Goal: Task Accomplishment & Management: Complete application form

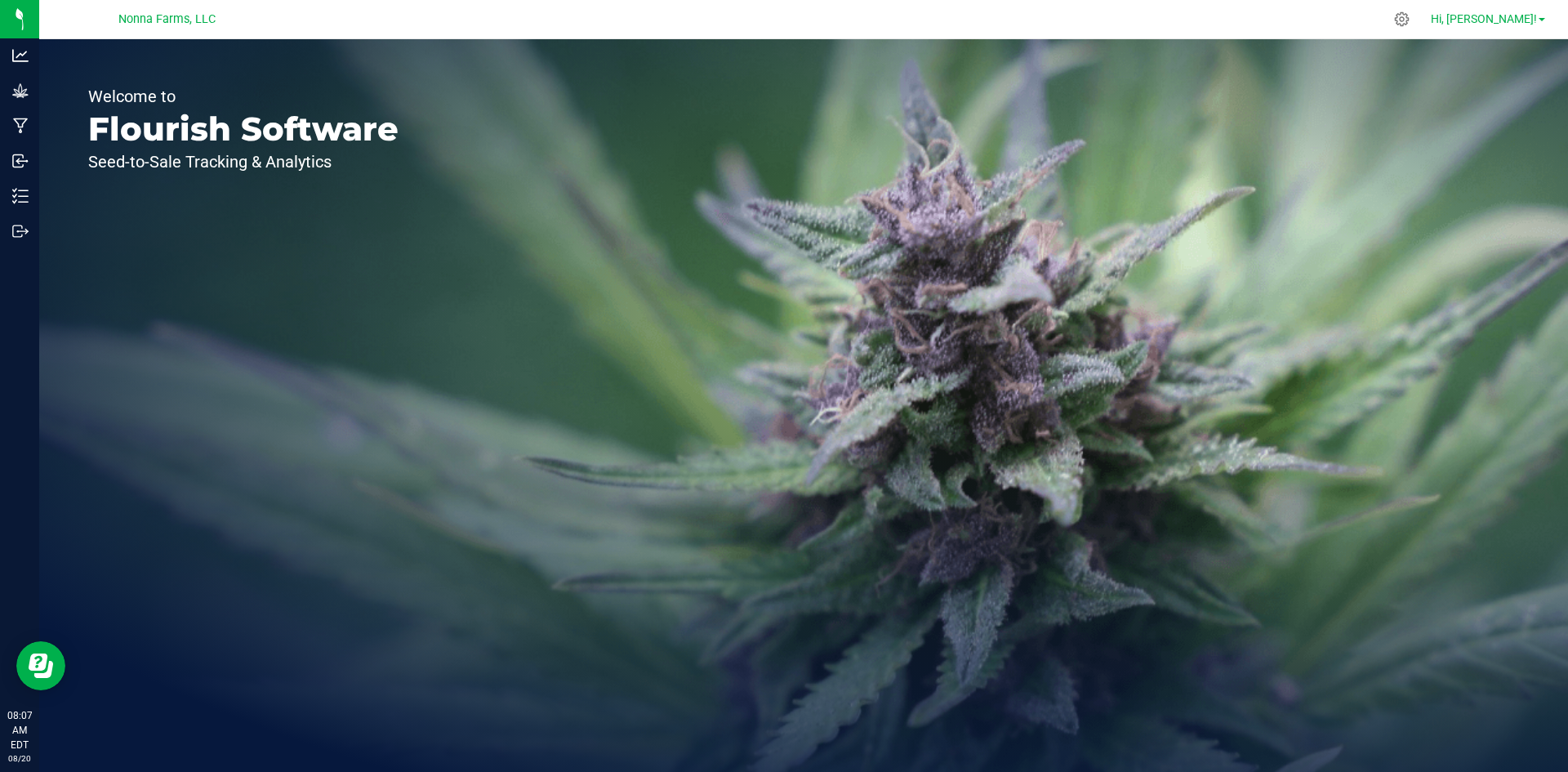
click at [1494, 23] on span "Hi, [PERSON_NAME]!" at bounding box center [1484, 19] width 107 height 13
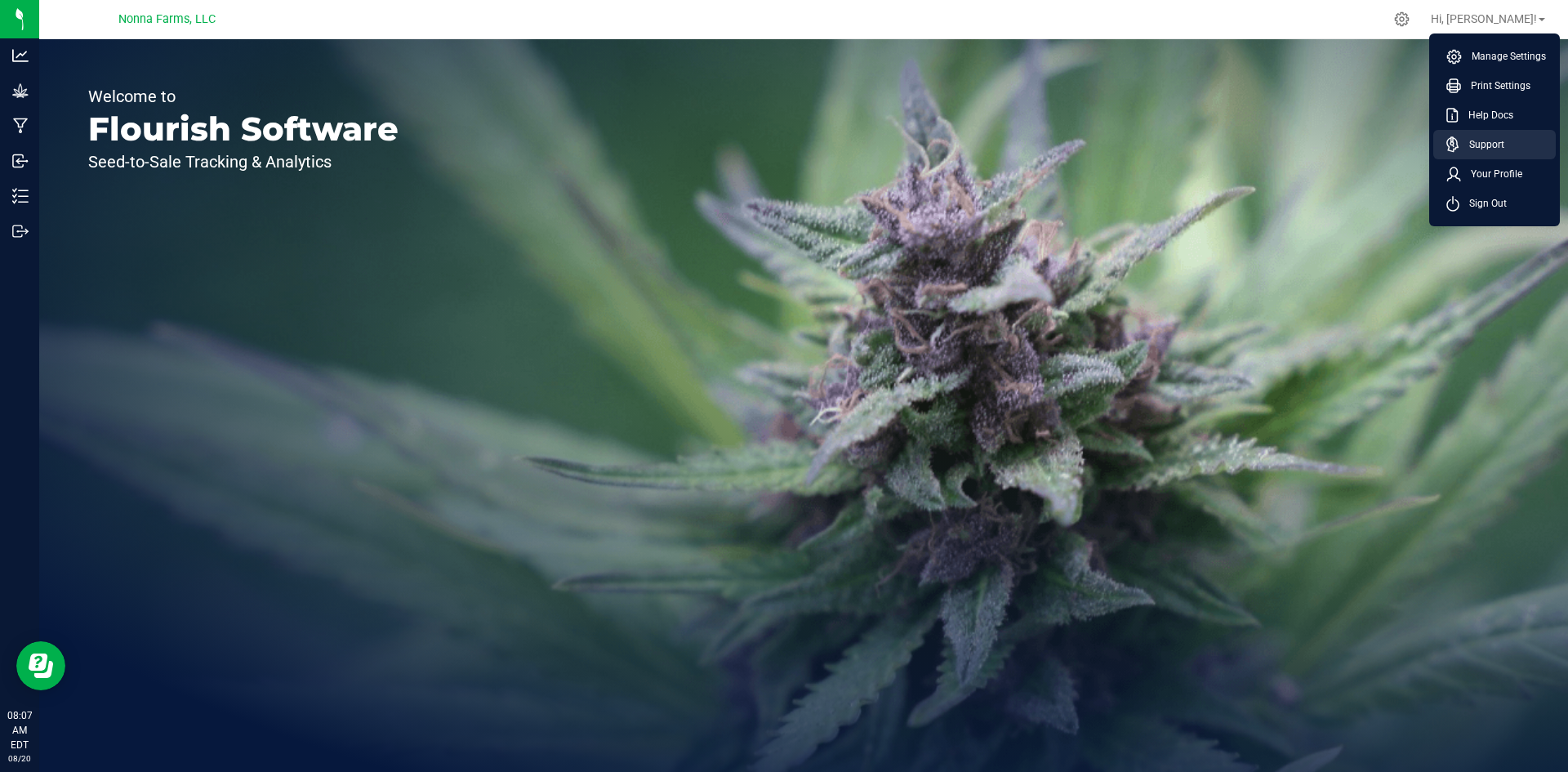
click at [1497, 150] on span "Support" at bounding box center [1482, 145] width 45 height 17
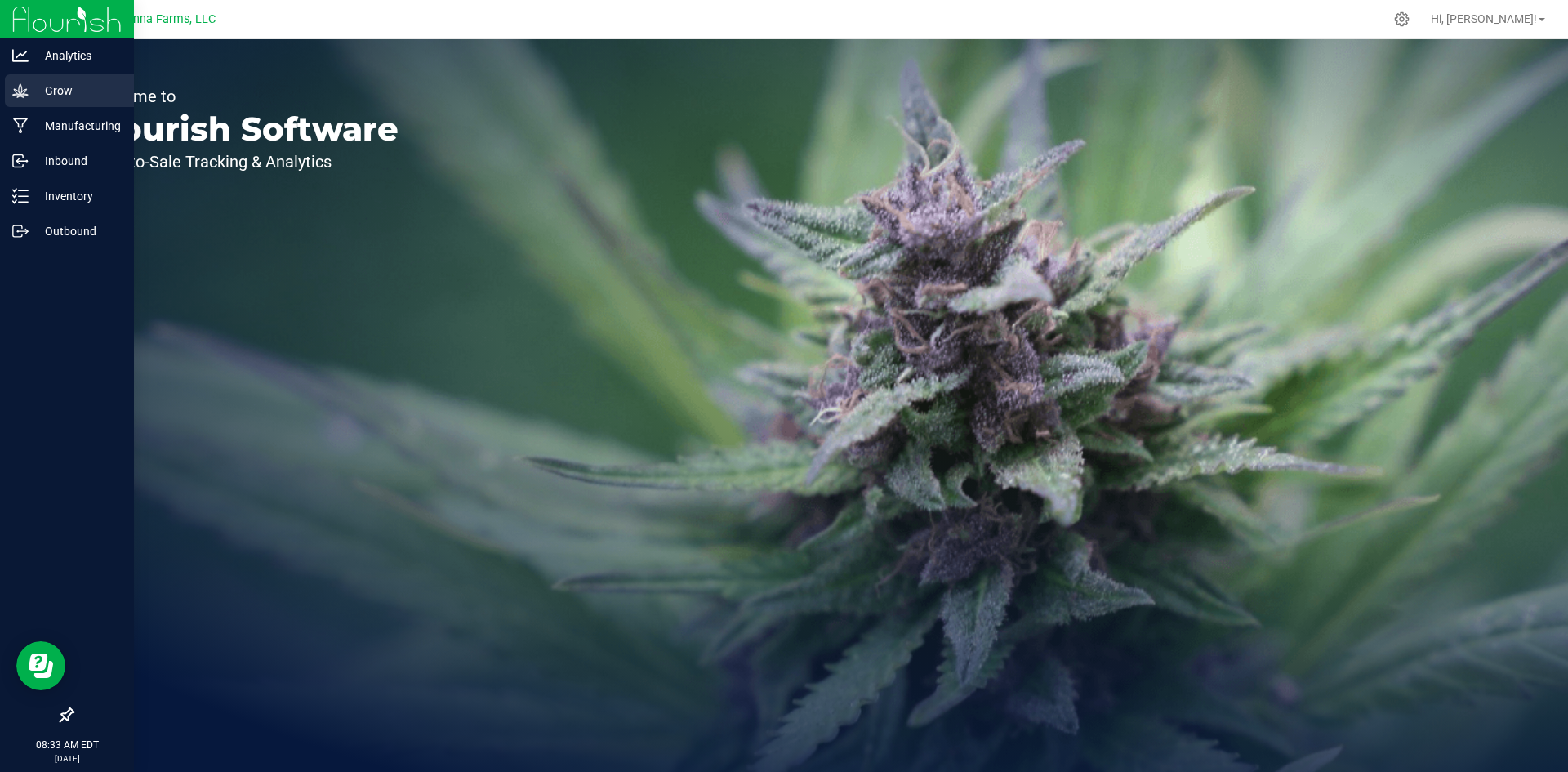
click at [74, 94] on p "Grow" at bounding box center [77, 91] width 98 height 20
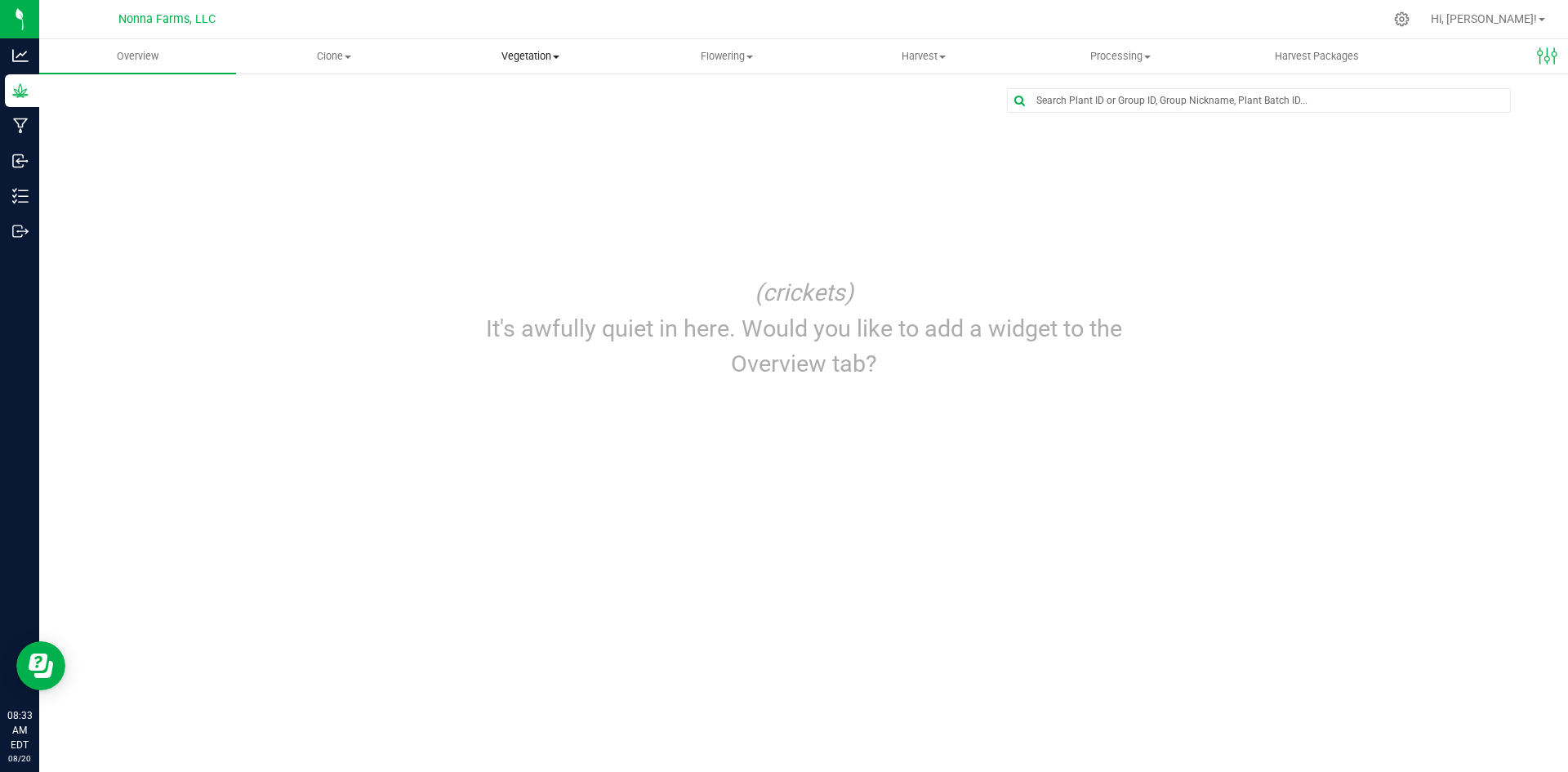
click at [548, 62] on span "Vegetation" at bounding box center [531, 56] width 196 height 15
click at [479, 97] on span "Veg groups" at bounding box center [484, 99] width 104 height 14
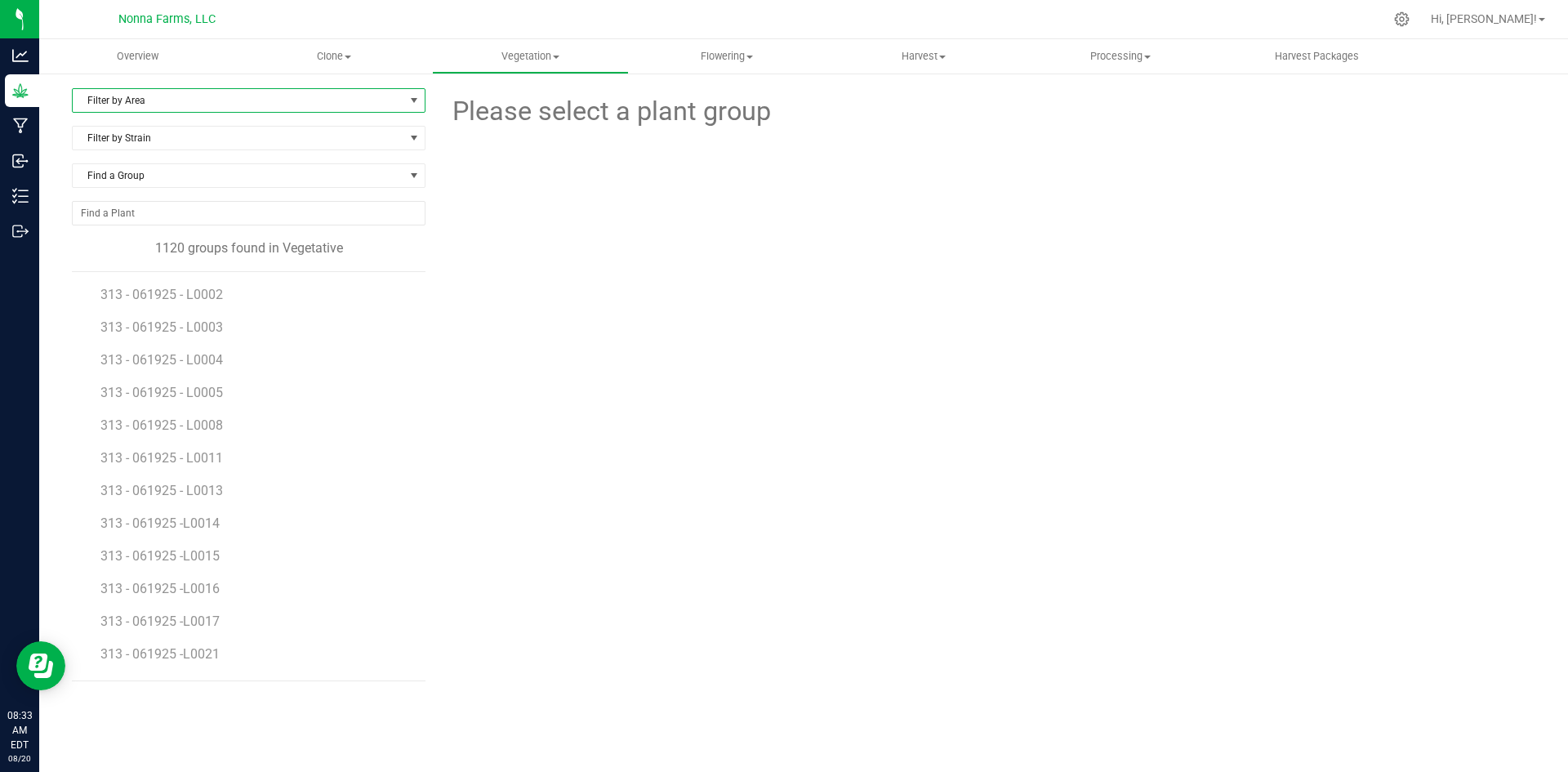
click at [238, 92] on span "Filter by Area" at bounding box center [238, 100] width 331 height 22
click at [128, 132] on li "All" at bounding box center [248, 128] width 352 height 24
click at [264, 104] on span "All" at bounding box center [238, 100] width 331 height 22
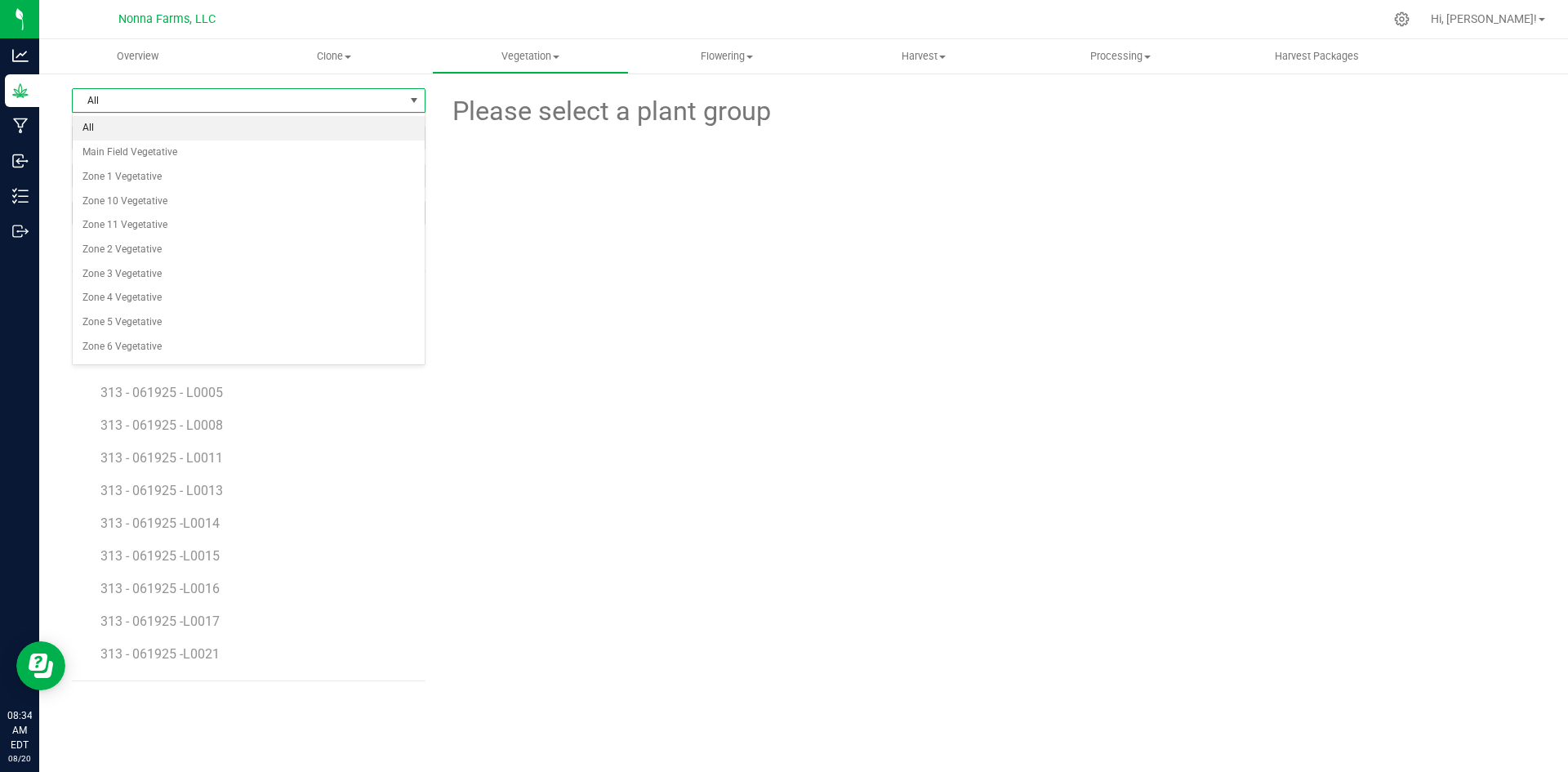
click at [123, 131] on li "All" at bounding box center [248, 128] width 352 height 24
click at [172, 135] on span "Filter by Strain" at bounding box center [238, 137] width 331 height 22
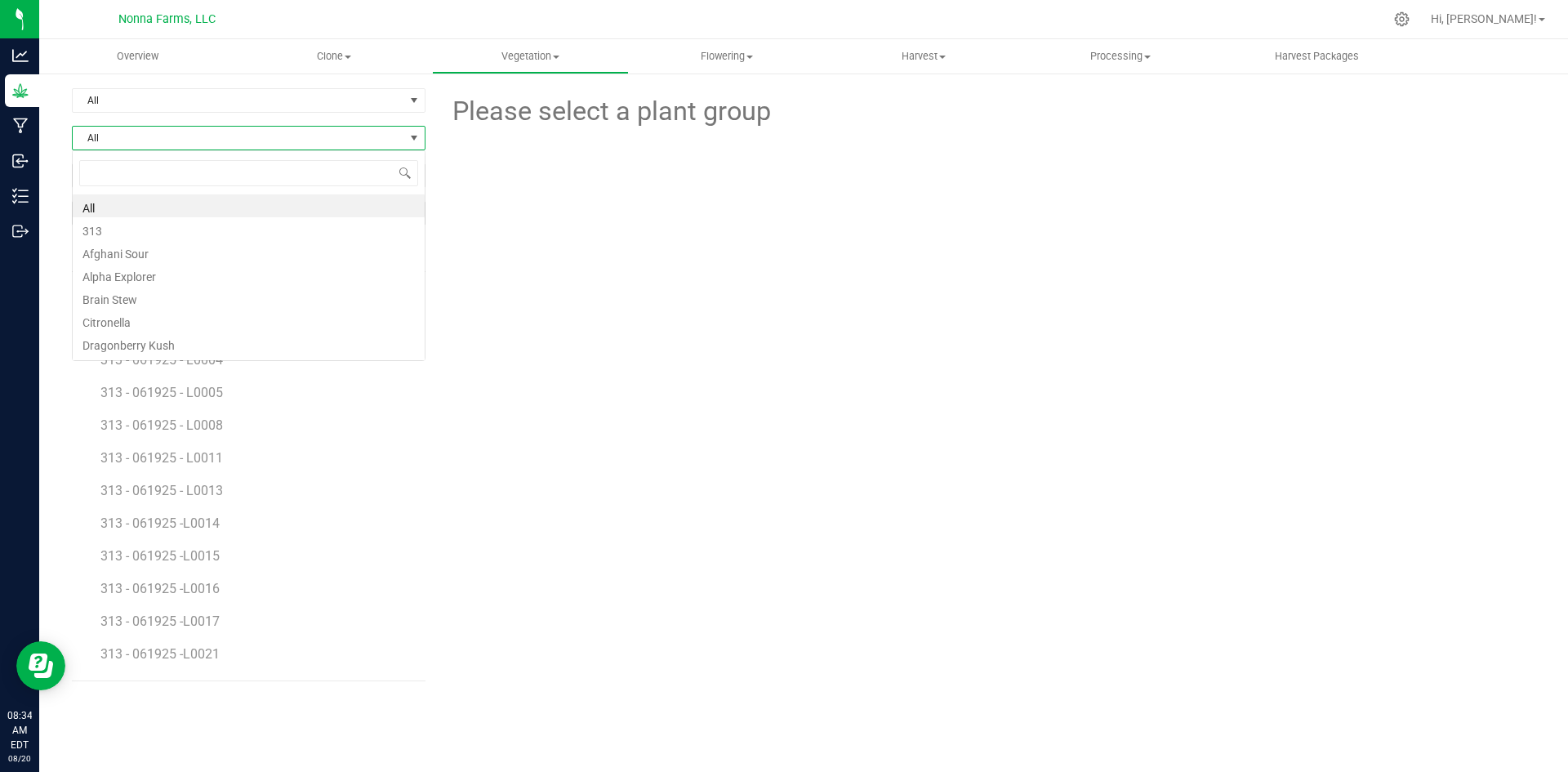
scroll to position [24, 354]
click at [172, 135] on span "All" at bounding box center [238, 137] width 331 height 22
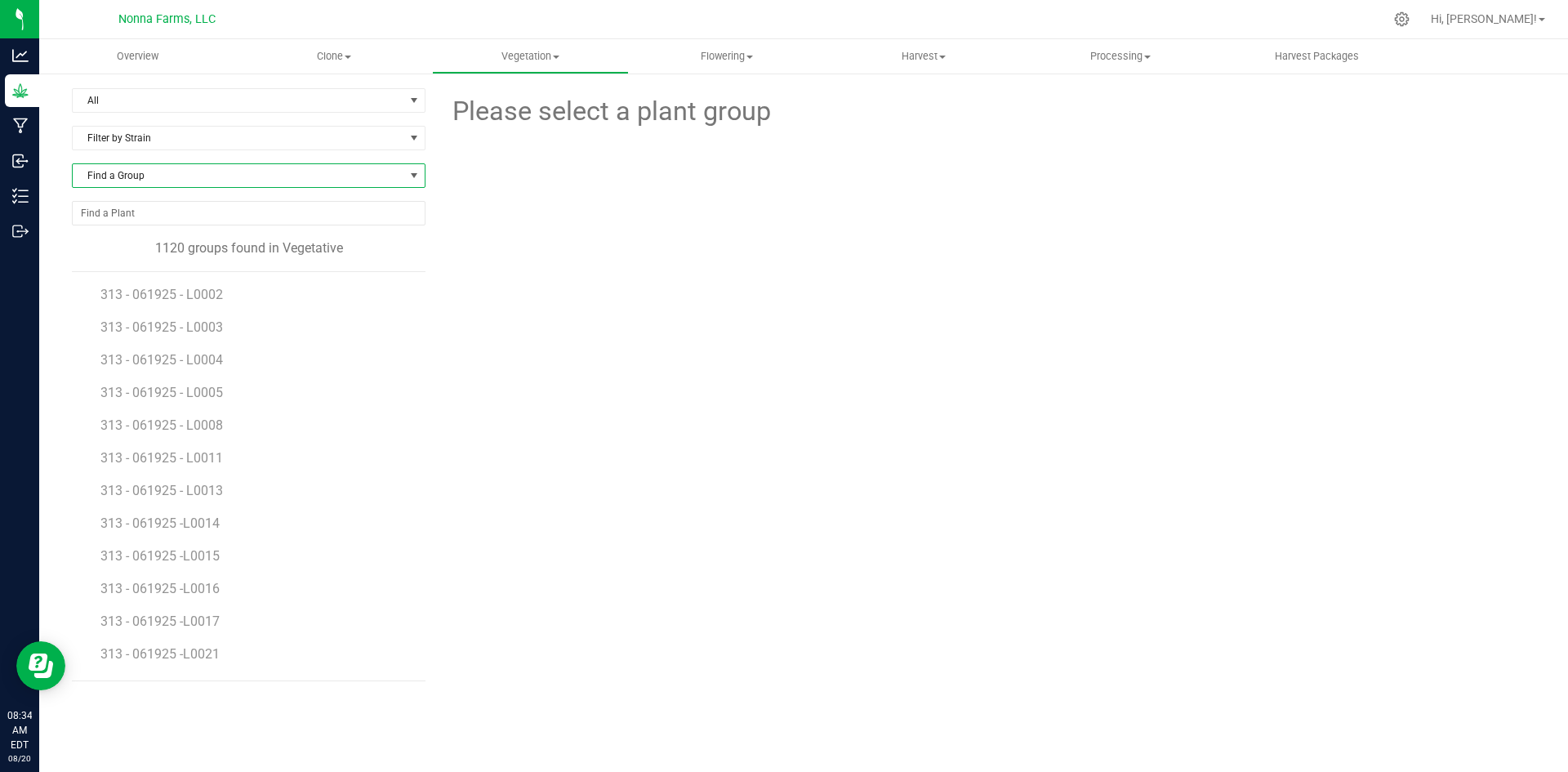
click at [176, 178] on span "Find a Group" at bounding box center [238, 175] width 331 height 22
click at [176, 178] on span "All" at bounding box center [238, 175] width 331 height 22
click at [187, 102] on span "All" at bounding box center [238, 100] width 331 height 22
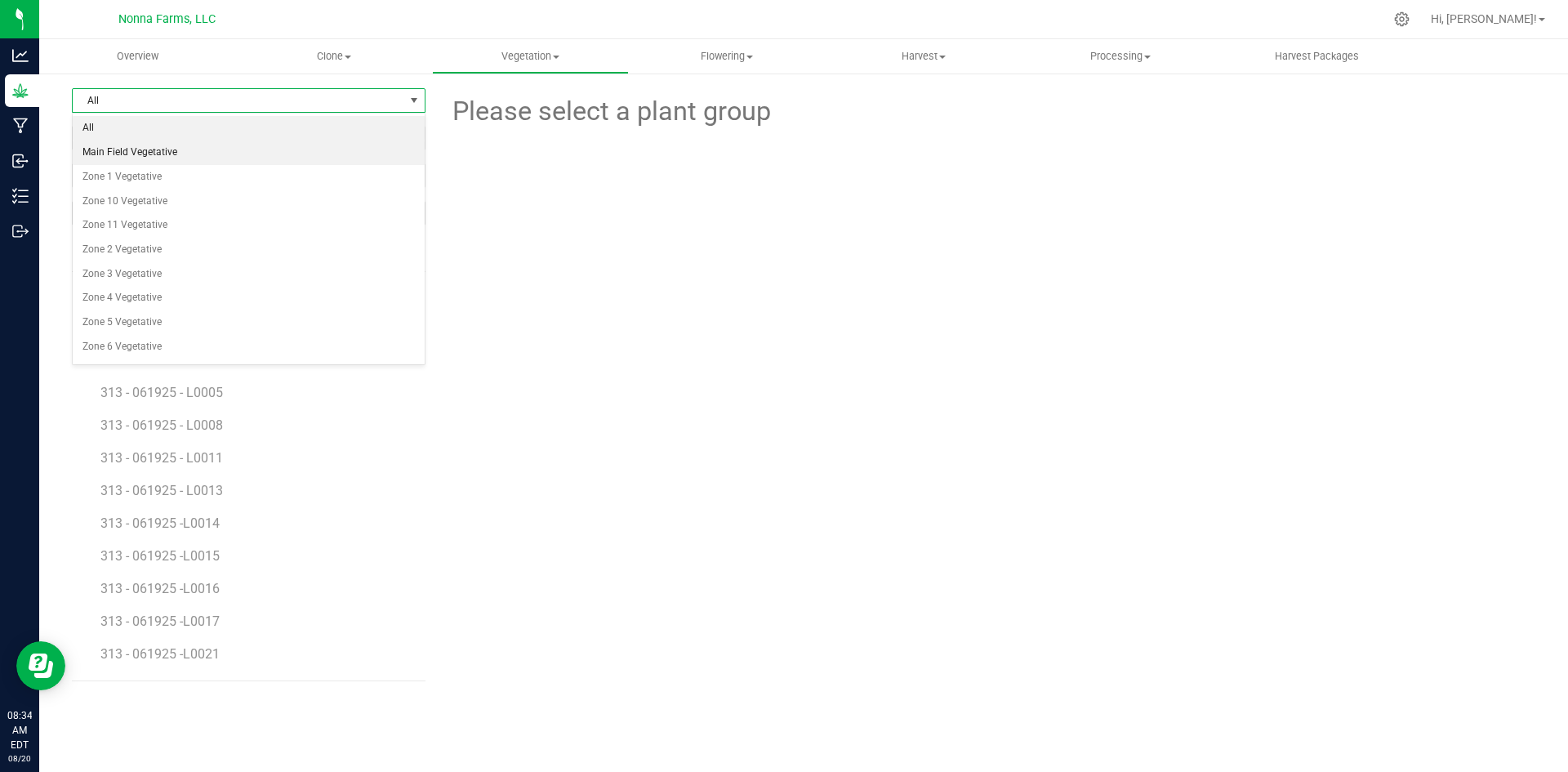
click at [161, 147] on li "Main Field Vegetative" at bounding box center [248, 152] width 352 height 24
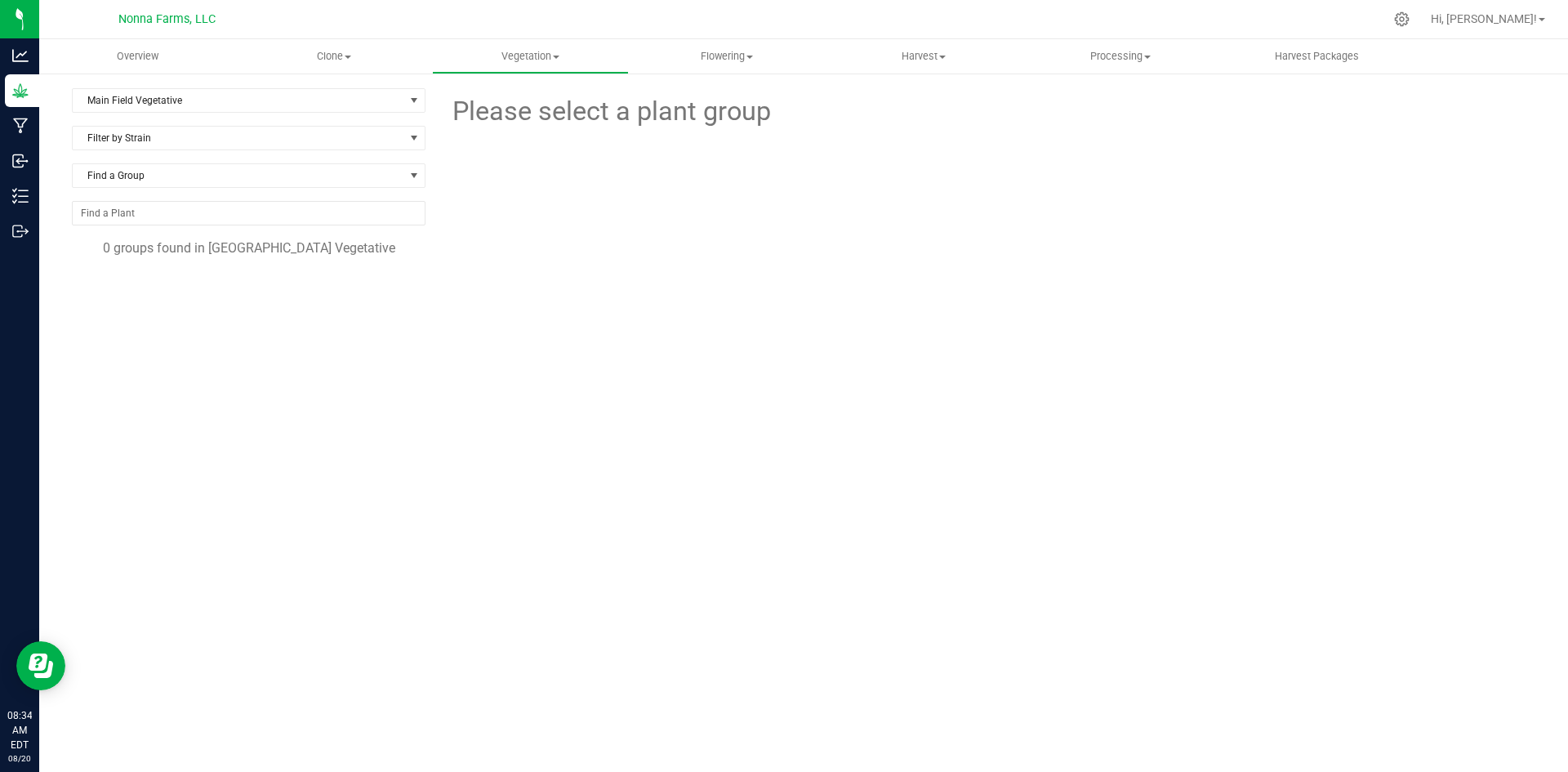
click at [643, 100] on span "Please select a plant group" at bounding box center [610, 111] width 321 height 40
click at [178, 168] on span "Find a Group" at bounding box center [238, 175] width 331 height 22
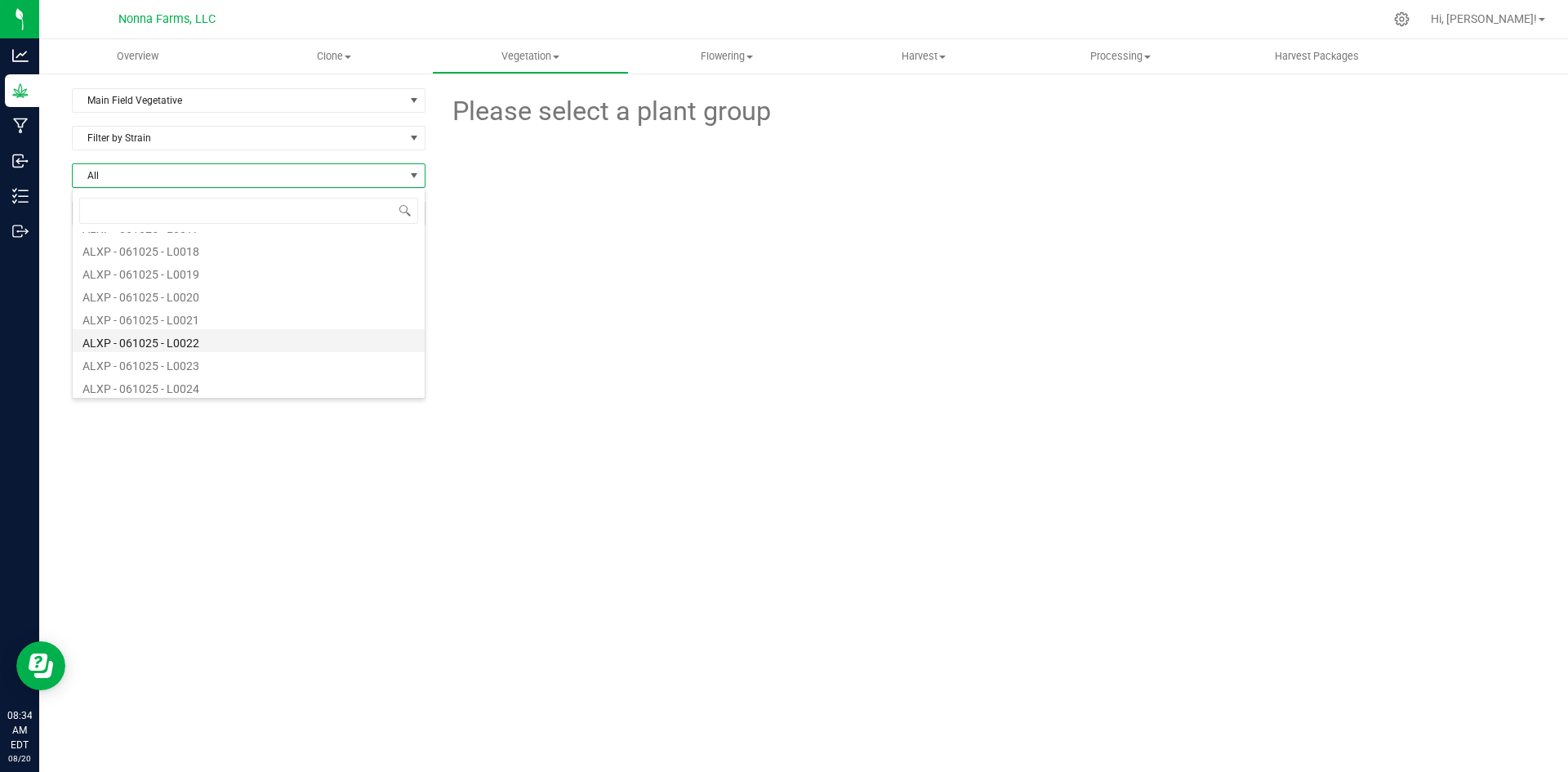
scroll to position [1633, 0]
click at [188, 325] on li "ALXP - 061025 - L0032" at bounding box center [248, 324] width 352 height 22
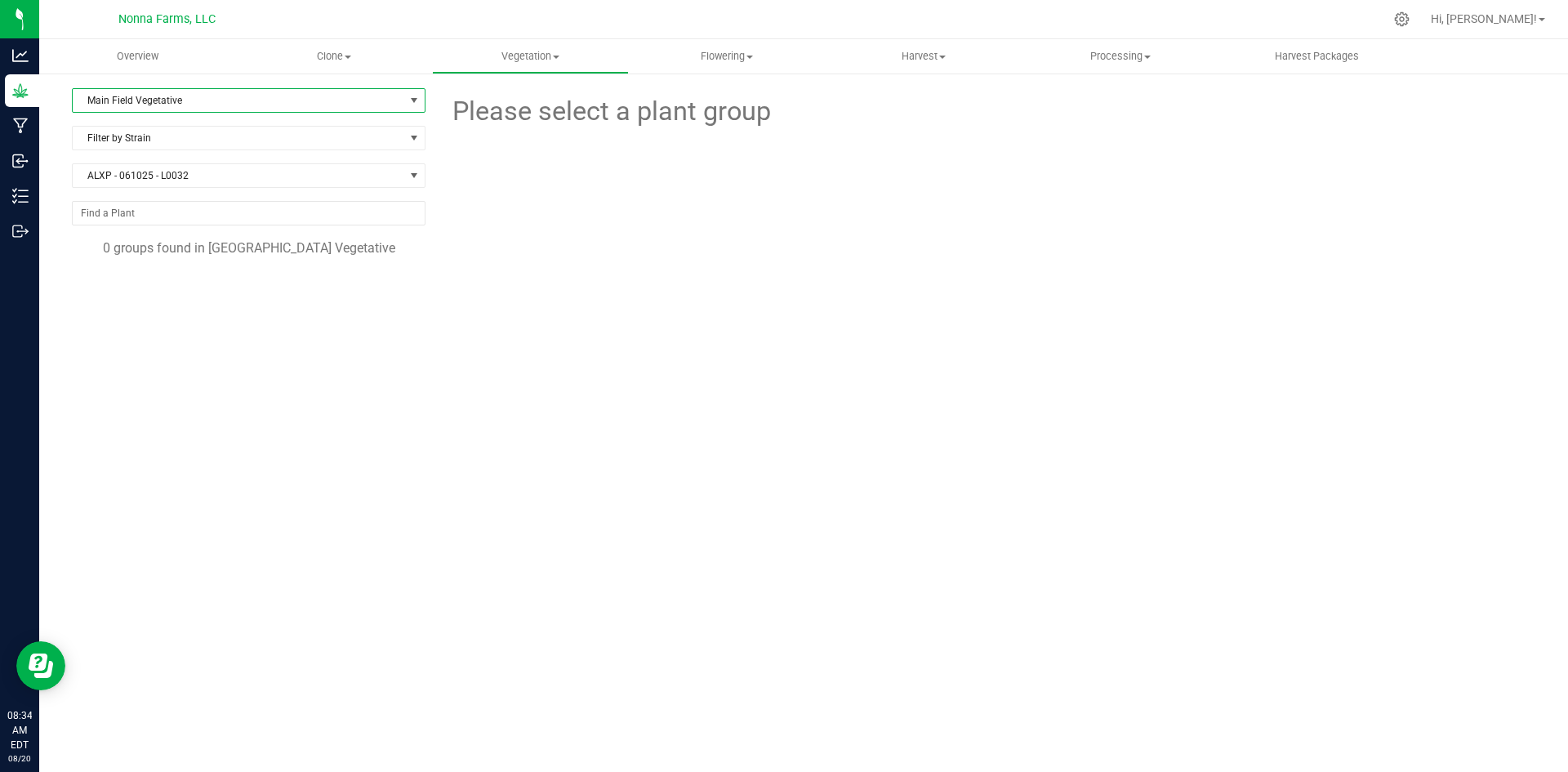
click at [295, 99] on span "Main Field Vegetative" at bounding box center [238, 100] width 331 height 22
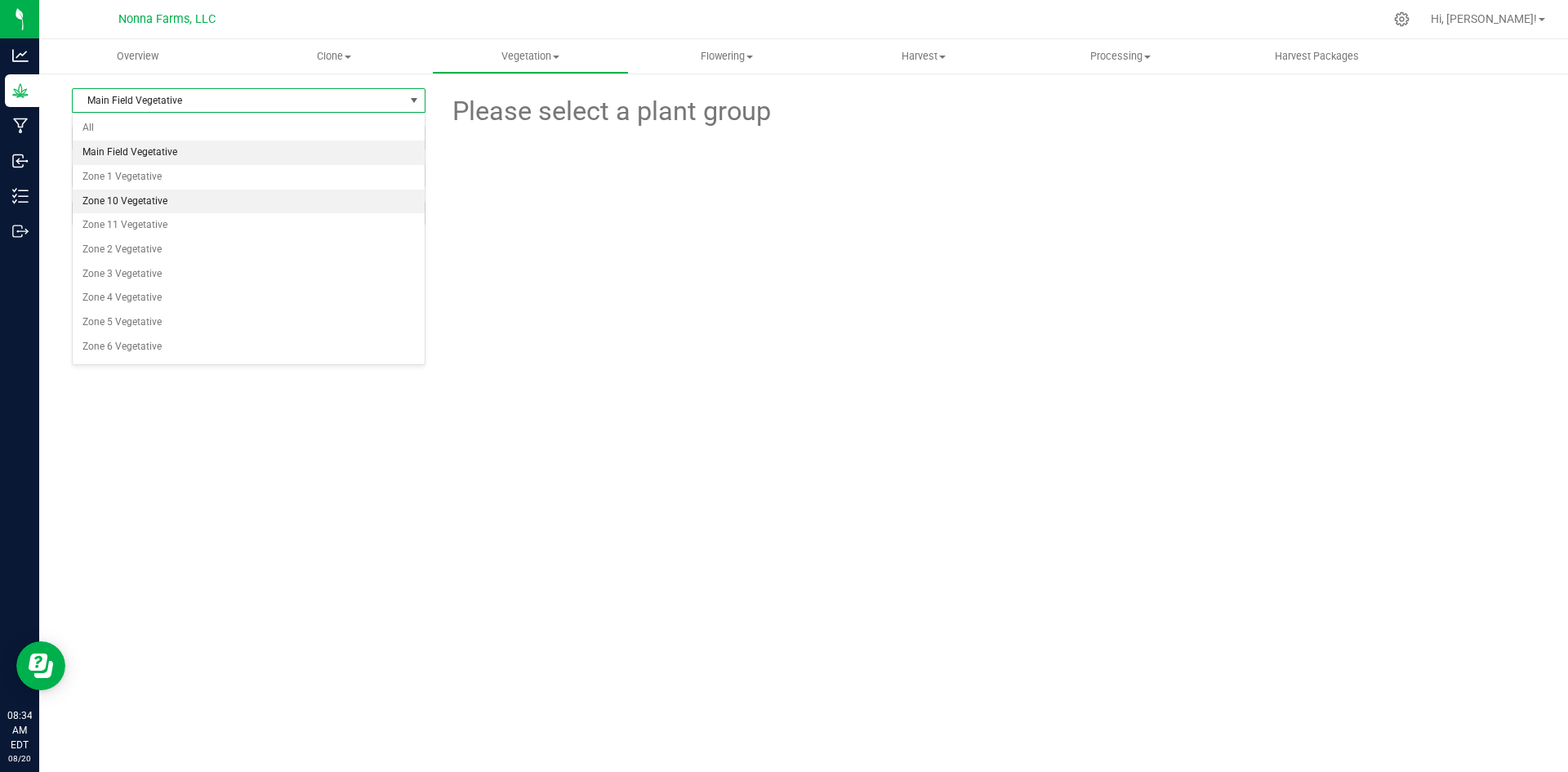
click at [161, 197] on li "Zone 10 Vegetative" at bounding box center [248, 201] width 352 height 24
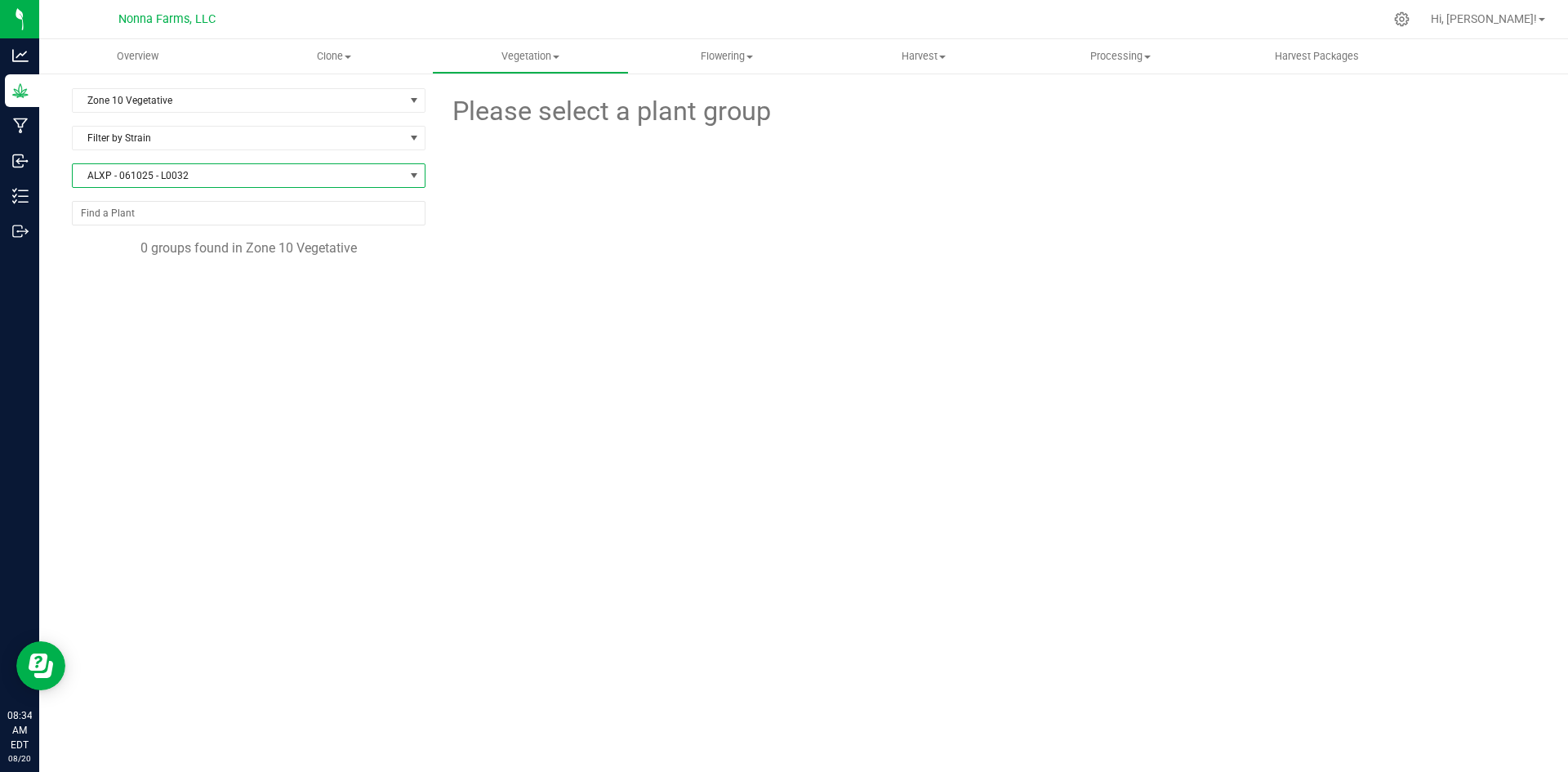
click at [176, 179] on span "ALXP - 061025 - L0032" at bounding box center [238, 175] width 331 height 22
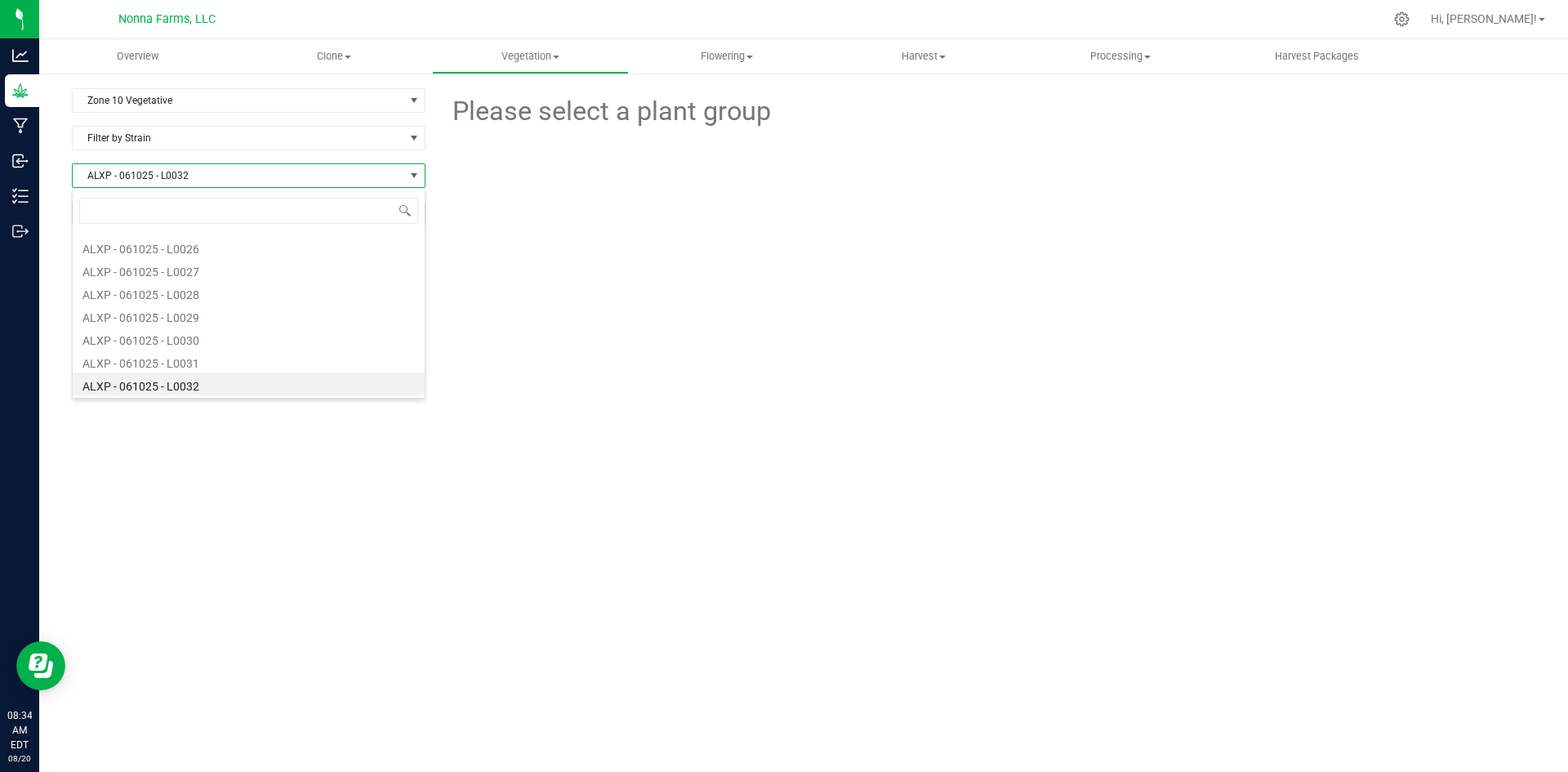
click at [176, 179] on span "ALXP - 061025 - L0032" at bounding box center [238, 175] width 331 height 22
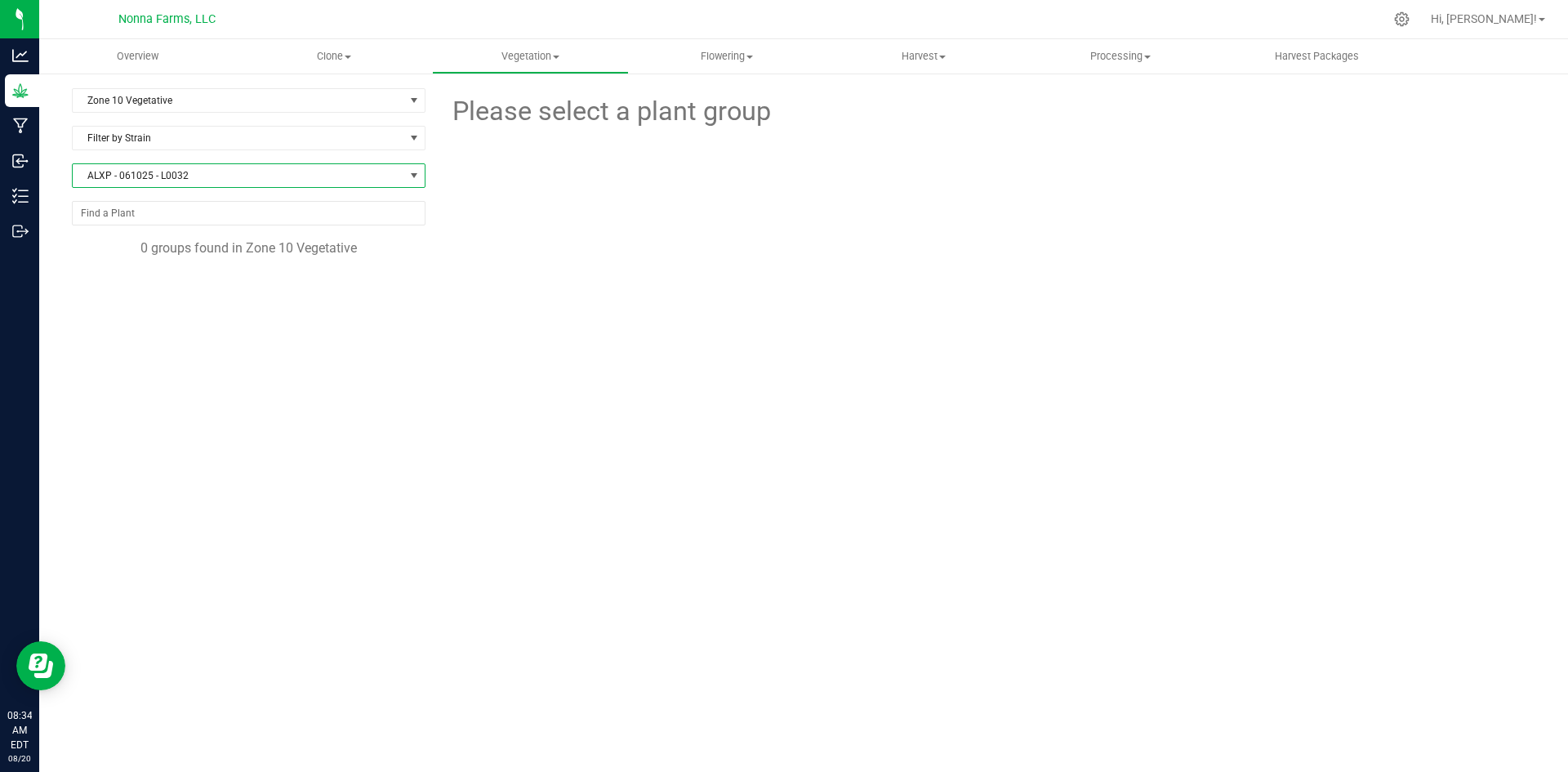
click at [176, 179] on span "ALXP - 061025 - L0032" at bounding box center [238, 175] width 331 height 22
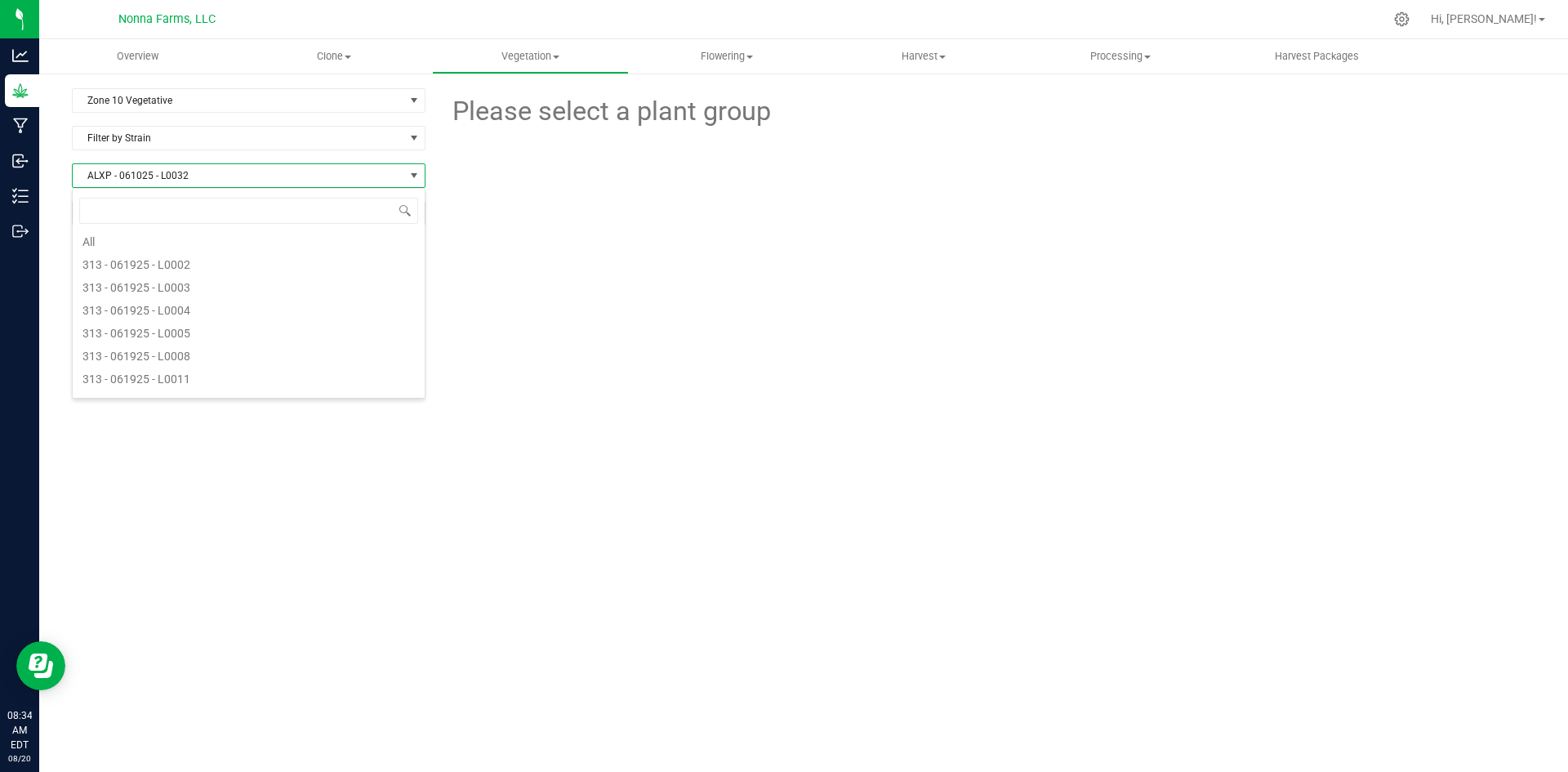
scroll to position [0, 0]
click at [95, 239] on li "All" at bounding box center [248, 242] width 352 height 22
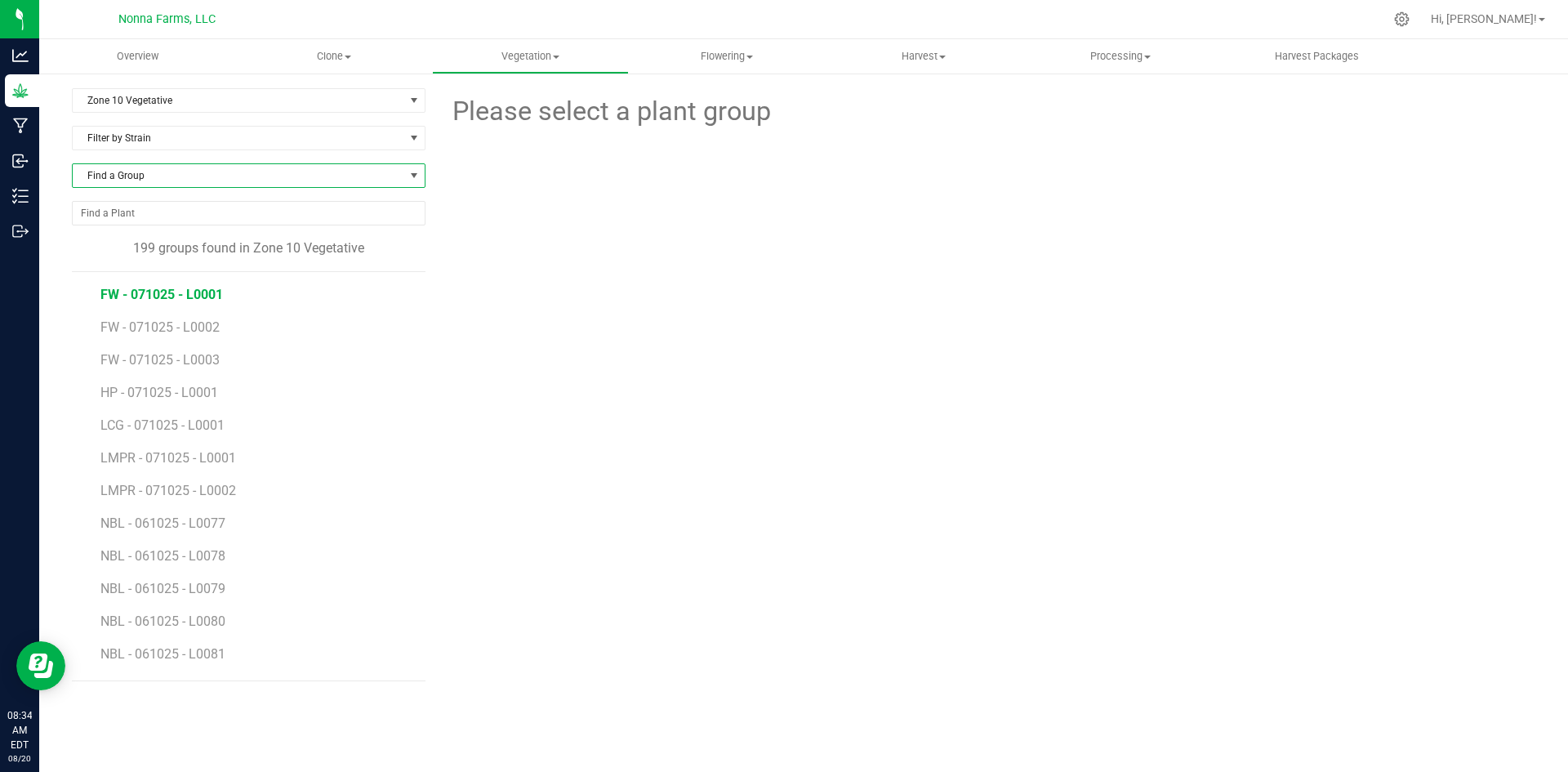
click at [190, 298] on span "FW - 071025 - L0001" at bounding box center [161, 294] width 122 height 16
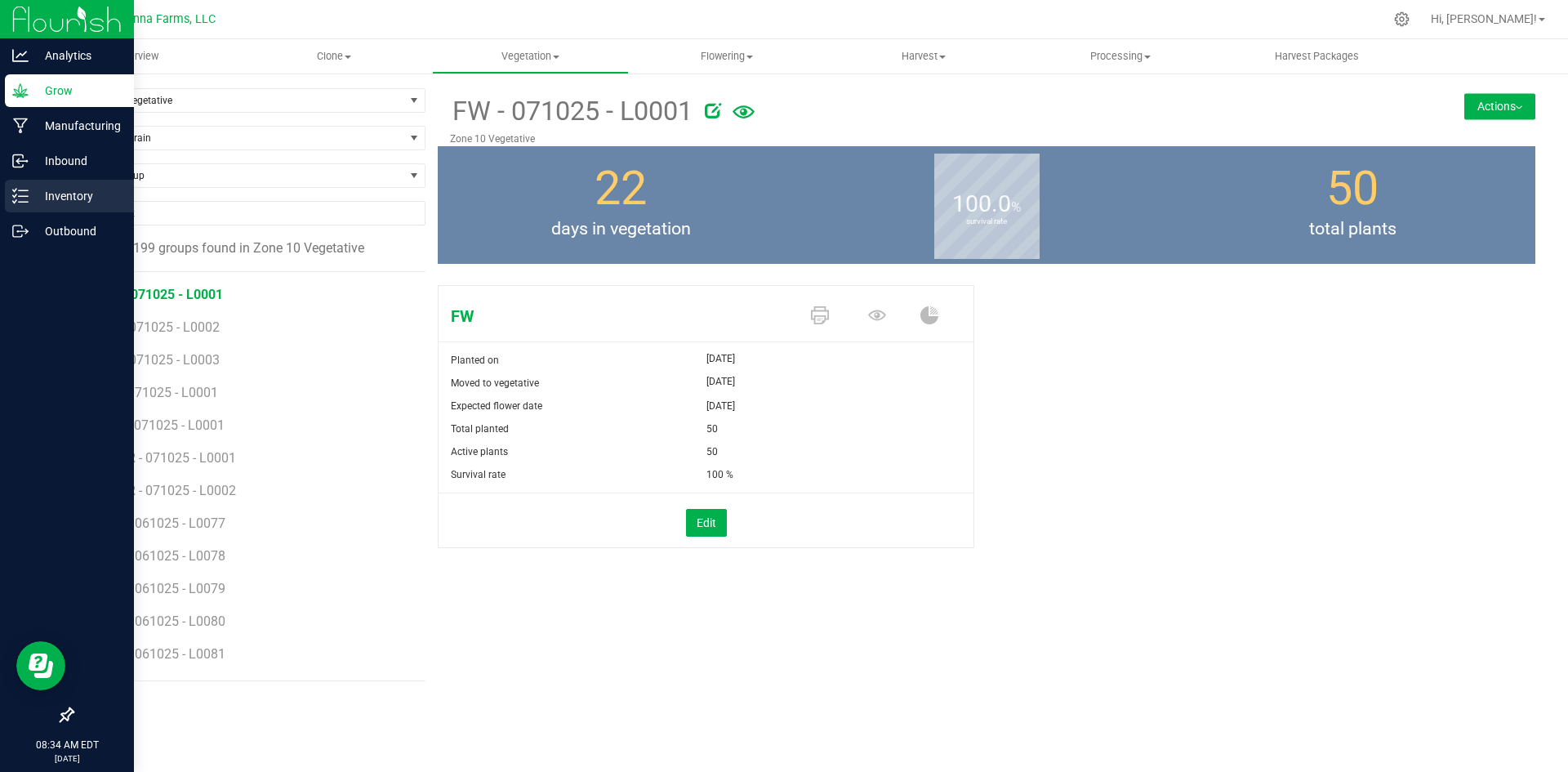
click at [57, 201] on p "Inventory" at bounding box center [77, 195] width 98 height 20
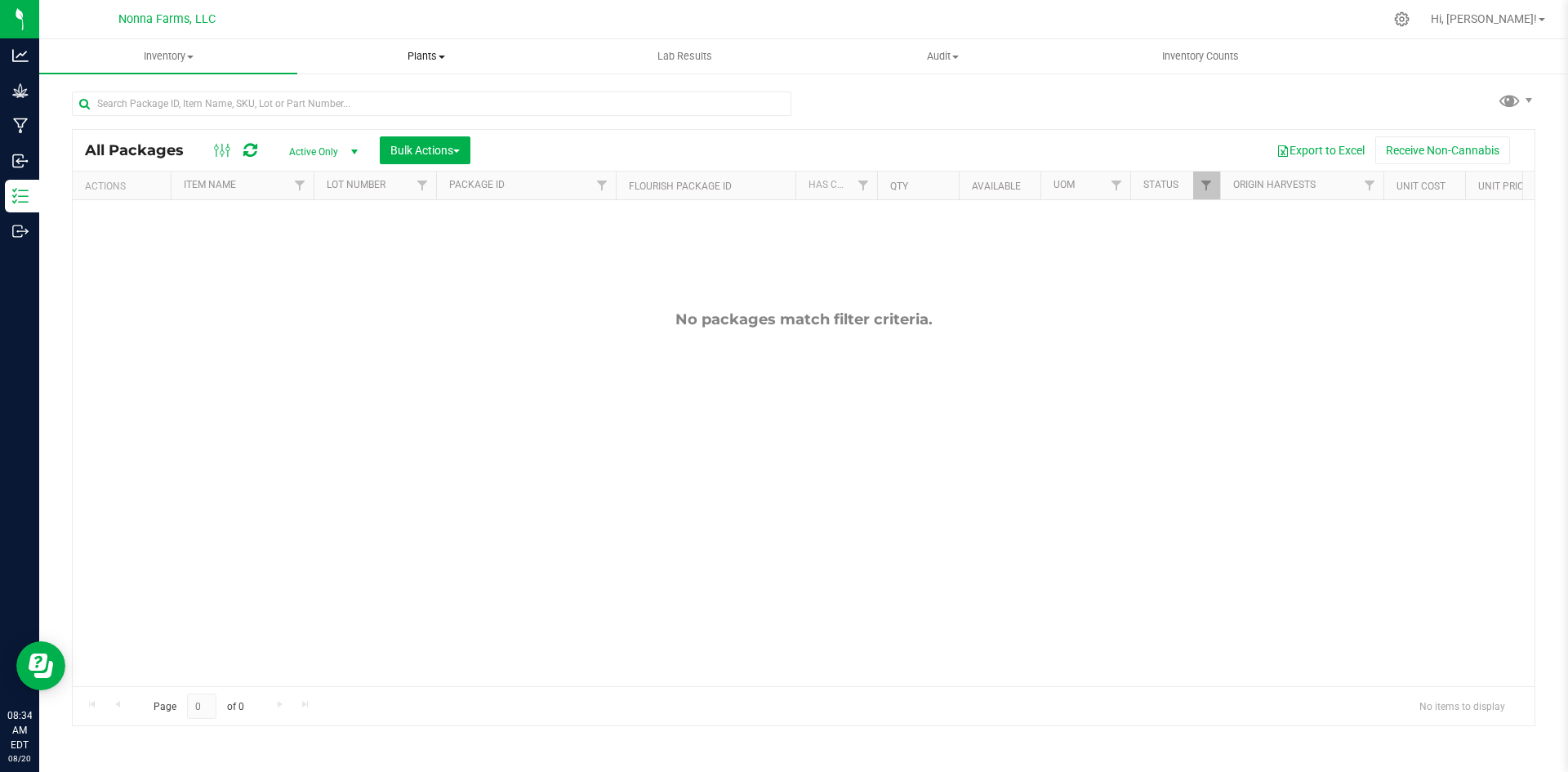
click at [451, 57] on span "Plants" at bounding box center [426, 56] width 256 height 15
click at [350, 98] on span "All plants" at bounding box center [344, 99] width 94 height 14
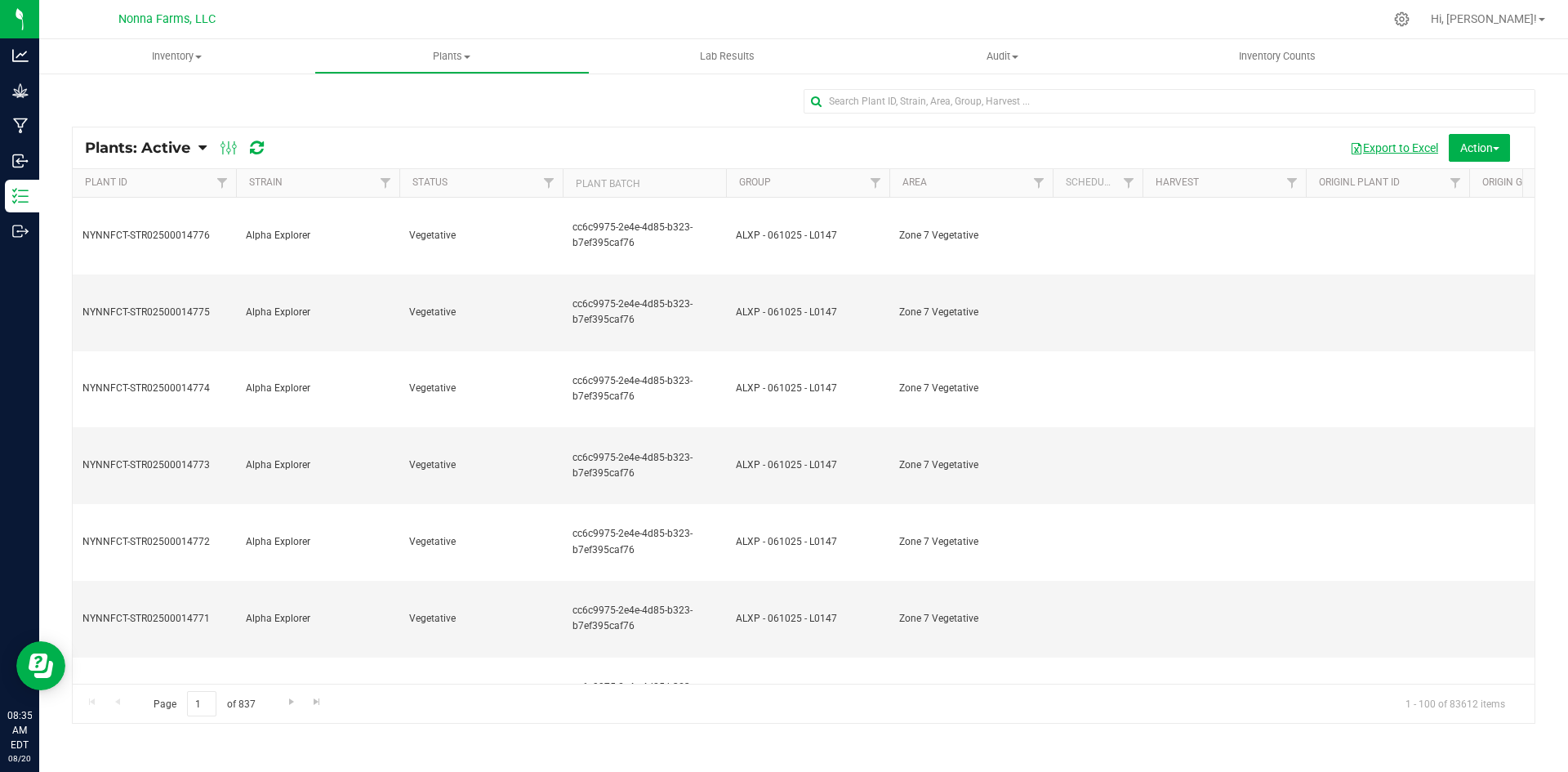
click at [1380, 147] on button "Export to Excel" at bounding box center [1394, 148] width 109 height 27
click at [191, 145] on span "Plants: Active" at bounding box center [138, 148] width 106 height 18
click at [911, 181] on link "Area" at bounding box center [914, 182] width 24 height 12
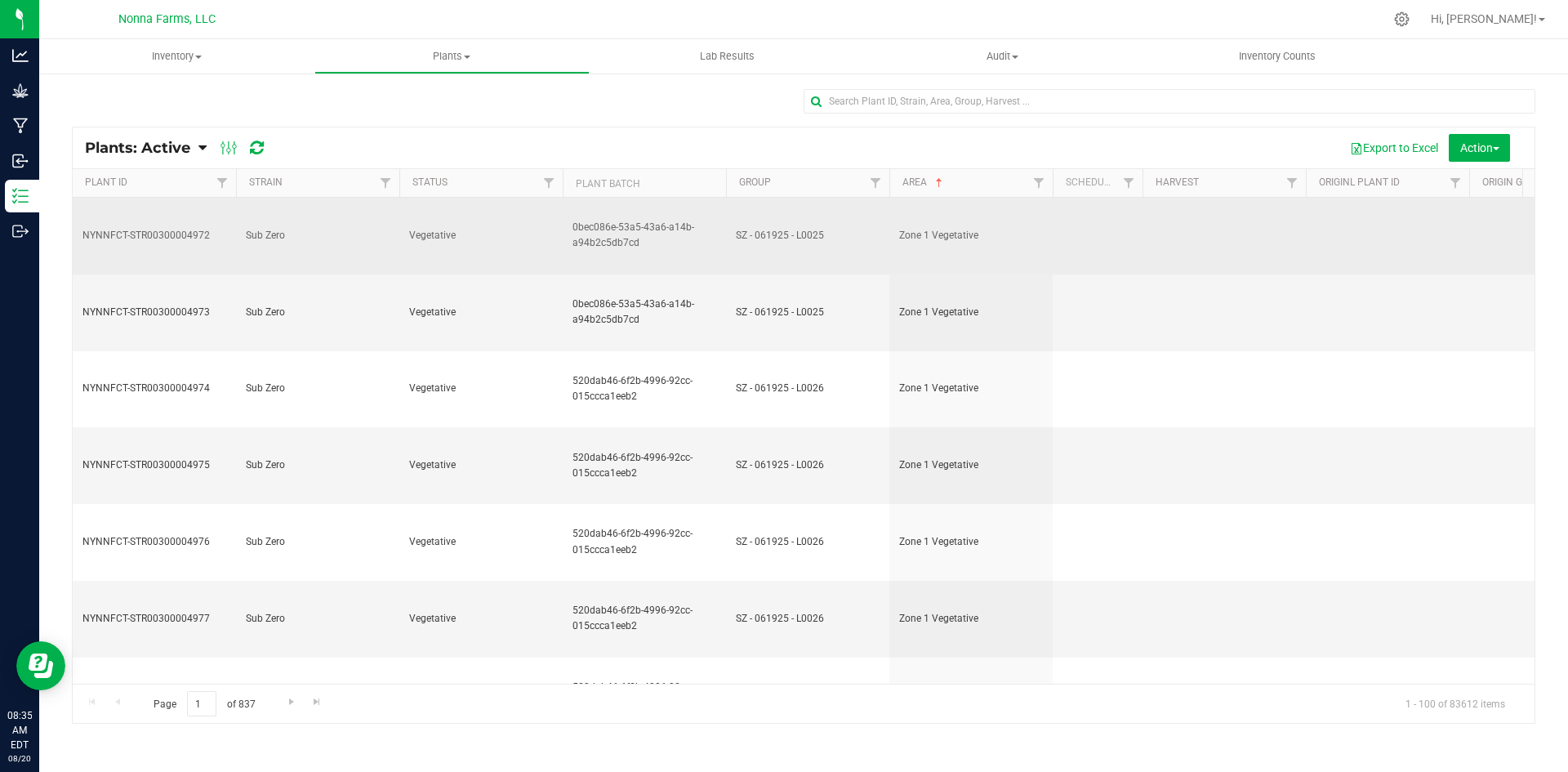
click at [294, 228] on span "Sub Zero" at bounding box center [317, 236] width 144 height 16
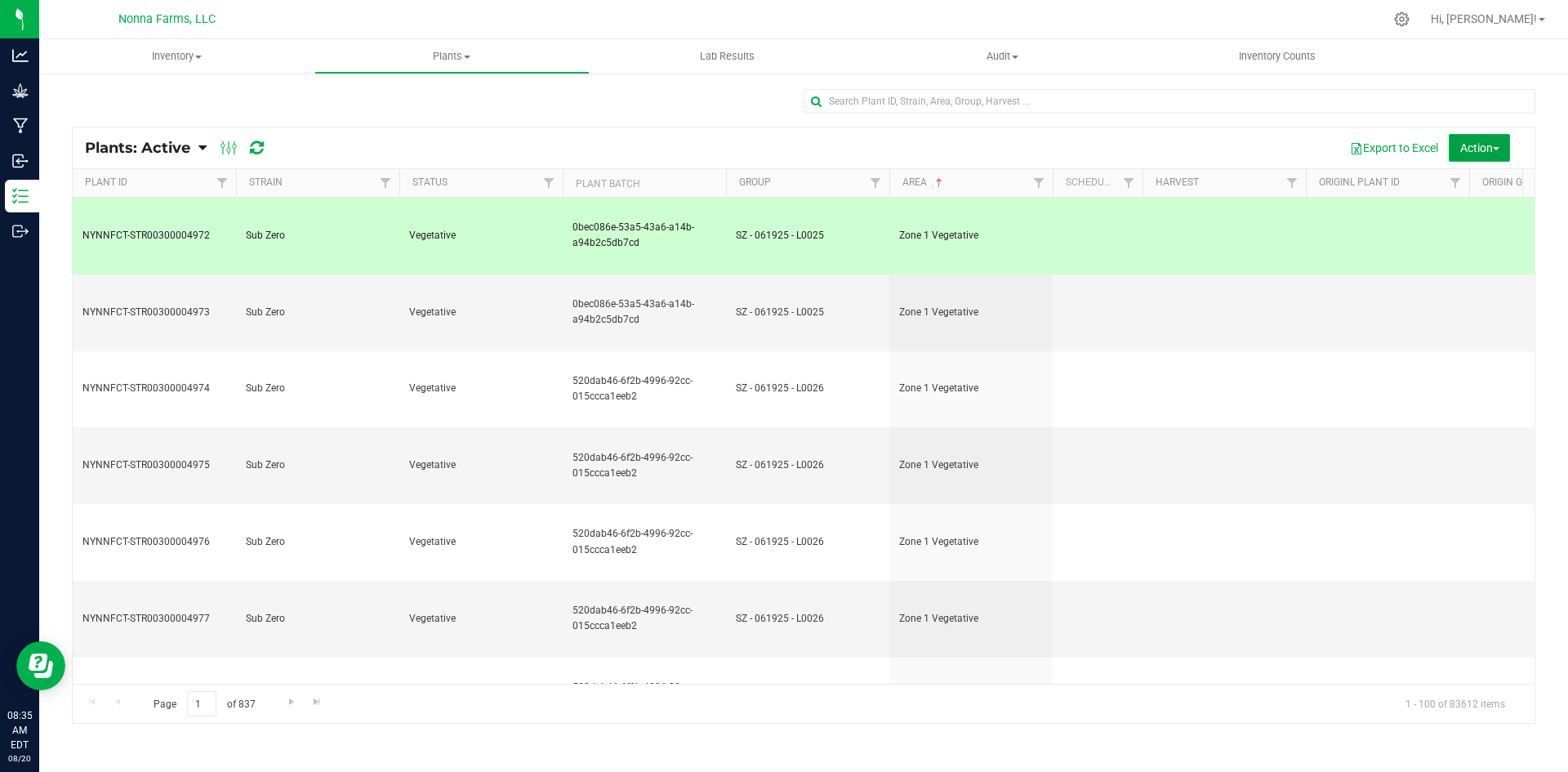
click at [1494, 140] on button "Action" at bounding box center [1479, 148] width 62 height 27
click at [1398, 150] on button "Export to Excel" at bounding box center [1394, 148] width 109 height 27
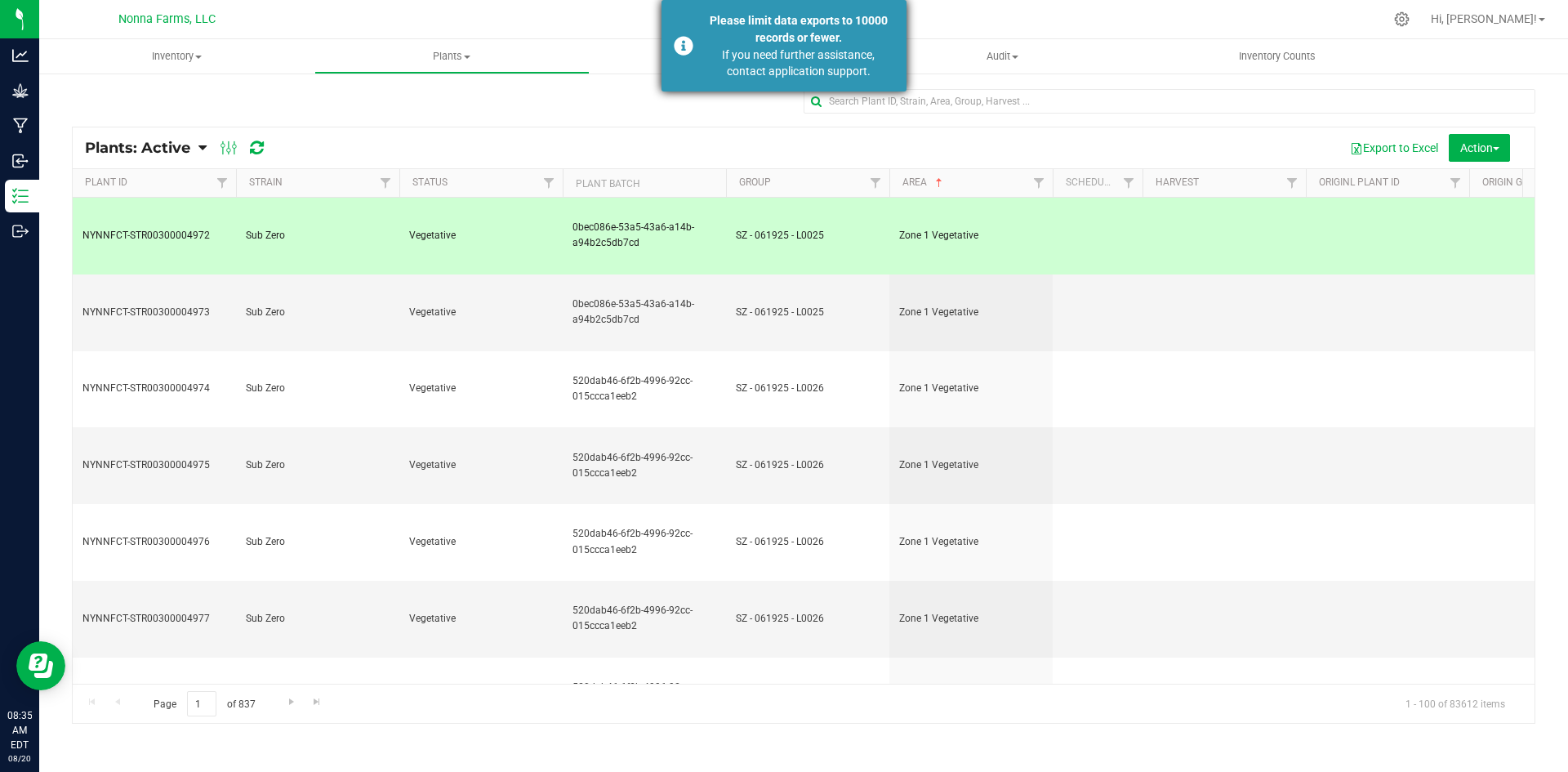
click at [731, 34] on div "Please limit data exports to 10000 records or fewer." at bounding box center [798, 29] width 192 height 34
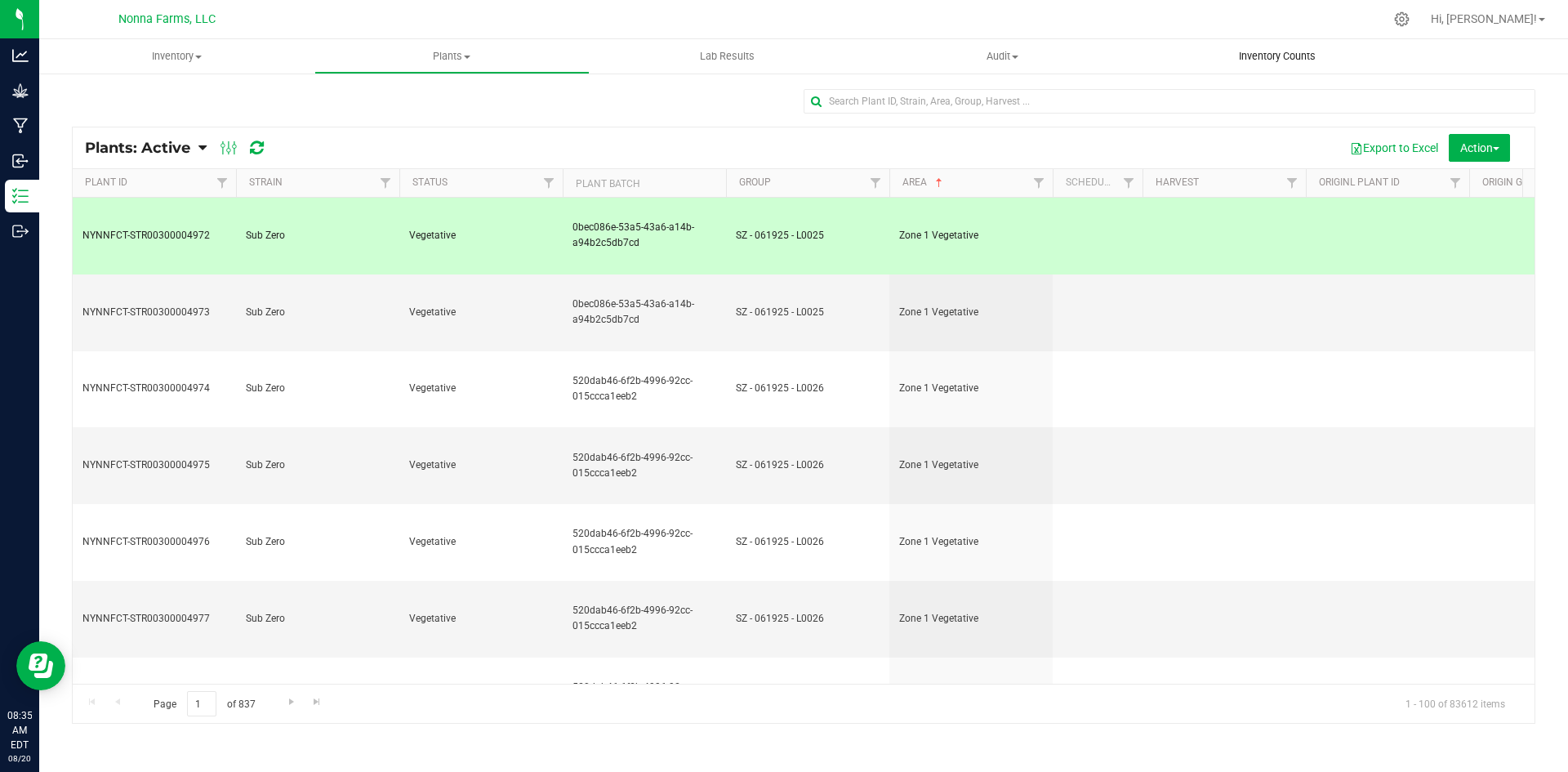
click at [1299, 55] on span "Inventory Counts" at bounding box center [1278, 56] width 121 height 15
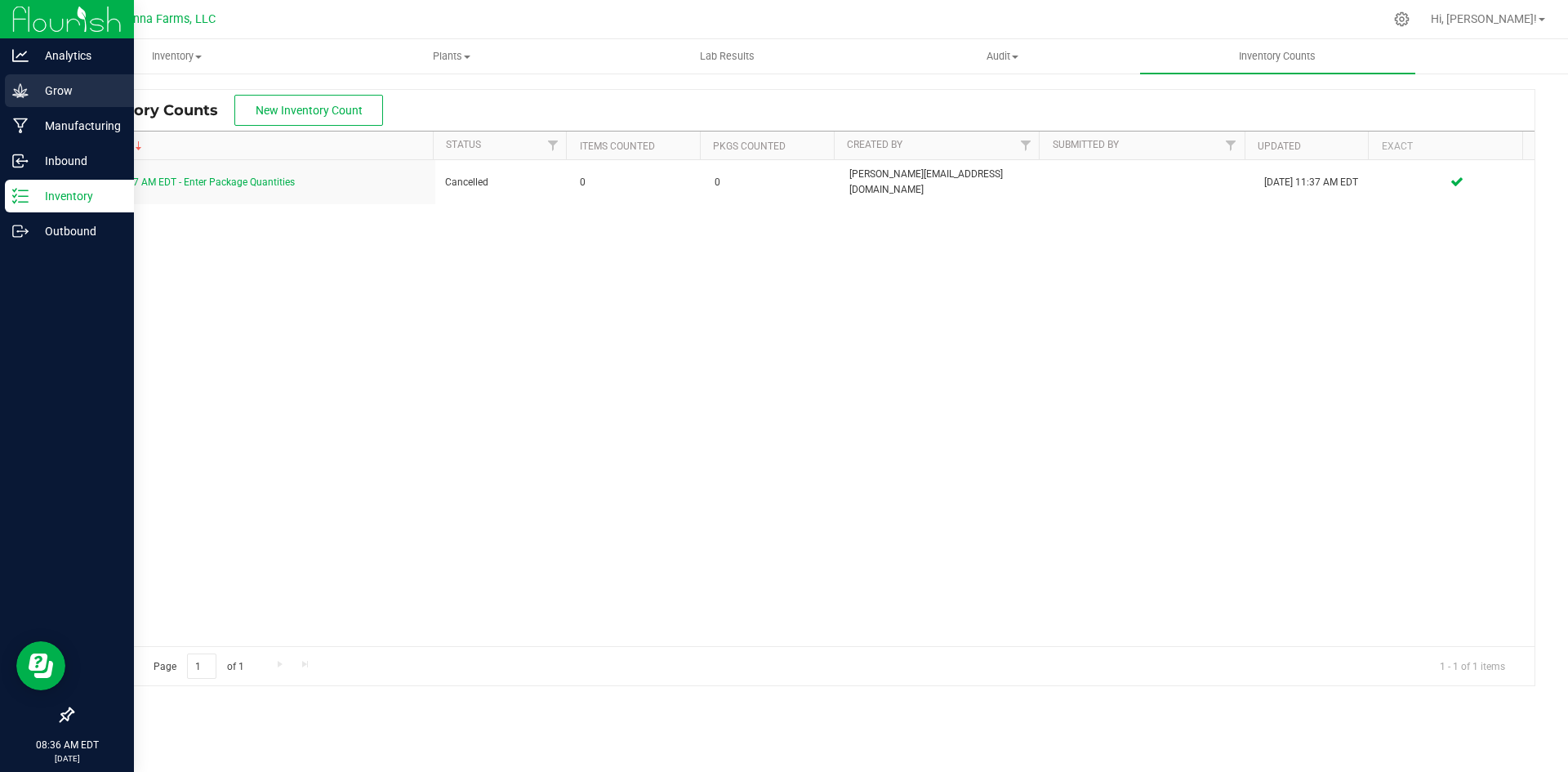
click at [67, 74] on div "Grow" at bounding box center [69, 90] width 129 height 32
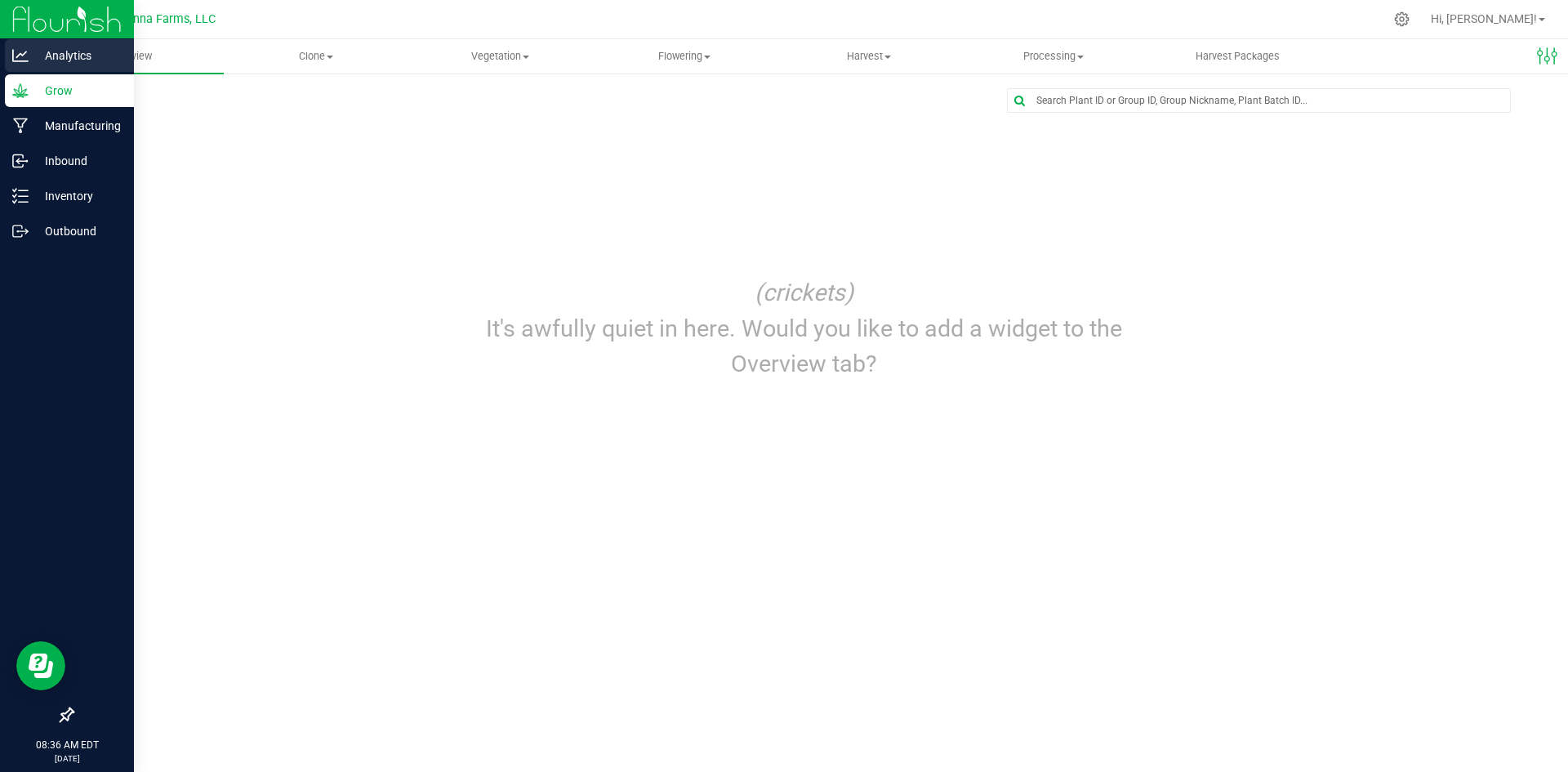
click at [76, 50] on p "Analytics" at bounding box center [77, 56] width 98 height 20
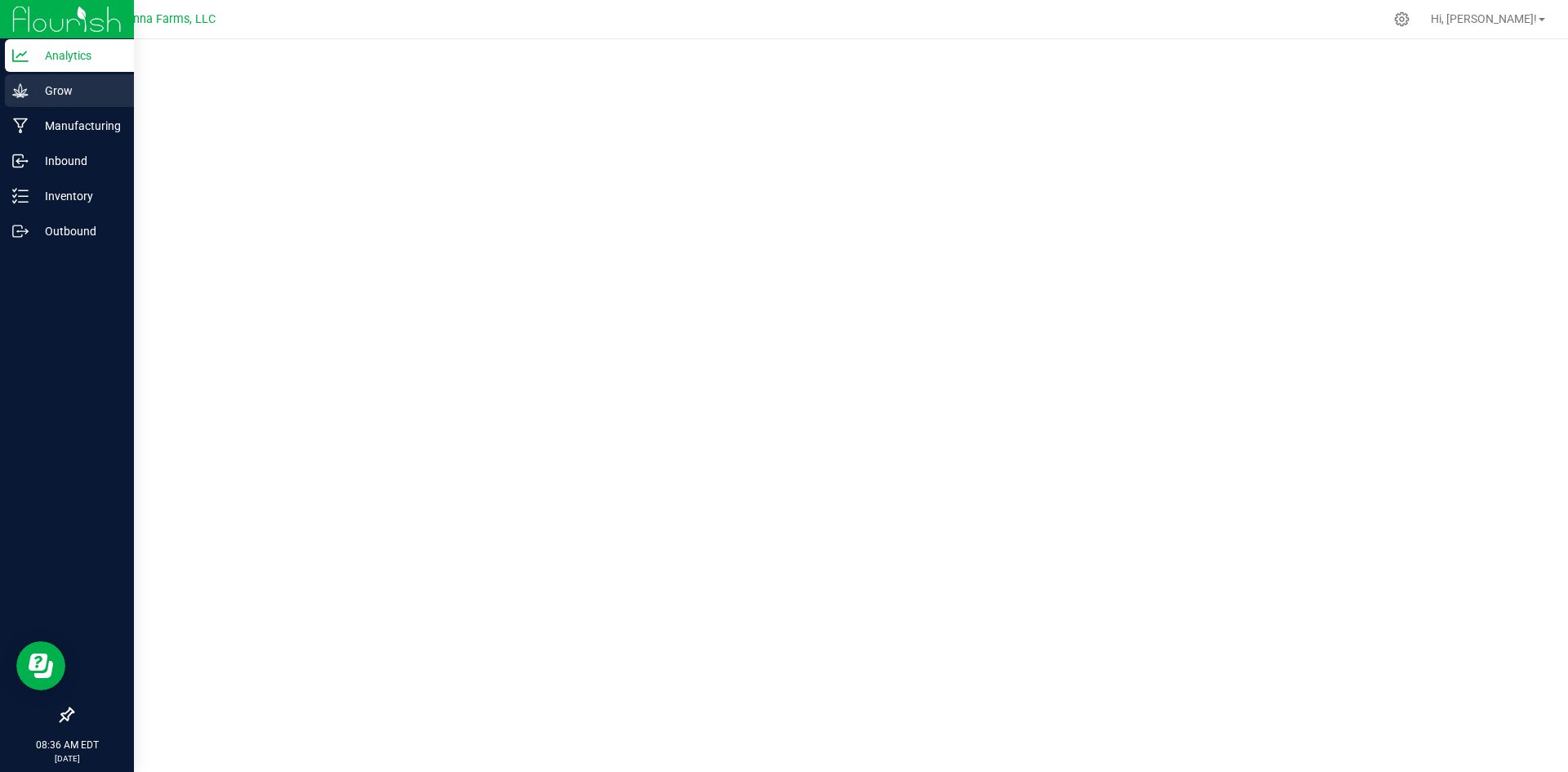
click at [53, 82] on p "Grow" at bounding box center [77, 91] width 98 height 20
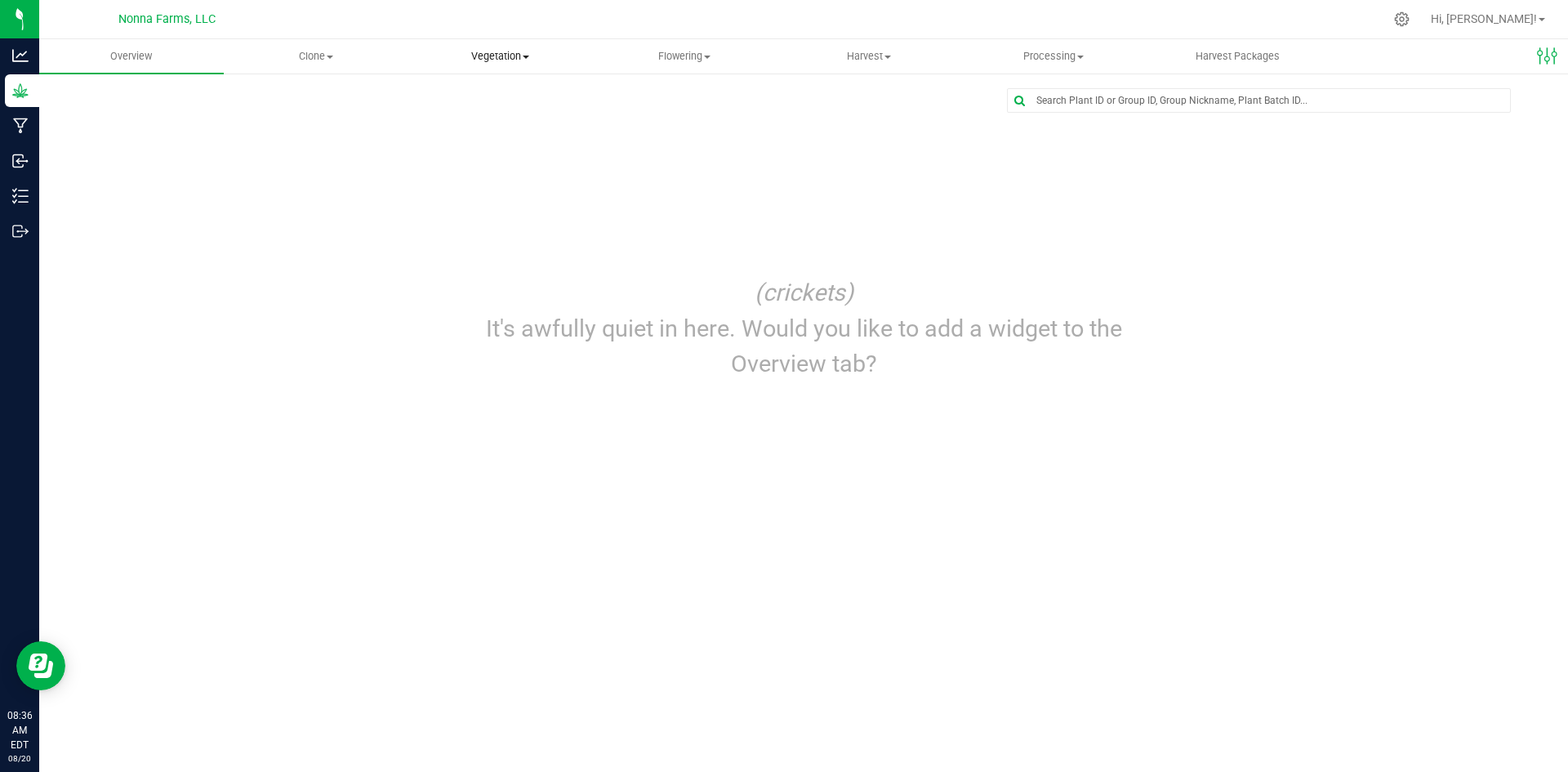
click at [512, 59] on span "Vegetation" at bounding box center [501, 56] width 183 height 15
click at [469, 119] on span "Veg plants" at bounding box center [458, 118] width 101 height 14
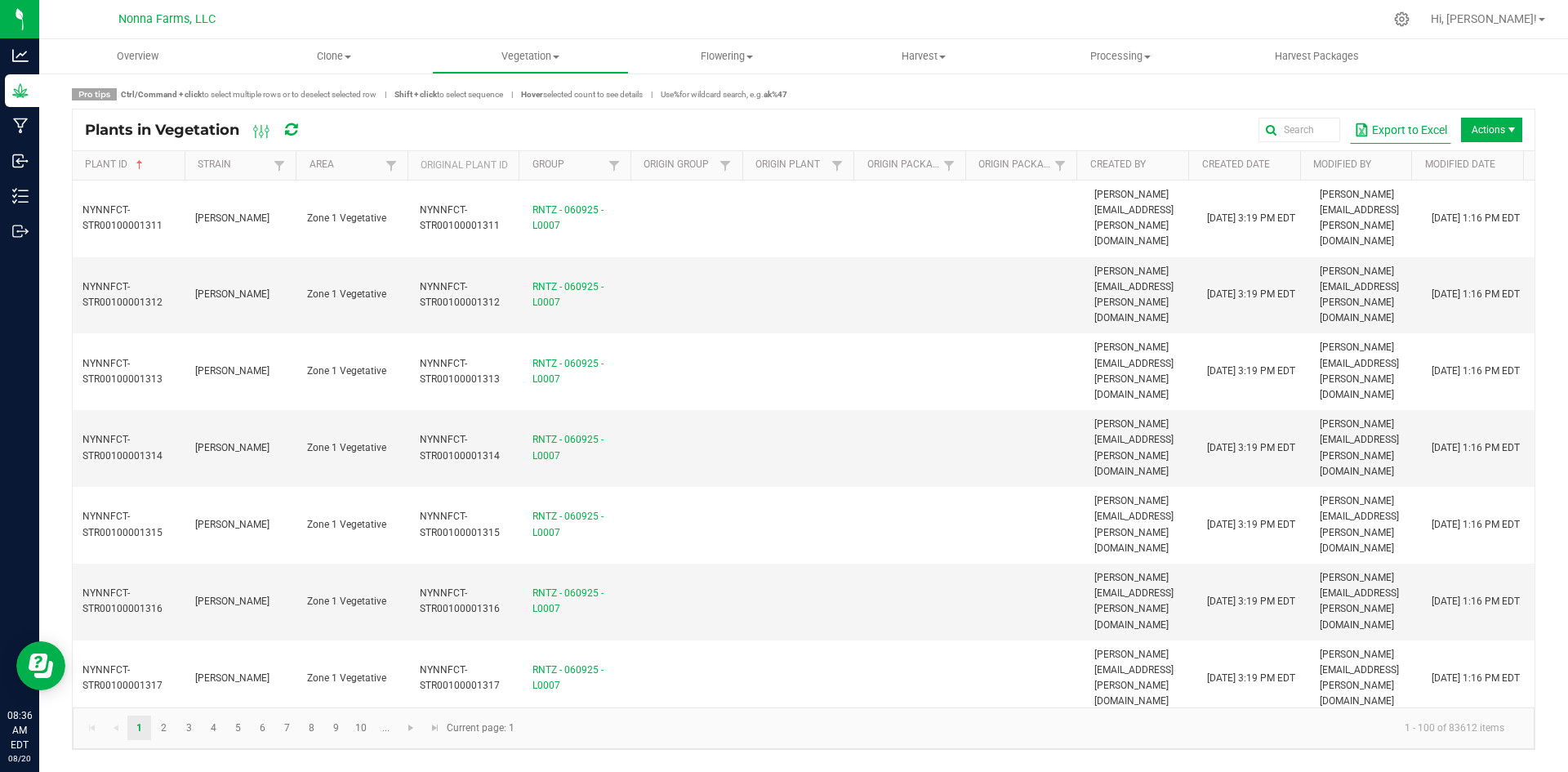
click at [1423, 126] on button "Export to Excel" at bounding box center [1401, 130] width 102 height 27
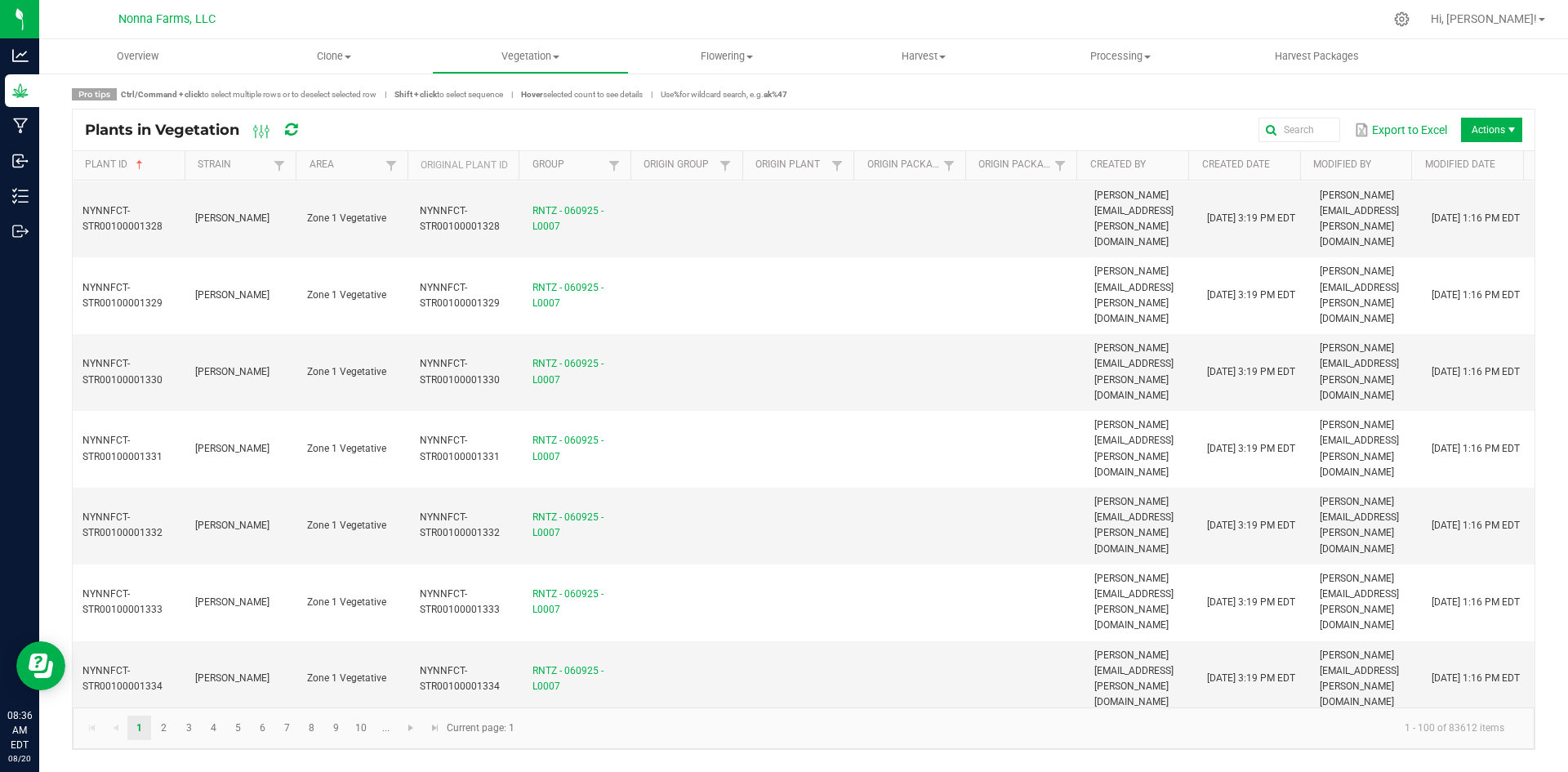
scroll to position [1191, 0]
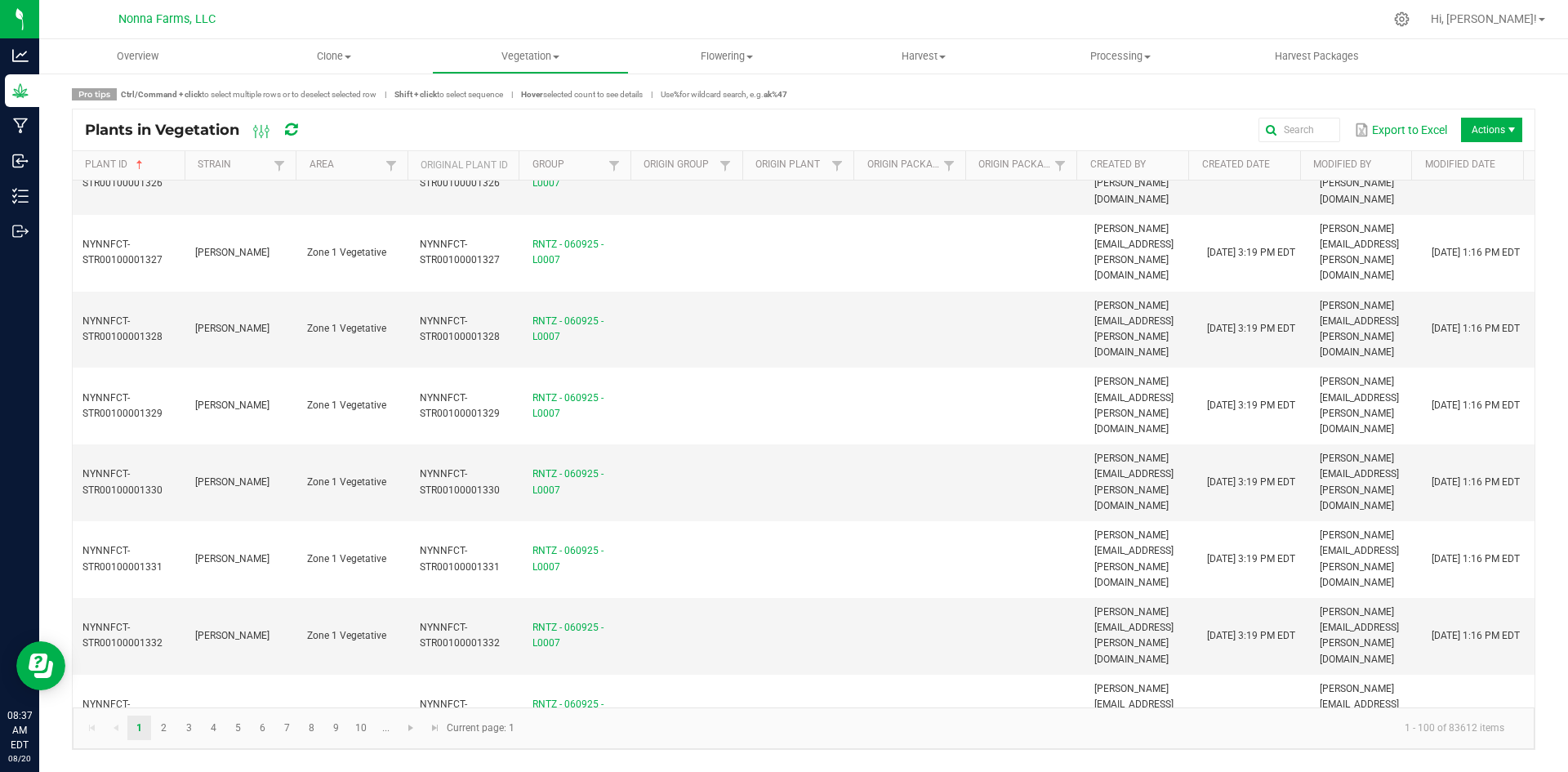
click at [1497, 139] on span "Actions" at bounding box center [1492, 129] width 62 height 24
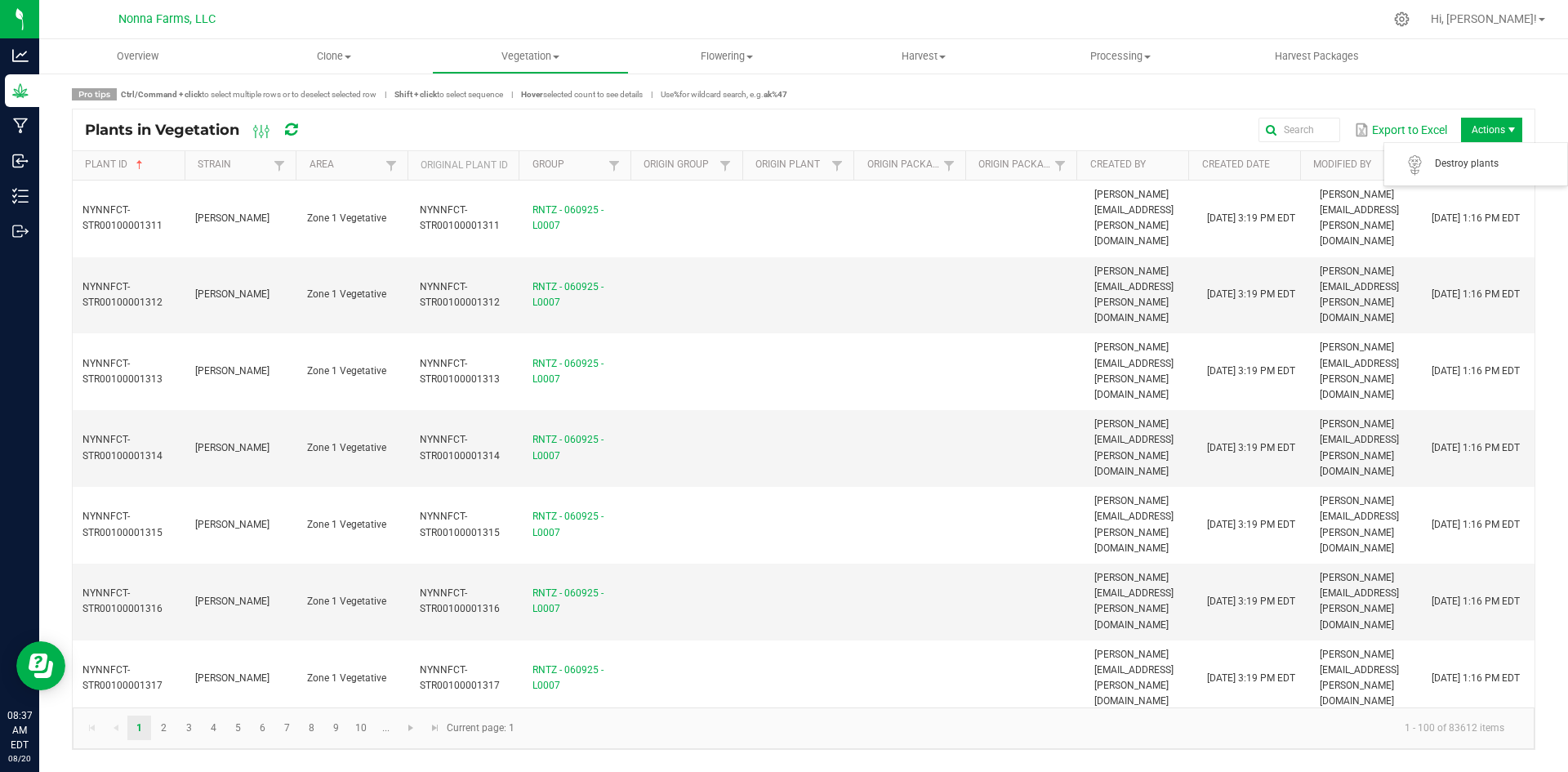
click at [1497, 134] on span "Actions" at bounding box center [1492, 129] width 62 height 24
click at [1471, 47] on ul "Overview Clone Create plants Cloning groups Cloning plants Apply to plants Vege…" at bounding box center [823, 57] width 1568 height 35
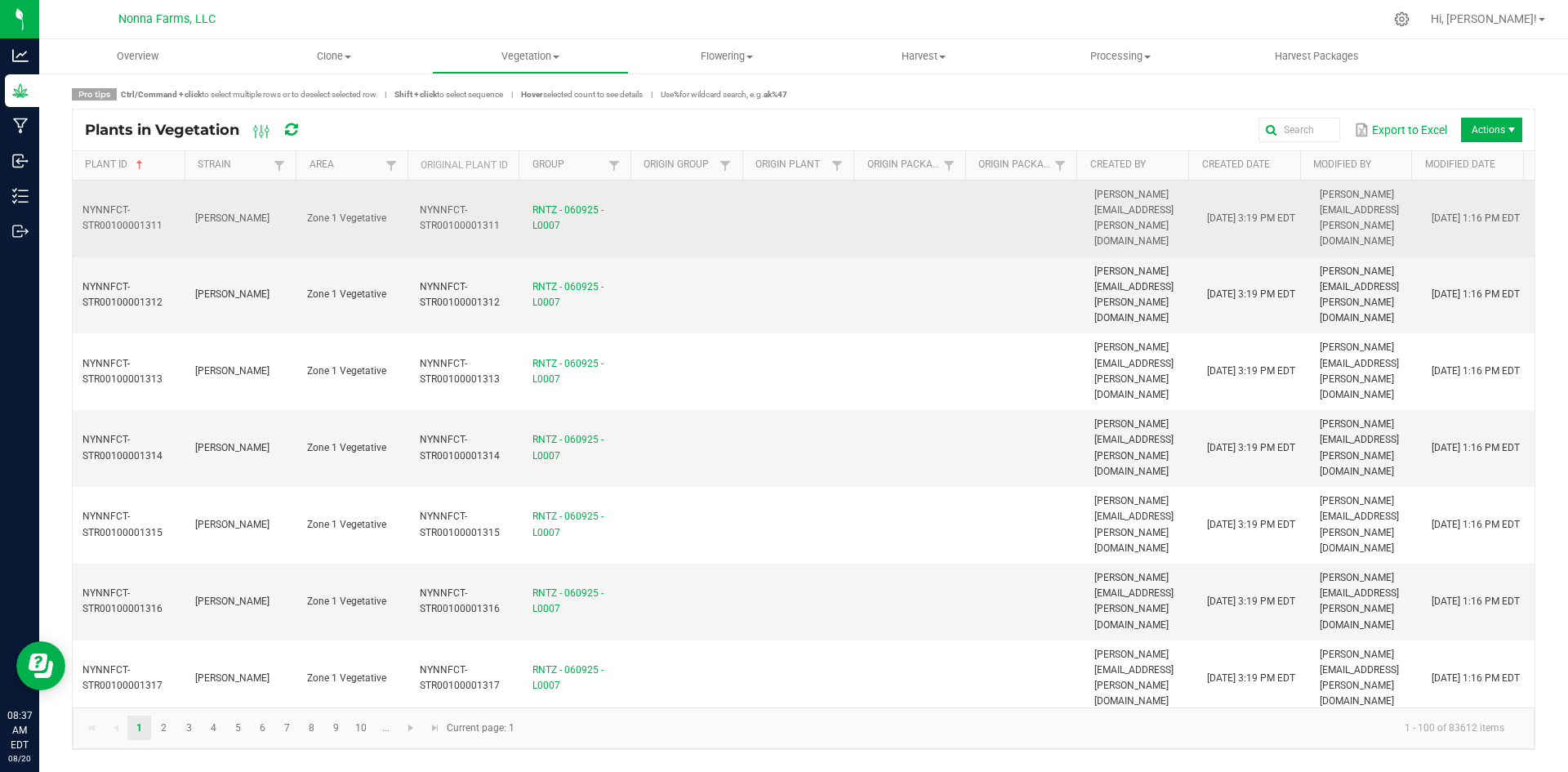
click at [257, 202] on td "[PERSON_NAME]" at bounding box center [241, 219] width 112 height 77
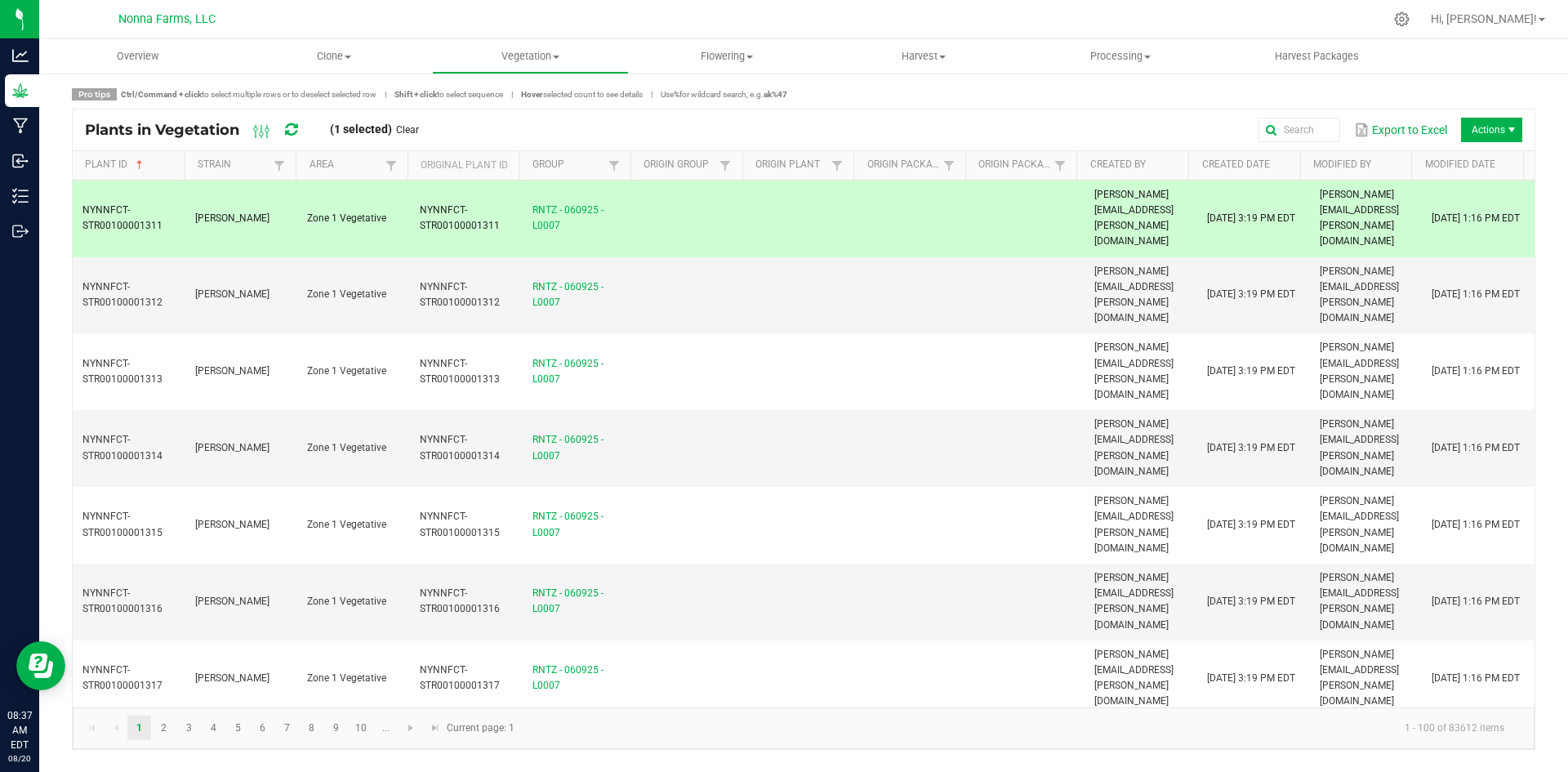
click at [268, 202] on td "[PERSON_NAME]" at bounding box center [241, 219] width 112 height 77
click at [255, 257] on td "[PERSON_NAME]" at bounding box center [241, 295] width 112 height 77
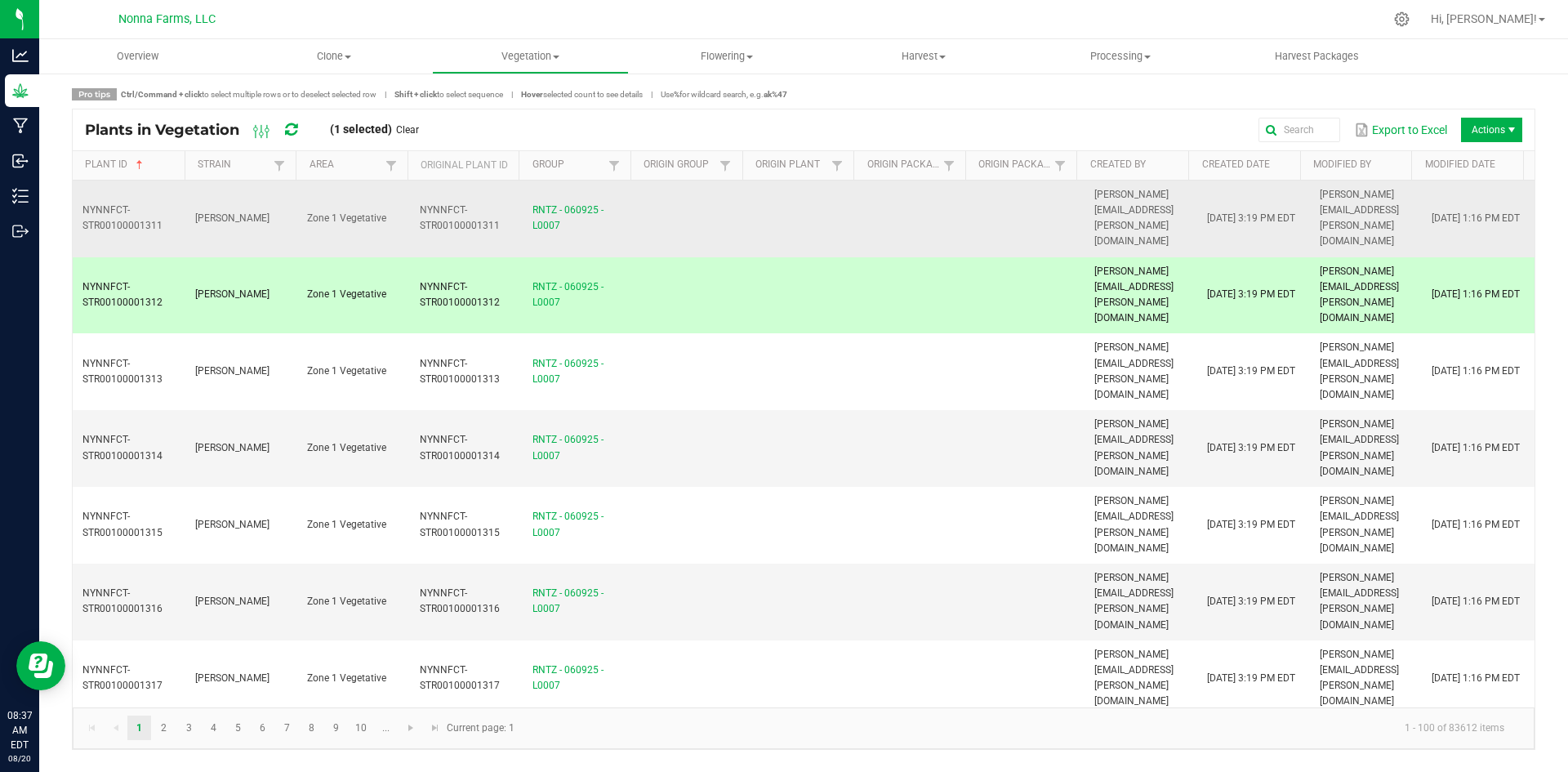
click at [267, 206] on td "[PERSON_NAME]" at bounding box center [241, 219] width 112 height 77
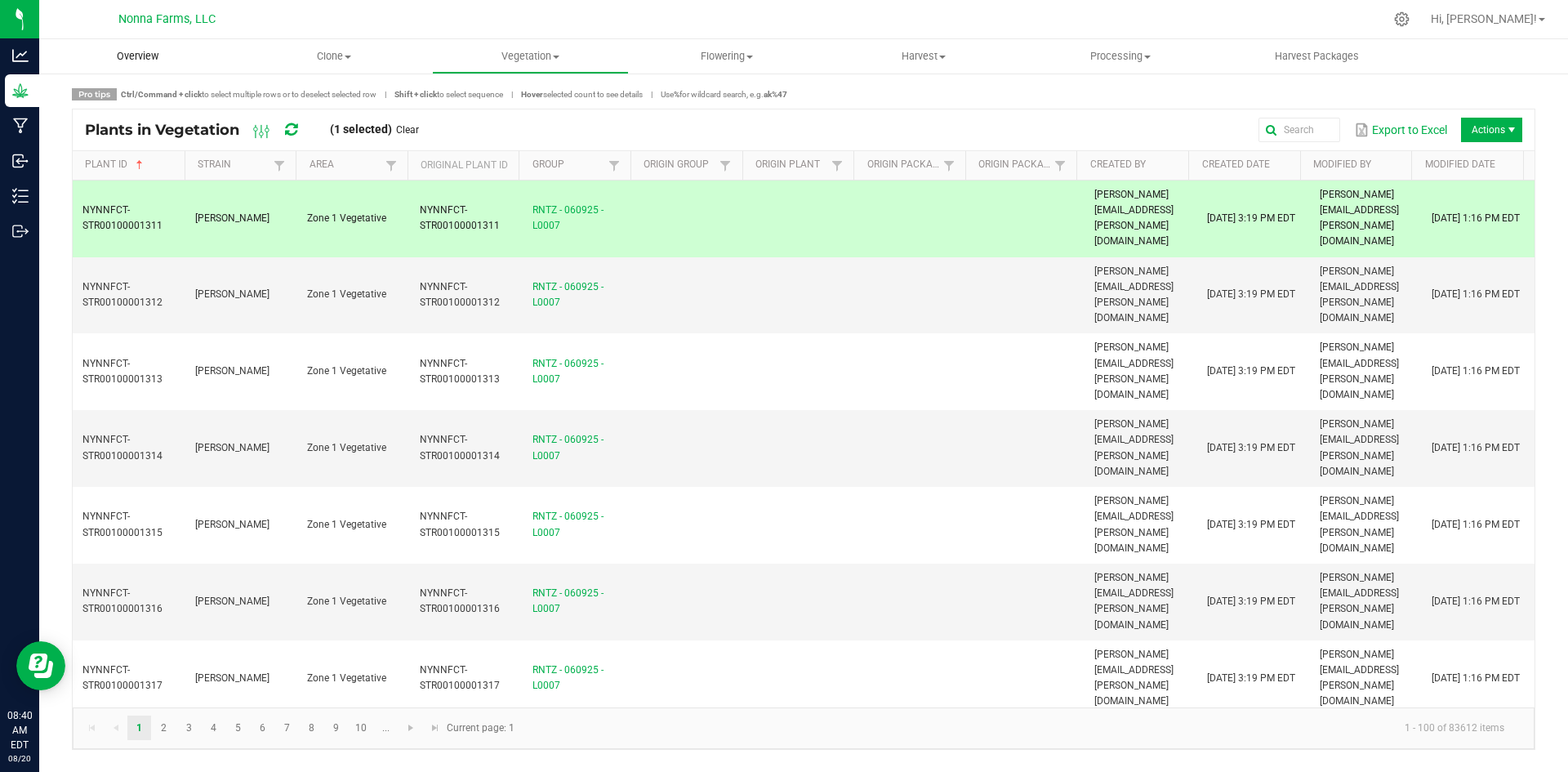
click at [139, 52] on span "Overview" at bounding box center [138, 56] width 86 height 15
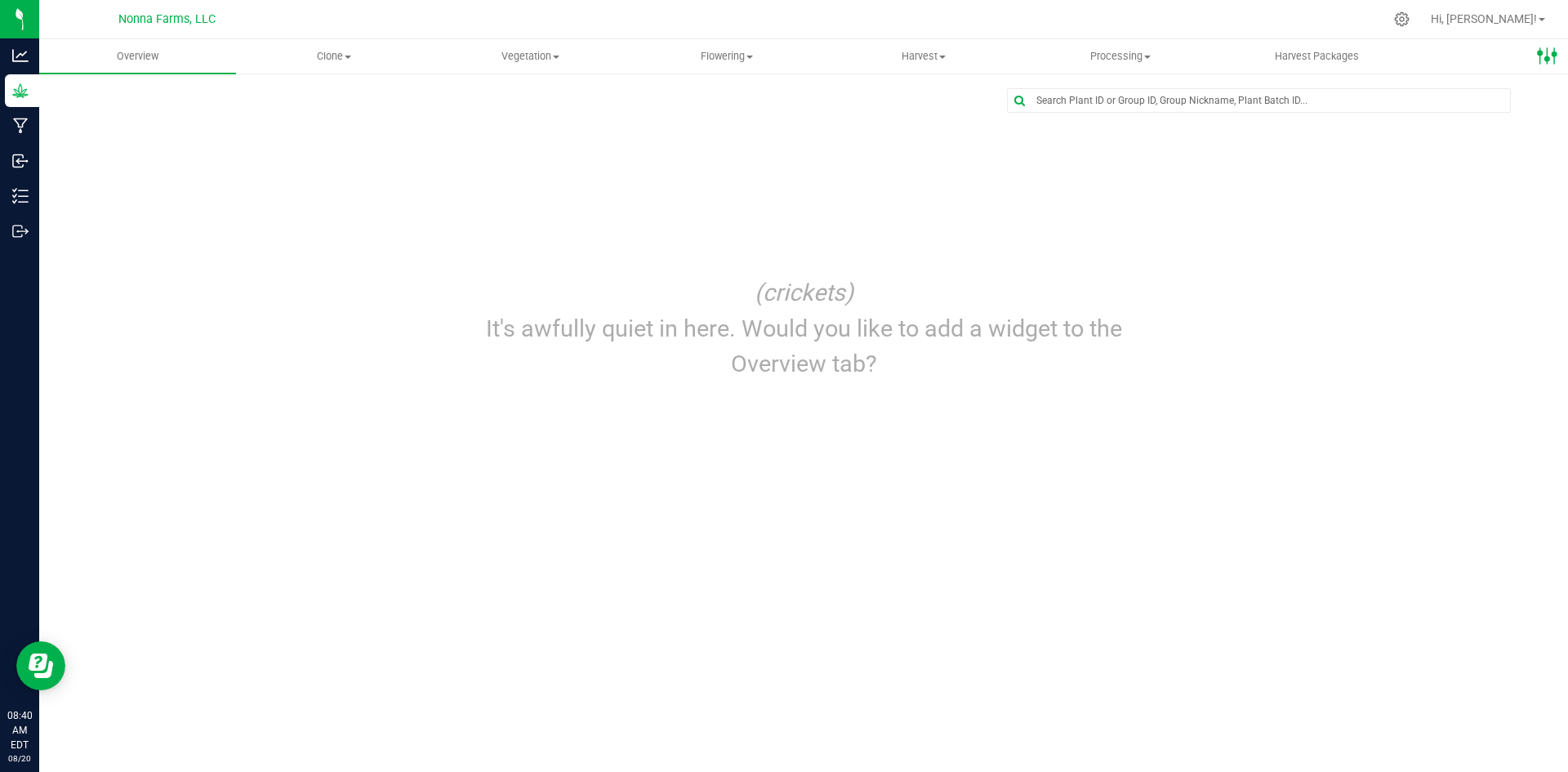
click at [1550, 57] on icon at bounding box center [1547, 56] width 22 height 22
click at [1253, 306] on div "(crickets) It's awfully quiet in here. Would you like to add a widget to the Ov…" at bounding box center [804, 328] width 1488 height 136
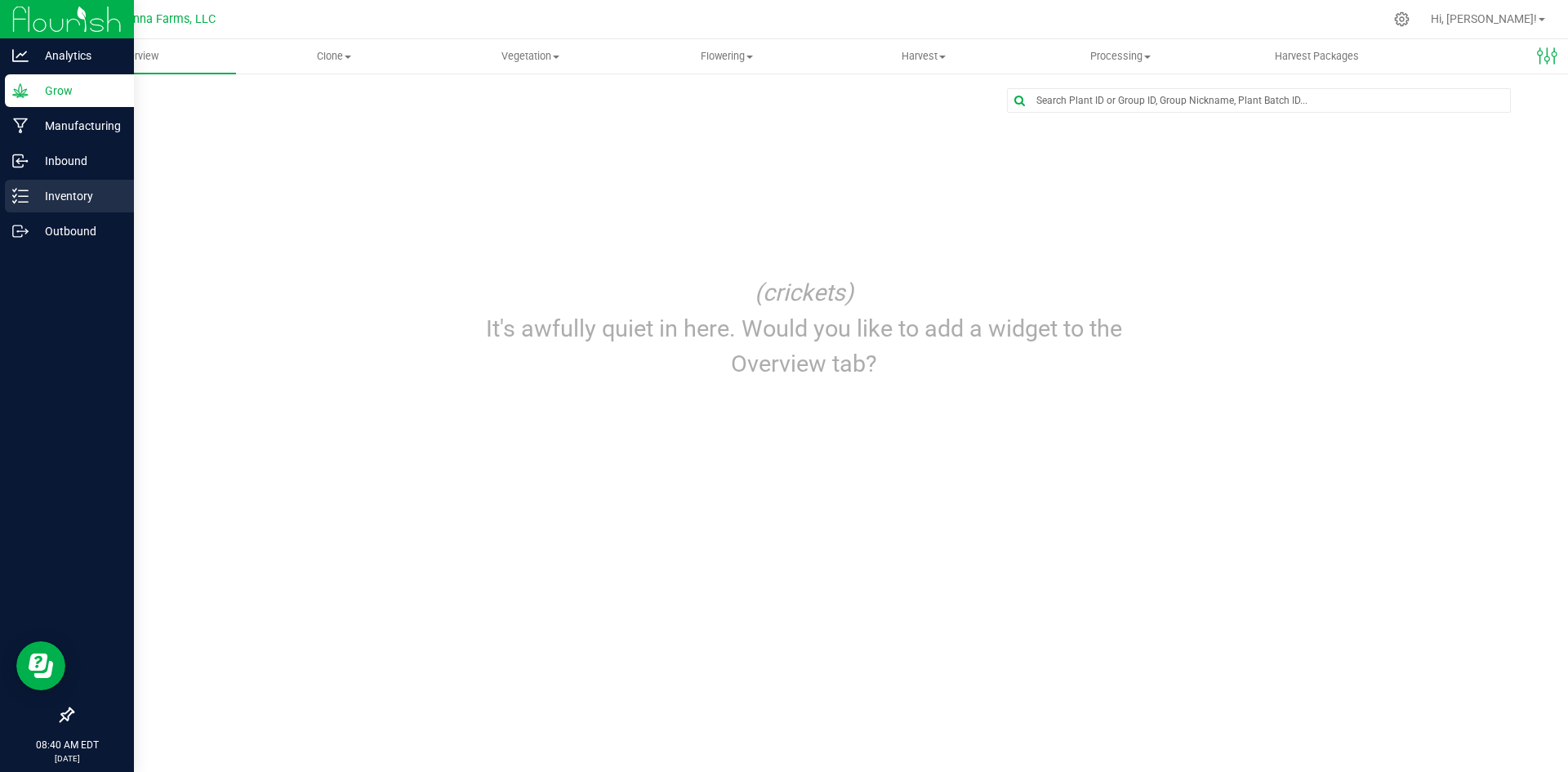
click at [64, 196] on p "Inventory" at bounding box center [77, 195] width 98 height 20
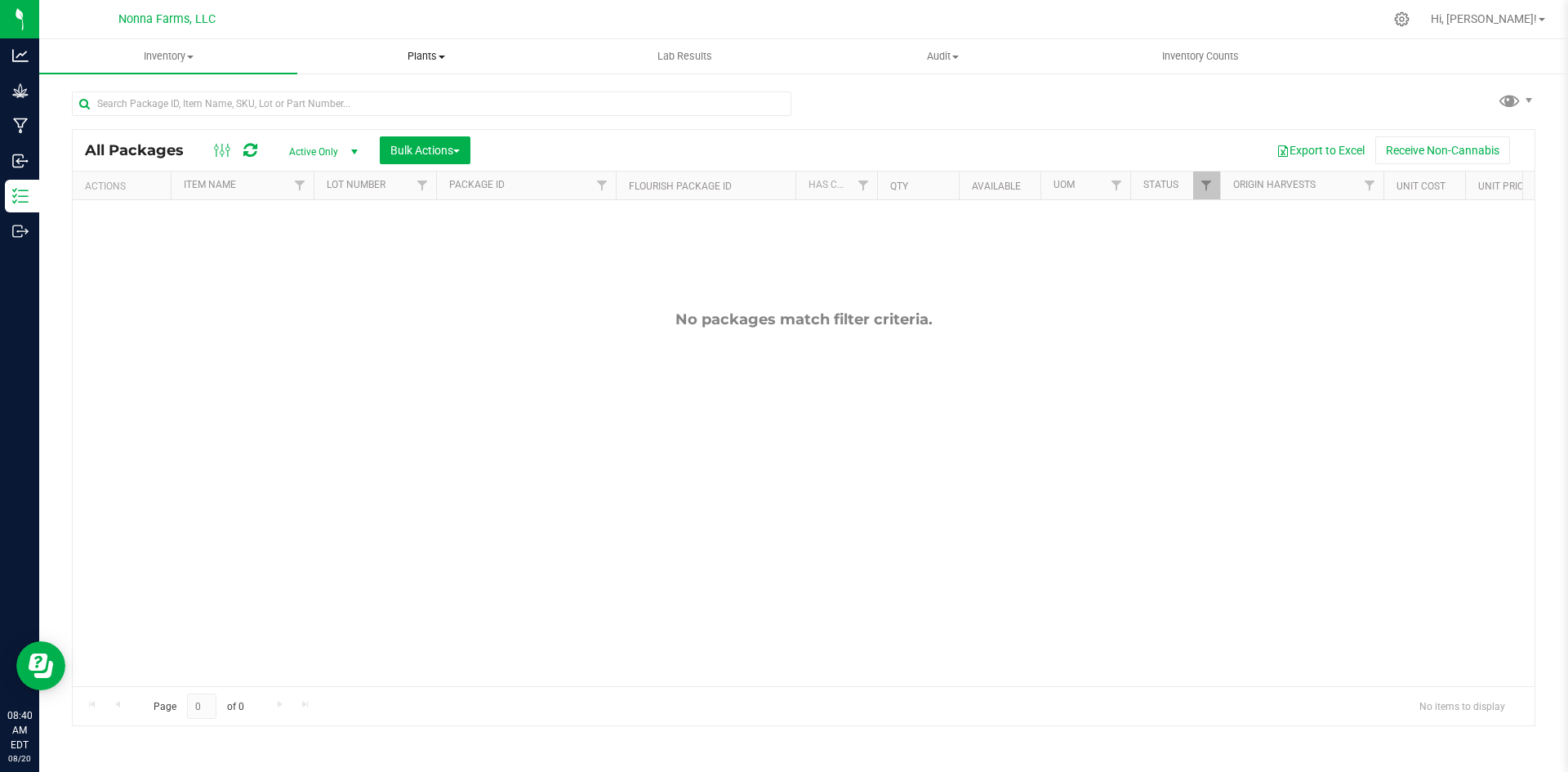
click at [440, 68] on uib-tab-heading "Plants All plants Waste log" at bounding box center [426, 56] width 256 height 32
click at [346, 101] on span "All plants" at bounding box center [344, 99] width 94 height 14
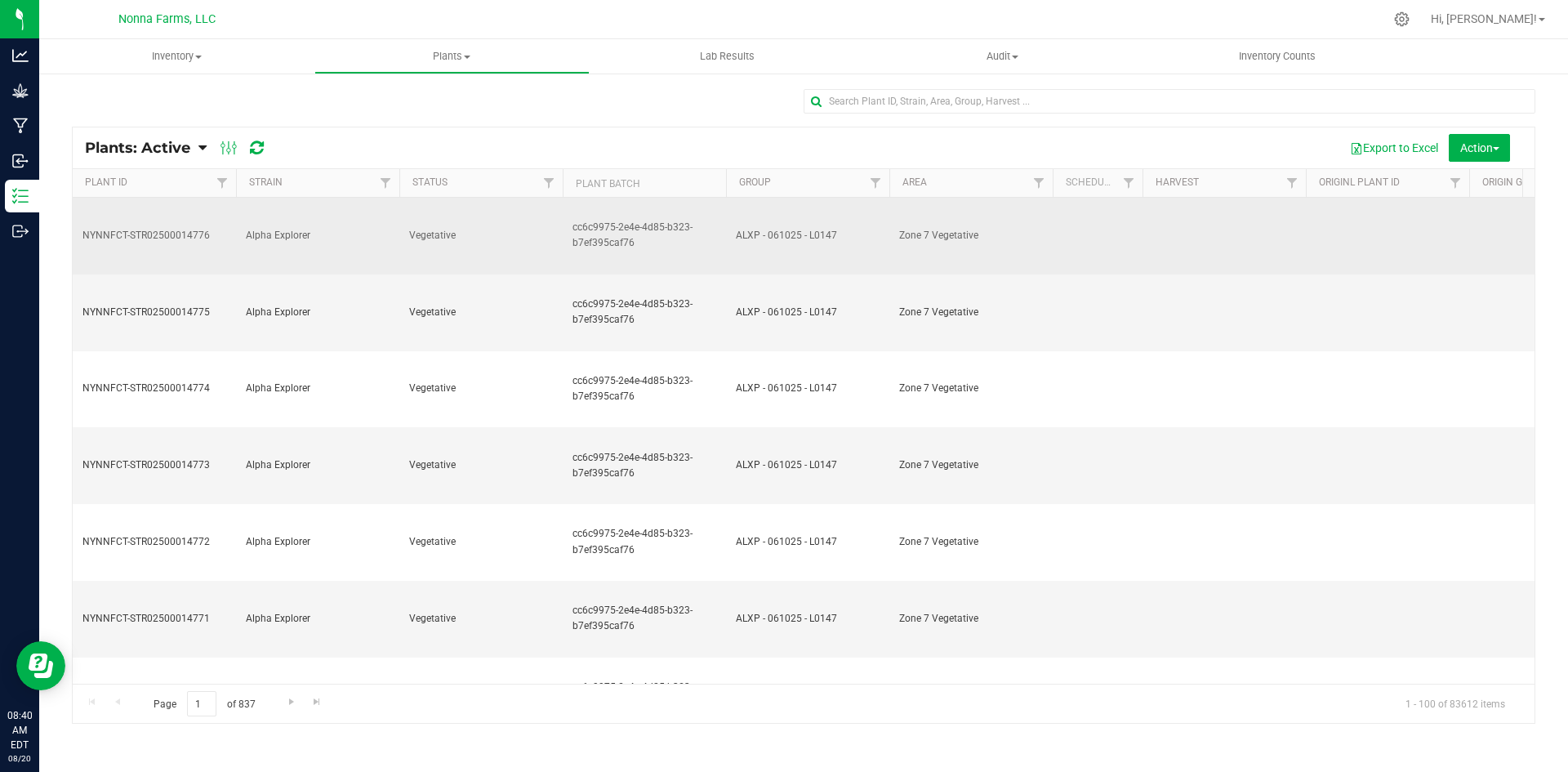
click at [283, 228] on span "Alpha Explorer" at bounding box center [317, 236] width 144 height 16
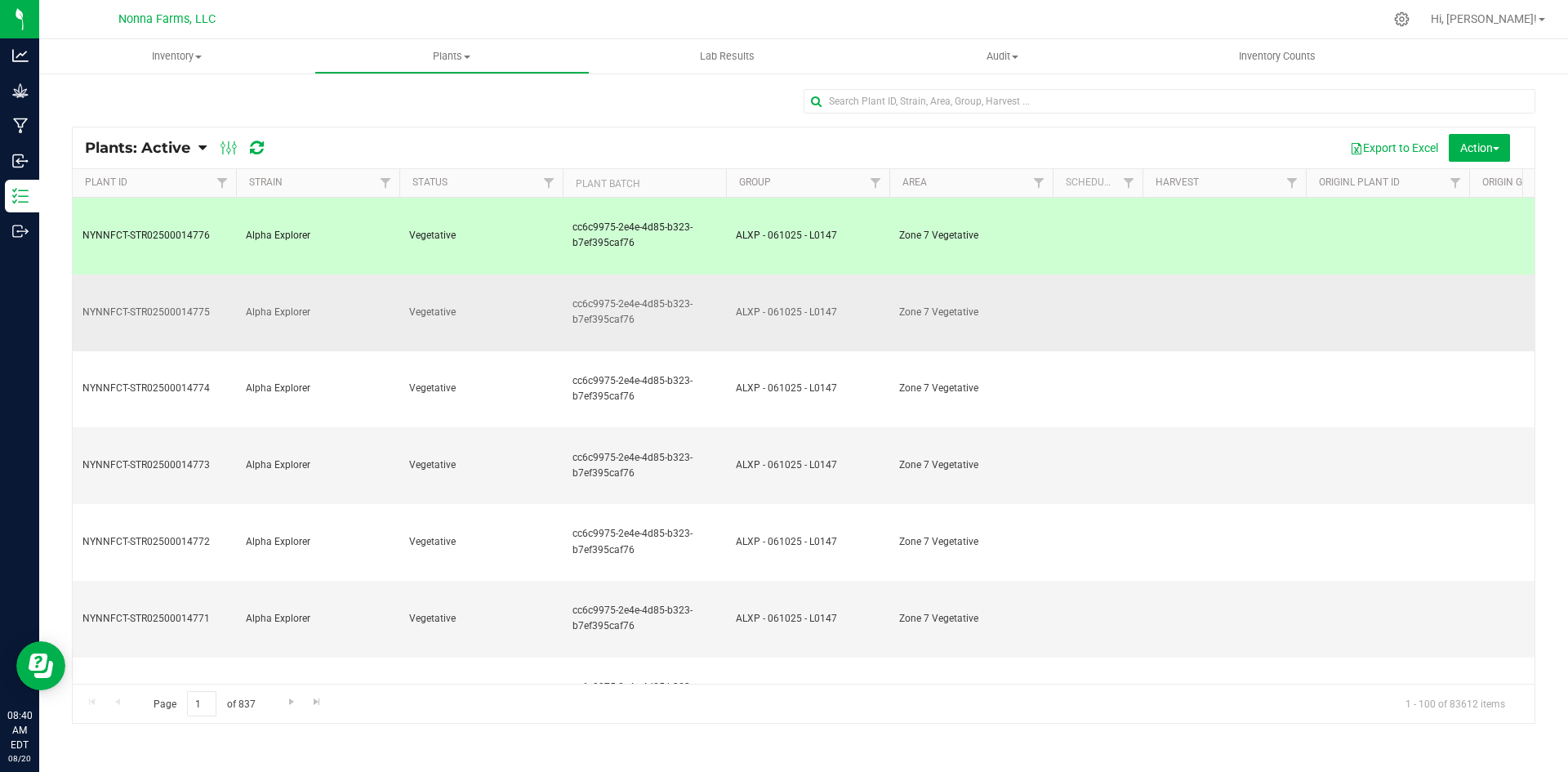
click at [334, 276] on td "Alpha Explorer" at bounding box center [317, 313] width 163 height 77
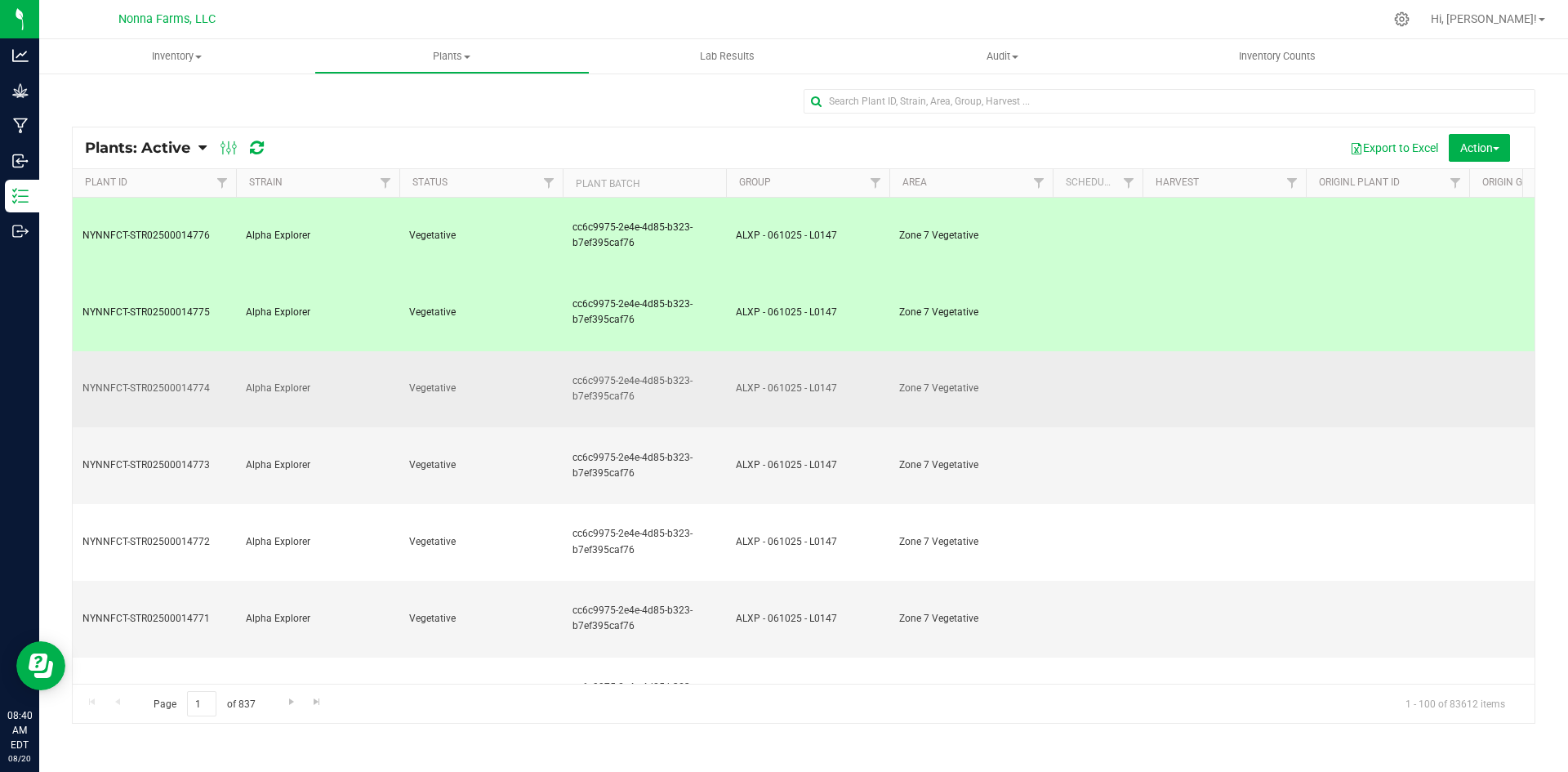
click at [331, 380] on span "Alpha Explorer" at bounding box center [317, 388] width 144 height 16
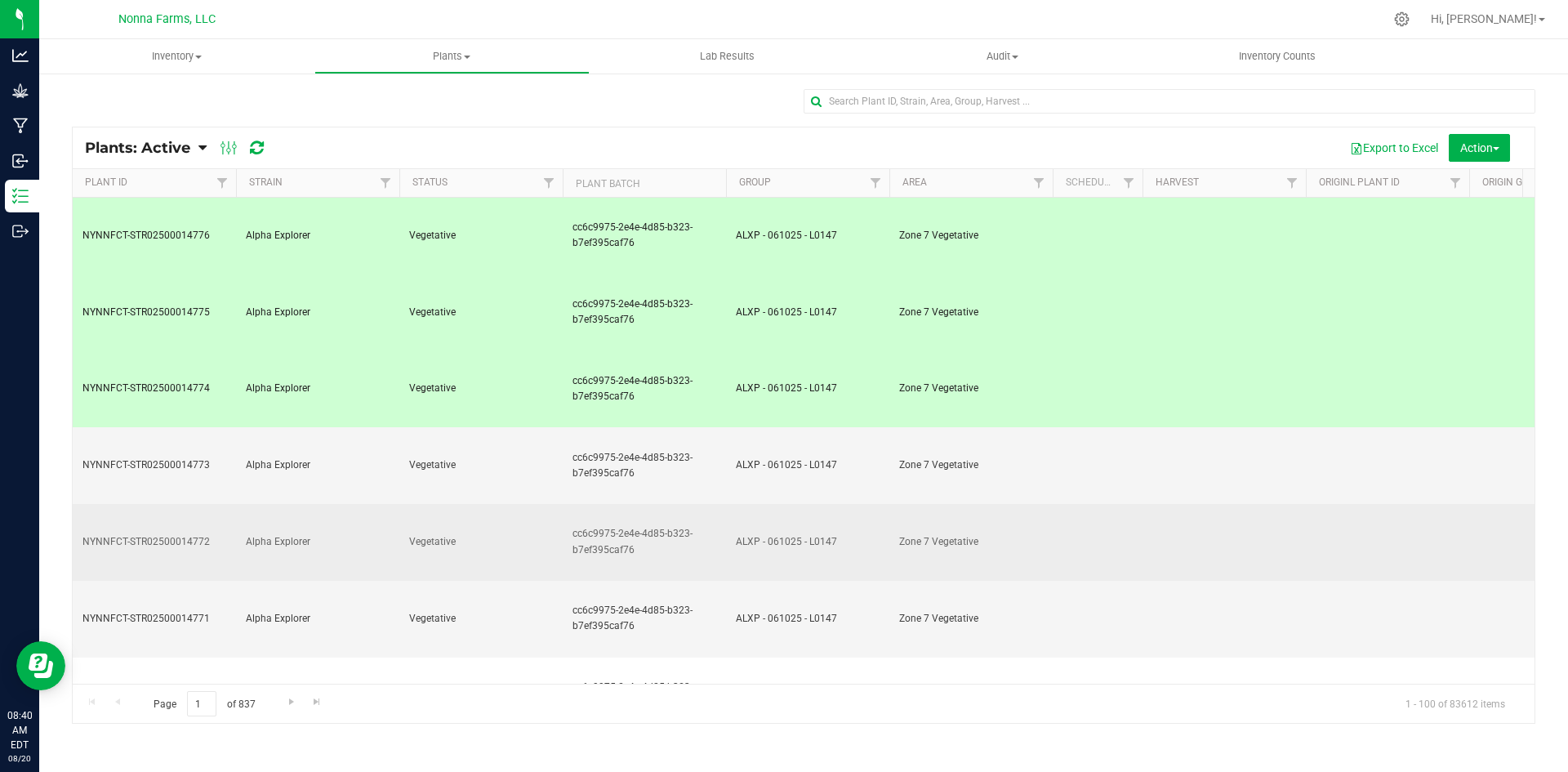
click at [306, 503] on td "Alpha Explorer" at bounding box center [317, 541] width 163 height 77
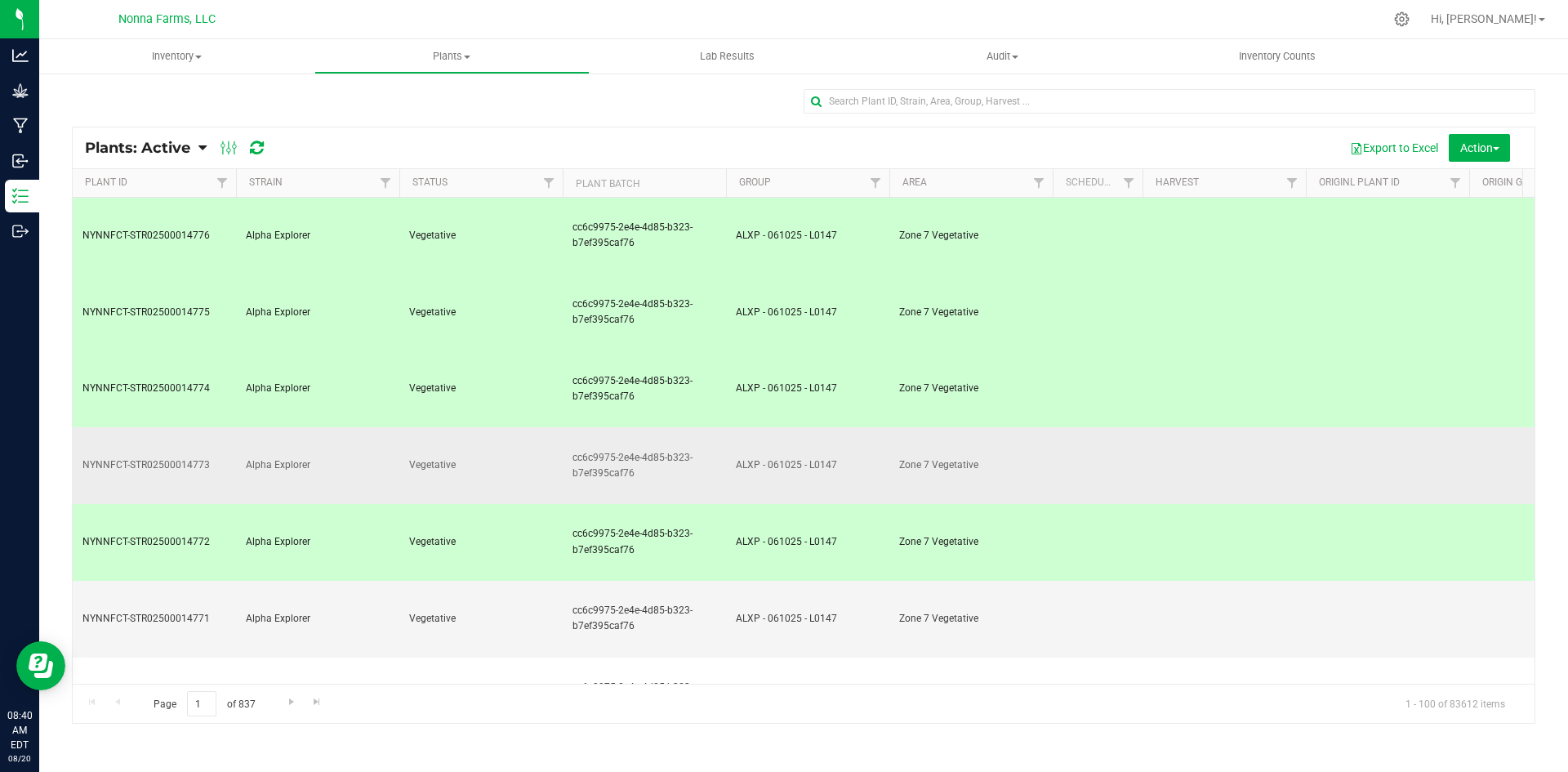
click at [308, 457] on span "Alpha Explorer" at bounding box center [317, 465] width 144 height 16
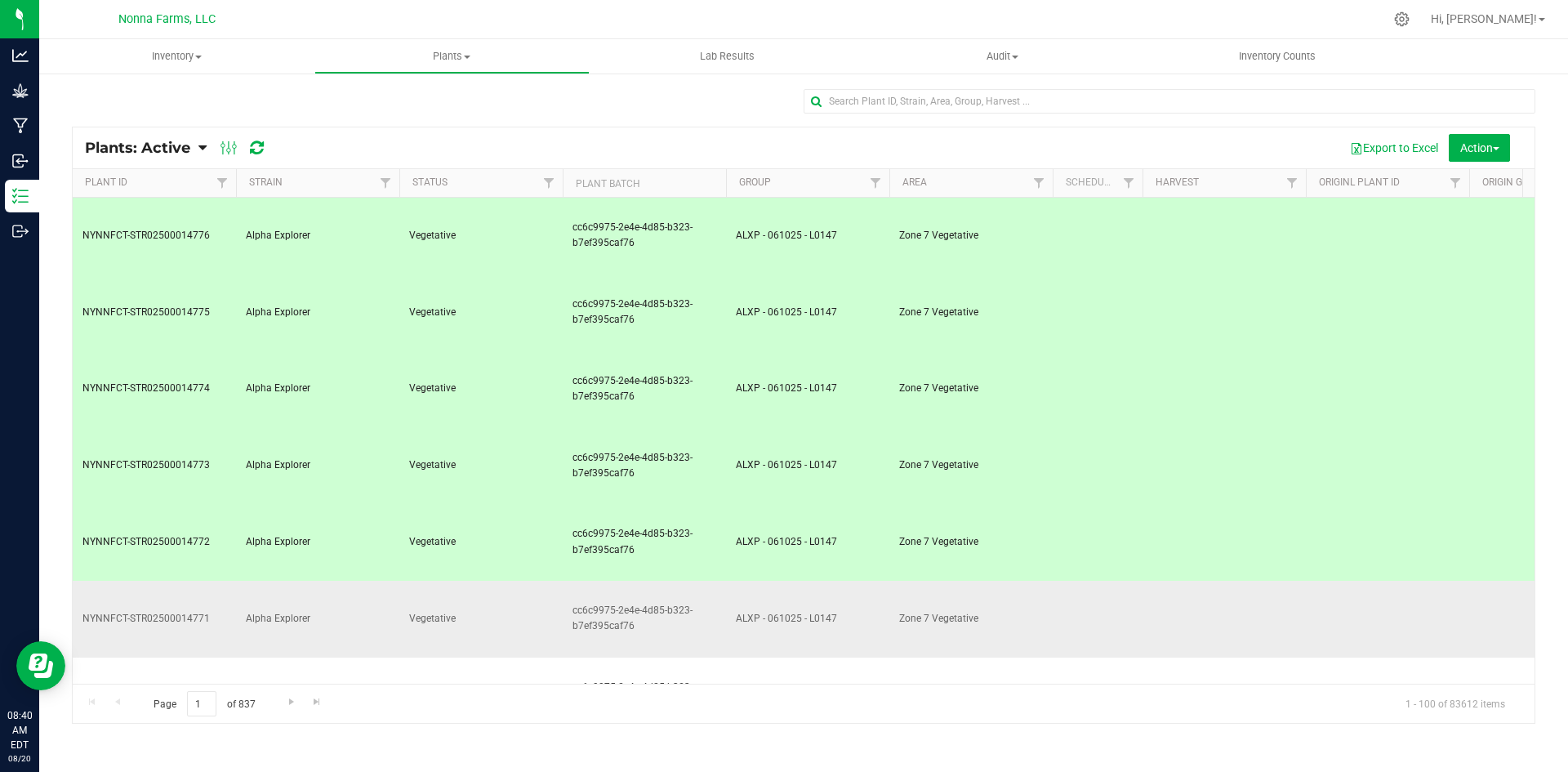
click at [323, 611] on span "Alpha Explorer" at bounding box center [317, 619] width 144 height 16
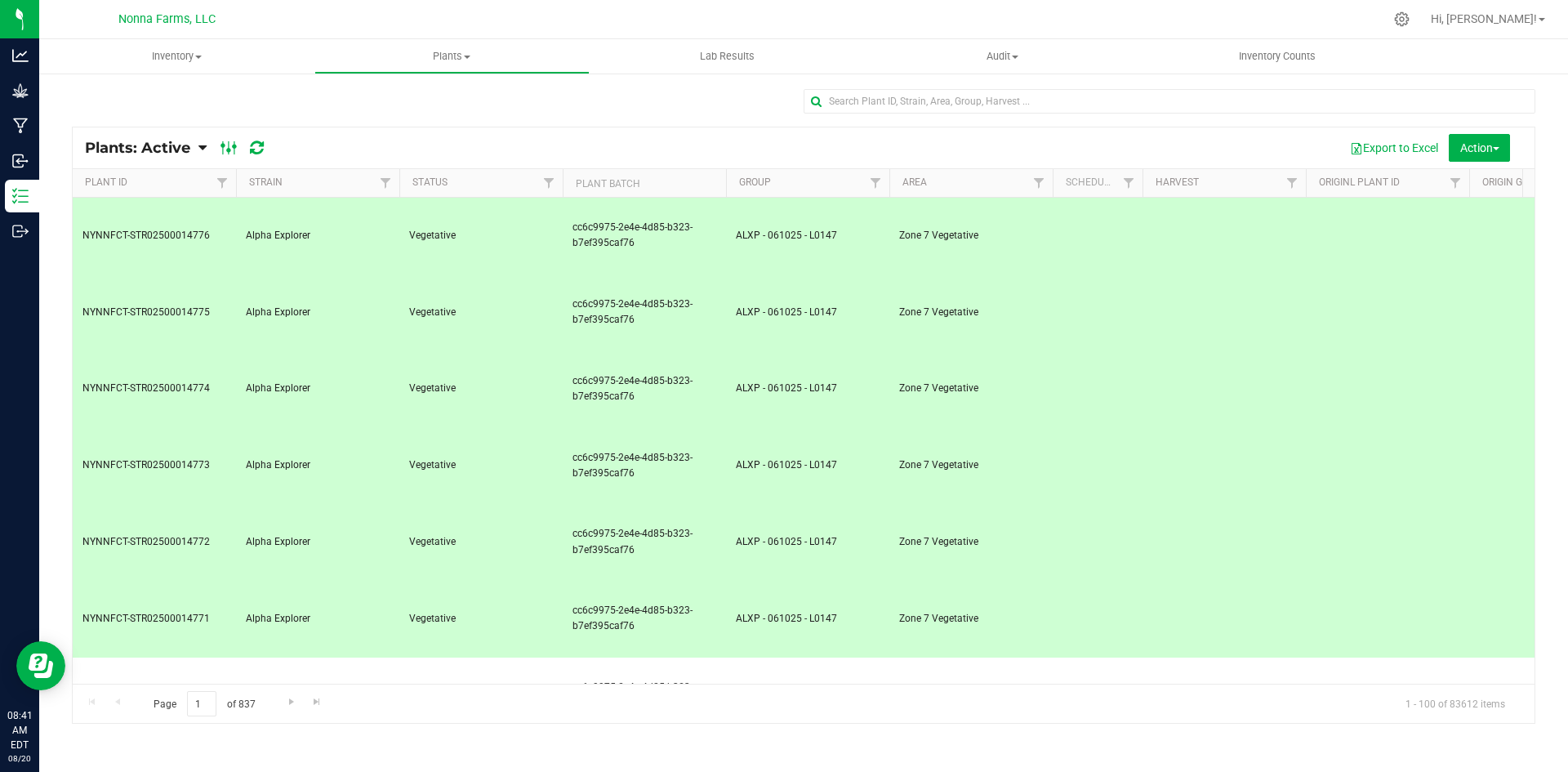
click at [235, 147] on ellipse at bounding box center [235, 147] width 4 height 4
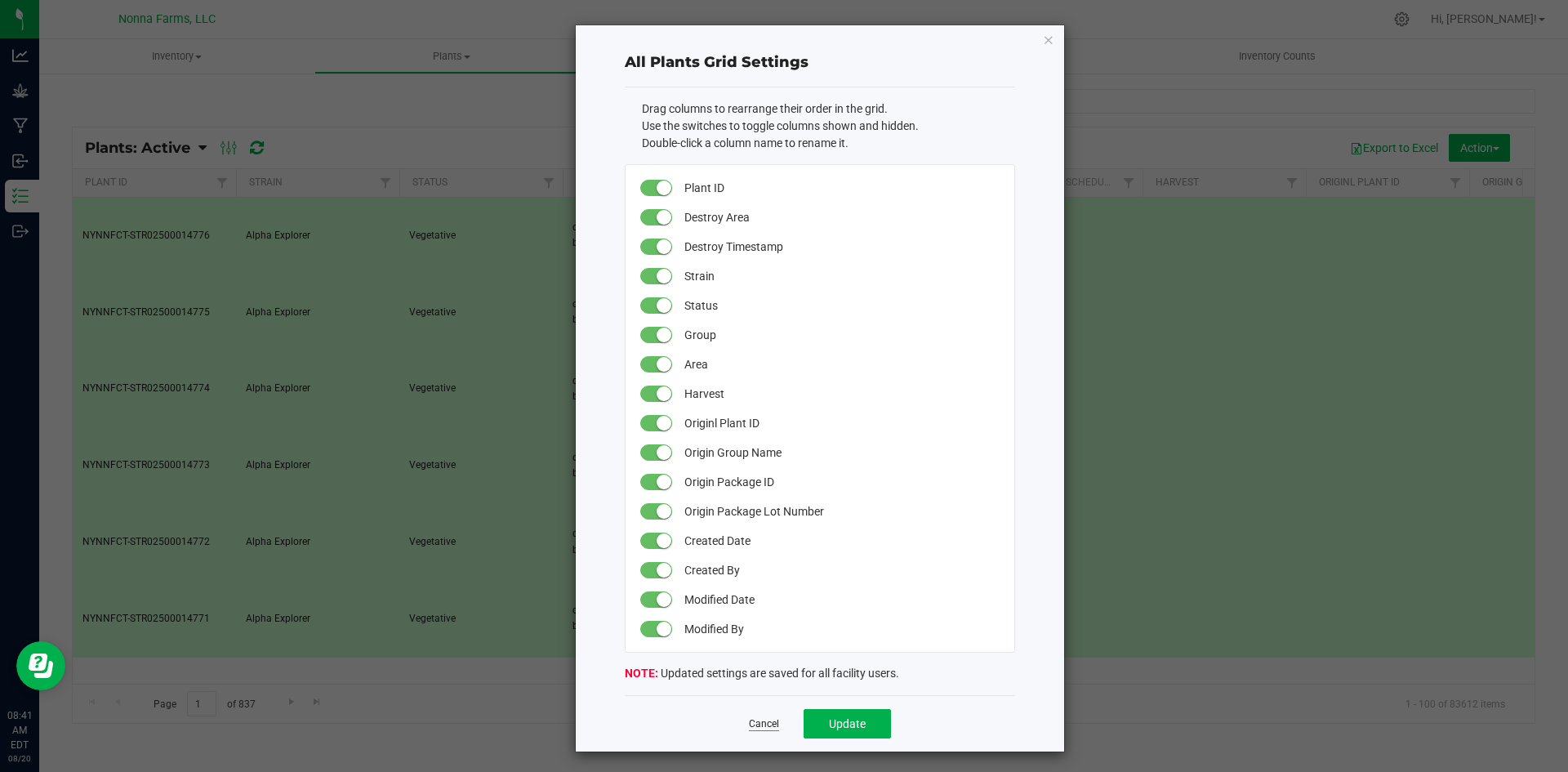
click at [762, 717] on link "Cancel" at bounding box center [763, 724] width 30 height 14
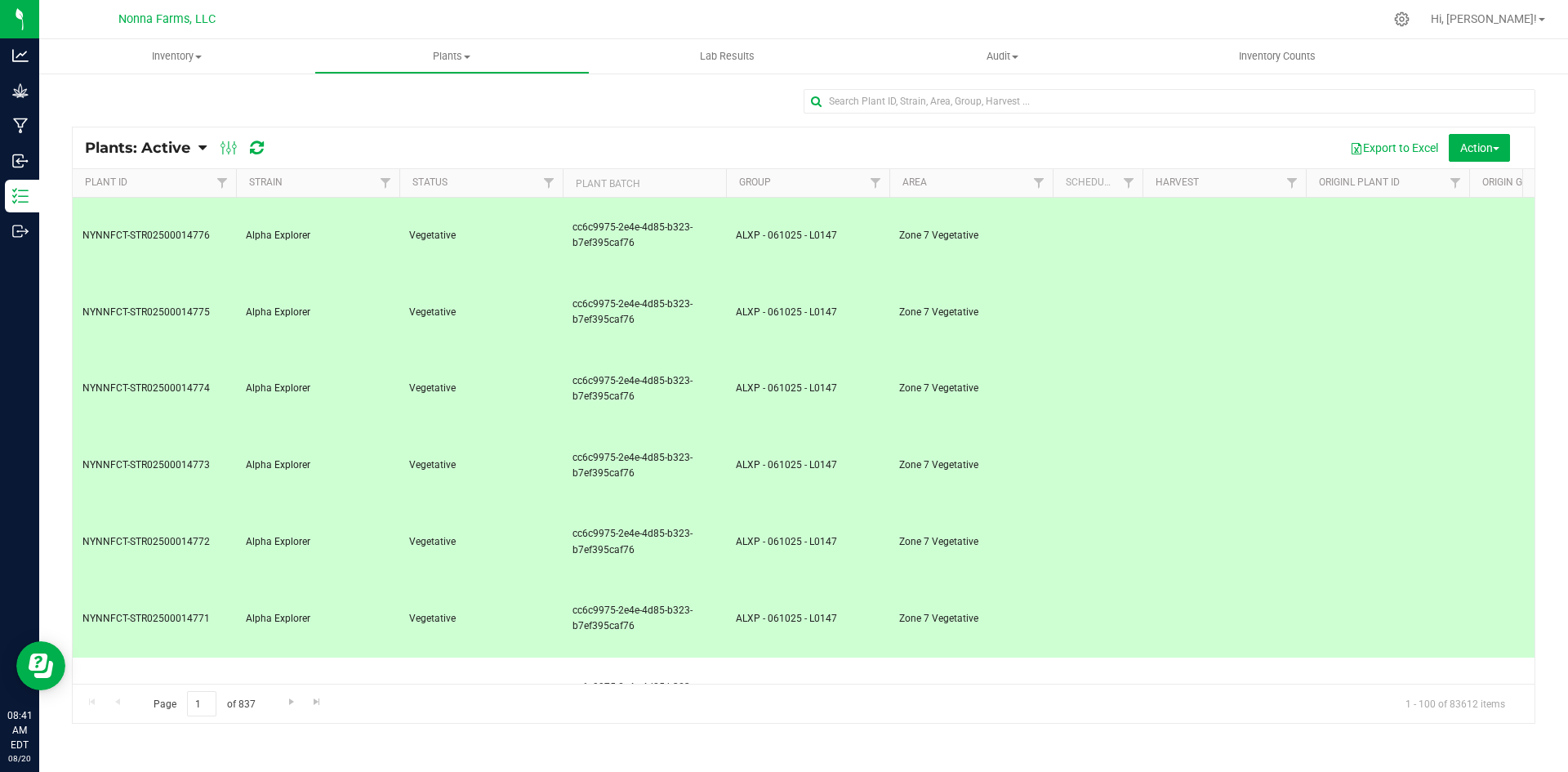
click at [359, 207] on td "Alpha Explorer" at bounding box center [317, 236] width 163 height 77
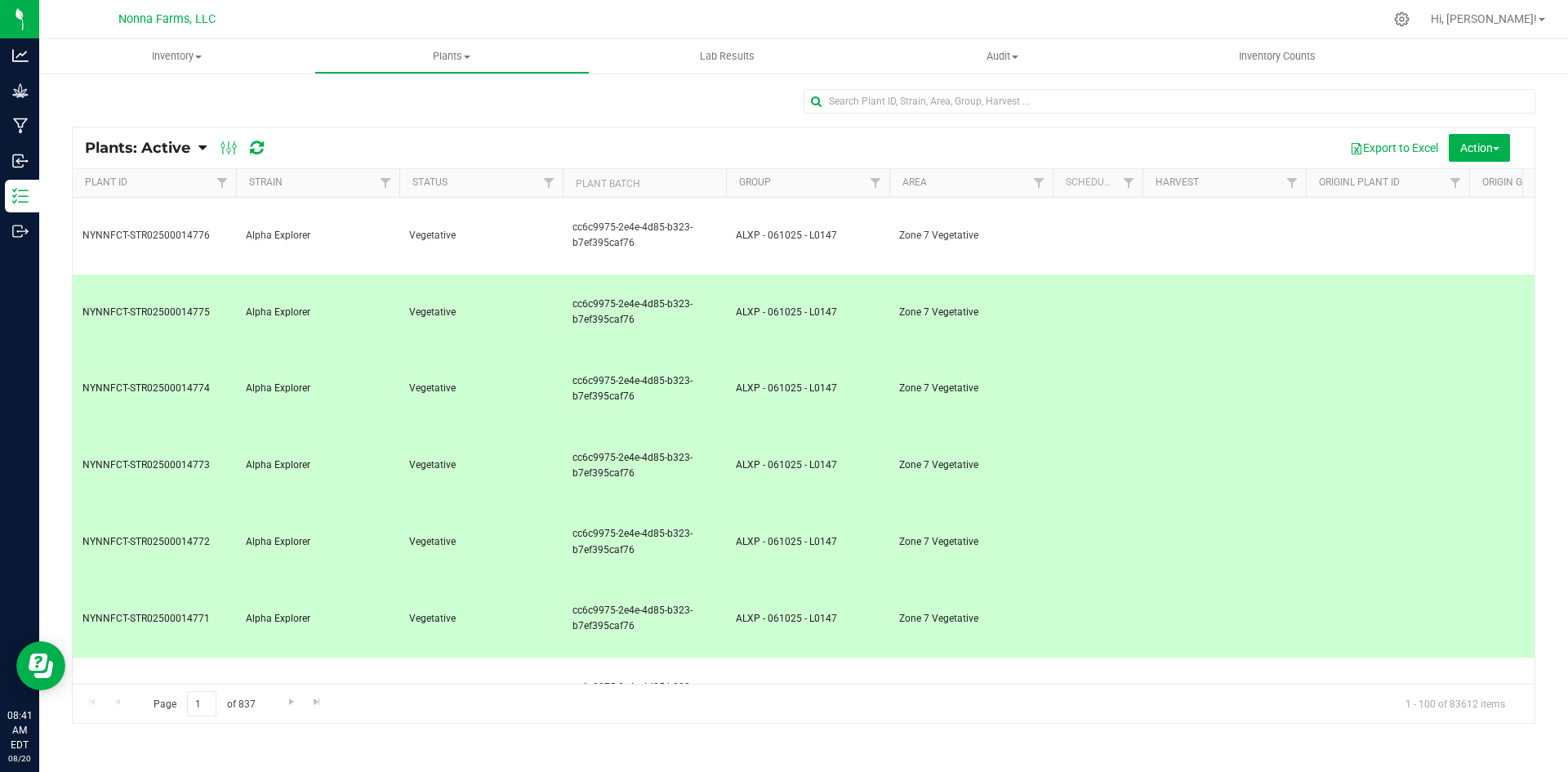
click at [344, 305] on span "Alpha Explorer" at bounding box center [317, 313] width 144 height 16
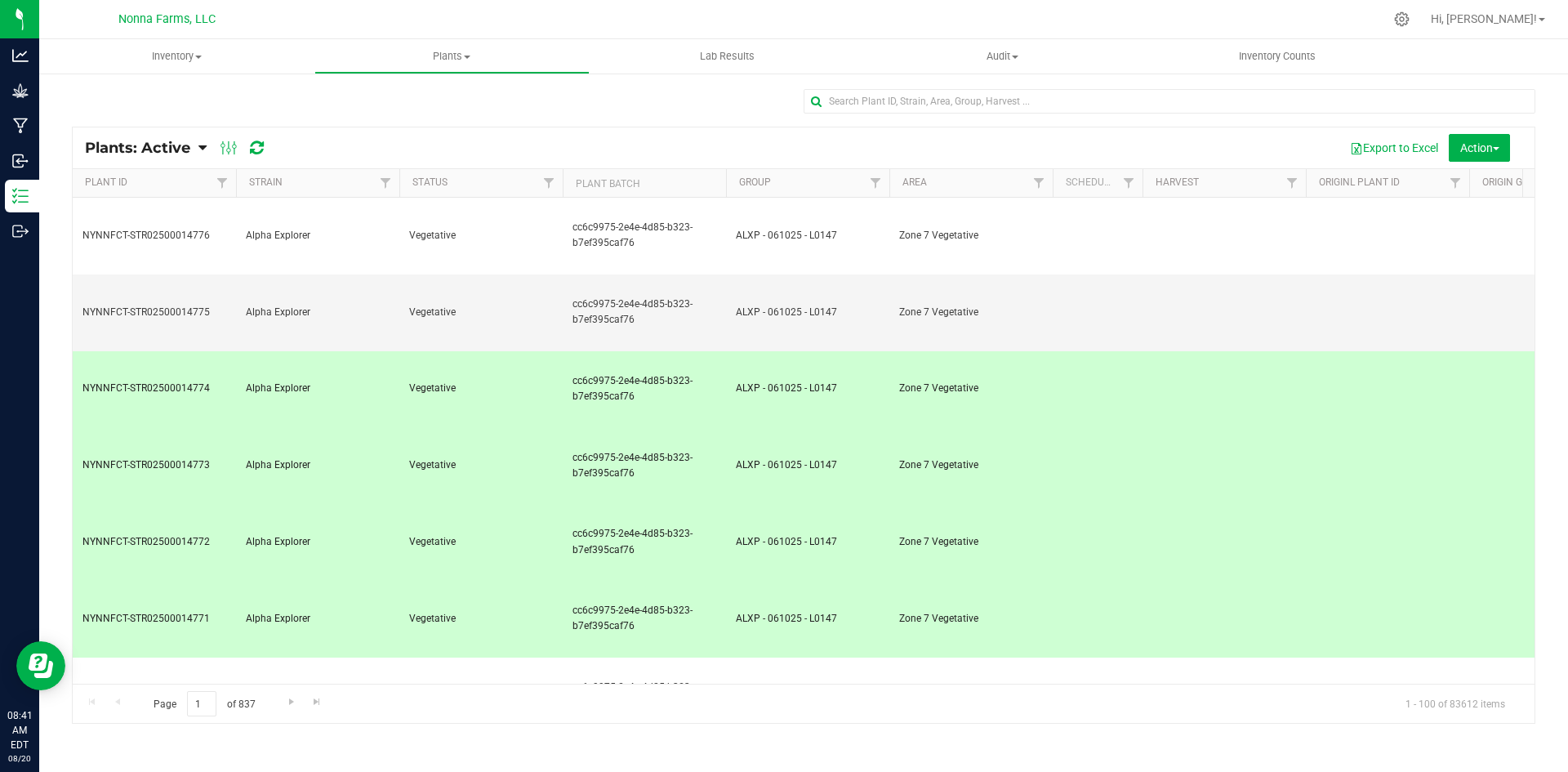
click at [344, 380] on span "Alpha Explorer" at bounding box center [317, 388] width 144 height 16
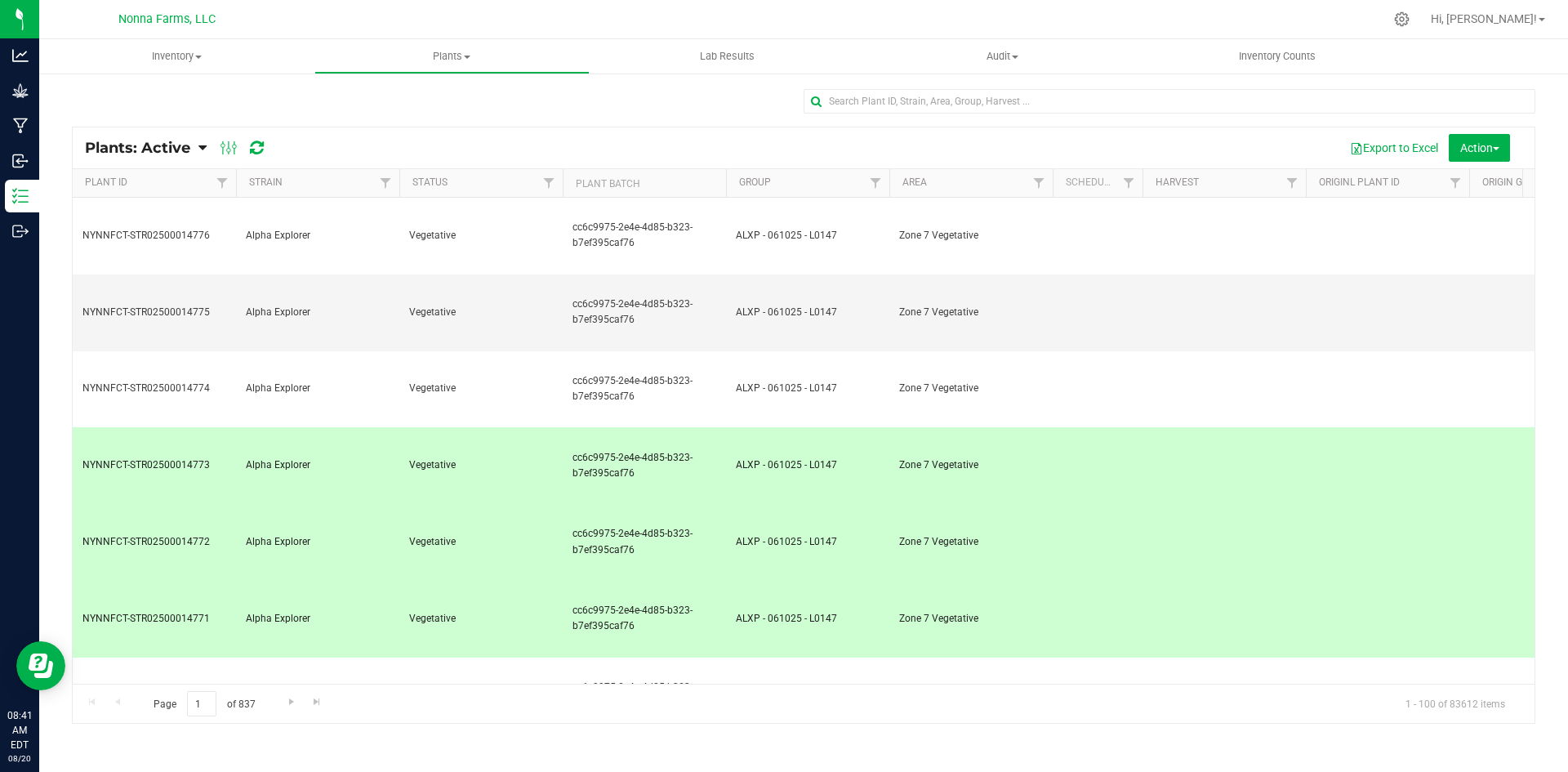
click at [341, 427] on td "Alpha Explorer" at bounding box center [317, 465] width 163 height 77
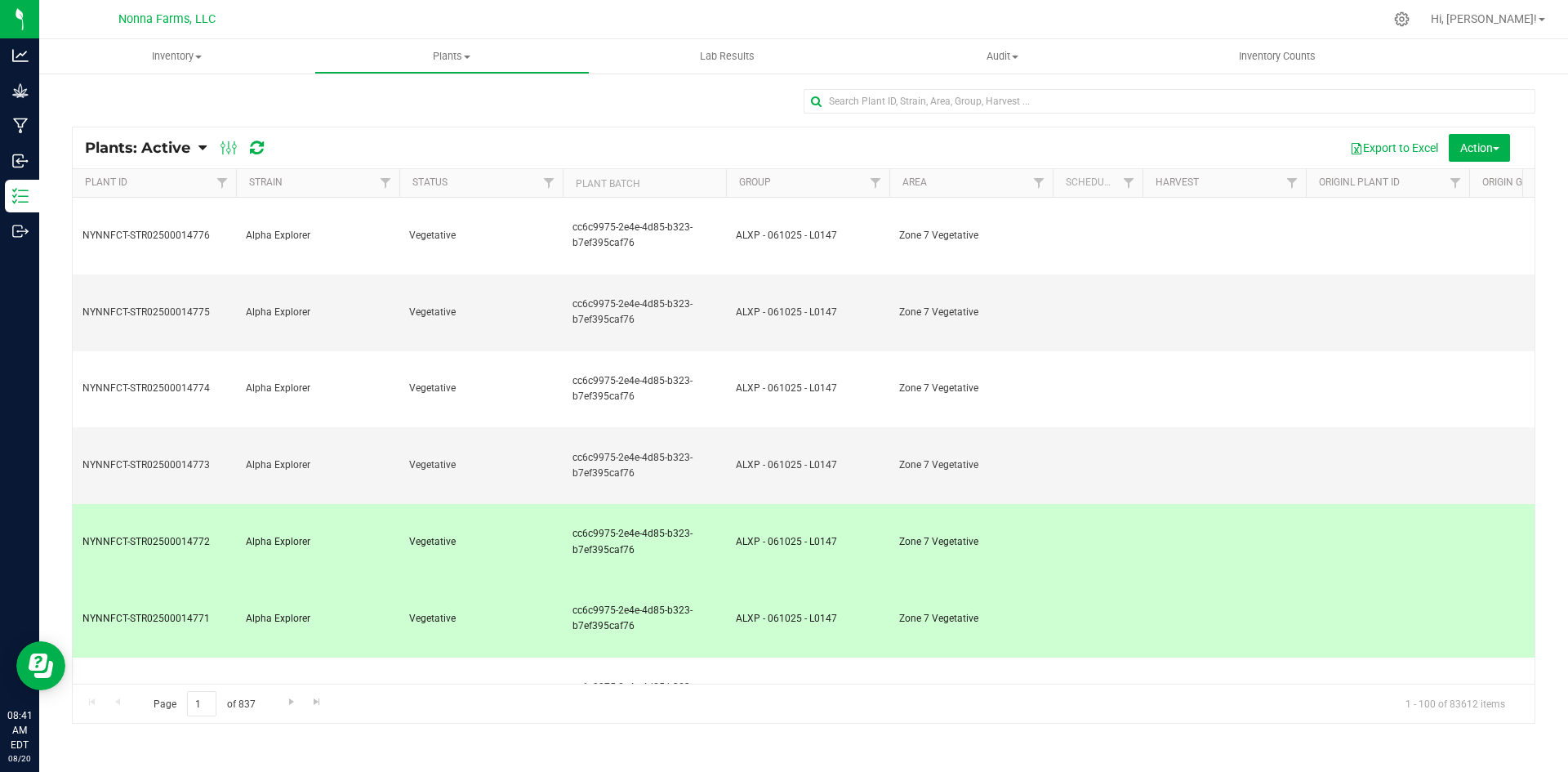
click at [337, 611] on span "Alpha Explorer" at bounding box center [317, 619] width 144 height 16
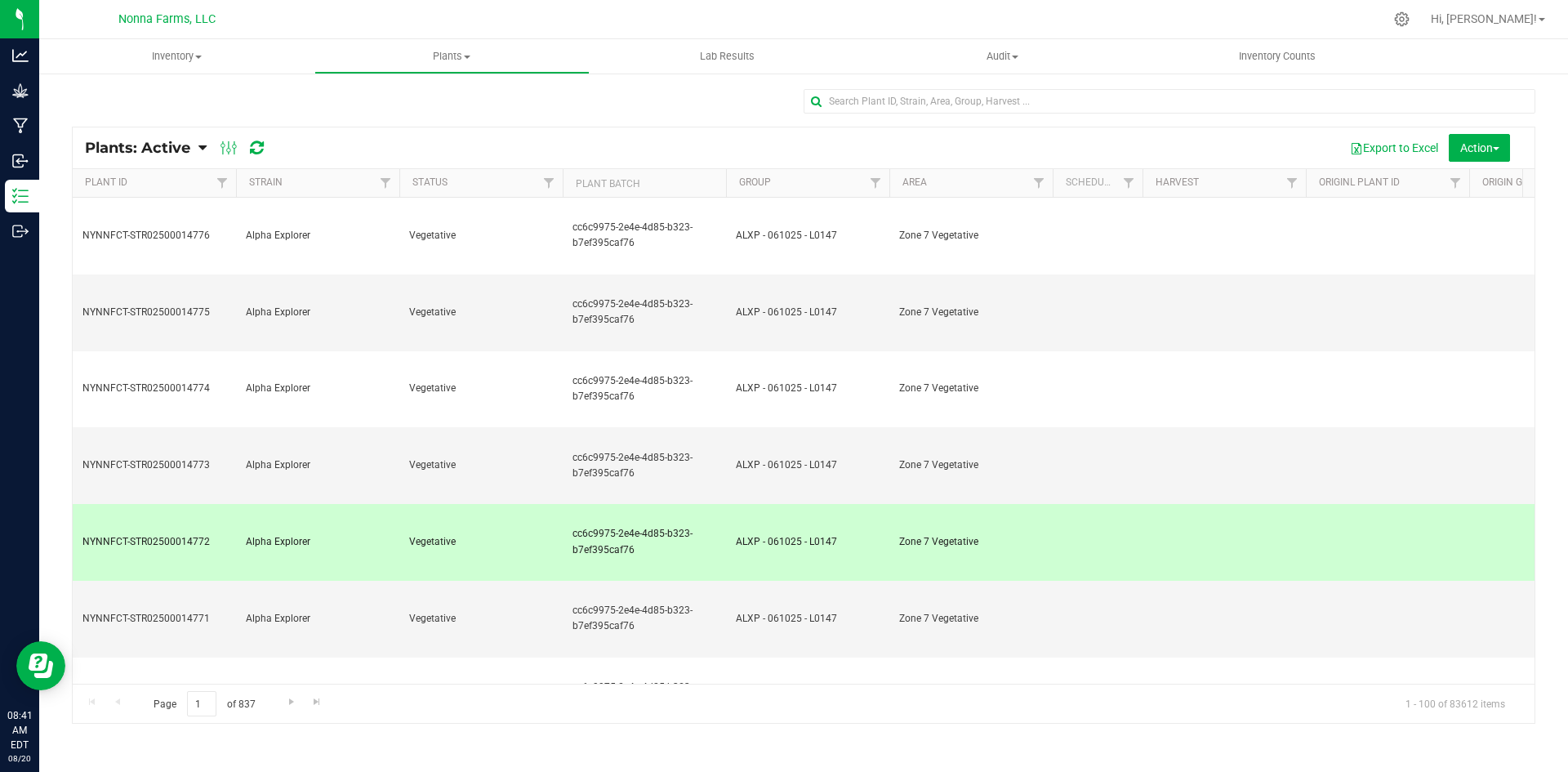
click at [330, 503] on td "Alpha Explorer" at bounding box center [317, 541] width 163 height 77
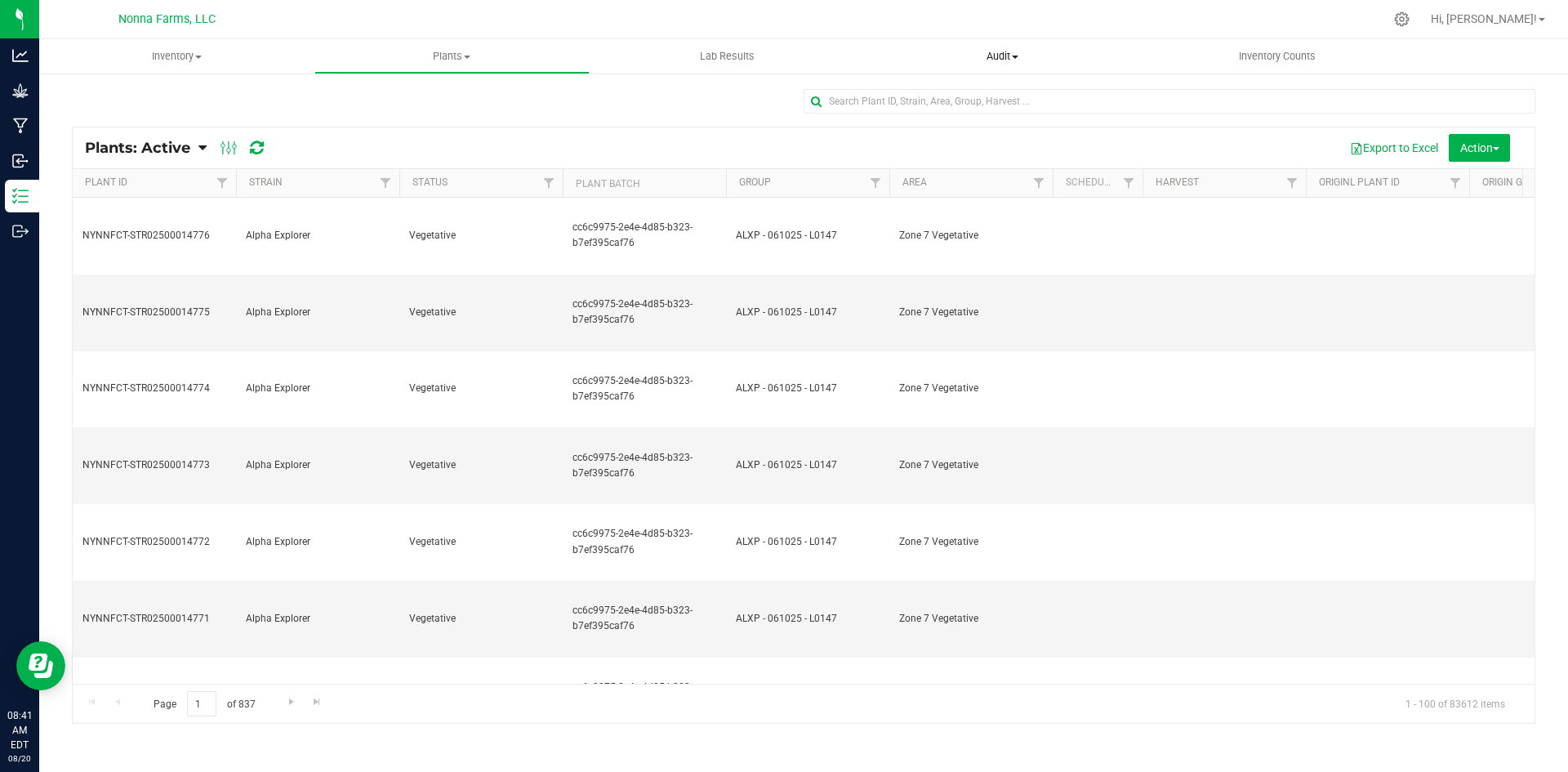
click at [1004, 57] on span "Audit" at bounding box center [1003, 56] width 274 height 15
click at [580, 110] on div at bounding box center [804, 107] width 1463 height 37
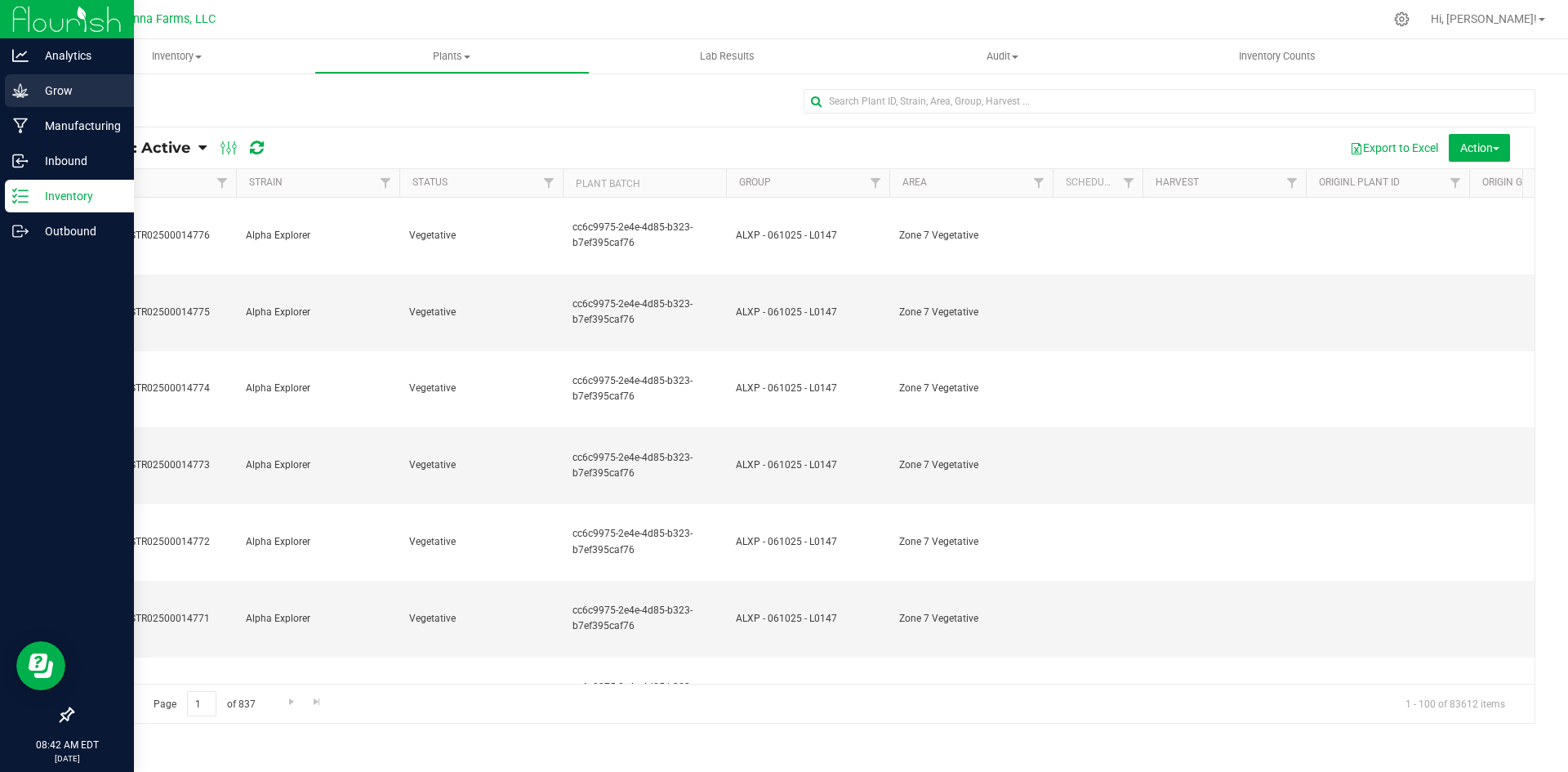
click at [72, 84] on p "Grow" at bounding box center [77, 91] width 98 height 20
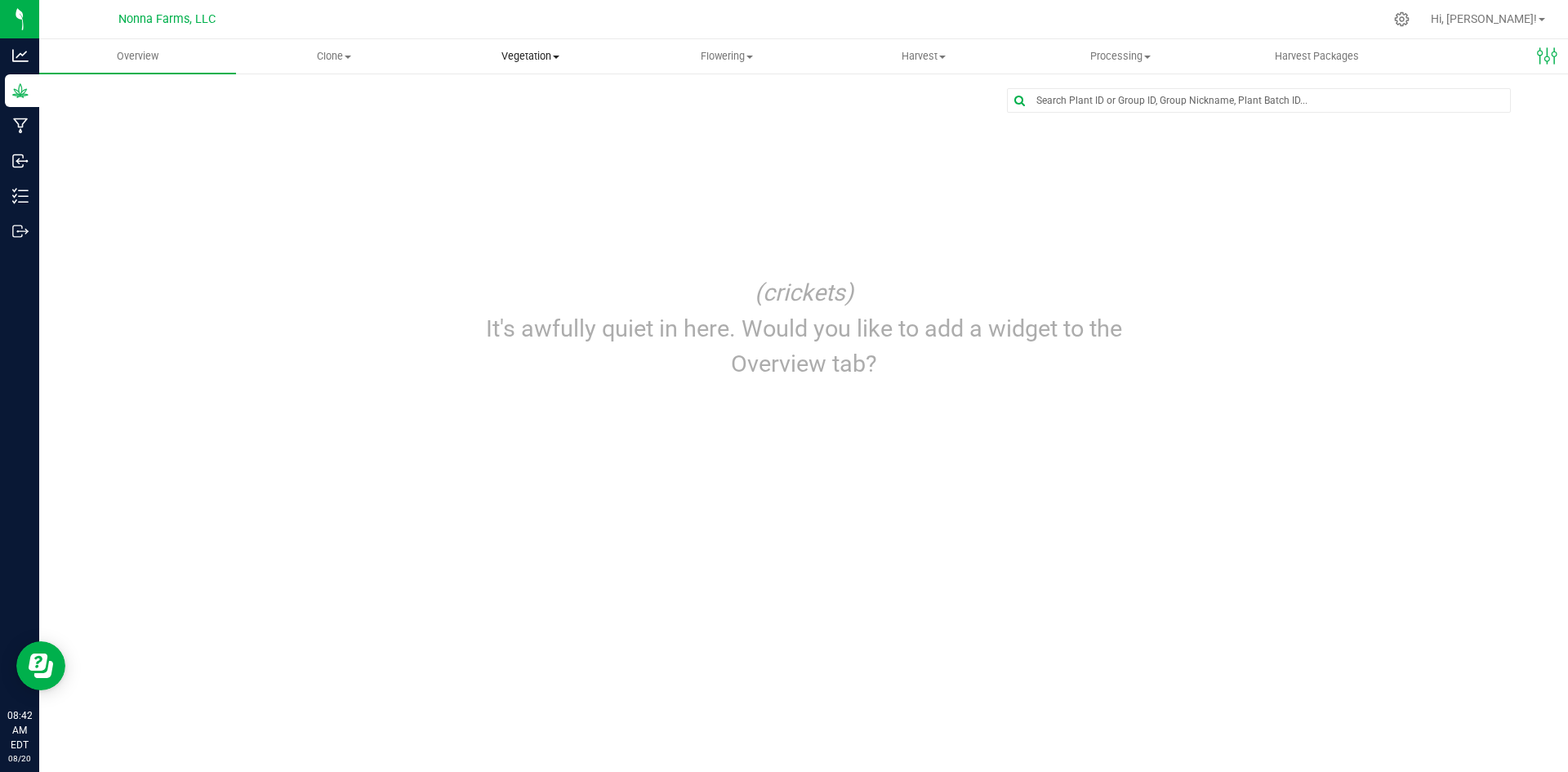
click at [539, 62] on span "Vegetation" at bounding box center [531, 56] width 196 height 15
click at [486, 97] on span "Veg groups" at bounding box center [484, 99] width 104 height 14
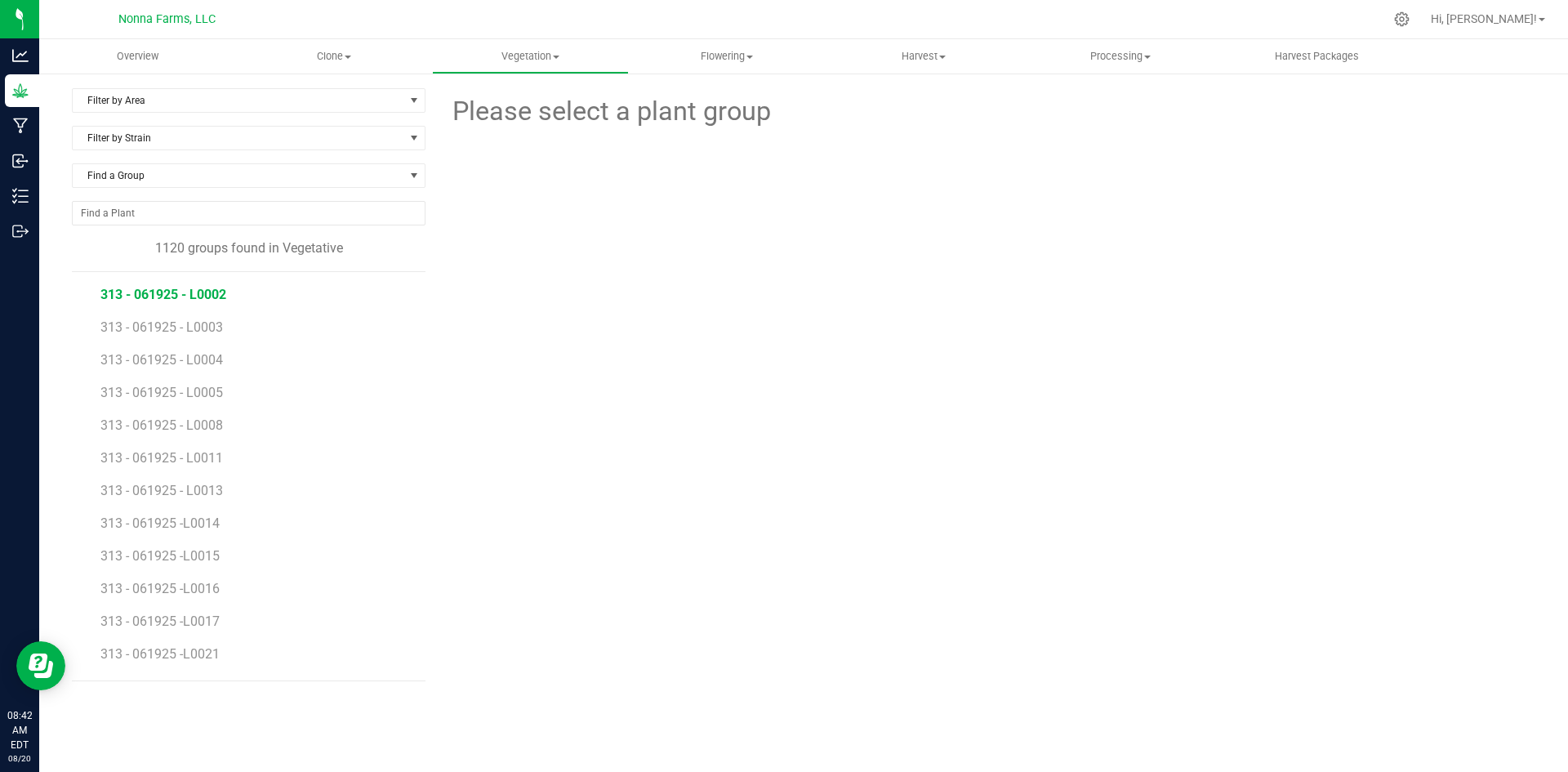
click at [167, 293] on span "313 - 061925 - L0002" at bounding box center [163, 294] width 126 height 16
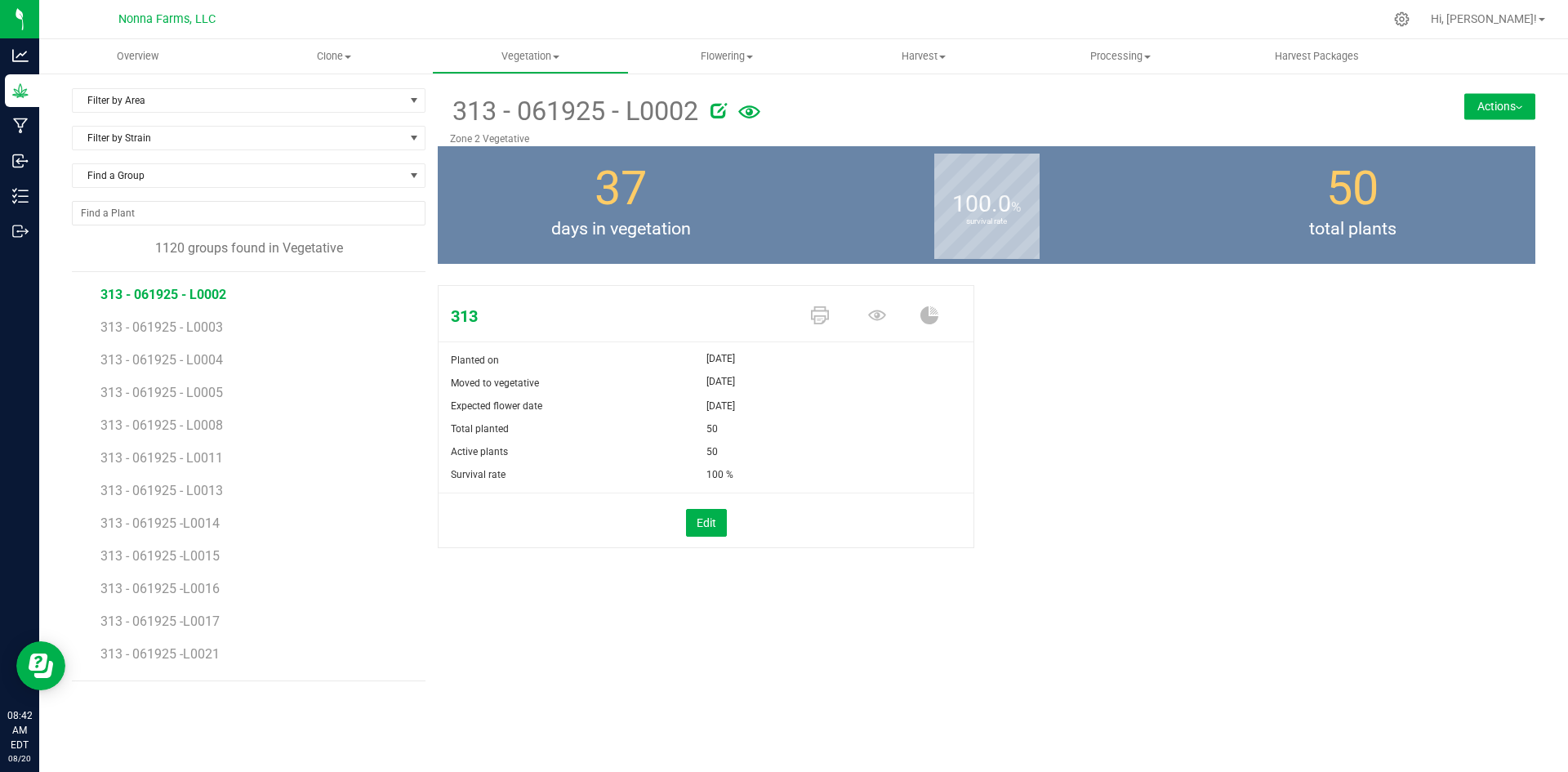
click at [1510, 105] on button "Actions" at bounding box center [1500, 106] width 71 height 26
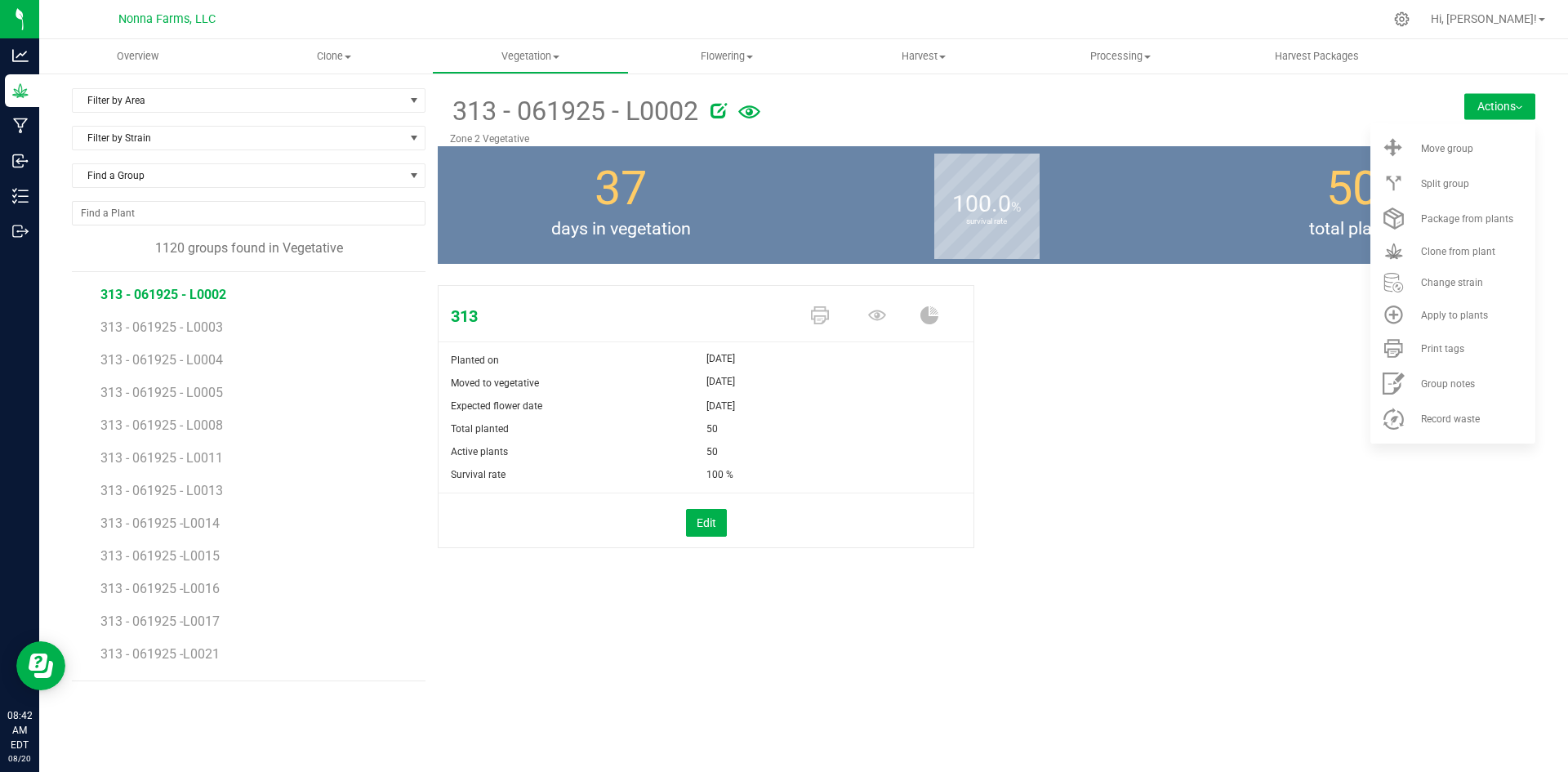
click at [1033, 413] on div "313 Planted on [DATE] Moved to vegetative [DATE] Expected flower date [DATE] To…" at bounding box center [986, 433] width 1098 height 310
click at [1481, 110] on button "Actions" at bounding box center [1500, 106] width 71 height 26
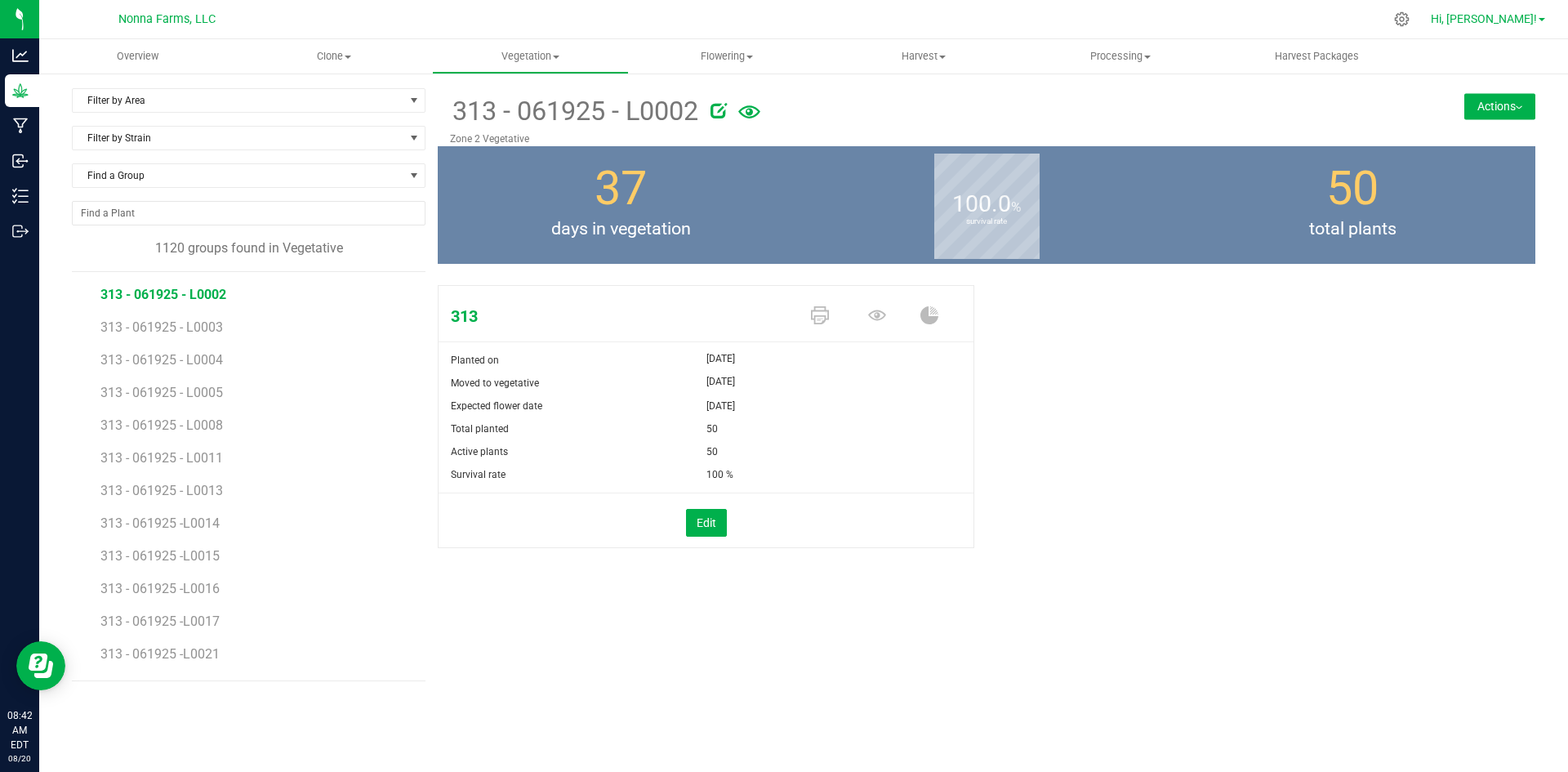
click at [1522, 25] on span "Hi, [PERSON_NAME]!" at bounding box center [1484, 19] width 107 height 13
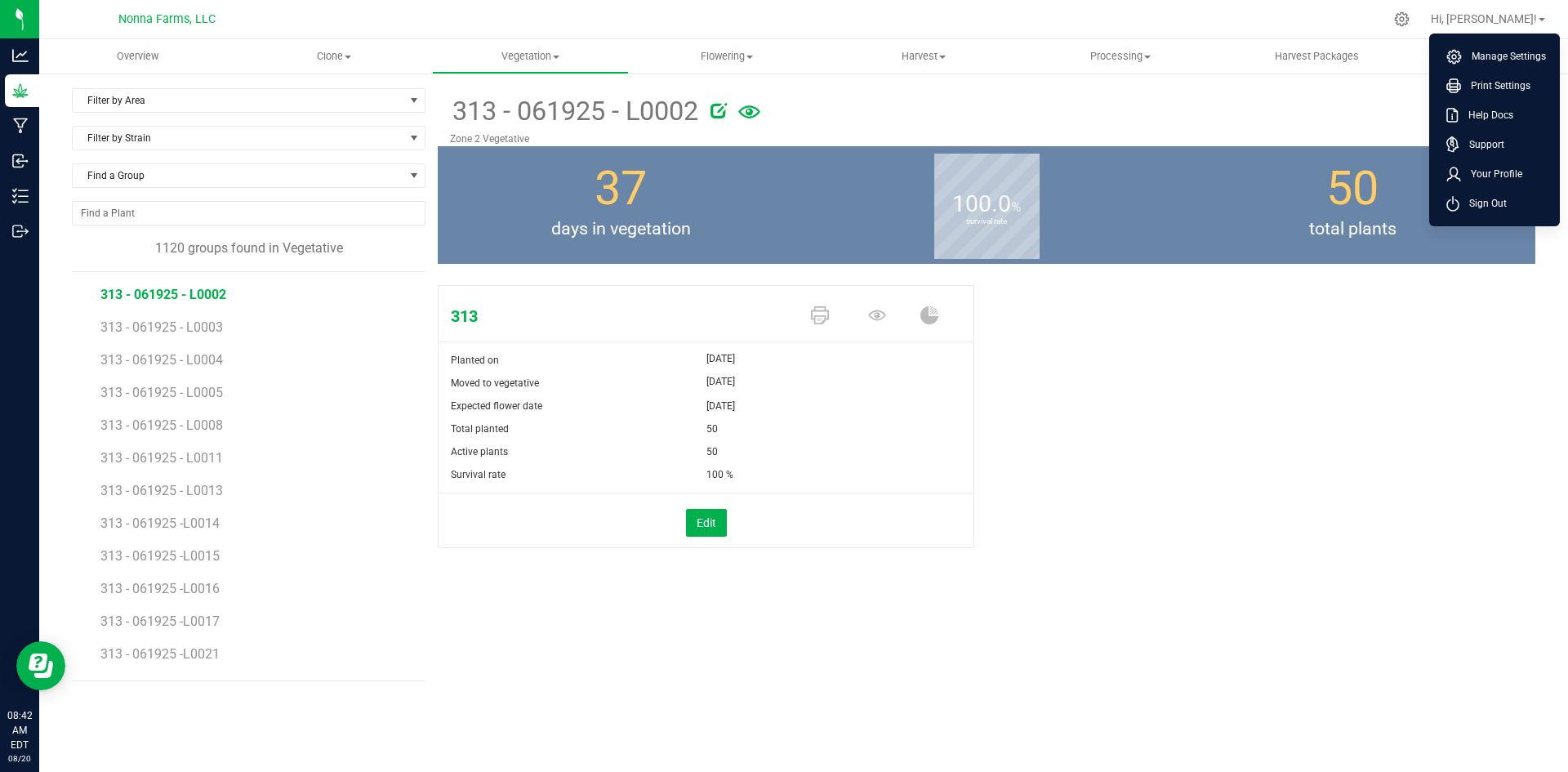
click at [1321, 118] on div at bounding box center [1031, 107] width 642 height 32
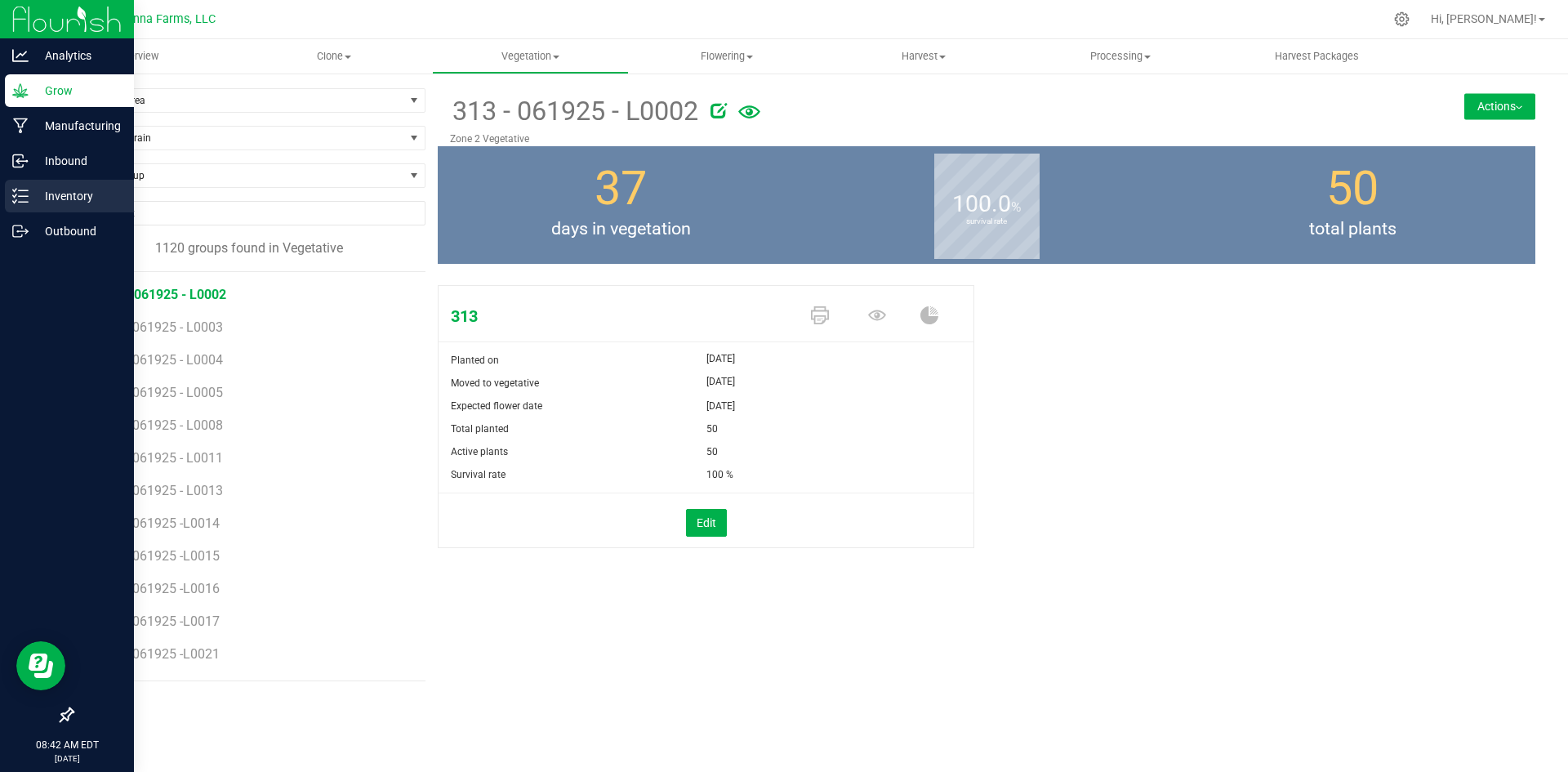
click at [55, 193] on p "Inventory" at bounding box center [77, 195] width 98 height 20
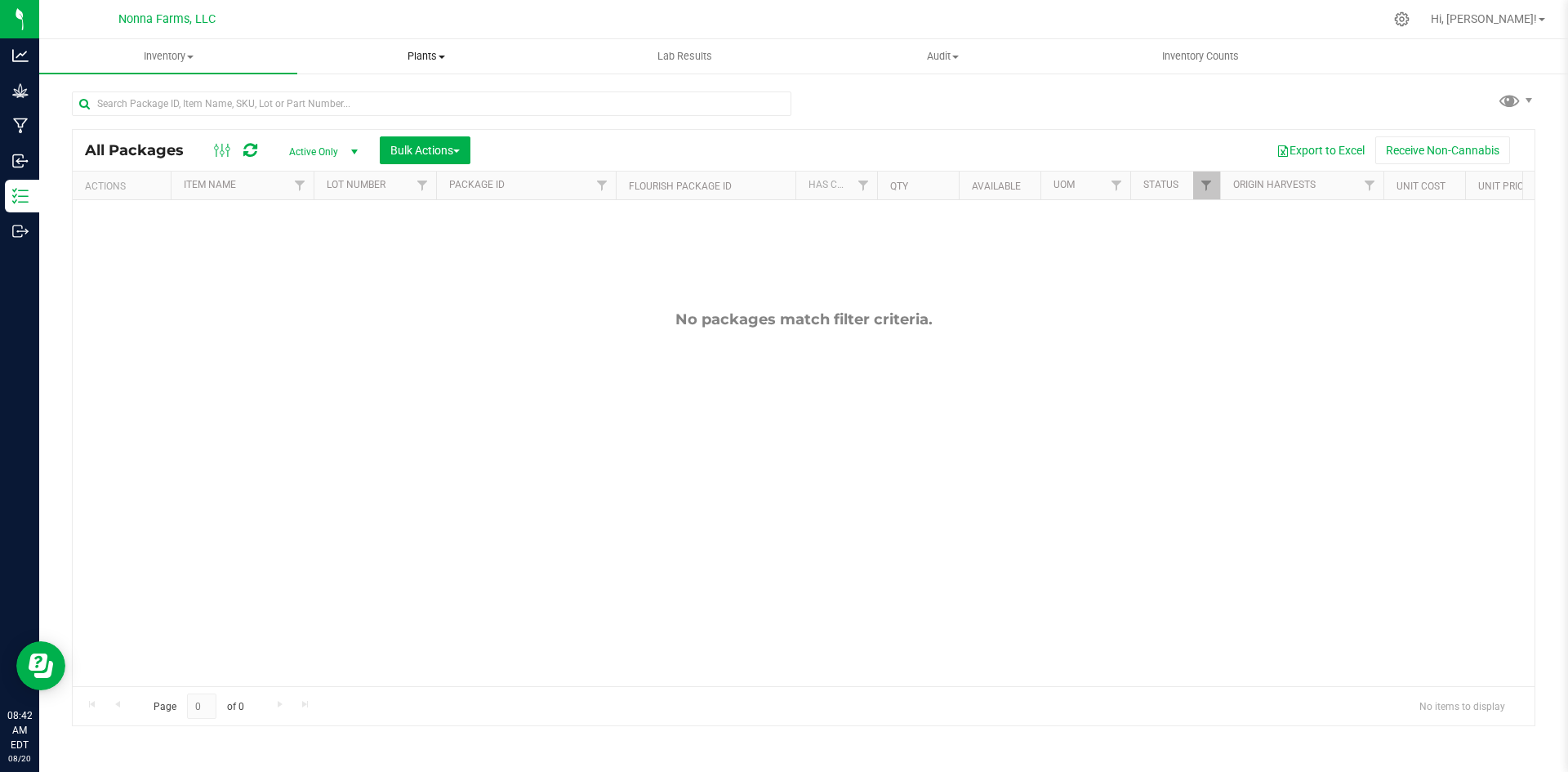
click at [449, 55] on span "Plants" at bounding box center [426, 56] width 256 height 15
click at [547, 25] on div at bounding box center [838, 19] width 1091 height 32
click at [194, 58] on span at bounding box center [190, 57] width 7 height 3
click at [186, 56] on span "Inventory" at bounding box center [168, 56] width 258 height 15
click at [155, 58] on span "Inventory" at bounding box center [168, 56] width 258 height 15
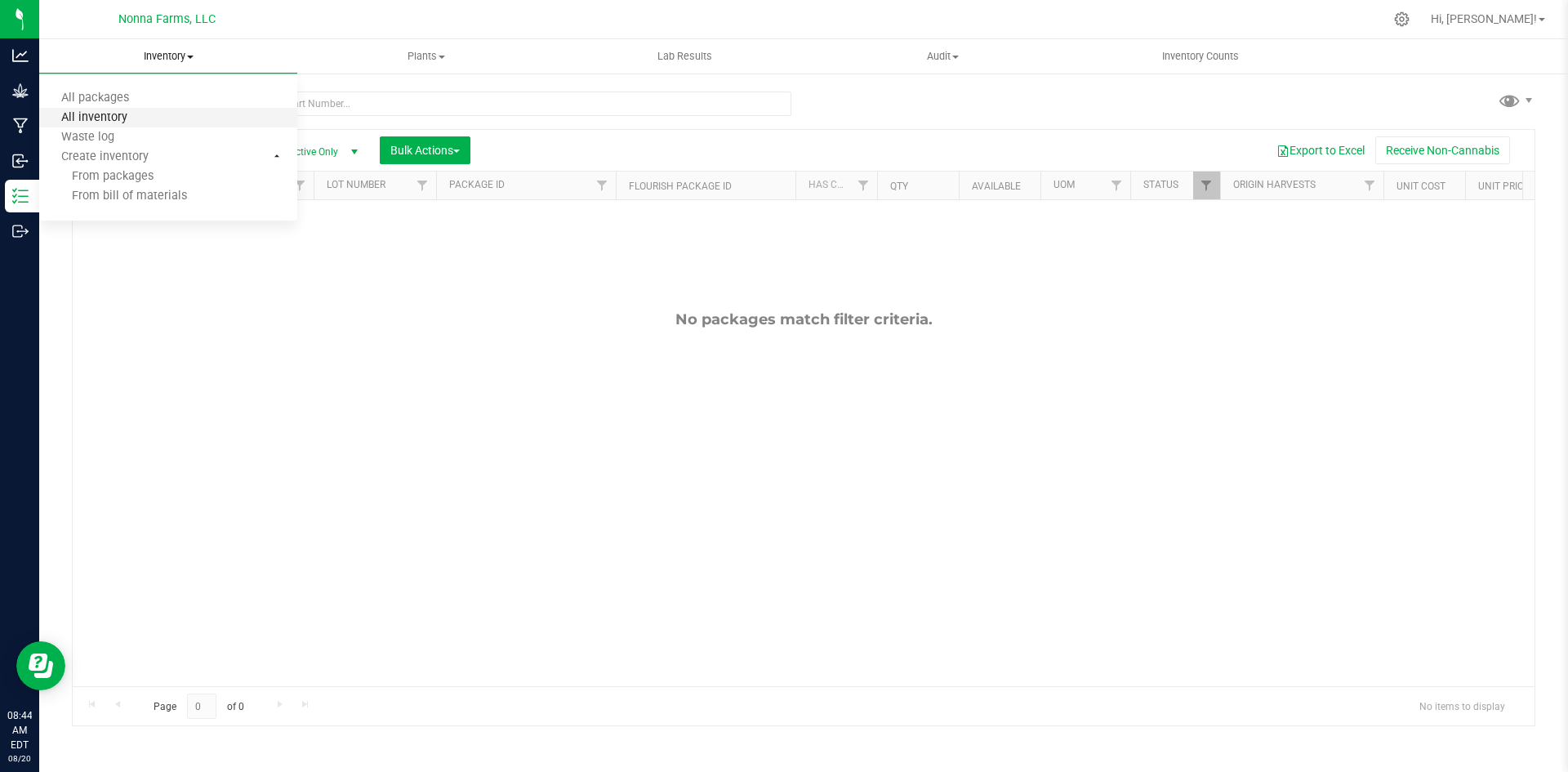
click at [108, 114] on span "All inventory" at bounding box center [94, 118] width 110 height 14
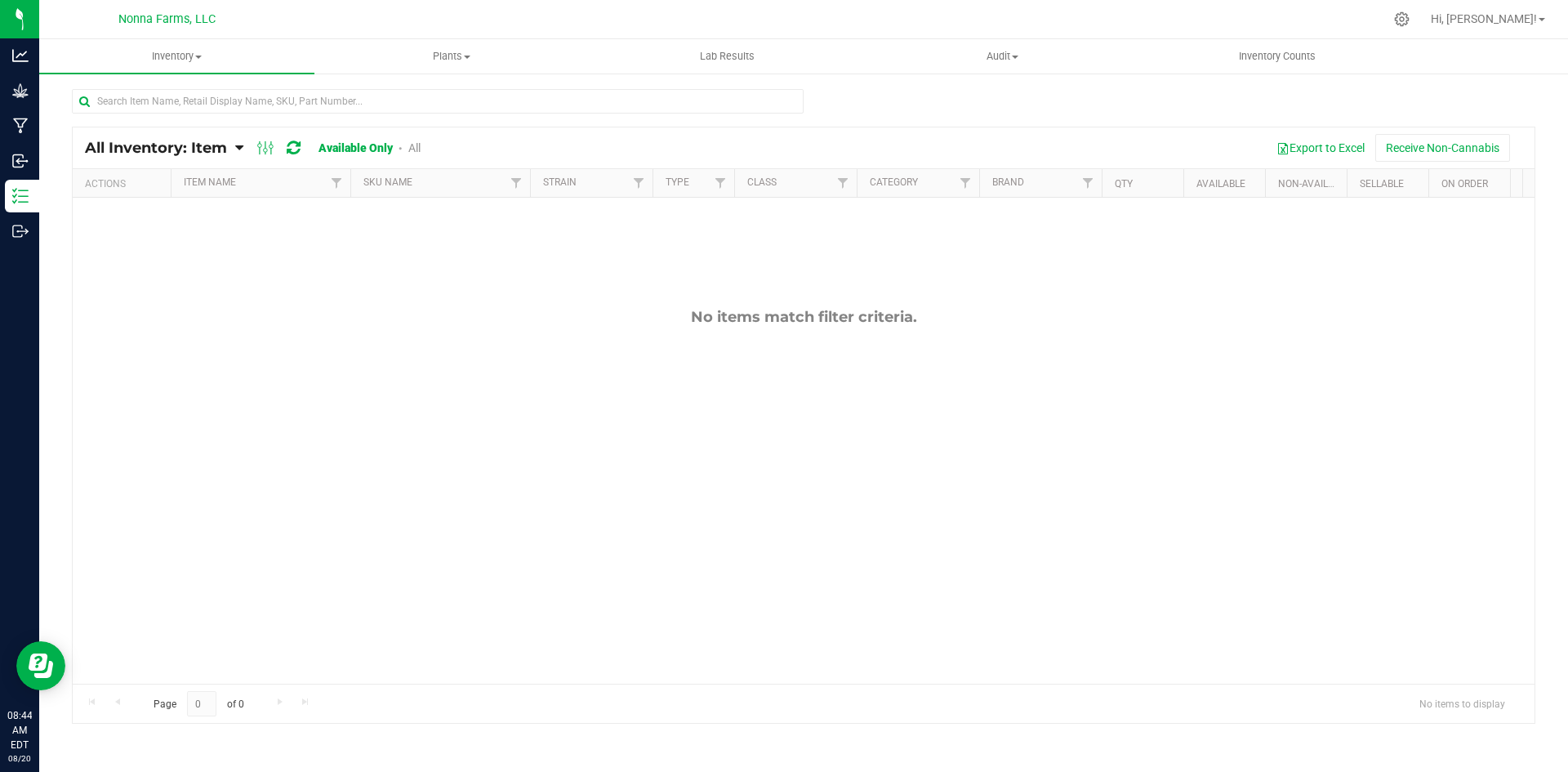
click at [238, 146] on icon at bounding box center [240, 148] width 8 height 15
click at [132, 294] on span "Item by Lot" at bounding box center [107, 294] width 60 height 14
click at [469, 50] on span "Plants" at bounding box center [452, 56] width 274 height 15
click at [375, 95] on span "All plants" at bounding box center [362, 99] width 94 height 14
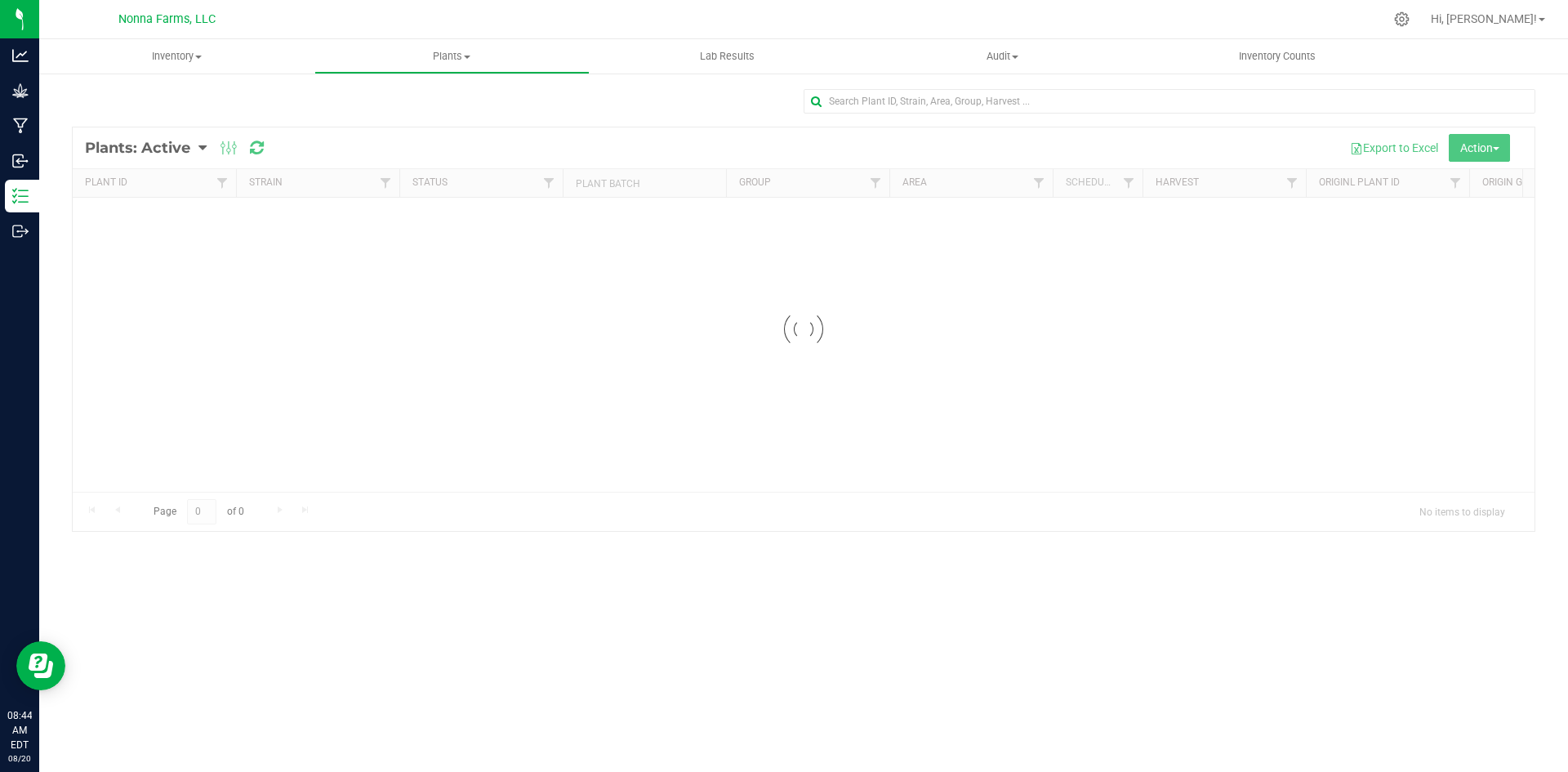
click at [200, 148] on div at bounding box center [803, 328] width 1461 height 404
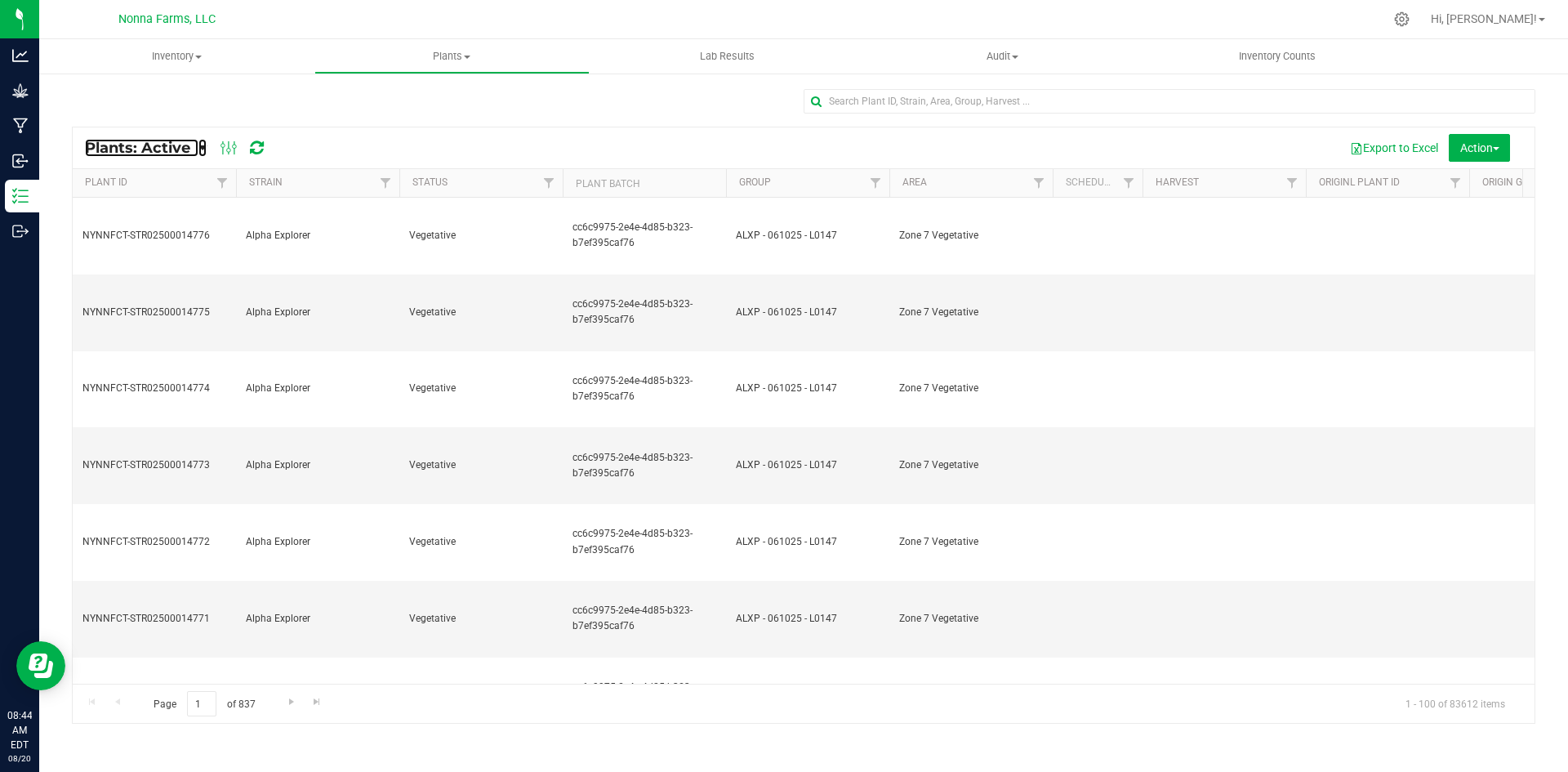
click at [200, 148] on icon at bounding box center [202, 148] width 8 height 15
click at [145, 193] on span "Plants: Active" at bounding box center [134, 192] width 74 height 14
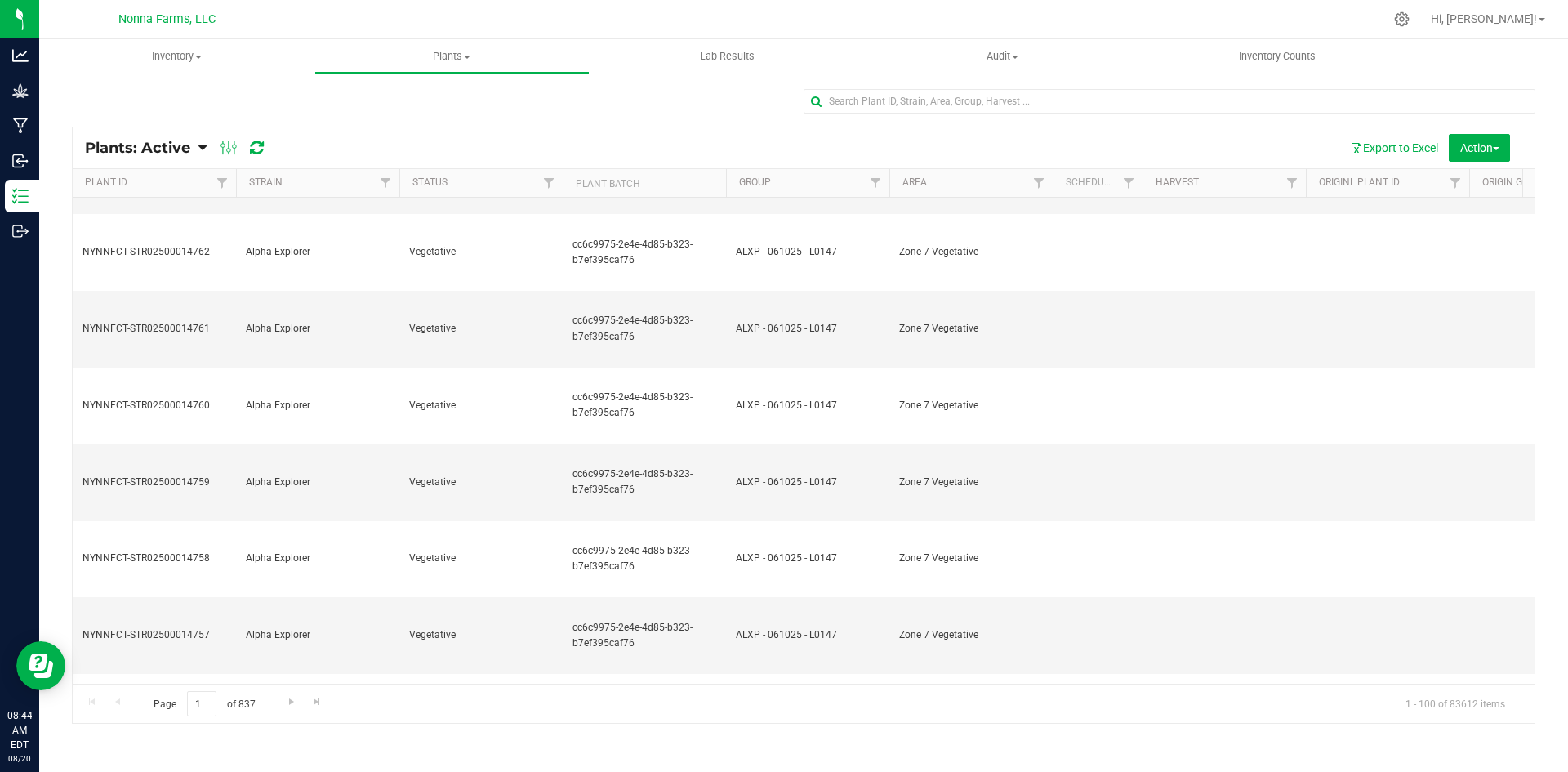
scroll to position [1061, 0]
click at [1013, 52] on span "Audit" at bounding box center [1003, 56] width 274 height 15
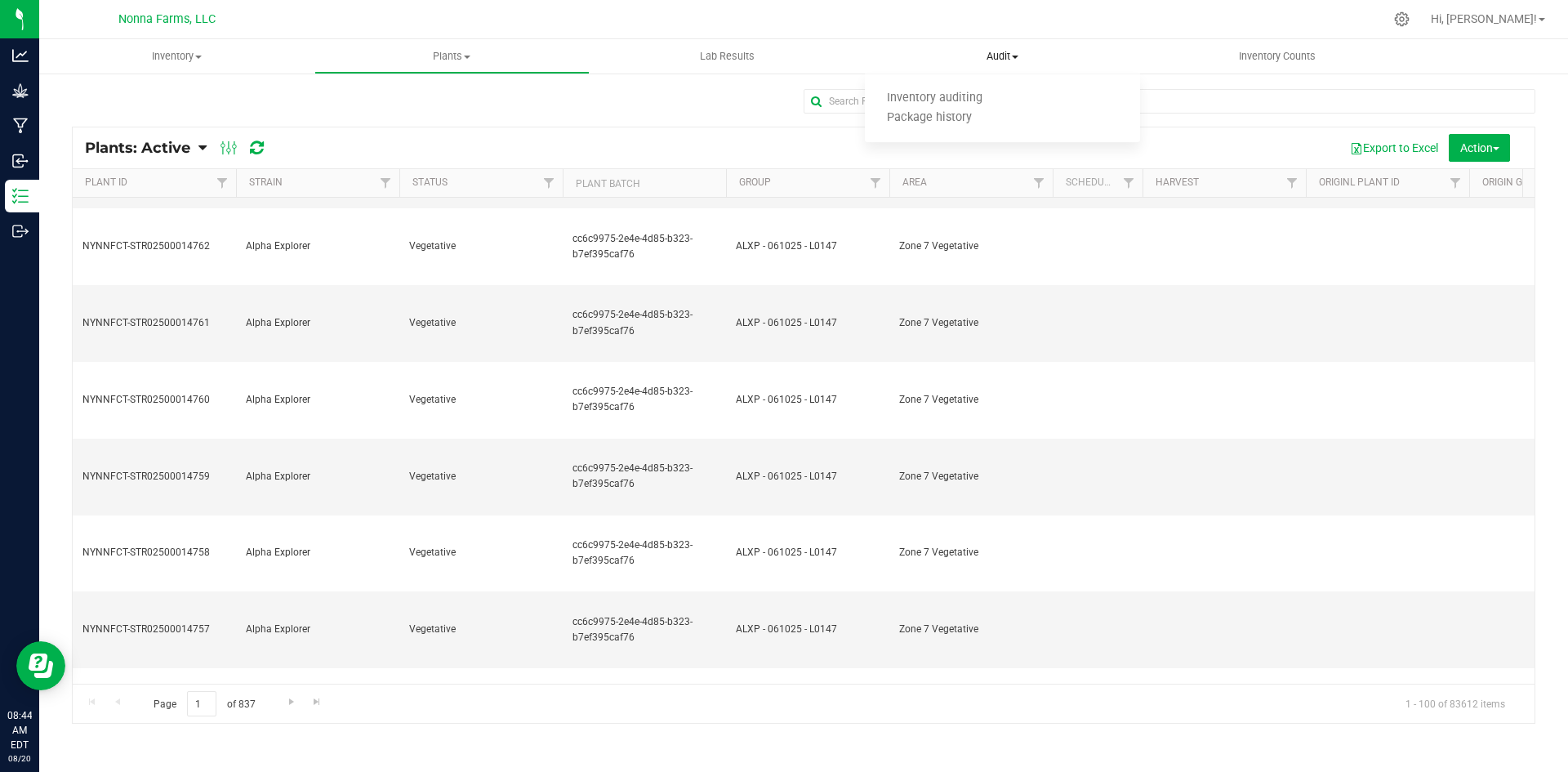
click at [1012, 52] on span "Audit" at bounding box center [1003, 56] width 276 height 15
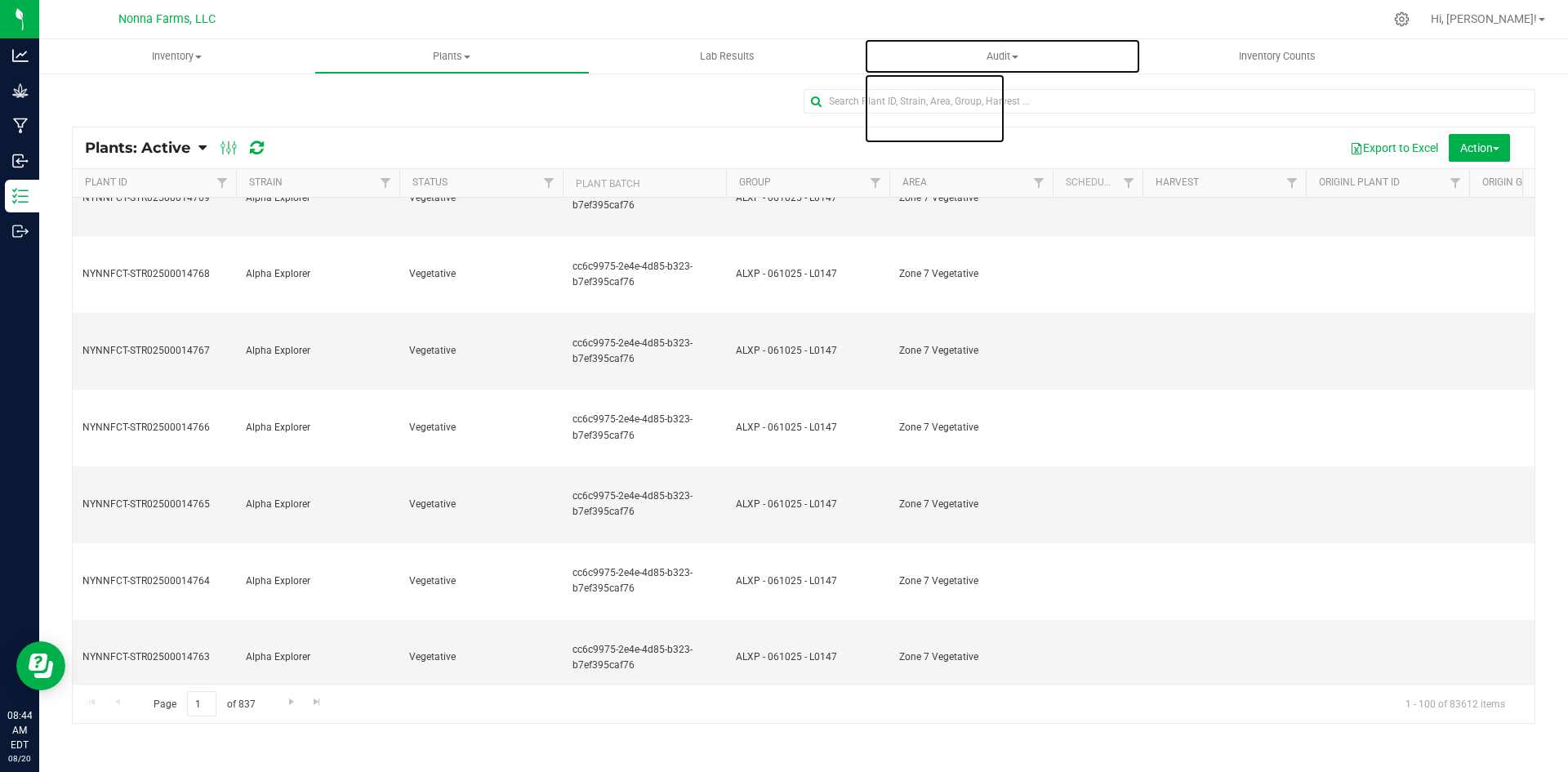
scroll to position [572, 0]
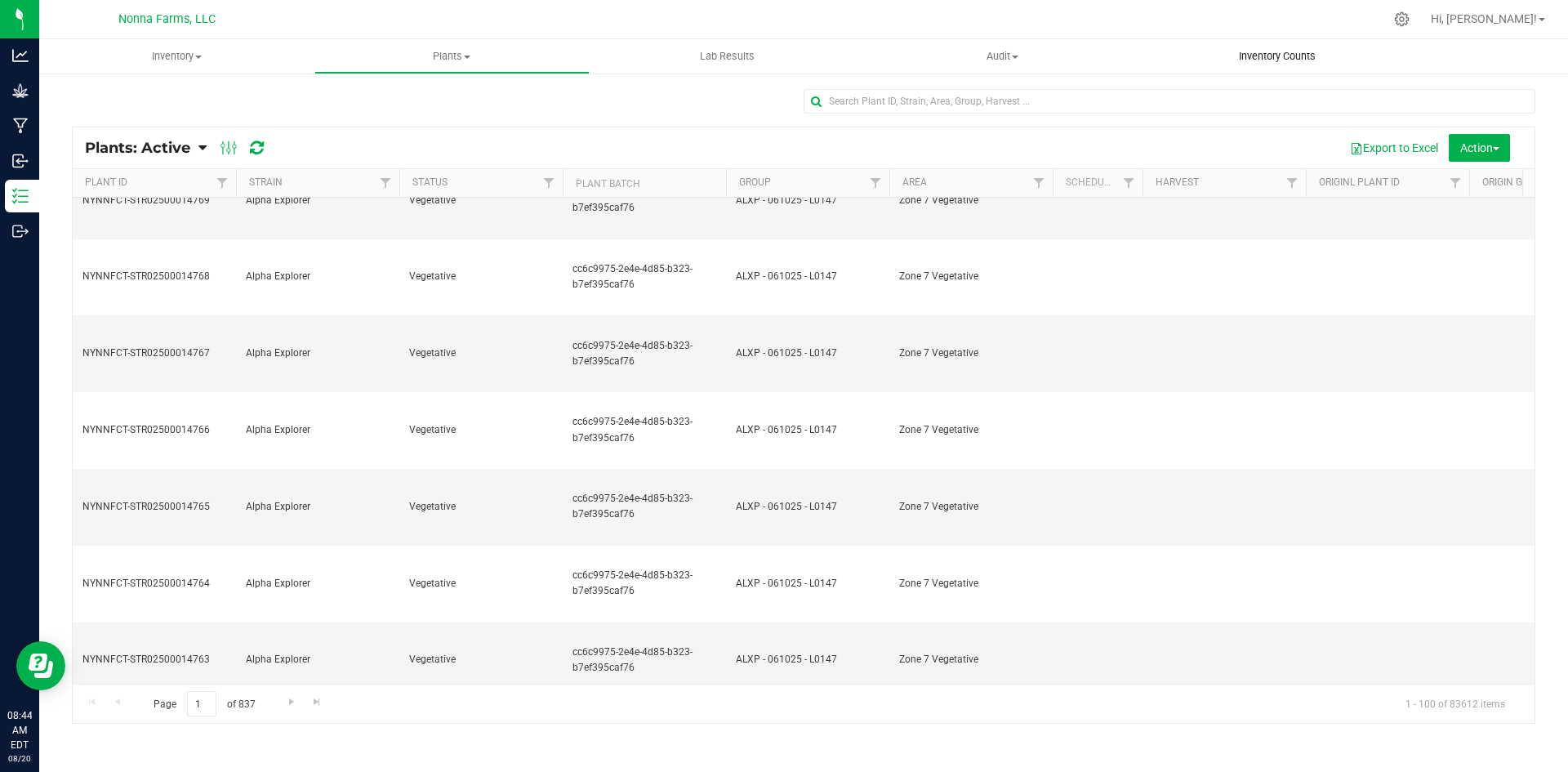
click at [1293, 48] on uib-tab-heading "Inventory Counts" at bounding box center [1278, 56] width 274 height 32
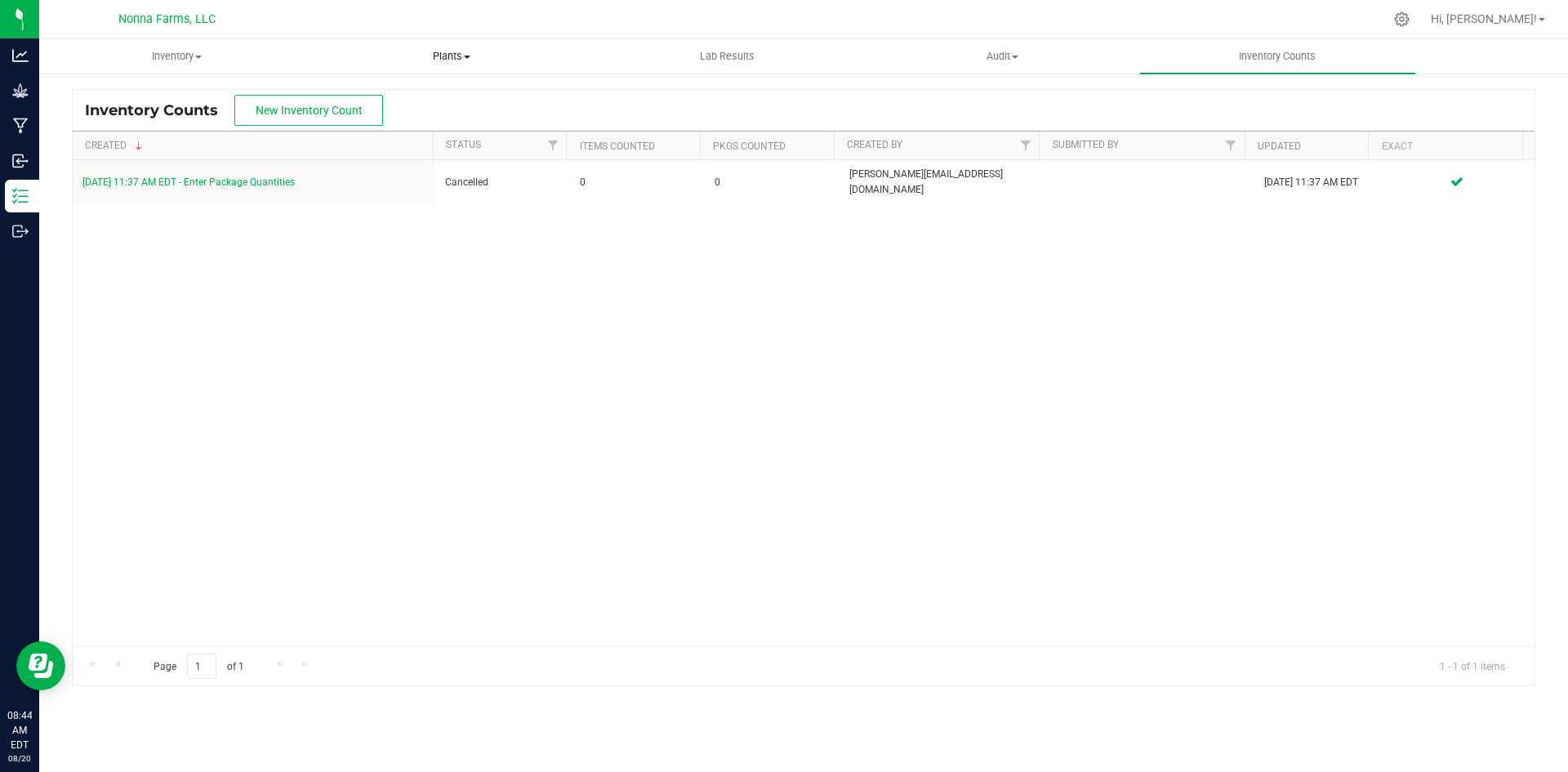
click at [449, 47] on uib-tab-heading "Plants All plants Waste log" at bounding box center [452, 56] width 274 height 32
click at [380, 105] on span "All plants" at bounding box center [362, 99] width 94 height 14
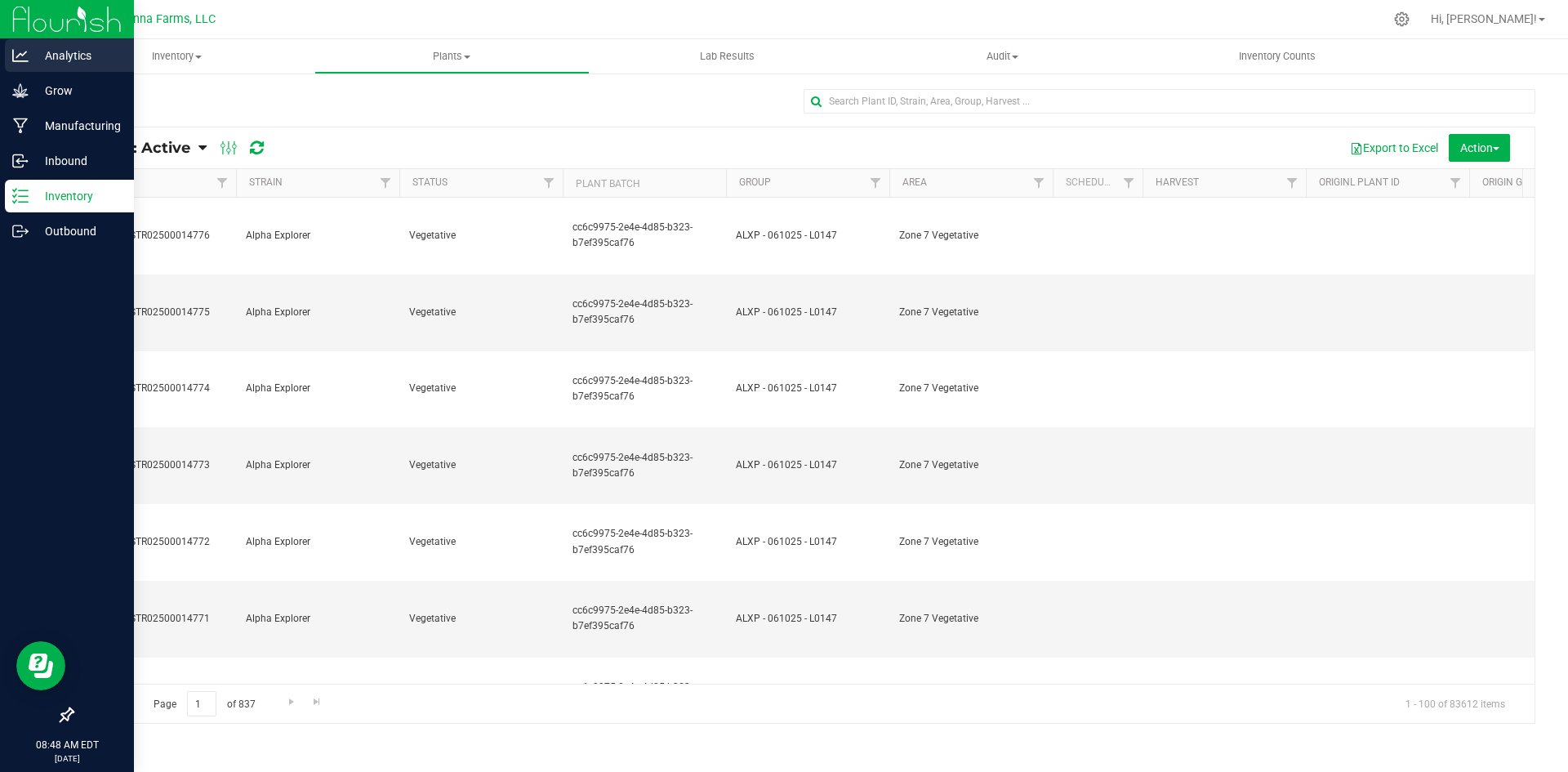
click at [72, 57] on p "Analytics" at bounding box center [77, 56] width 98 height 20
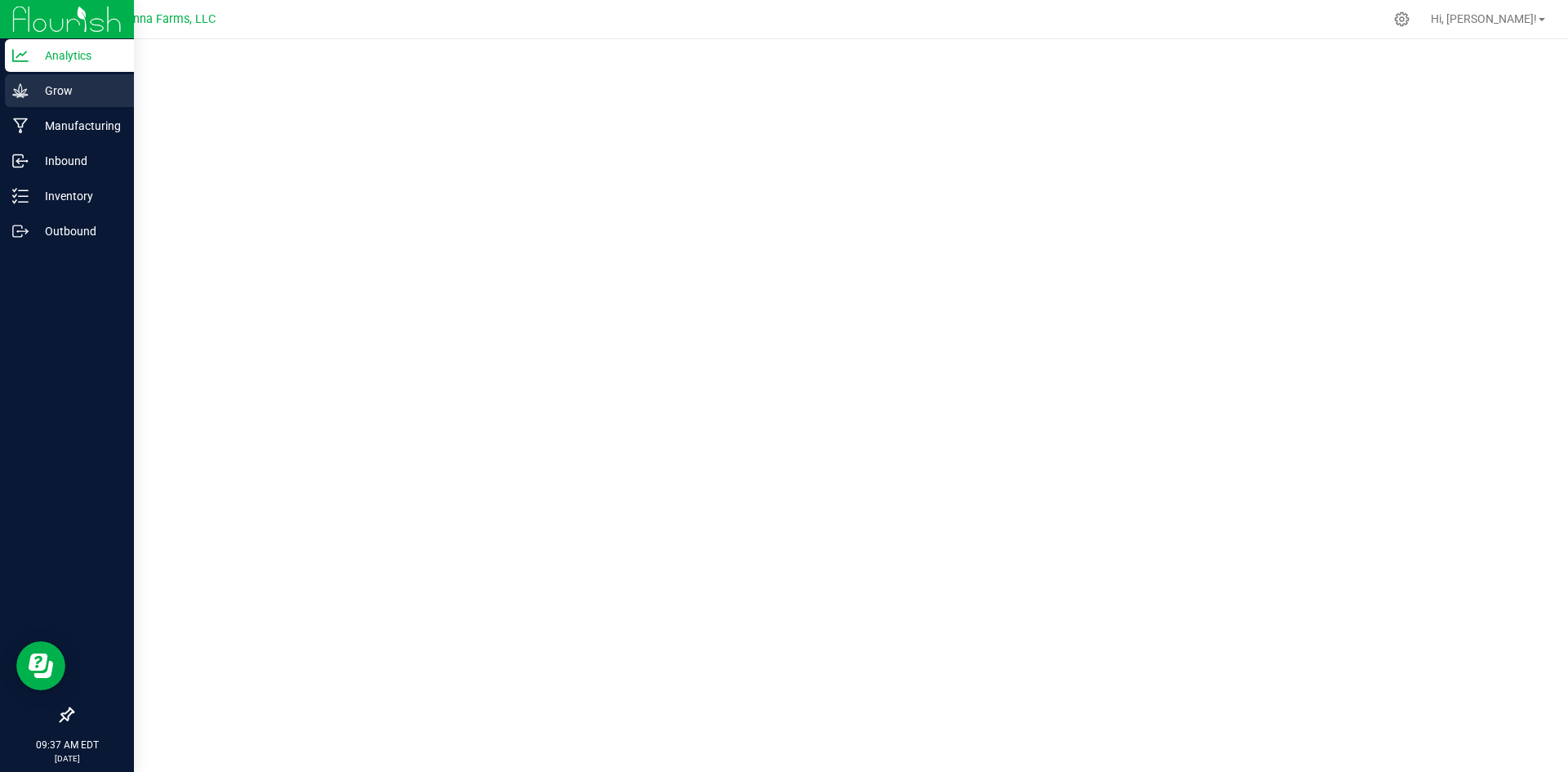
click at [42, 89] on p "Grow" at bounding box center [77, 91] width 98 height 20
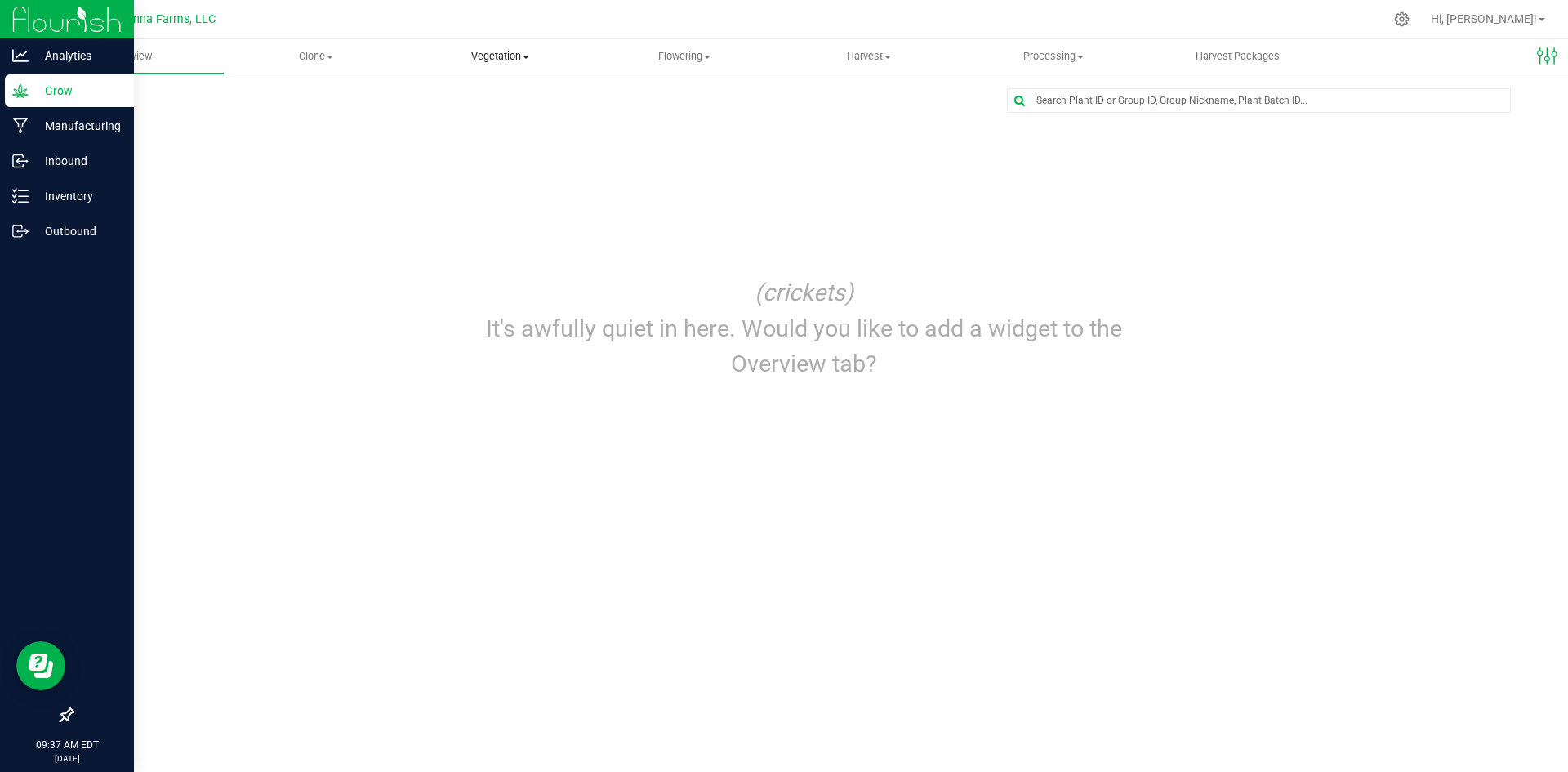
click at [512, 64] on uib-tab-heading "Vegetation Veg groups Veg plants Mother groups Mother plants Apply to plants" at bounding box center [501, 56] width 183 height 32
click at [473, 97] on span "Veg groups" at bounding box center [460, 99] width 104 height 14
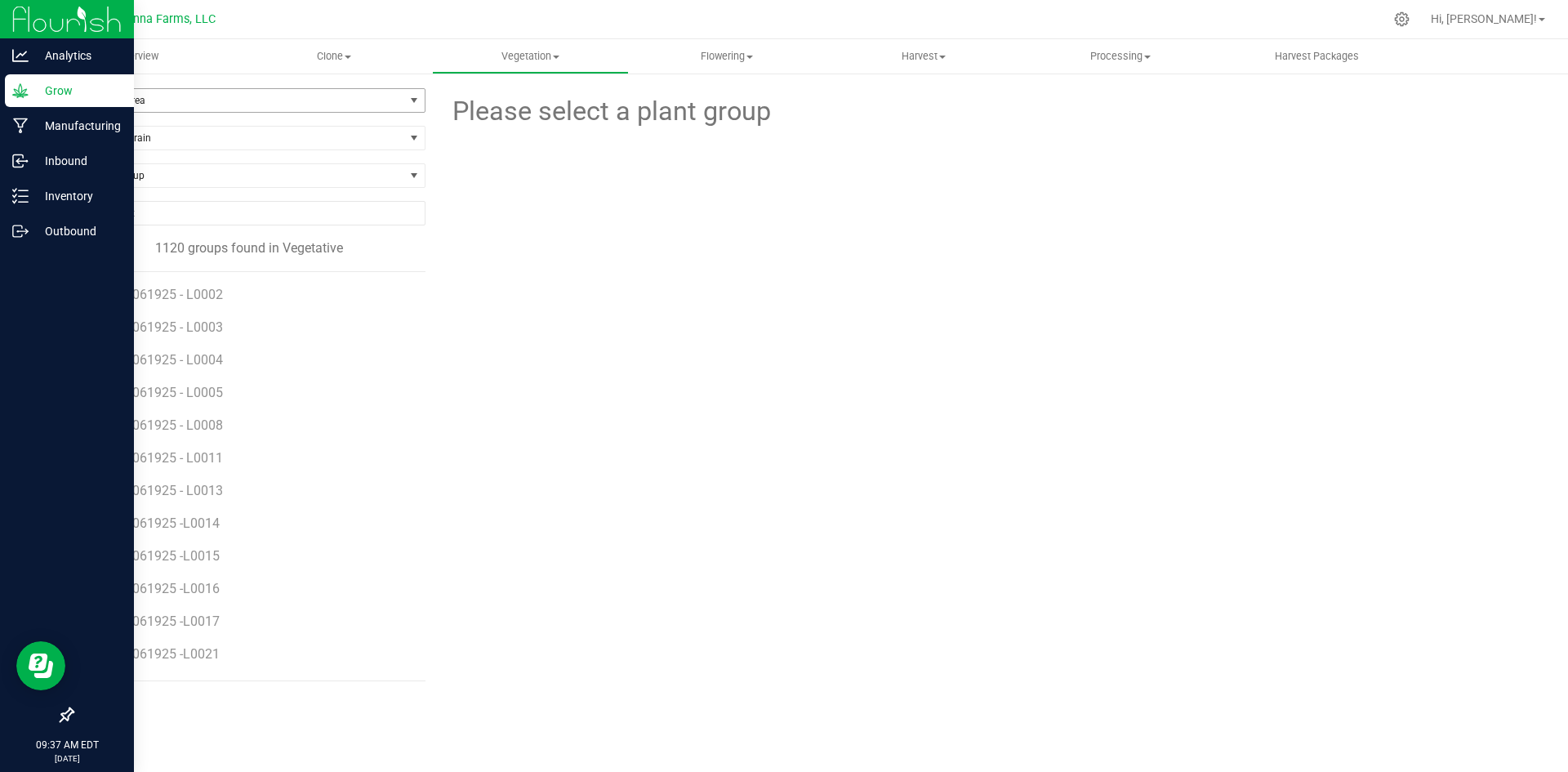
click at [251, 93] on span "Filter by Area" at bounding box center [238, 100] width 331 height 22
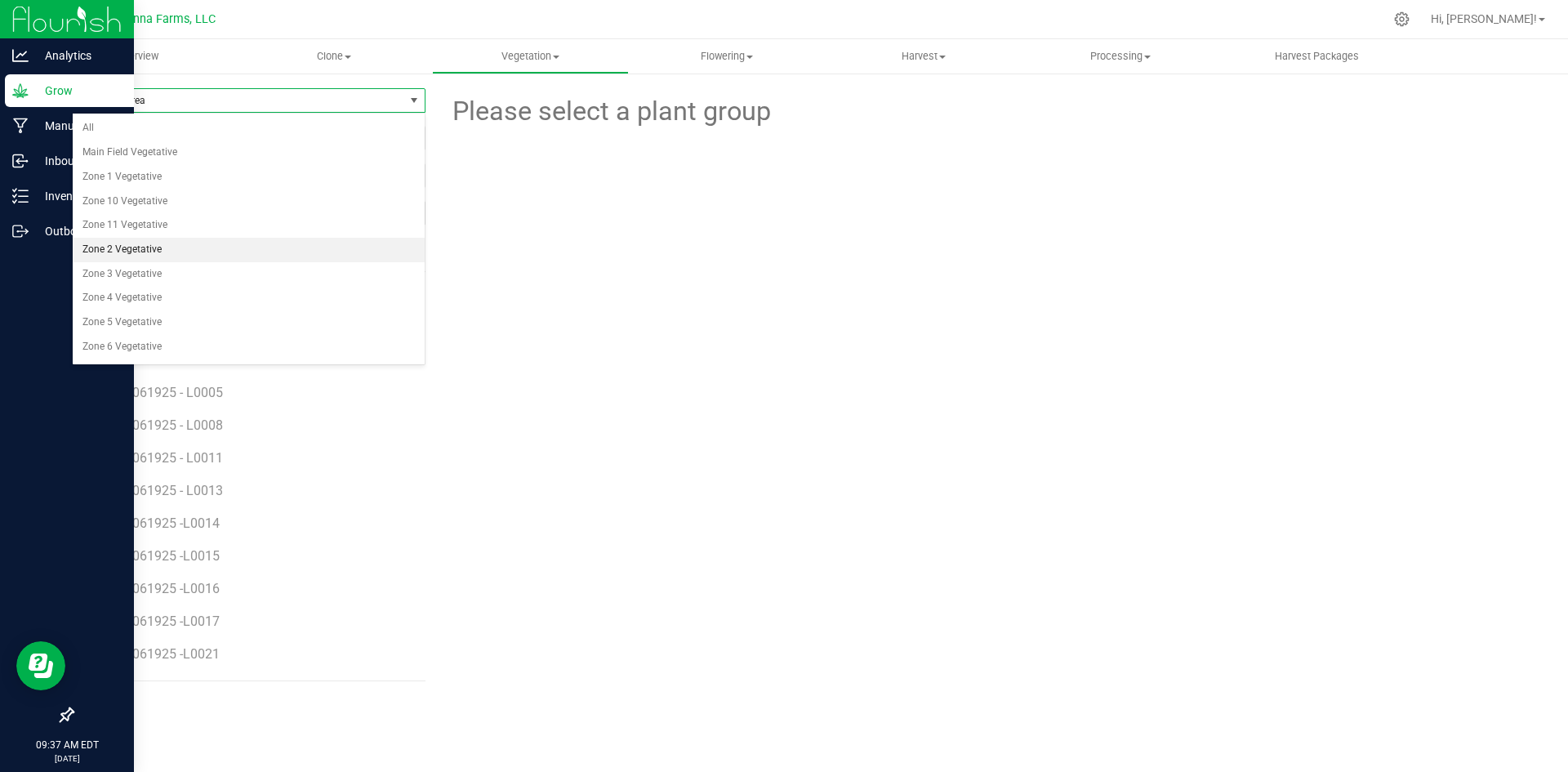
click at [177, 244] on li "Zone 2 Vegetative" at bounding box center [248, 249] width 352 height 24
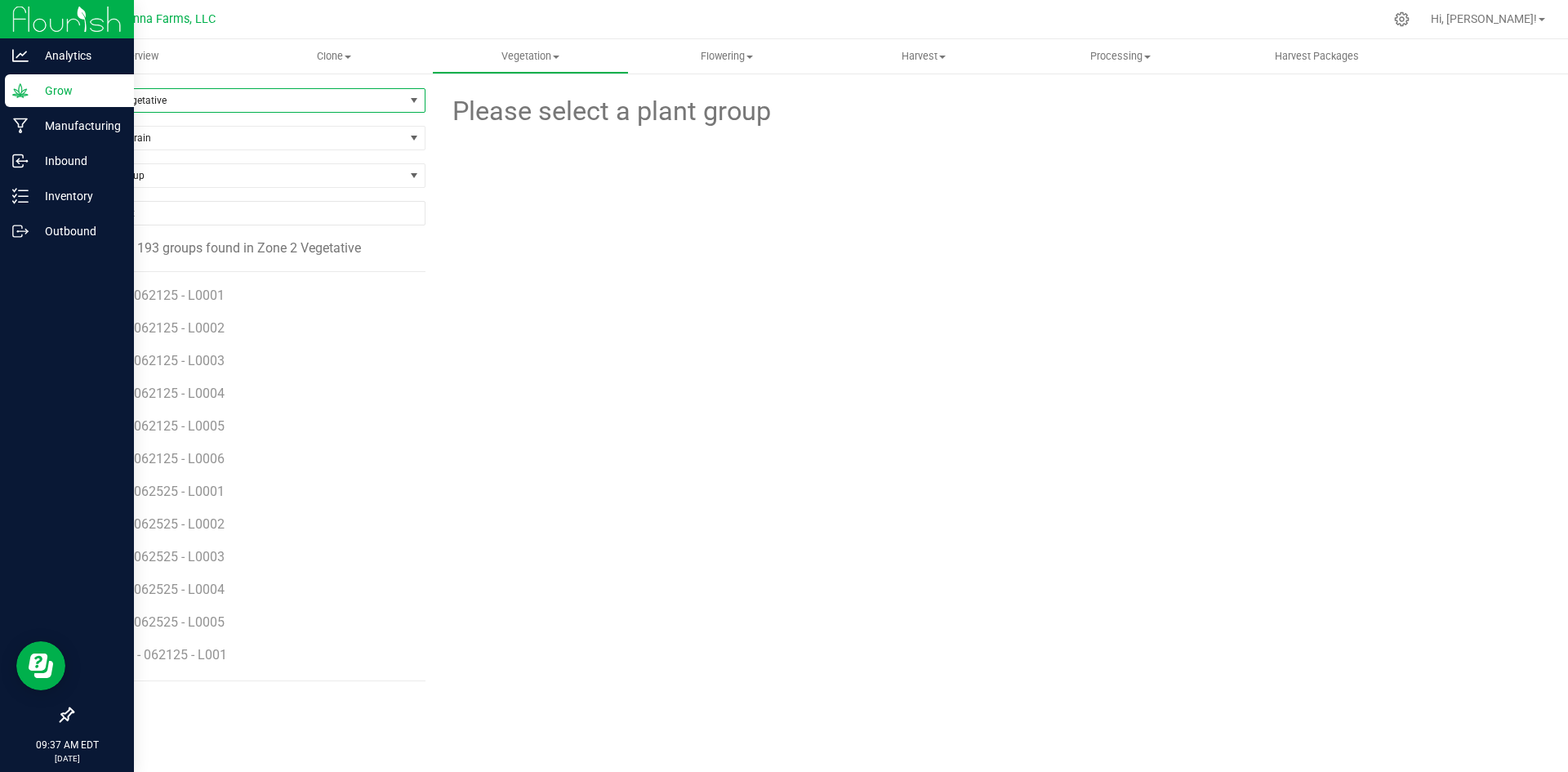
scroll to position [3592, 0]
click at [200, 550] on span "LPC - 062525 - L0003" at bounding box center [164, 556] width 127 height 16
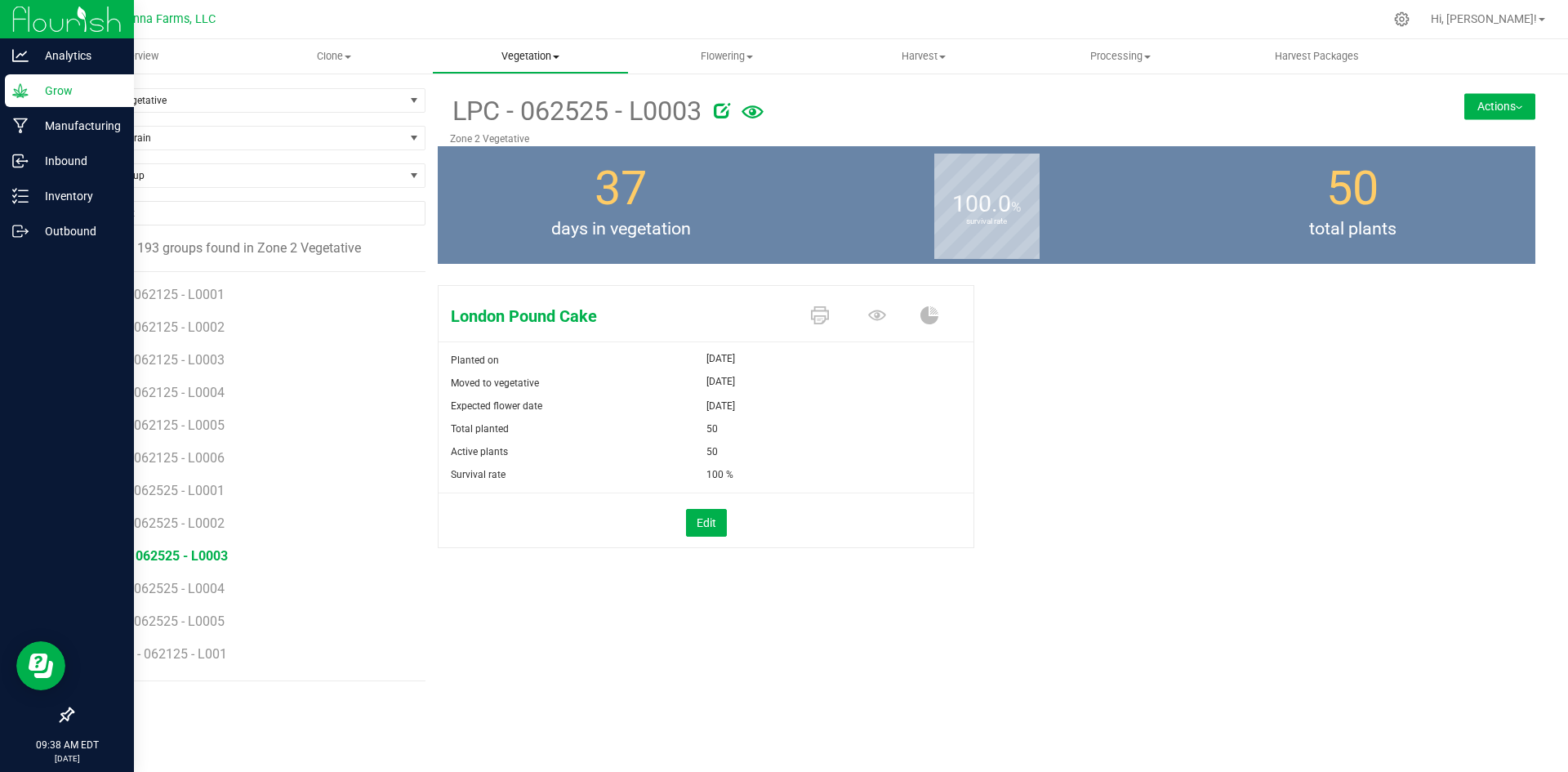
click at [535, 59] on span "Vegetation" at bounding box center [531, 56] width 196 height 15
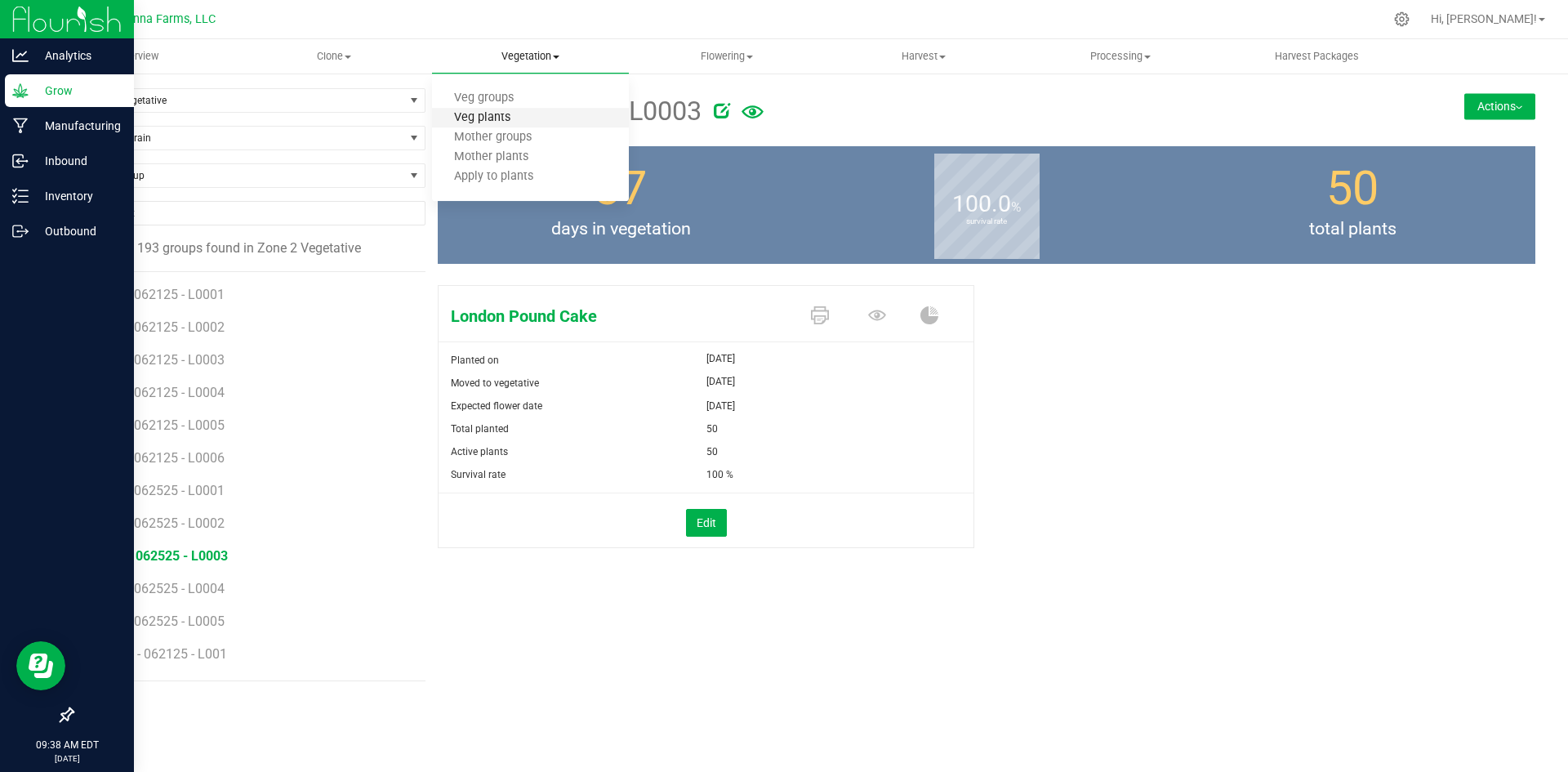
click at [480, 118] on span "Veg plants" at bounding box center [482, 118] width 101 height 14
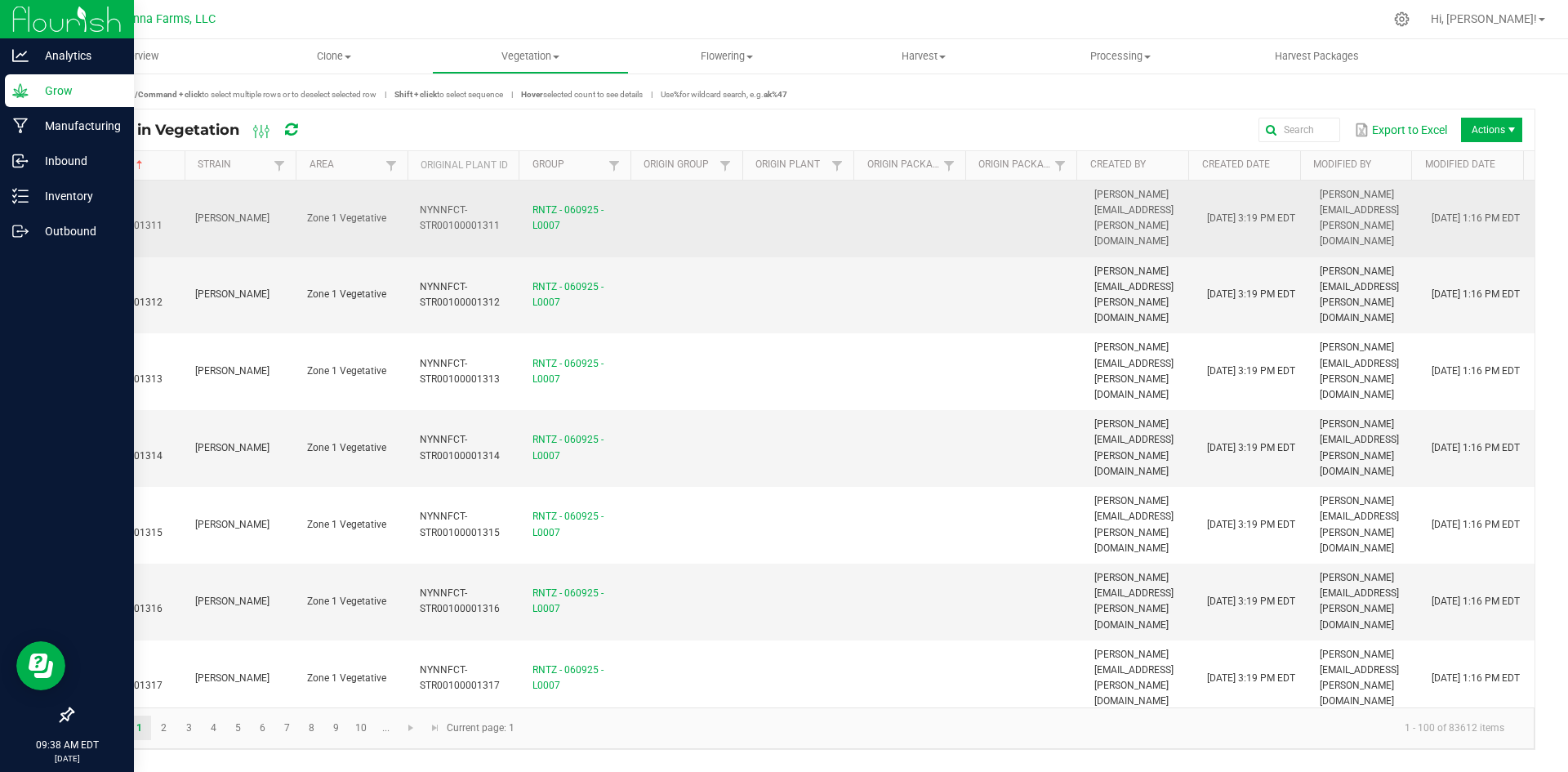
click at [249, 204] on td "[PERSON_NAME]" at bounding box center [241, 219] width 112 height 77
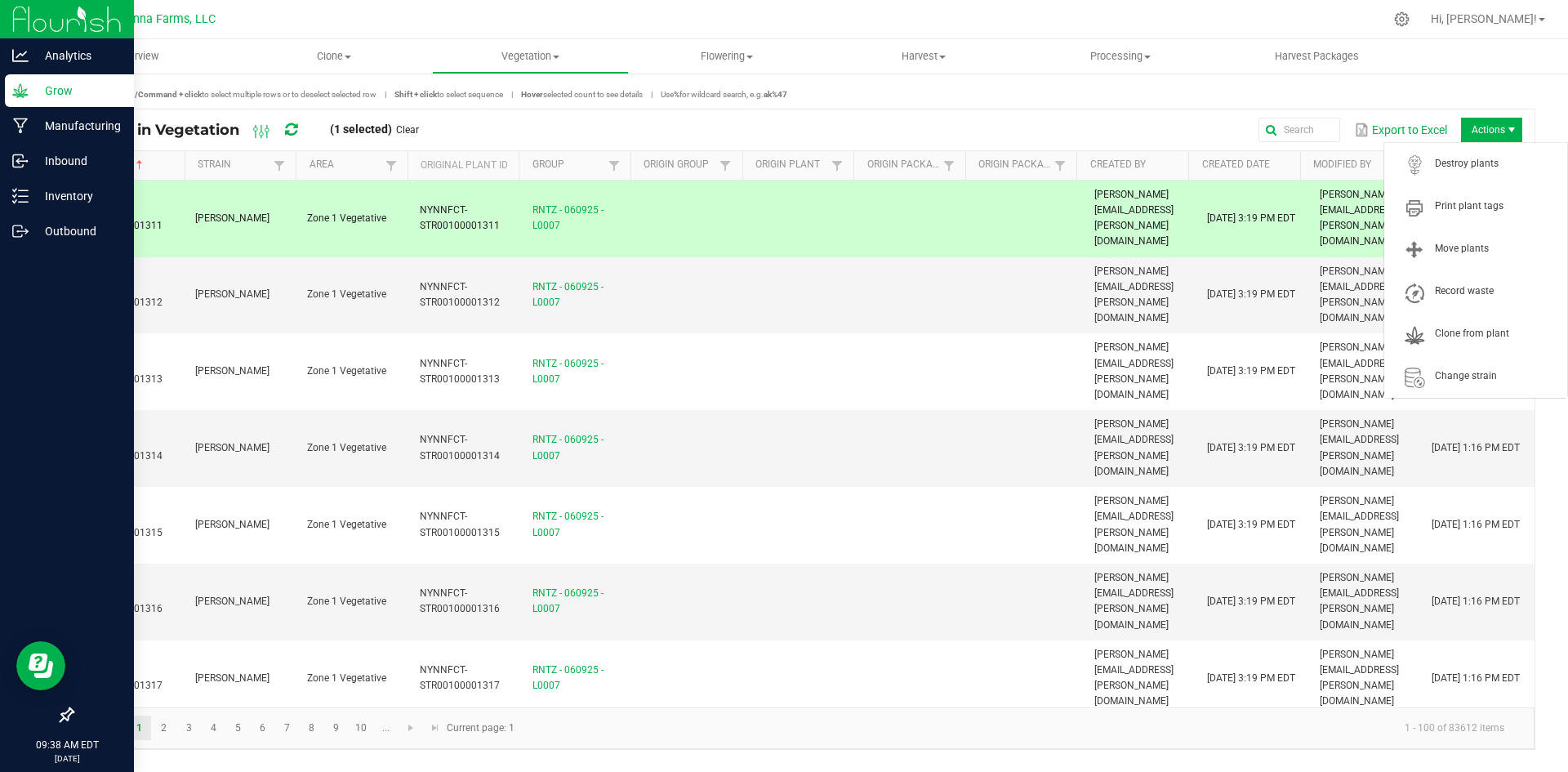
click at [1481, 130] on span "Actions" at bounding box center [1492, 129] width 62 height 24
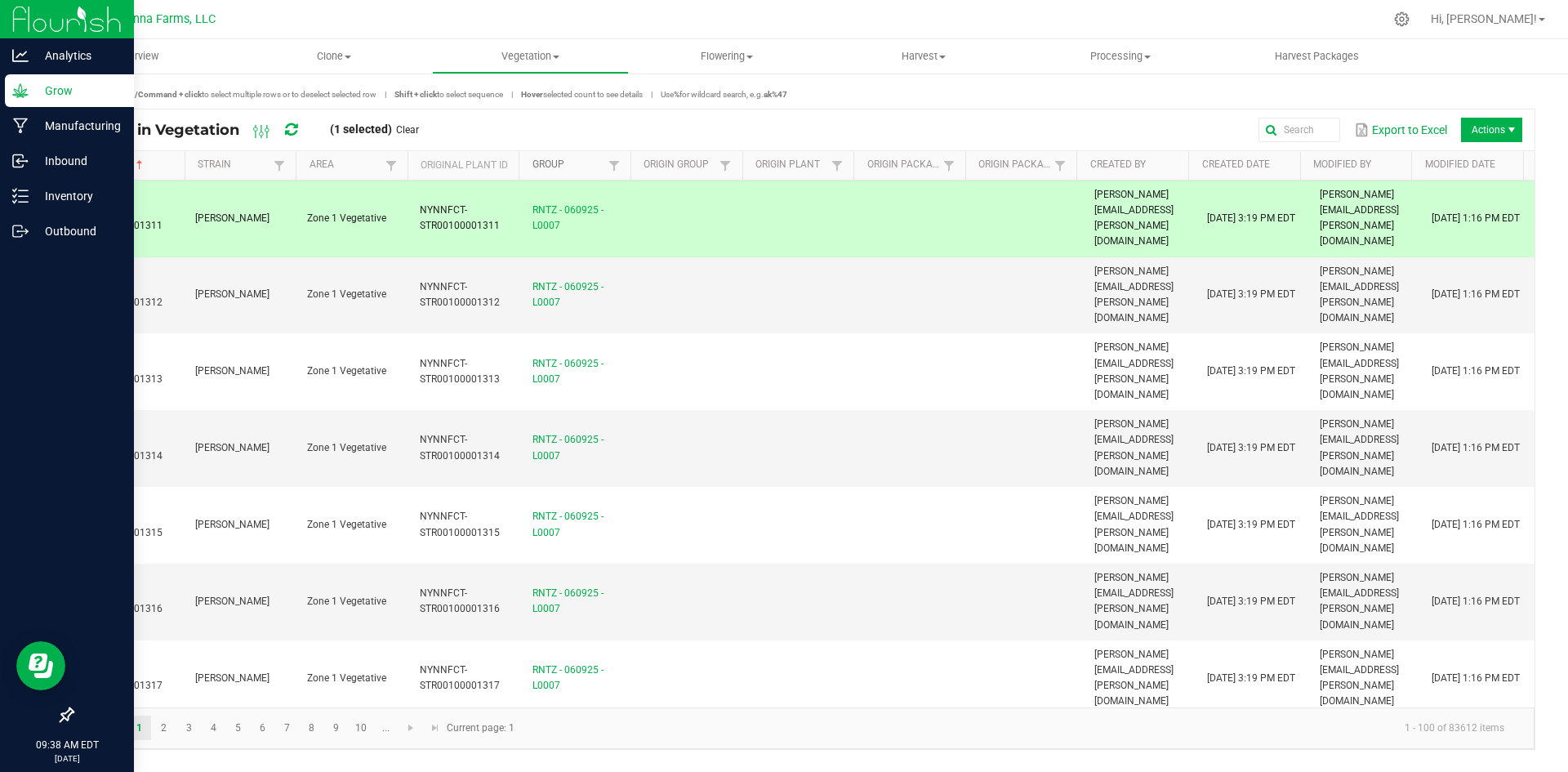
click at [549, 166] on link "Group" at bounding box center [569, 164] width 72 height 13
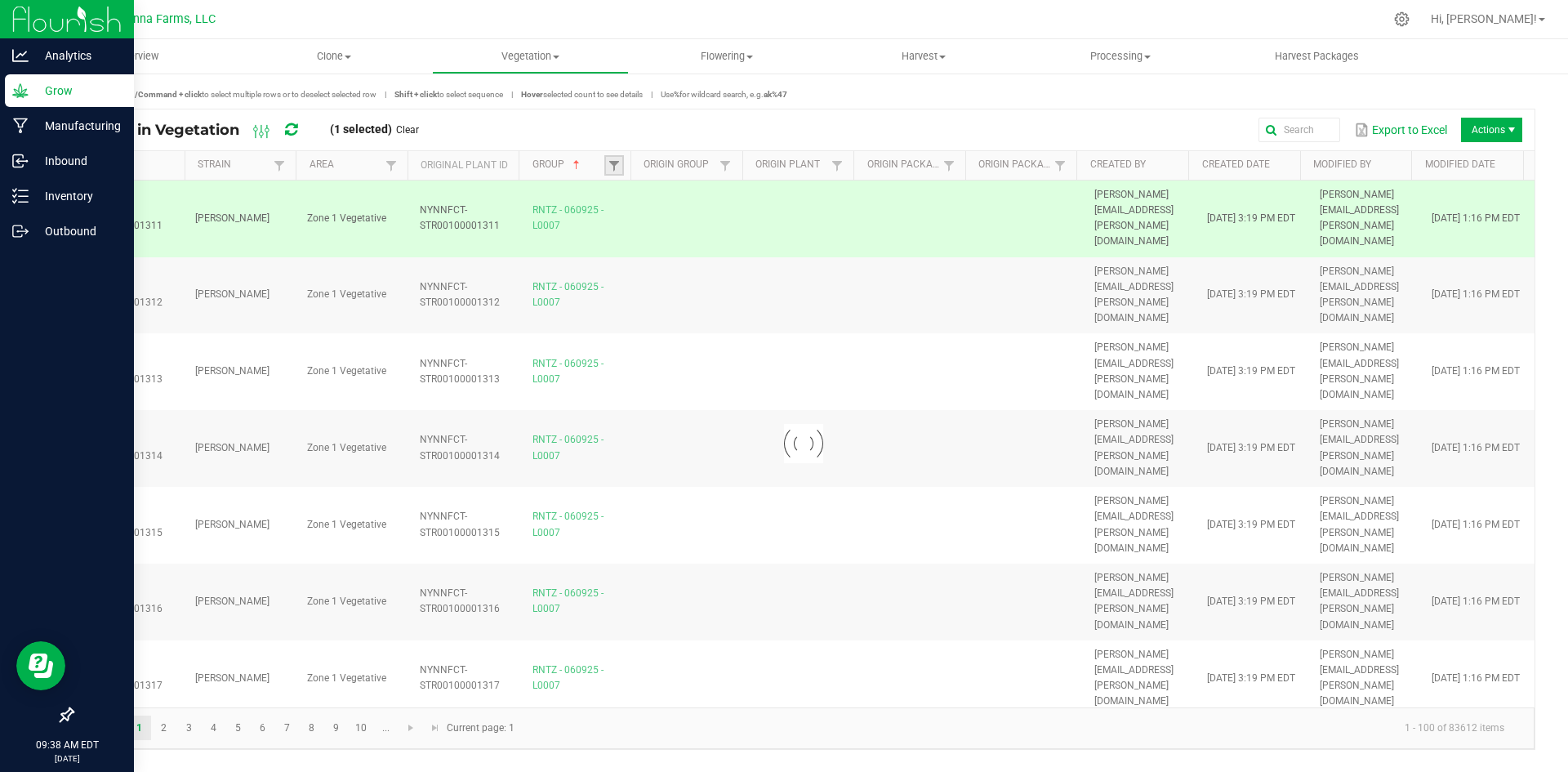
click at [605, 165] on link at bounding box center [614, 165] width 20 height 21
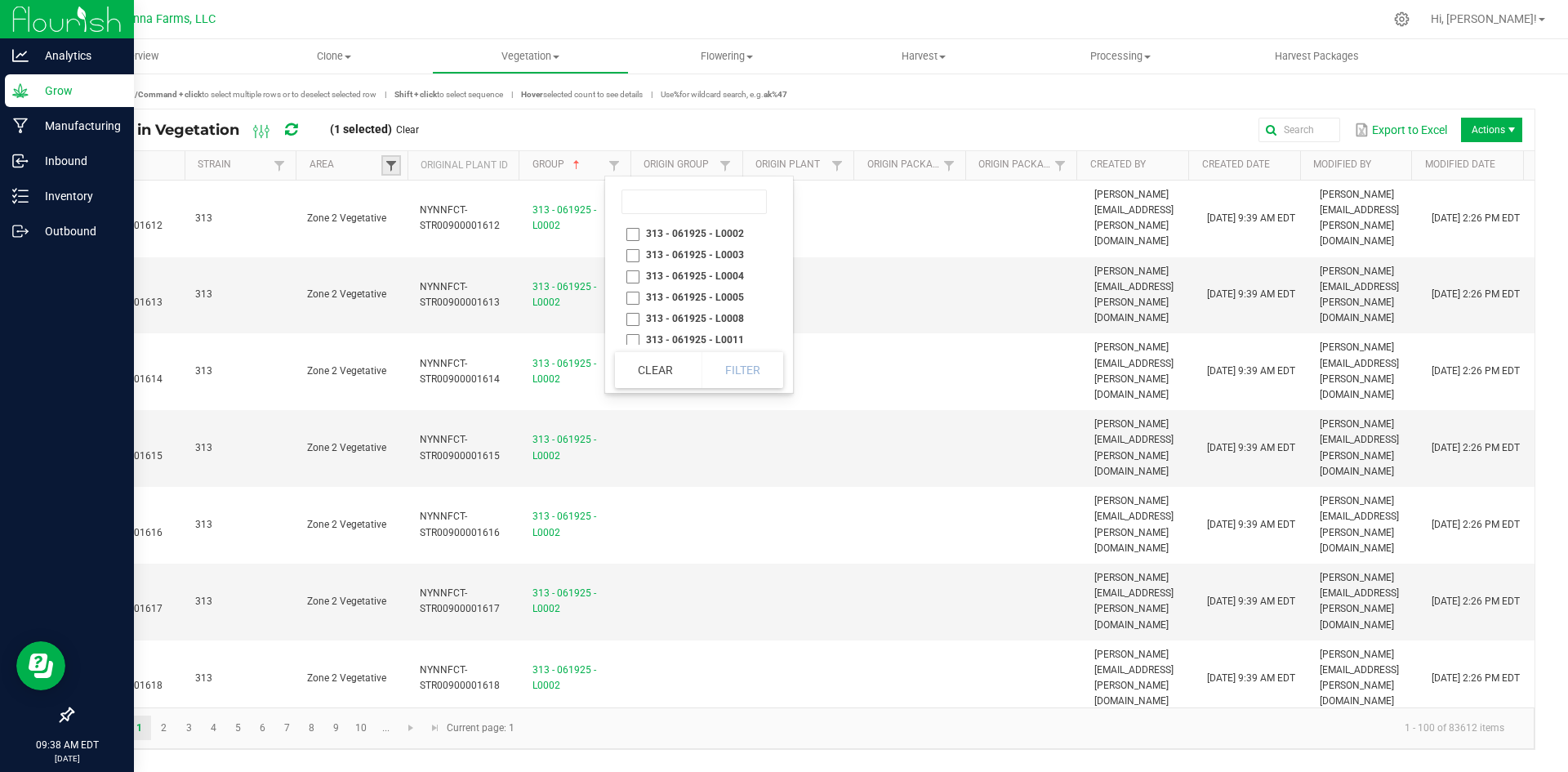
click at [391, 161] on span at bounding box center [390, 165] width 13 height 13
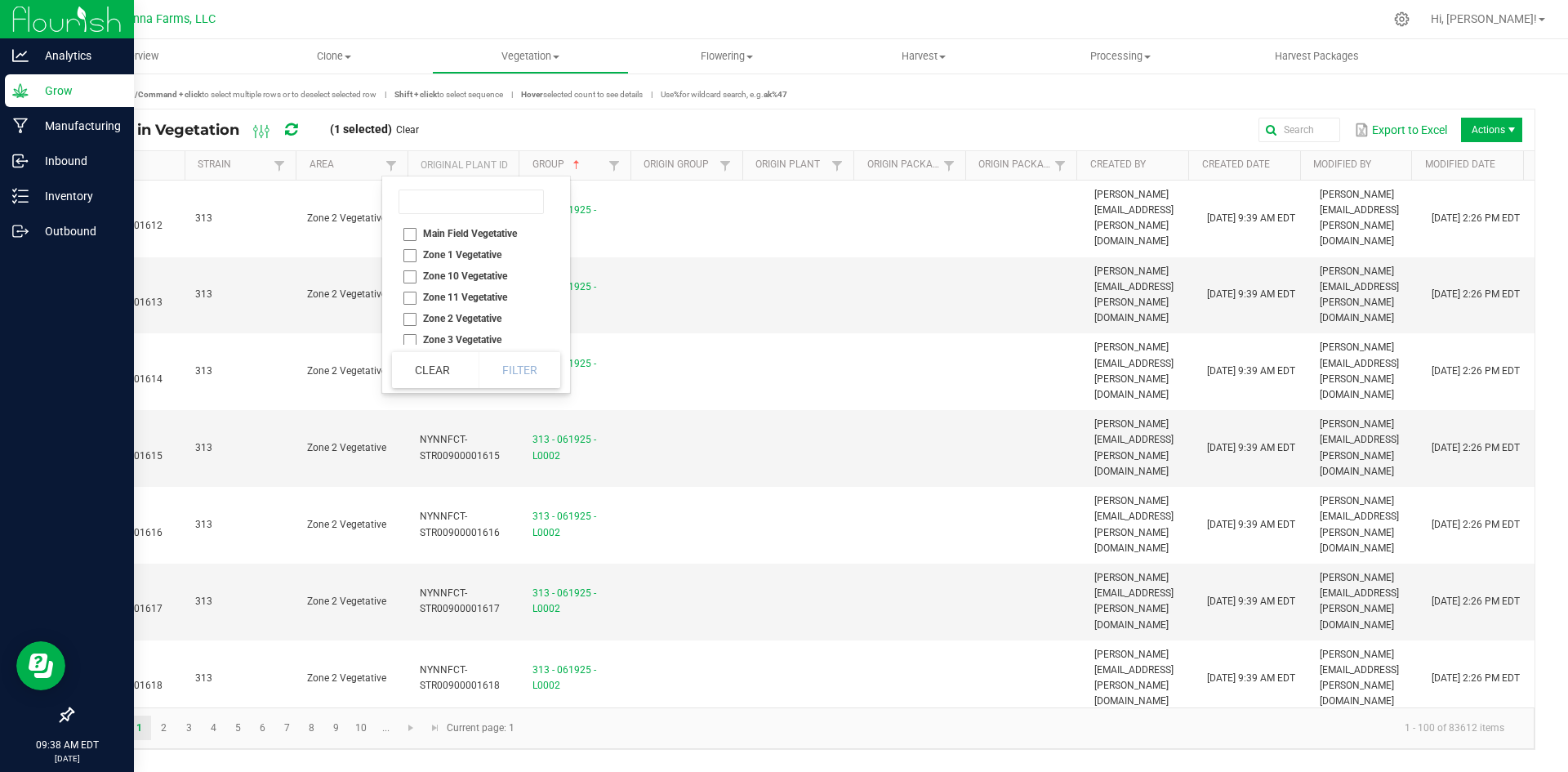
click at [414, 318] on li "Zone 2 Vegetative" at bounding box center [471, 319] width 158 height 21
checkbox Vegetative "true"
click at [517, 361] on button "Filter" at bounding box center [520, 369] width 82 height 36
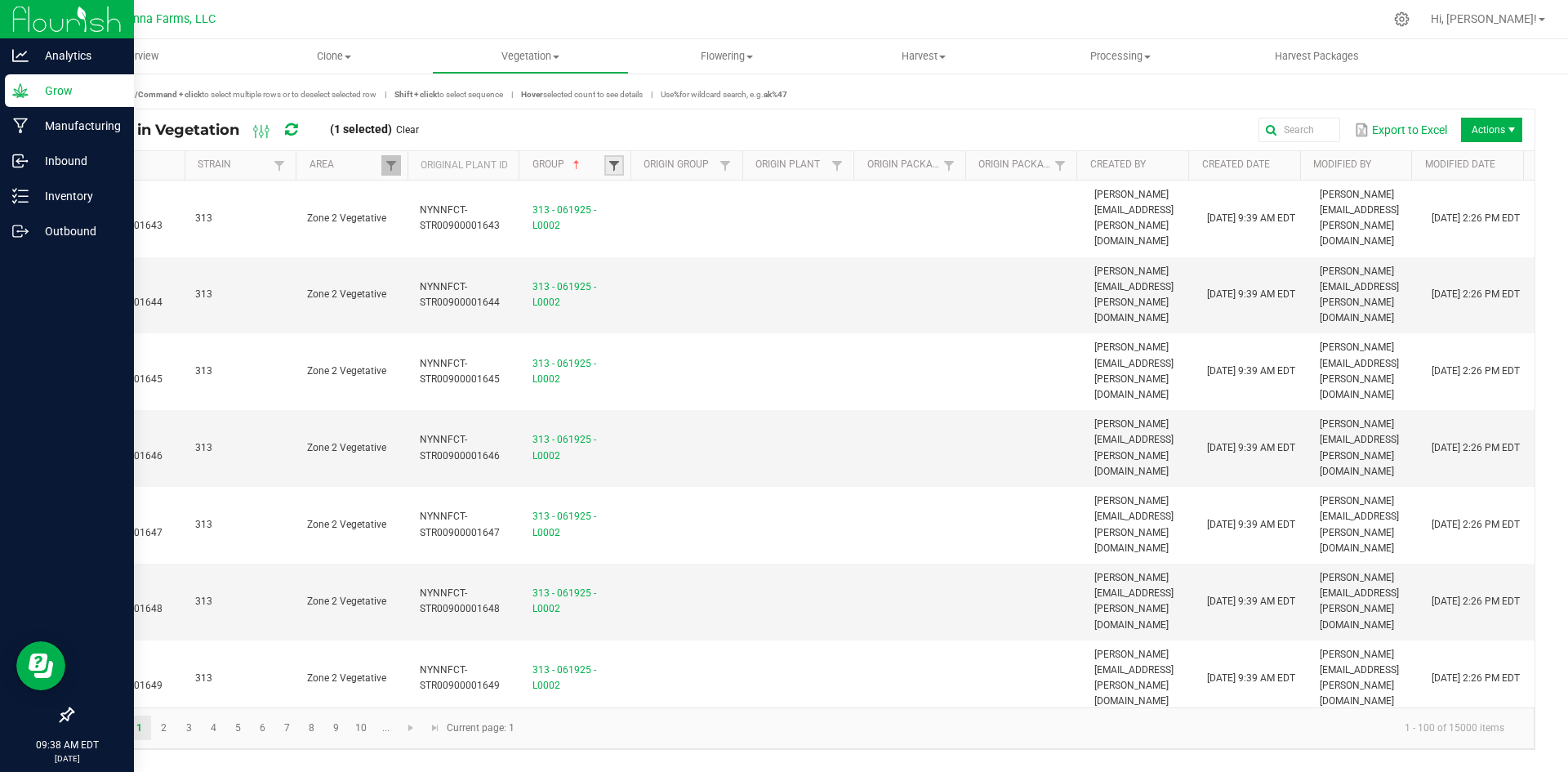
click at [618, 166] on span at bounding box center [614, 165] width 13 height 13
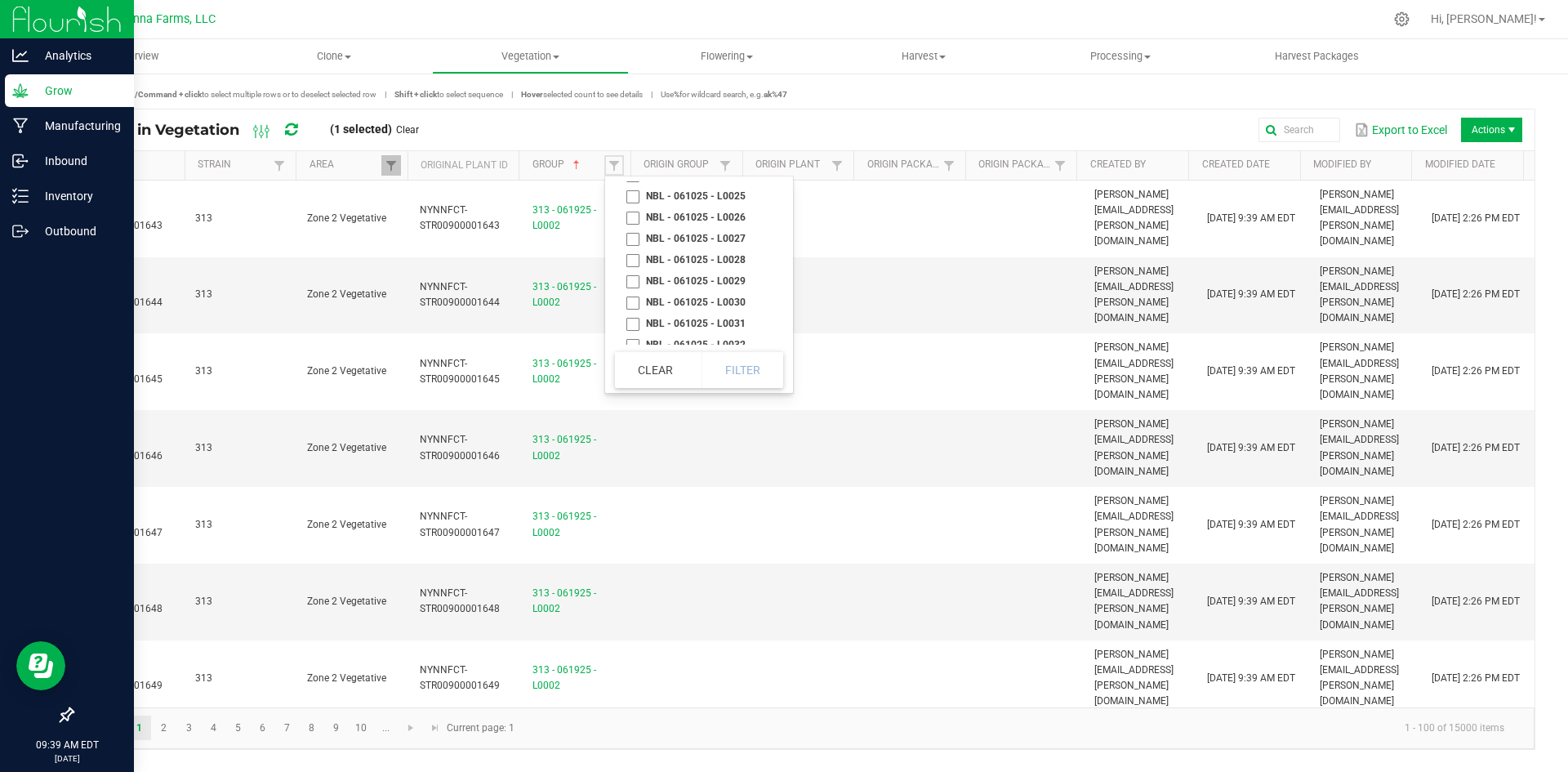
scroll to position [7430, 0]
click at [650, 139] on div "Export to Excel Actions" at bounding box center [977, 130] width 1091 height 27
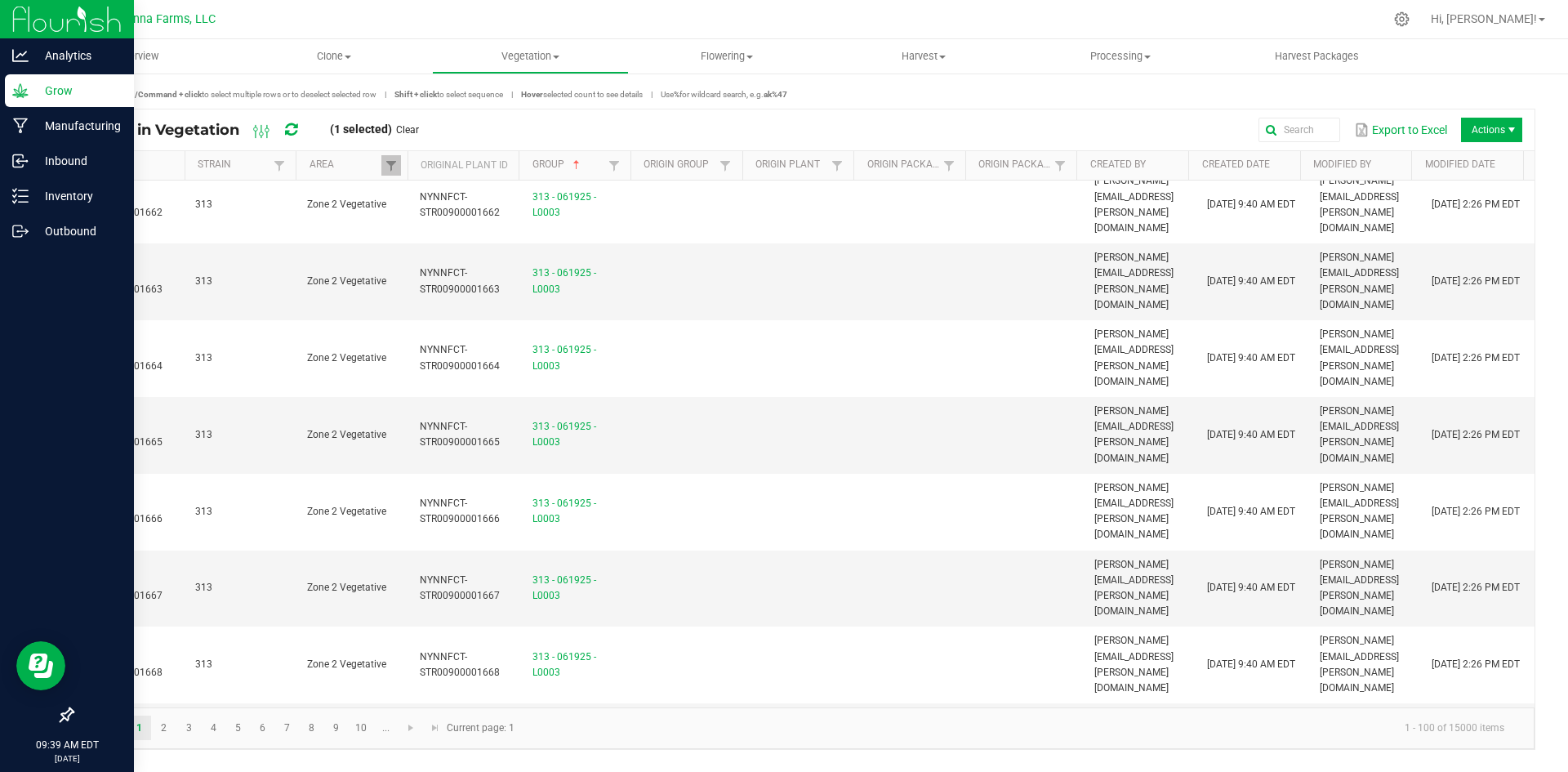
scroll to position [3996, 0]
click at [408, 723] on span "Go to the next page" at bounding box center [411, 727] width 13 height 13
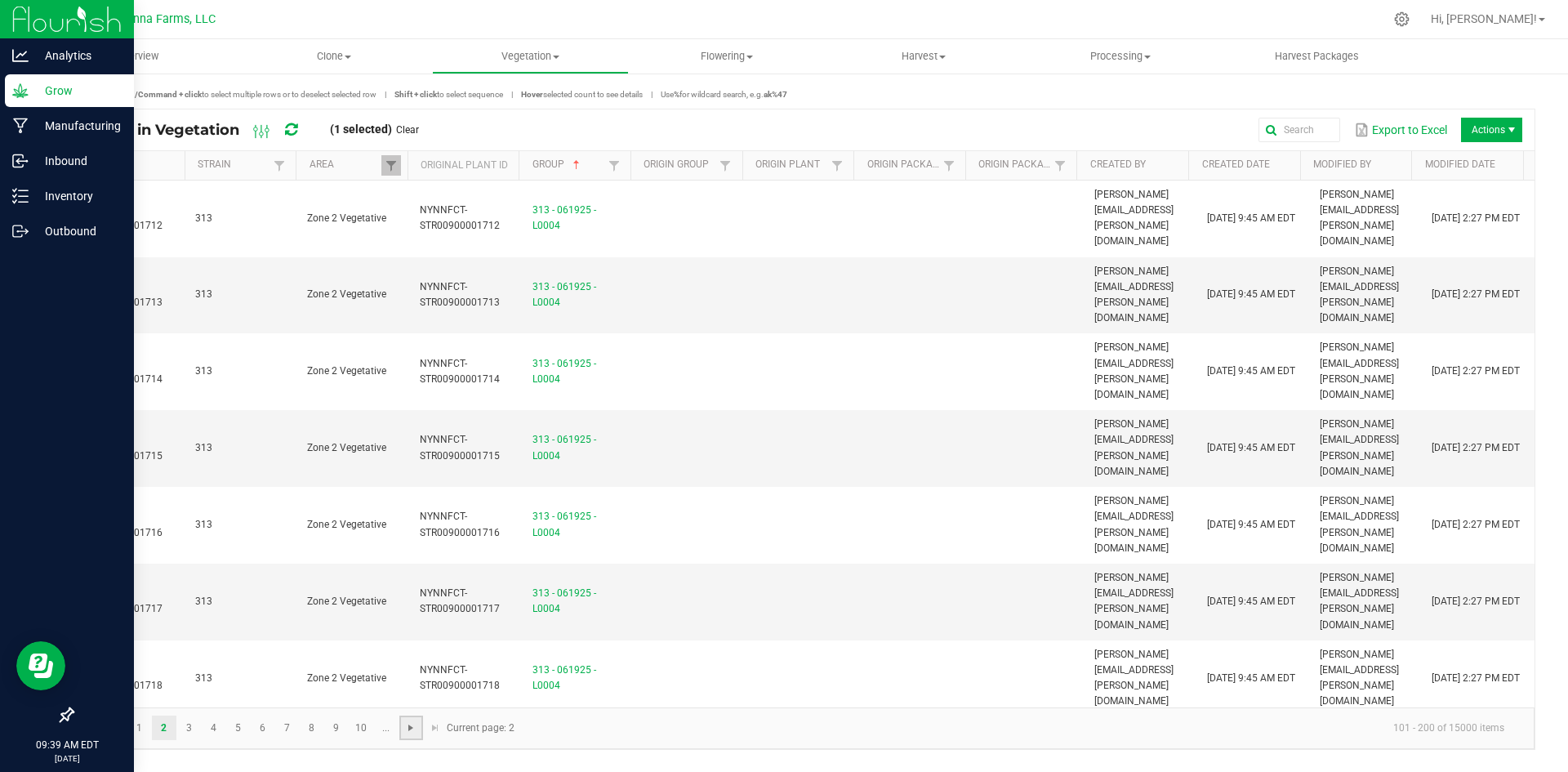
click at [408, 723] on span "Go to the next page" at bounding box center [411, 727] width 13 height 13
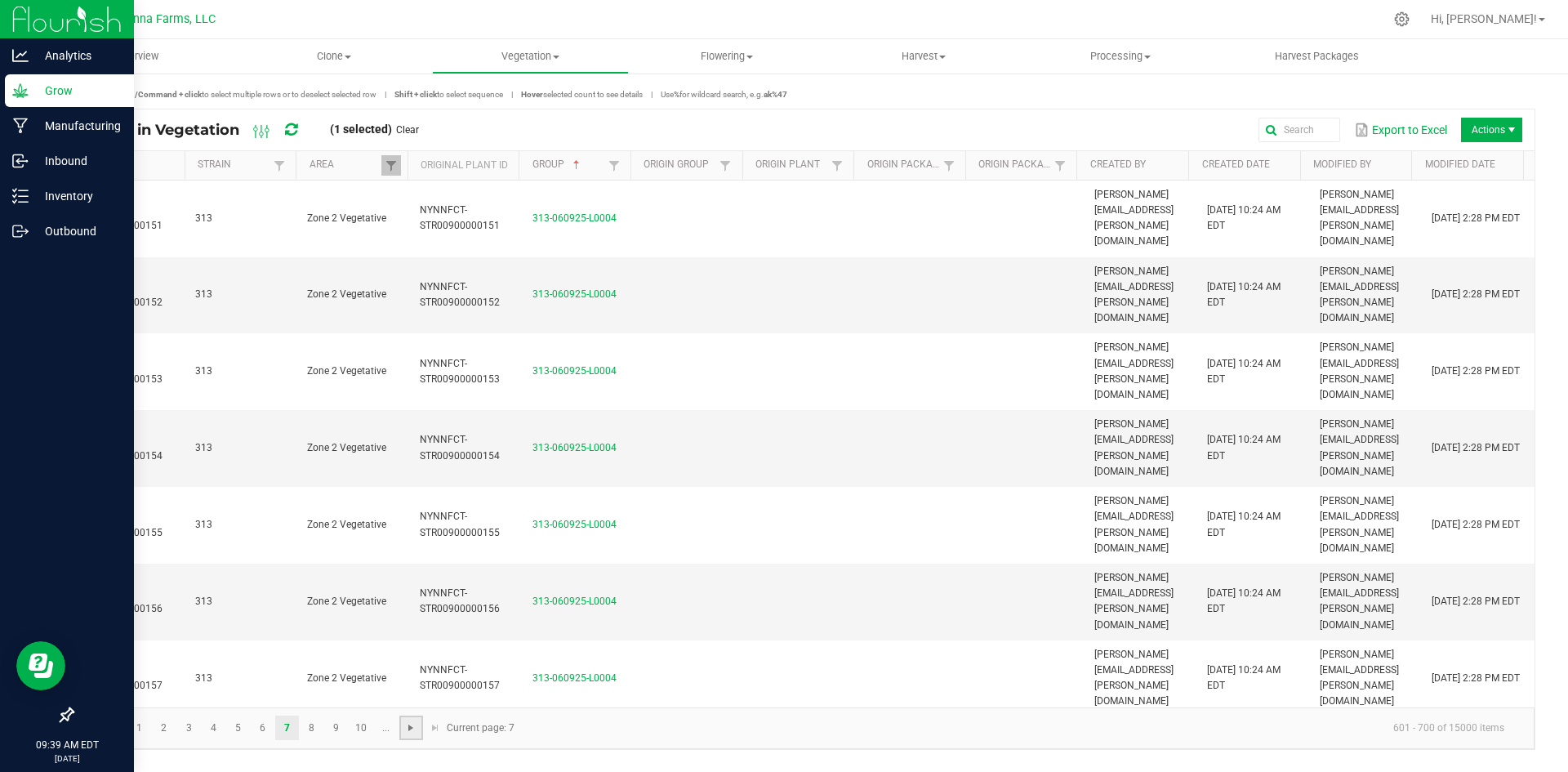
click at [408, 723] on span "Go to the next page" at bounding box center [411, 727] width 13 height 13
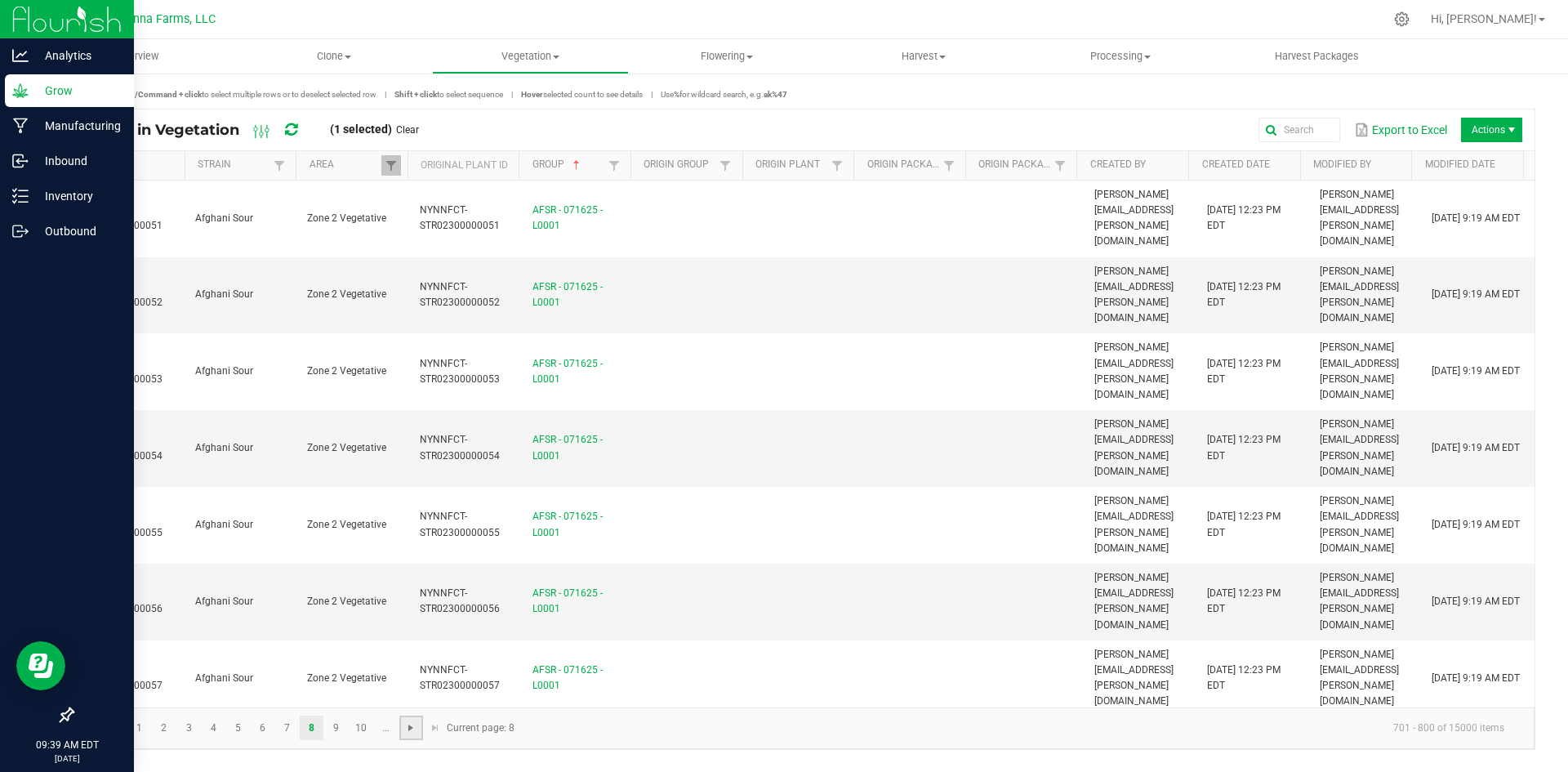
click at [408, 723] on span "Go to the next page" at bounding box center [411, 727] width 13 height 13
click at [408, 723] on link "..." at bounding box center [411, 727] width 23 height 24
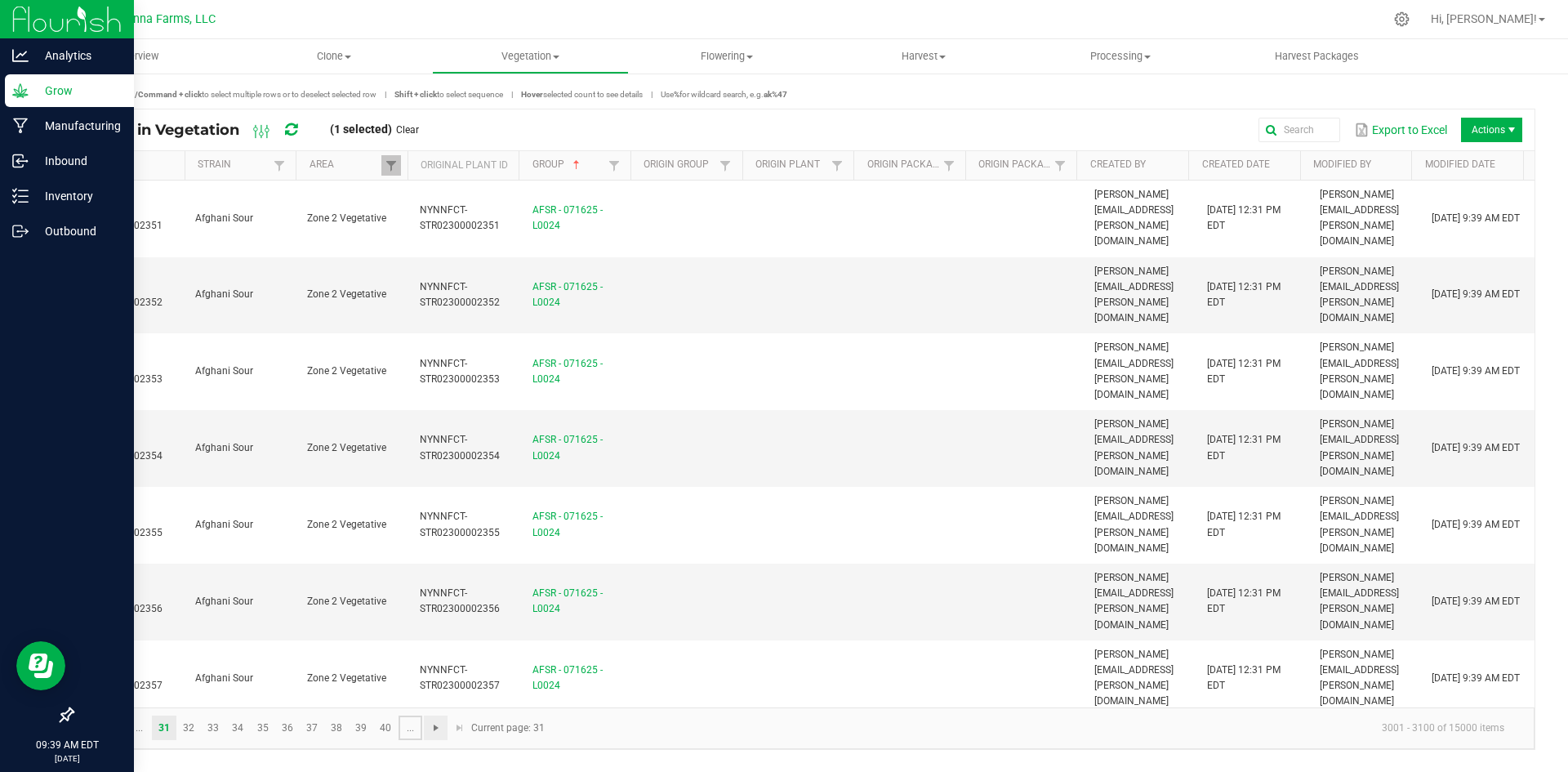
click at [408, 723] on link "..." at bounding box center [411, 727] width 23 height 24
click at [414, 722] on link "..." at bounding box center [411, 727] width 23 height 24
click at [432, 728] on span "Go to the next page" at bounding box center [435, 727] width 13 height 13
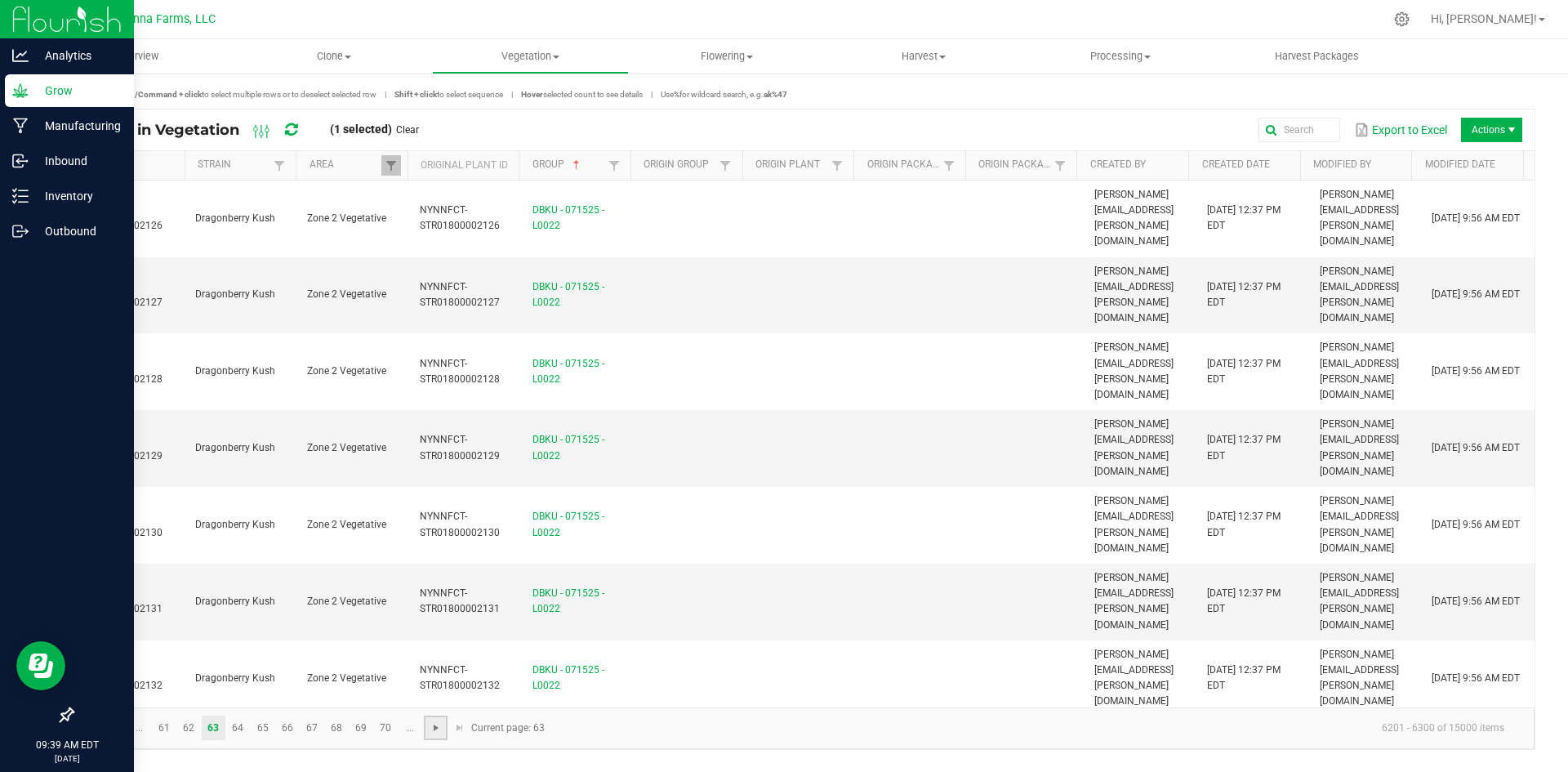
click at [432, 728] on span "Go to the next page" at bounding box center [435, 727] width 13 height 13
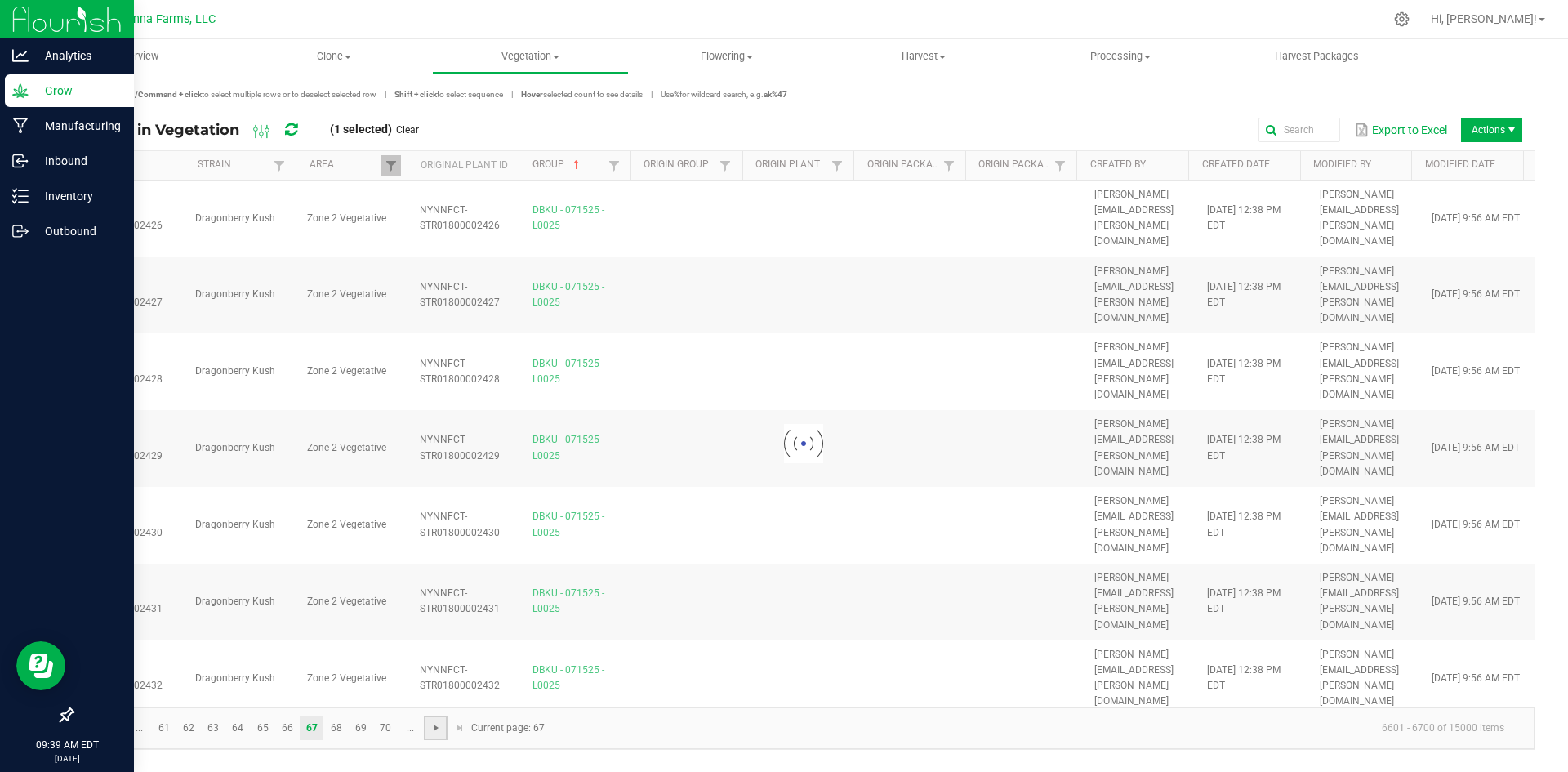
click at [432, 728] on span "Go to the next page" at bounding box center [435, 727] width 13 height 13
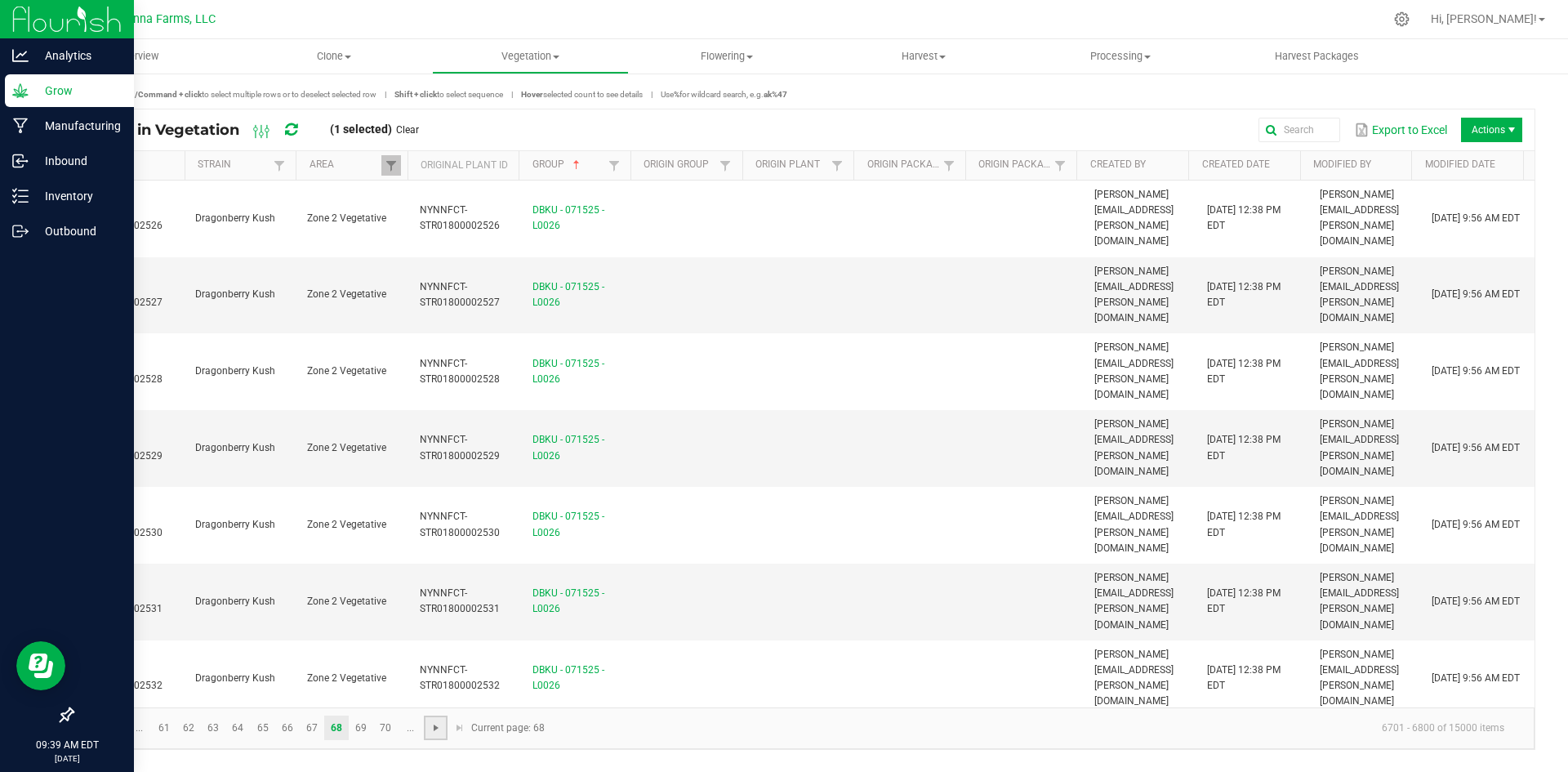
click at [432, 728] on span "Go to the next page" at bounding box center [435, 727] width 13 height 13
click at [613, 175] on link at bounding box center [614, 165] width 20 height 21
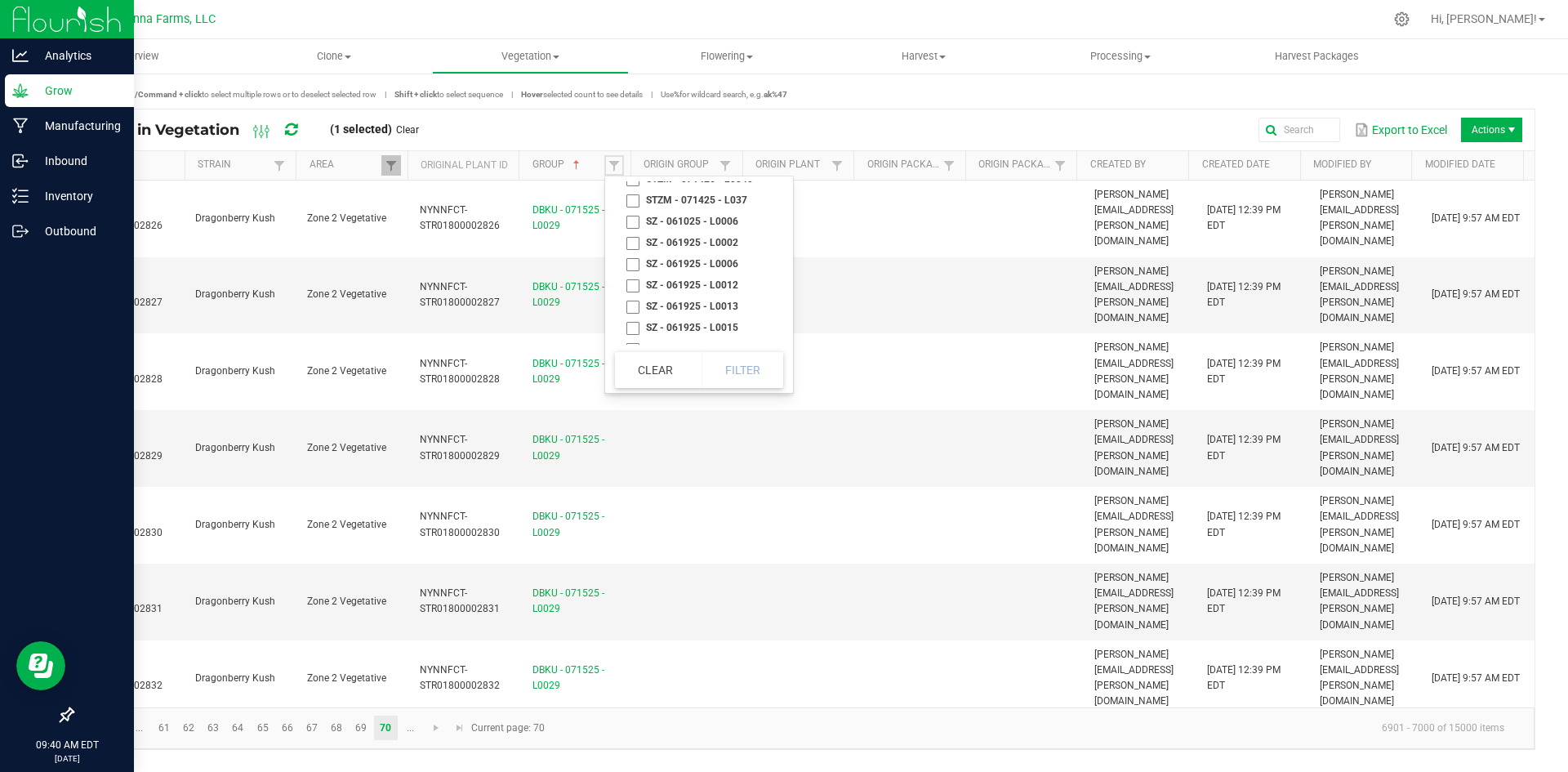
scroll to position [21985, 0]
click at [730, 300] on li "SZ - 061025 - L0006" at bounding box center [694, 303] width 158 height 21
checkbox L0006 "true"
click at [742, 374] on button "Filter" at bounding box center [743, 369] width 82 height 36
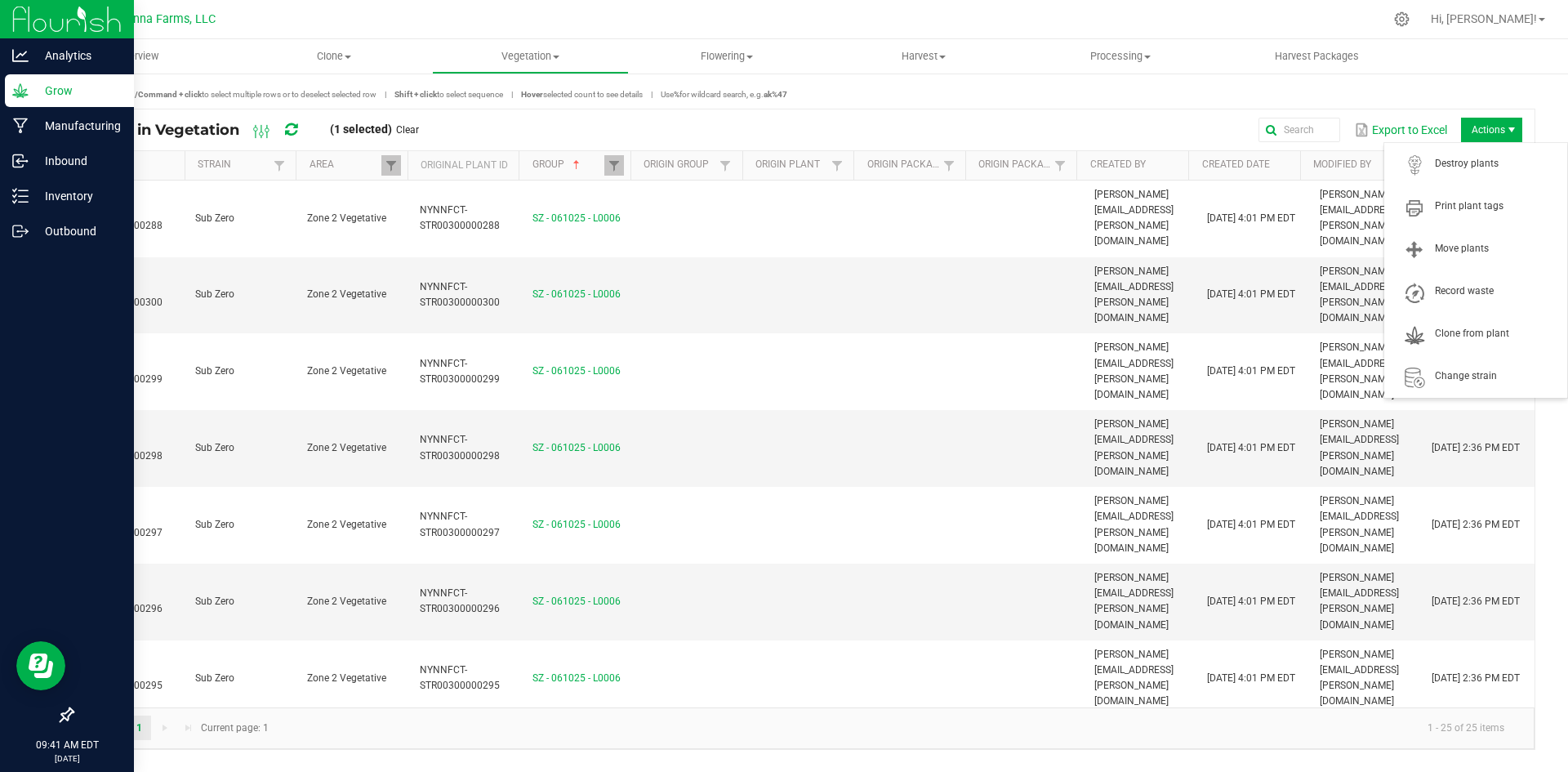
click at [1505, 126] on span "Actions" at bounding box center [1511, 129] width 13 height 13
click at [1502, 129] on span "Actions" at bounding box center [1492, 129] width 62 height 24
click at [1495, 87] on div "Pro tips Ctrl/Command + click to select multiple rows or to deselect selected r…" at bounding box center [804, 419] width 1529 height 694
click at [611, 171] on span at bounding box center [614, 165] width 13 height 13
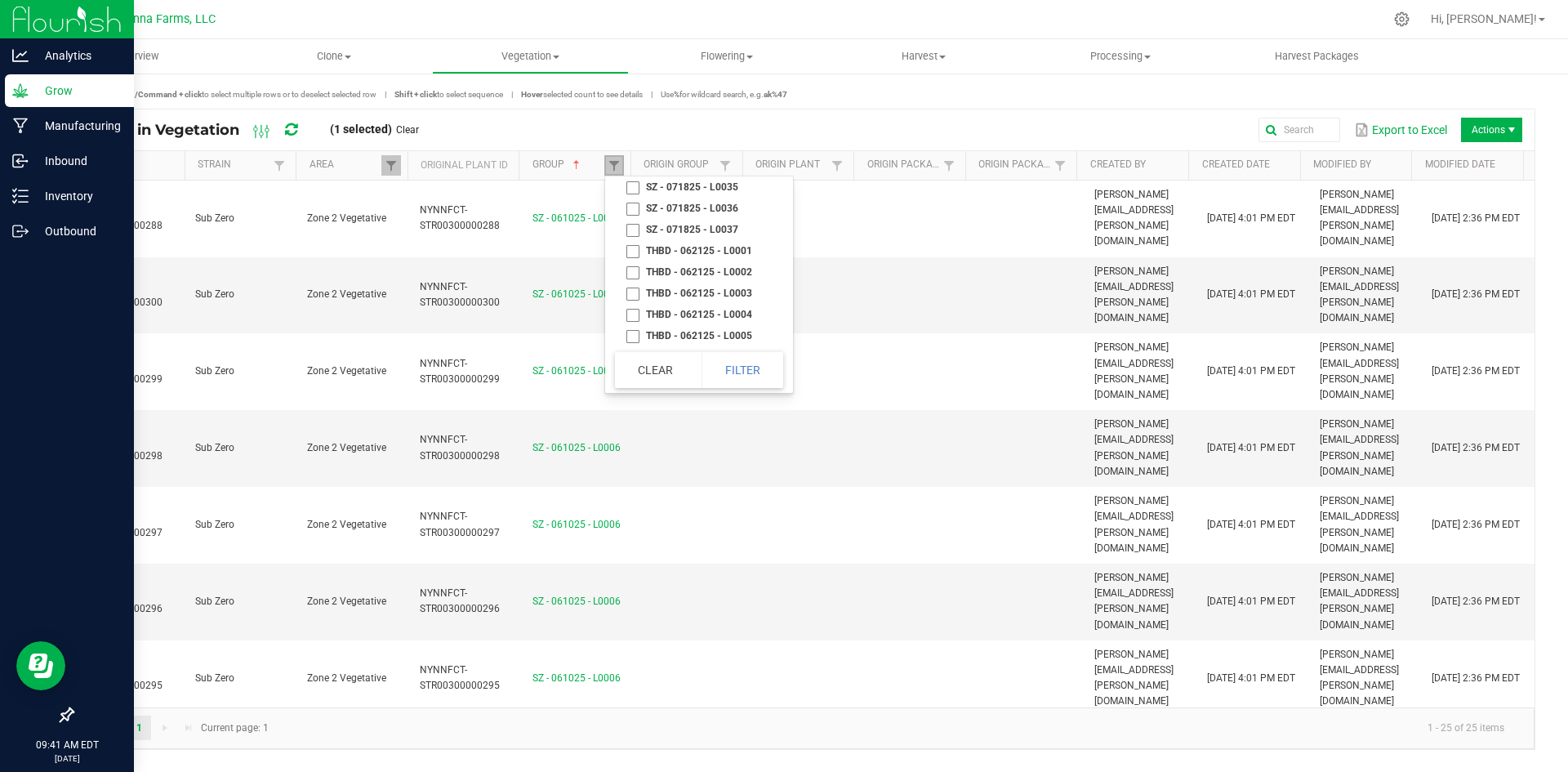
scroll to position [23244, 0]
click at [632, 233] on li "THBD - 062125 - L0001" at bounding box center [694, 233] width 158 height 21
checkbox L0001 "true"
click at [767, 363] on button "Filter" at bounding box center [743, 369] width 82 height 36
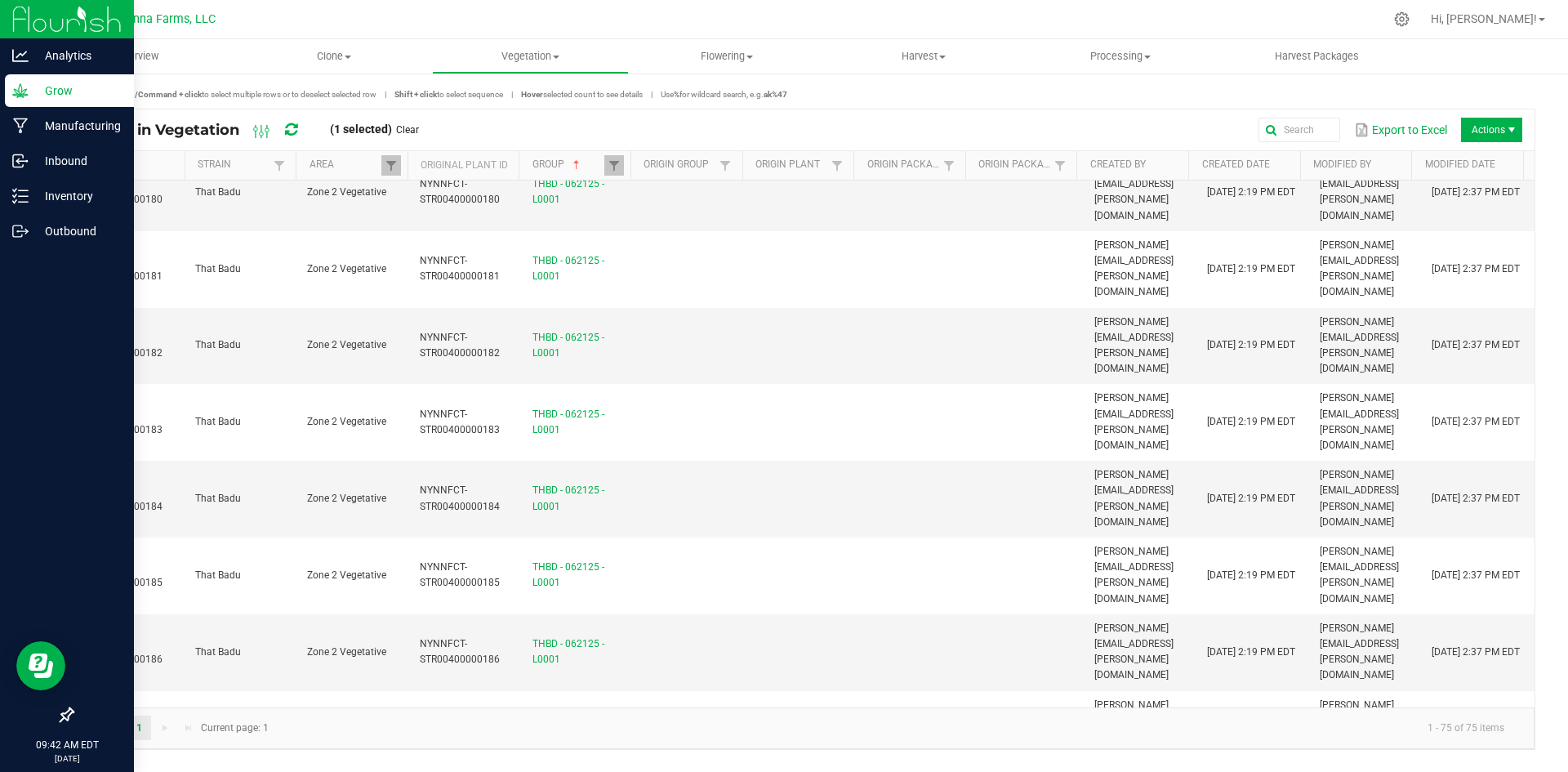
scroll to position [2865, 0]
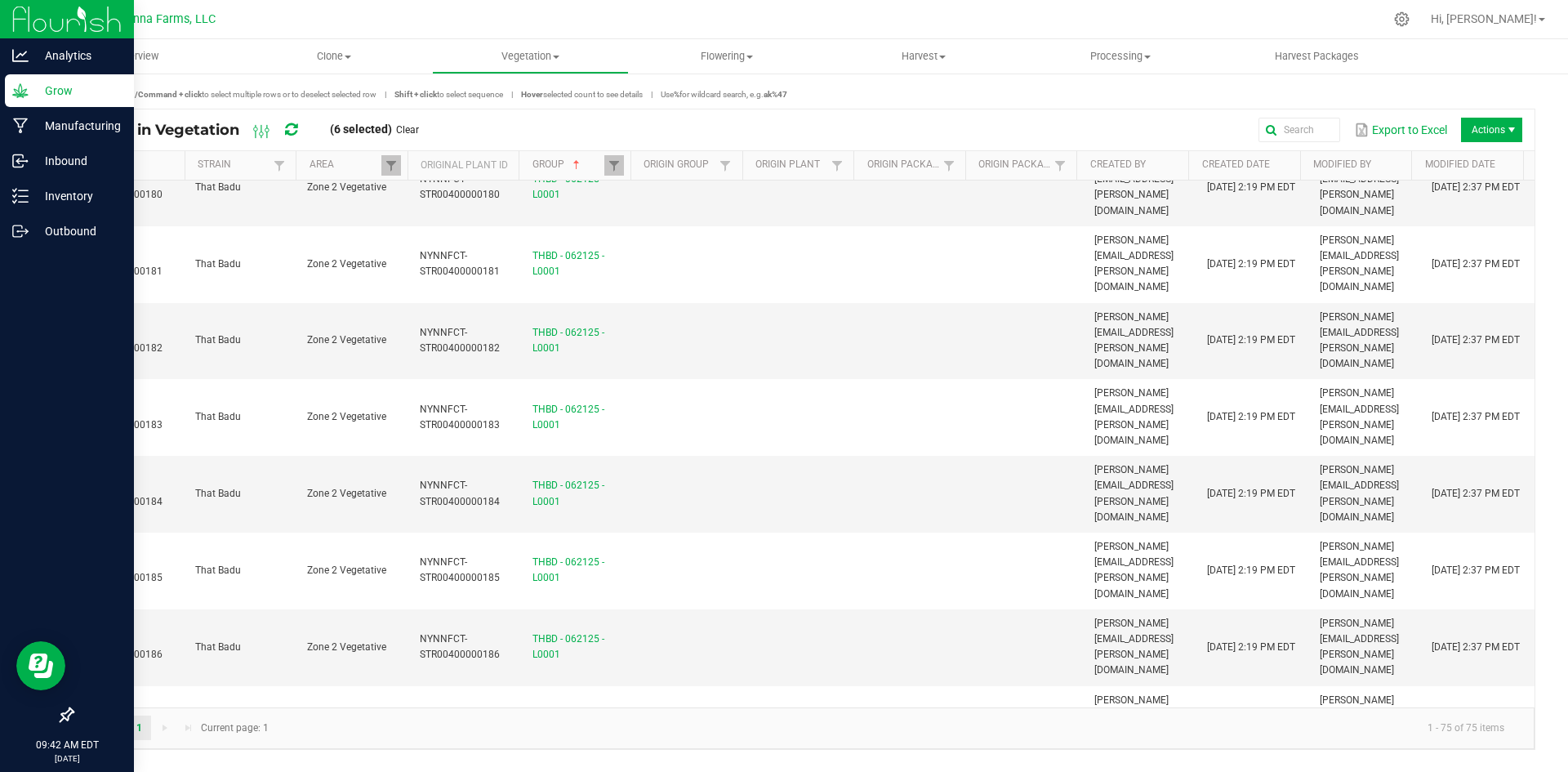
click at [1486, 124] on span "Actions" at bounding box center [1492, 129] width 62 height 24
click at [52, 87] on p "Grow" at bounding box center [77, 91] width 98 height 20
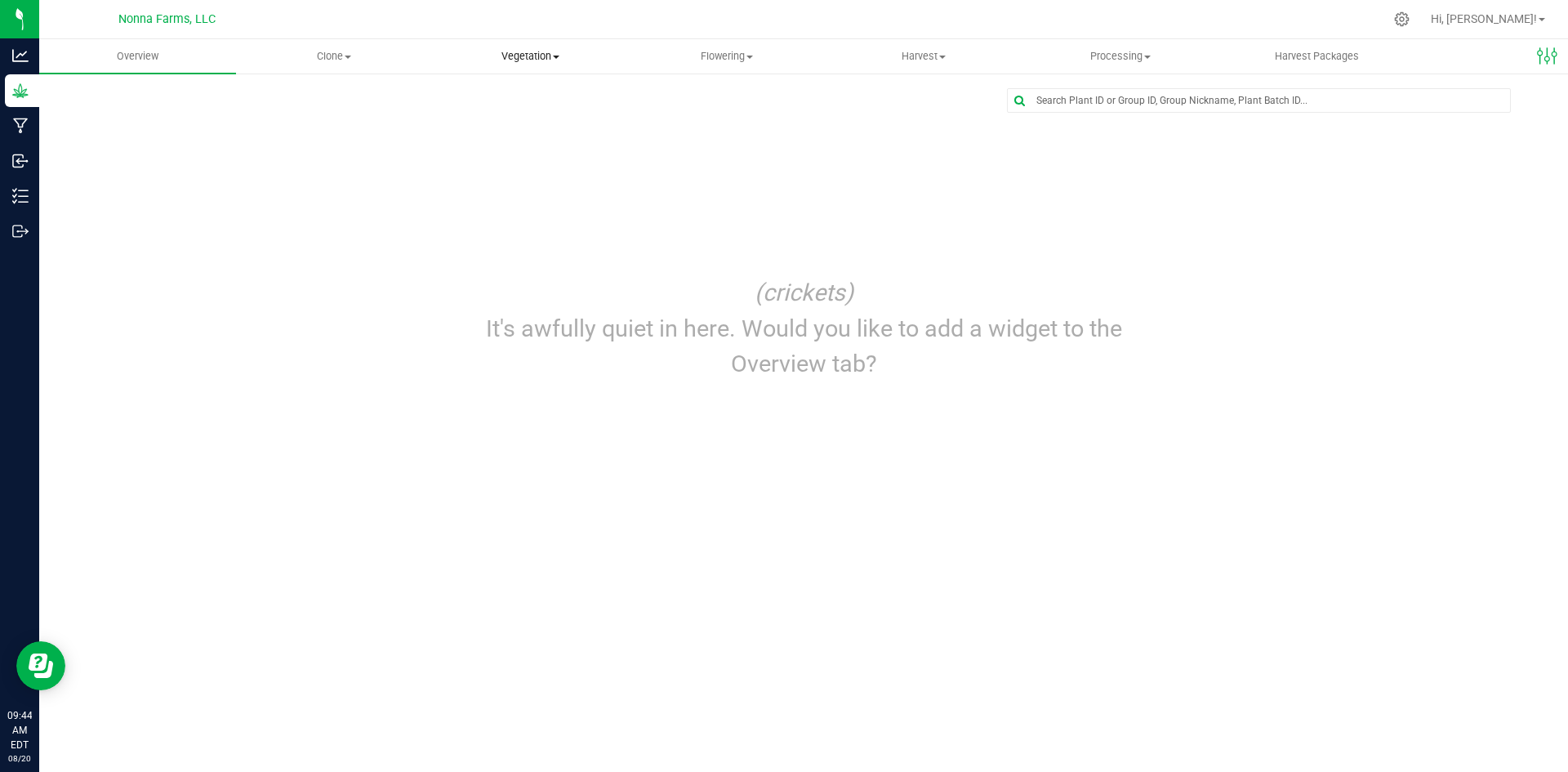
click at [546, 59] on span "Vegetation" at bounding box center [531, 56] width 196 height 15
click at [498, 120] on span "Veg plants" at bounding box center [482, 118] width 101 height 14
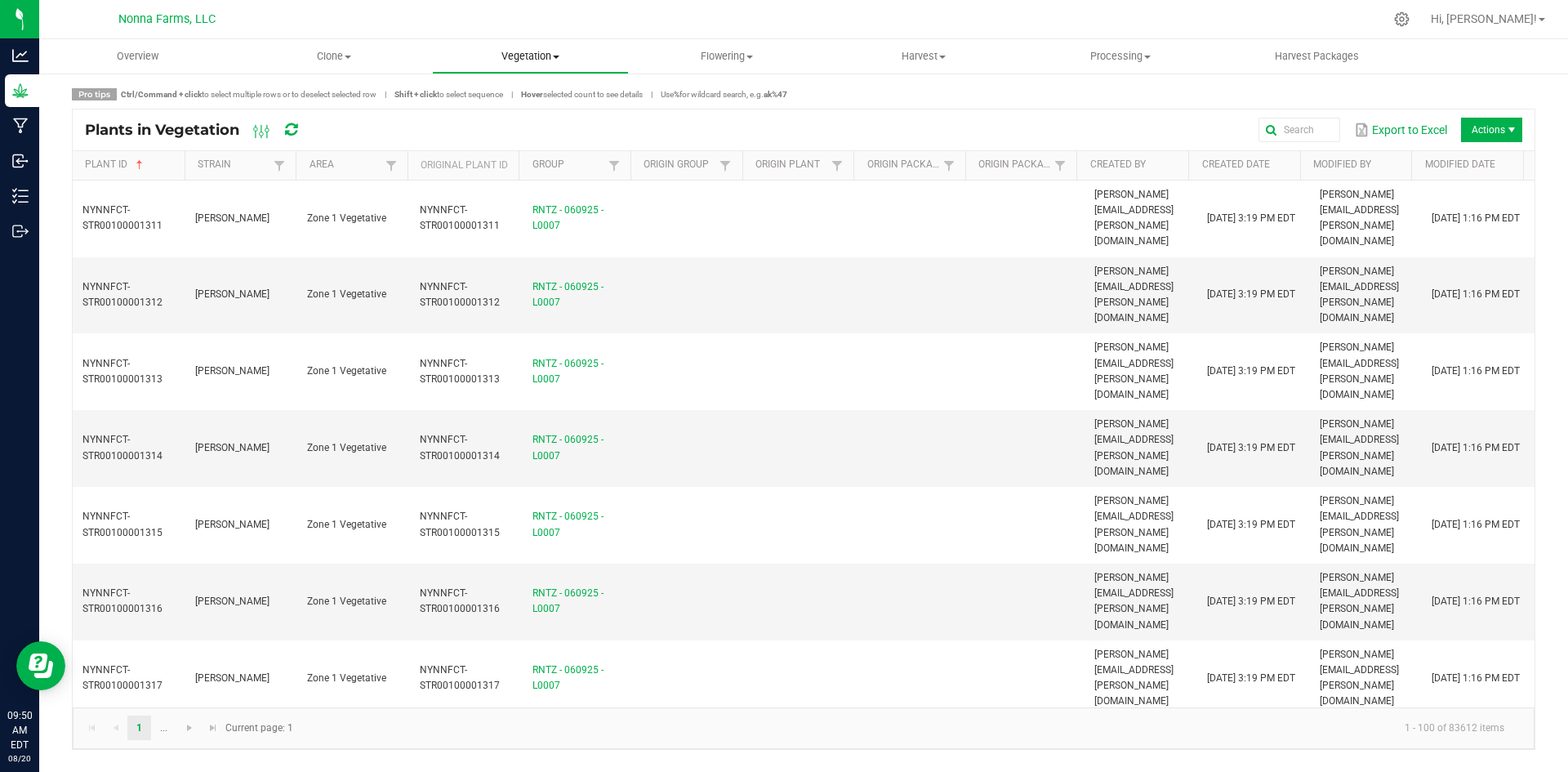
click at [546, 63] on span "Vegetation" at bounding box center [531, 56] width 196 height 15
click at [502, 115] on span "Veg plants" at bounding box center [482, 118] width 101 height 14
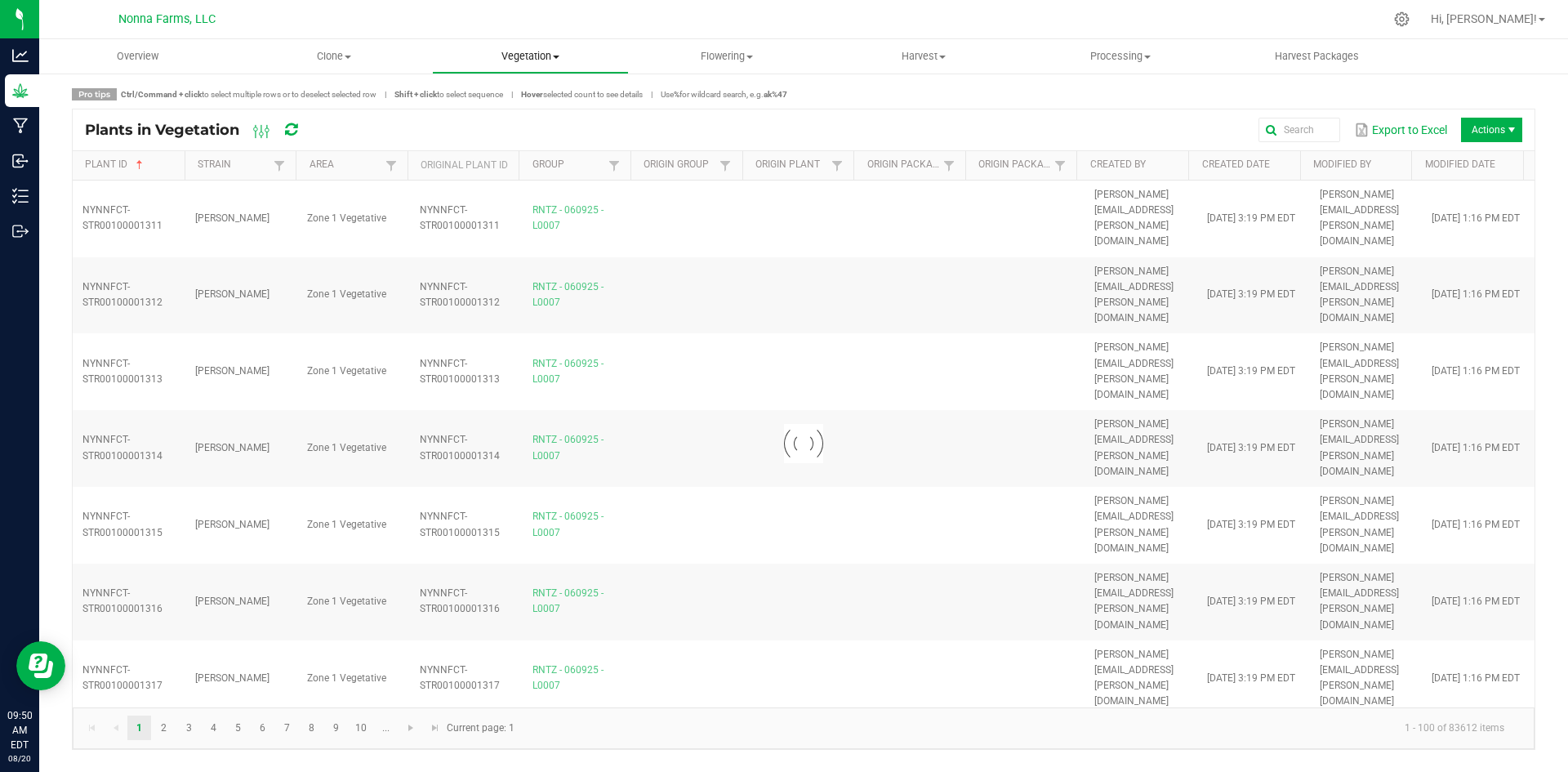
click at [544, 51] on span "Vegetation" at bounding box center [531, 56] width 196 height 15
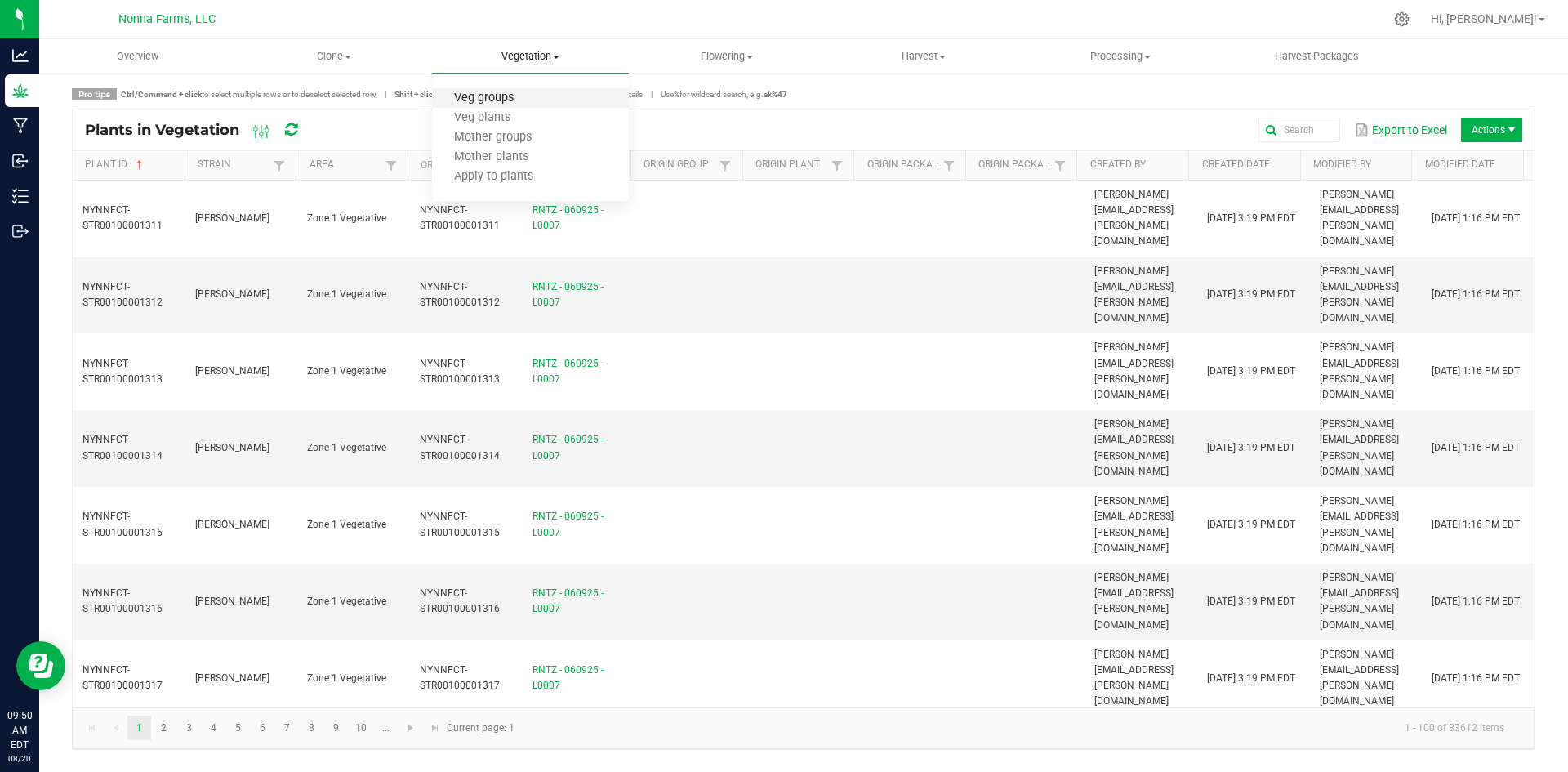
click at [499, 99] on span "Veg groups" at bounding box center [484, 99] width 104 height 14
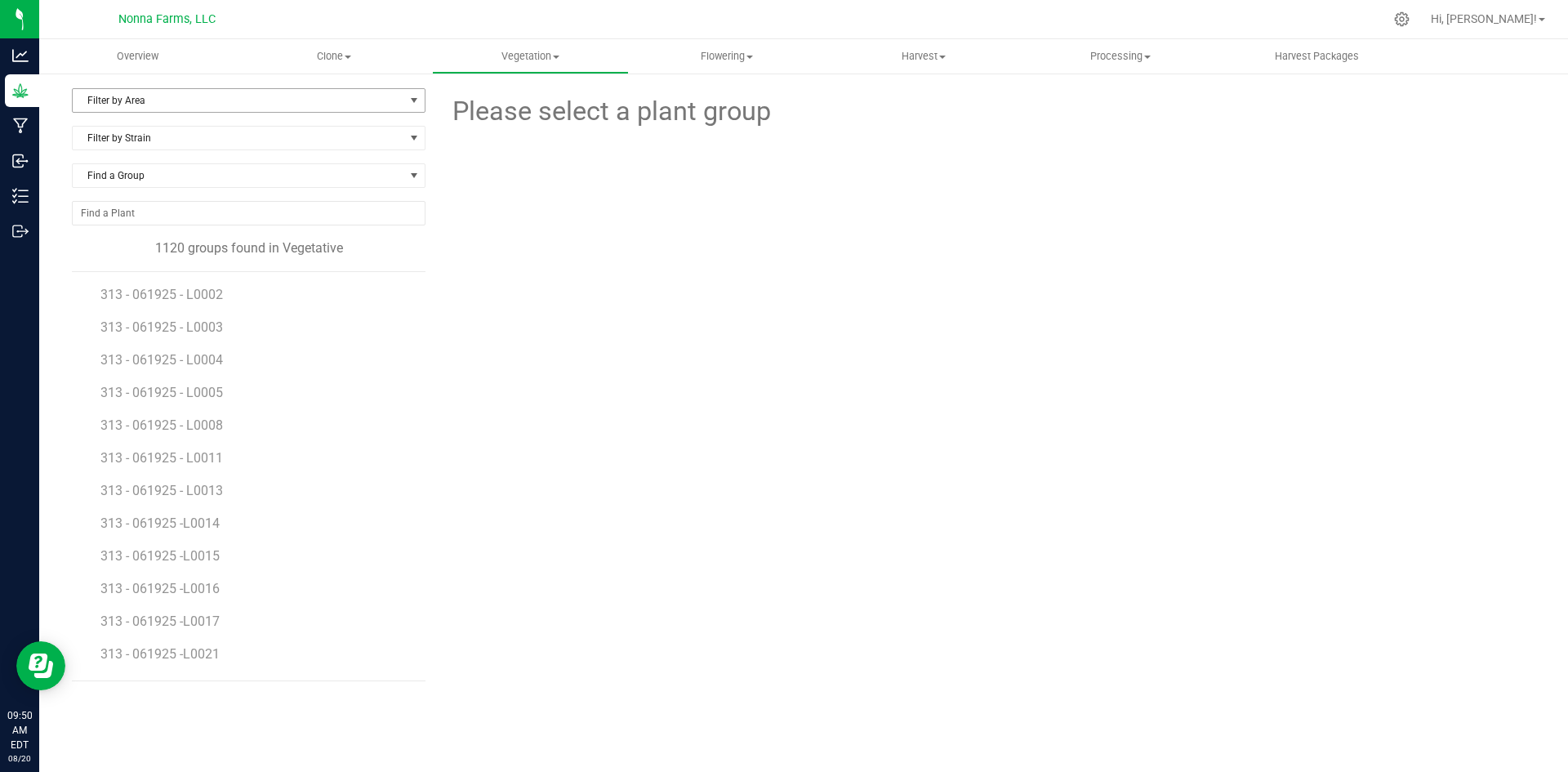
click at [158, 99] on span "Filter by Area" at bounding box center [238, 100] width 331 height 22
click at [142, 247] on li "Zone 2 Vegetative" at bounding box center [248, 249] width 352 height 24
click at [176, 394] on span "THBD - 062125 - L0001" at bounding box center [169, 392] width 137 height 16
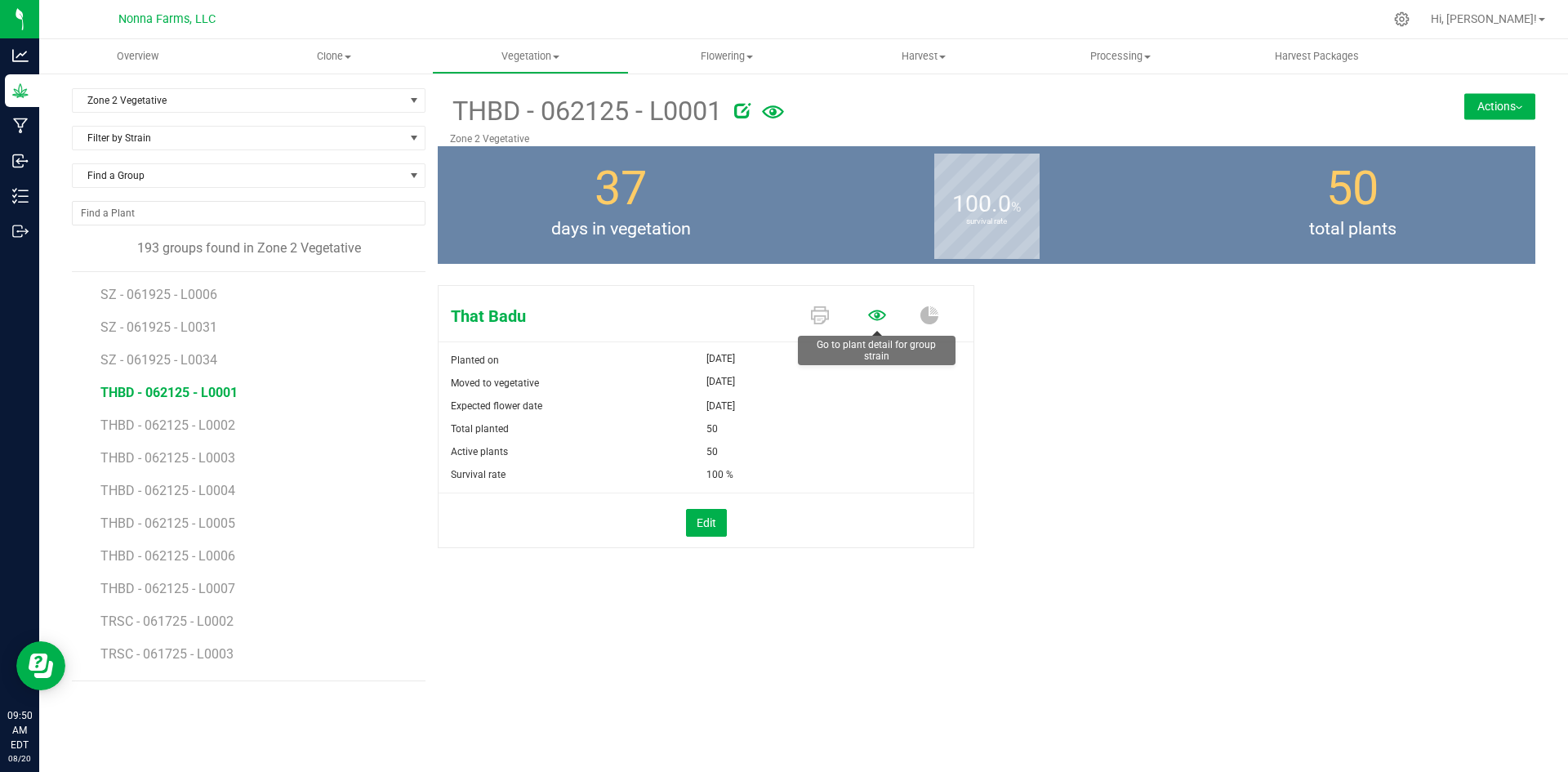
click at [882, 318] on icon at bounding box center [877, 315] width 18 height 11
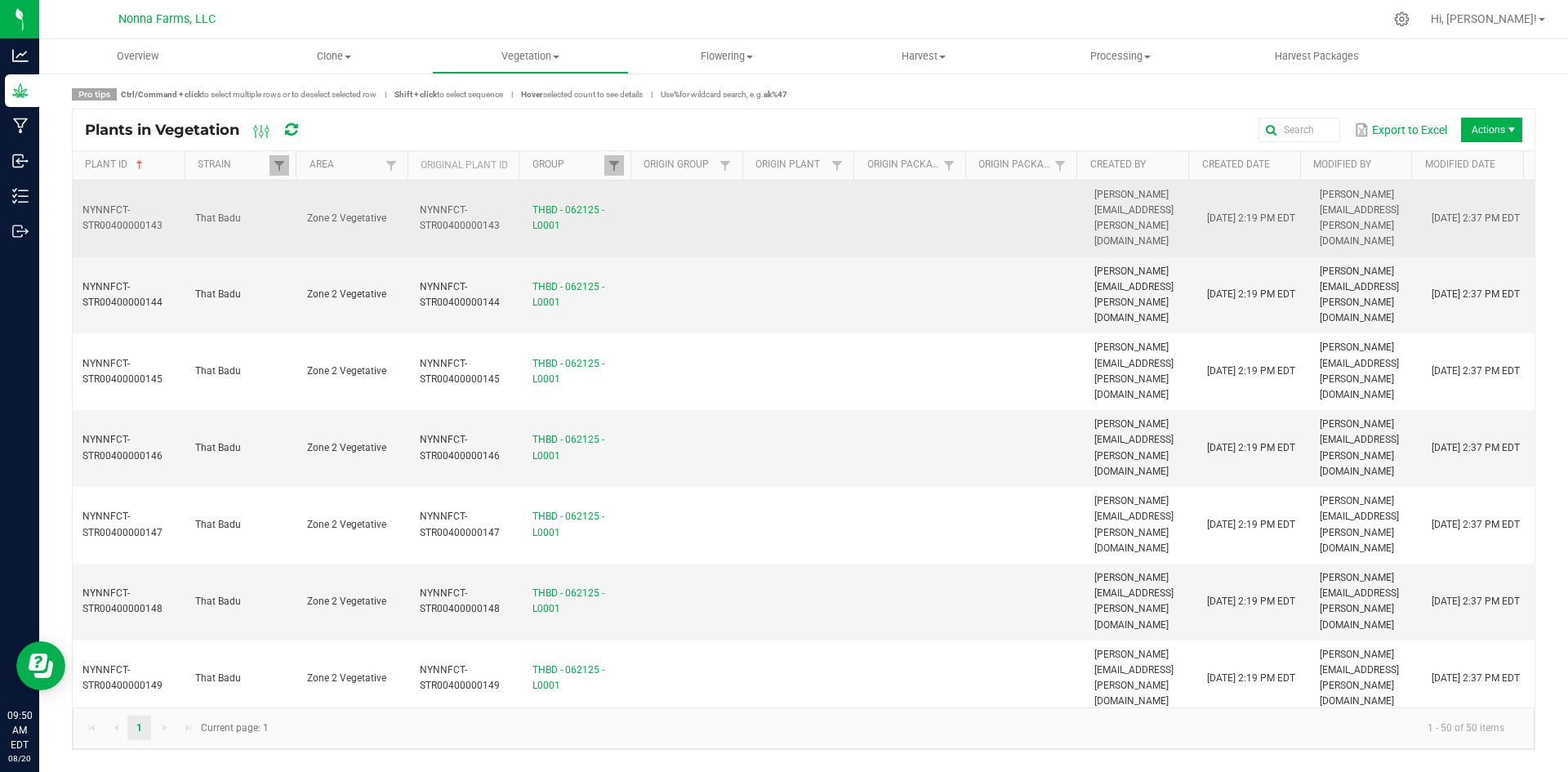
click at [719, 201] on td at bounding box center [690, 219] width 112 height 77
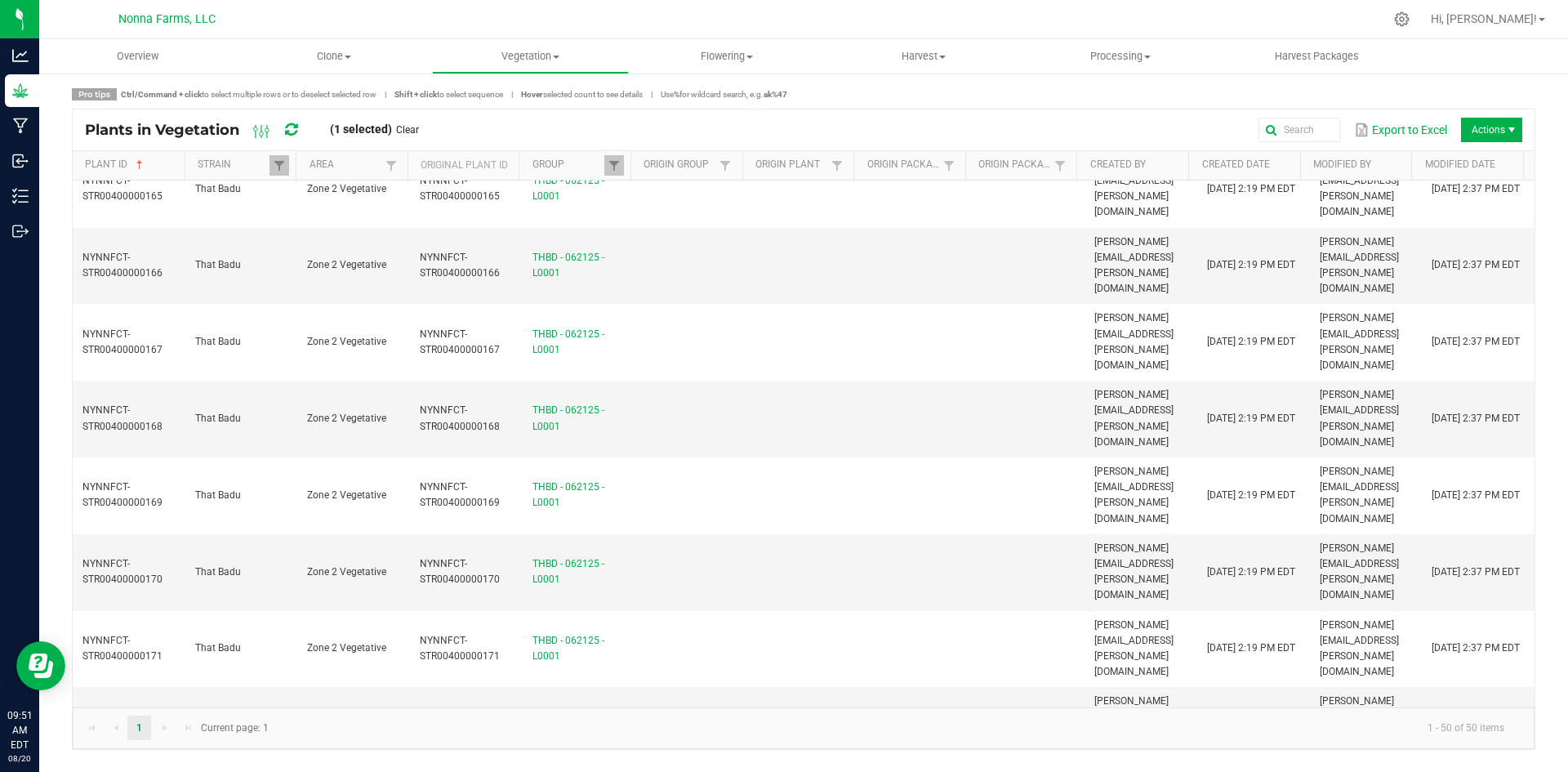
scroll to position [1734, 0]
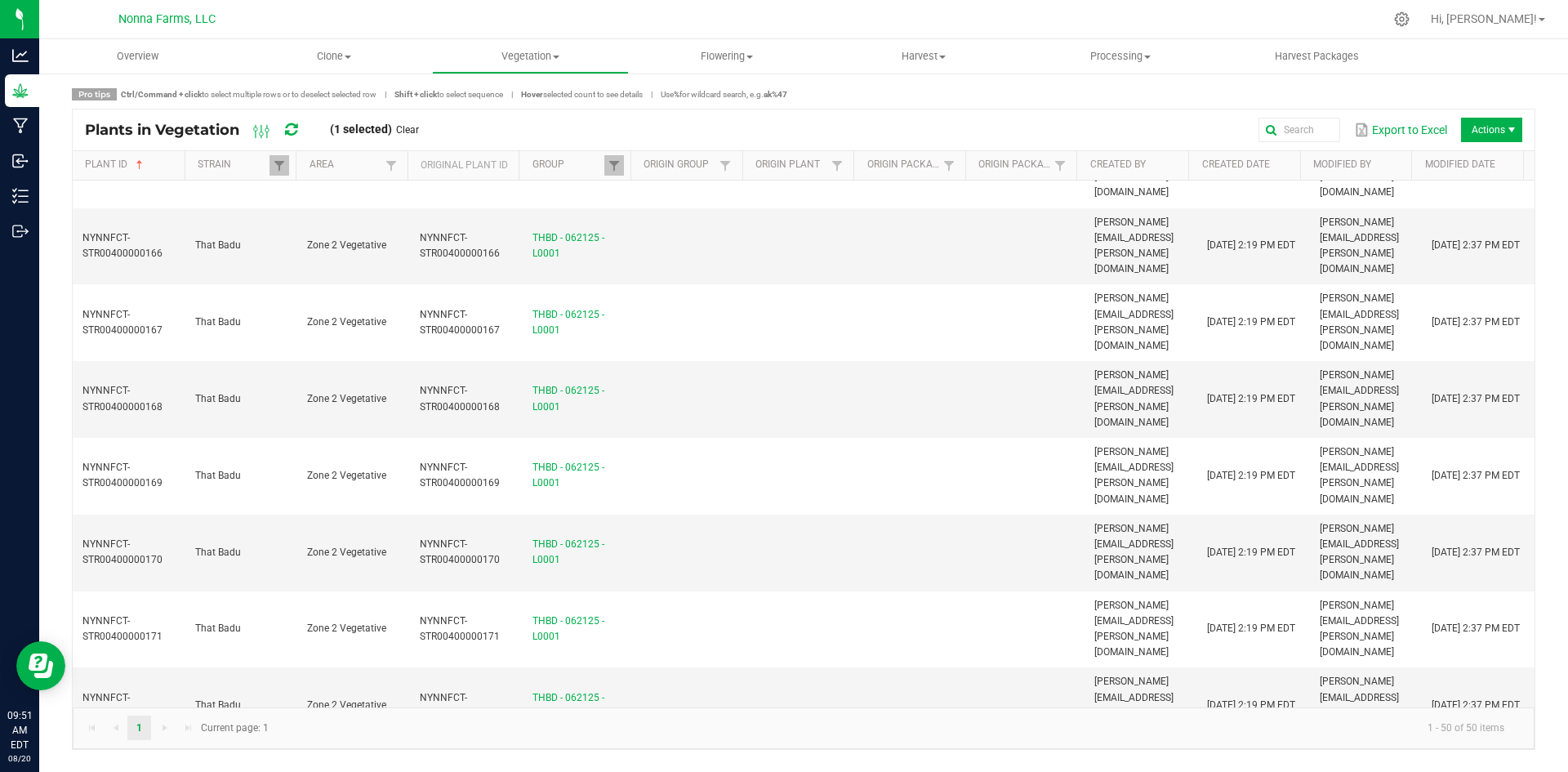
click at [340, 55] on span "Clone" at bounding box center [334, 56] width 196 height 15
click at [315, 120] on span "Cloning groups" at bounding box center [297, 118] width 123 height 14
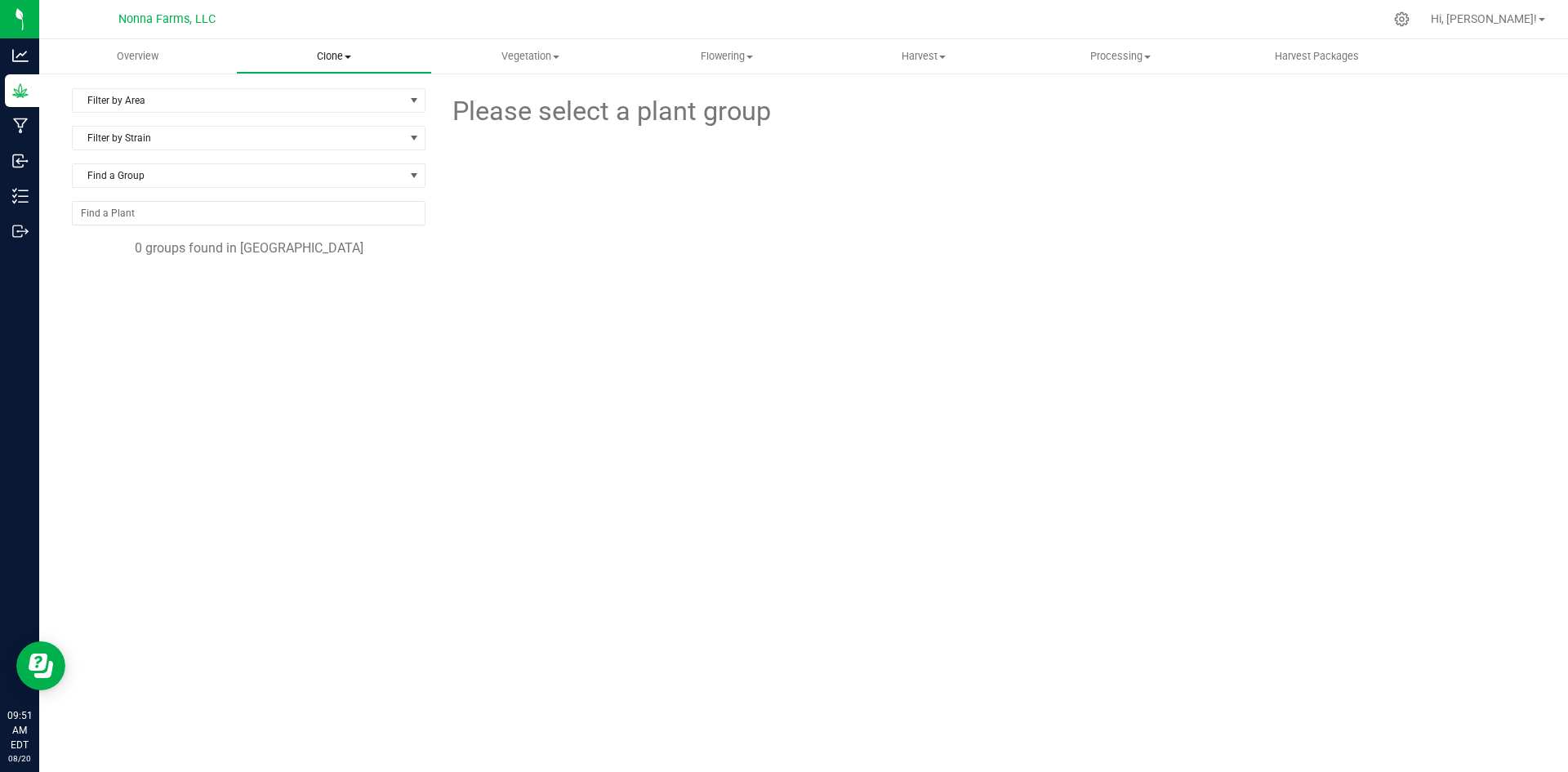
click at [355, 57] on span "Clone" at bounding box center [334, 56] width 196 height 15
click at [315, 98] on span "Create plants" at bounding box center [293, 99] width 115 height 14
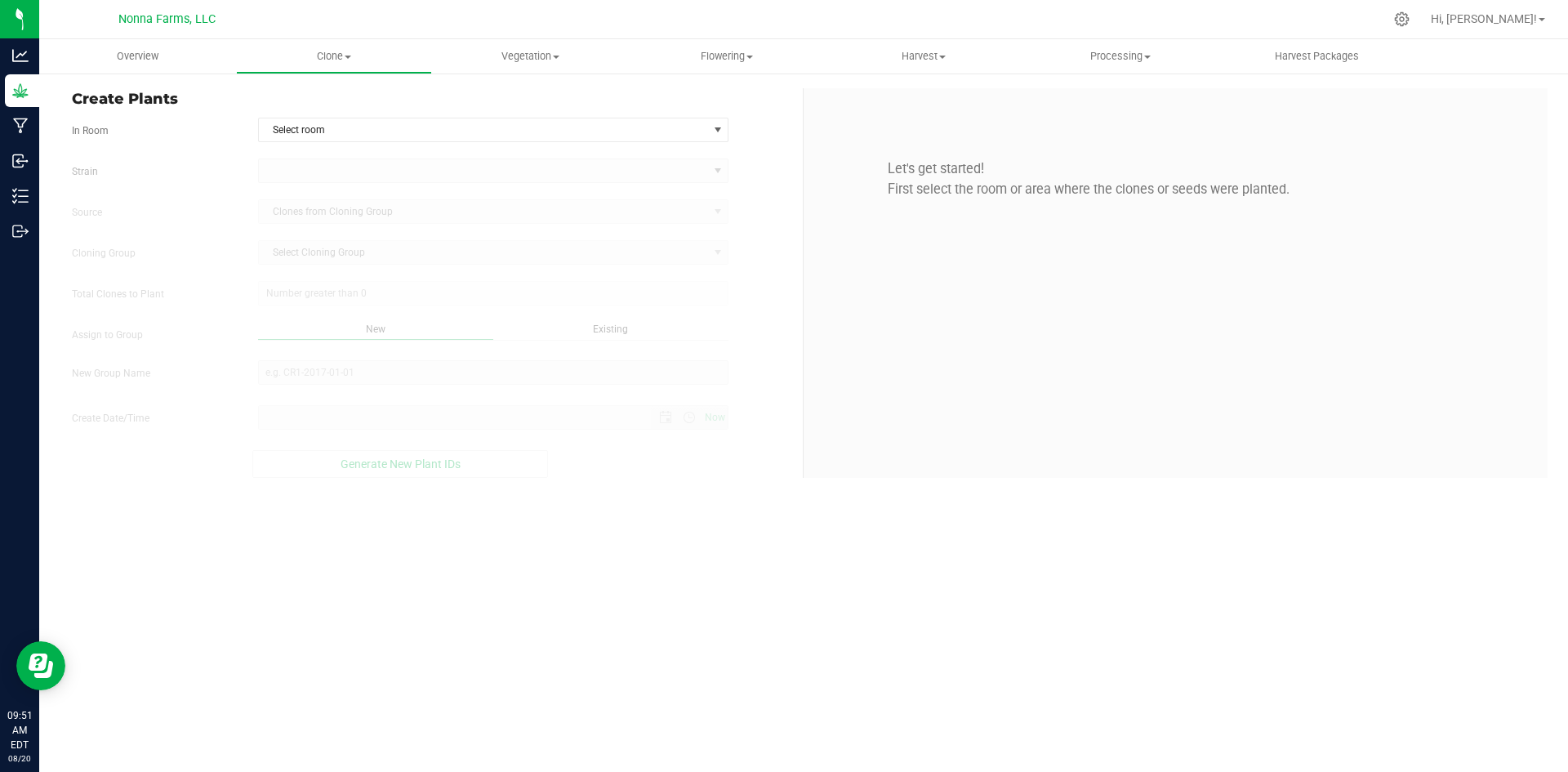
type input "[DATE] 9:51 AM"
click at [336, 121] on span "Select room" at bounding box center [483, 129] width 449 height 22
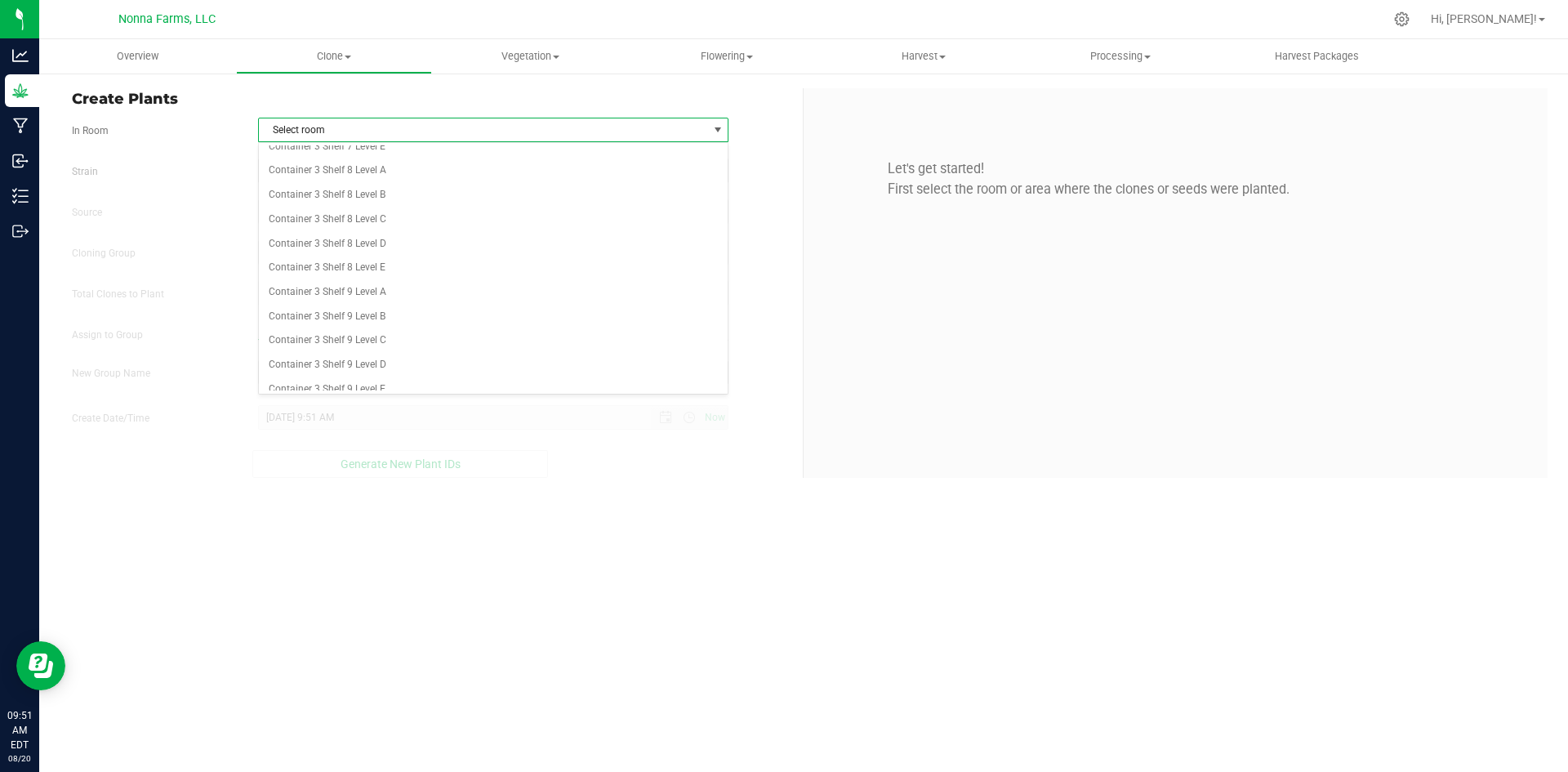
scroll to position [6525, 0]
click at [337, 352] on li "Zone 2 Immature" at bounding box center [494, 354] width 469 height 24
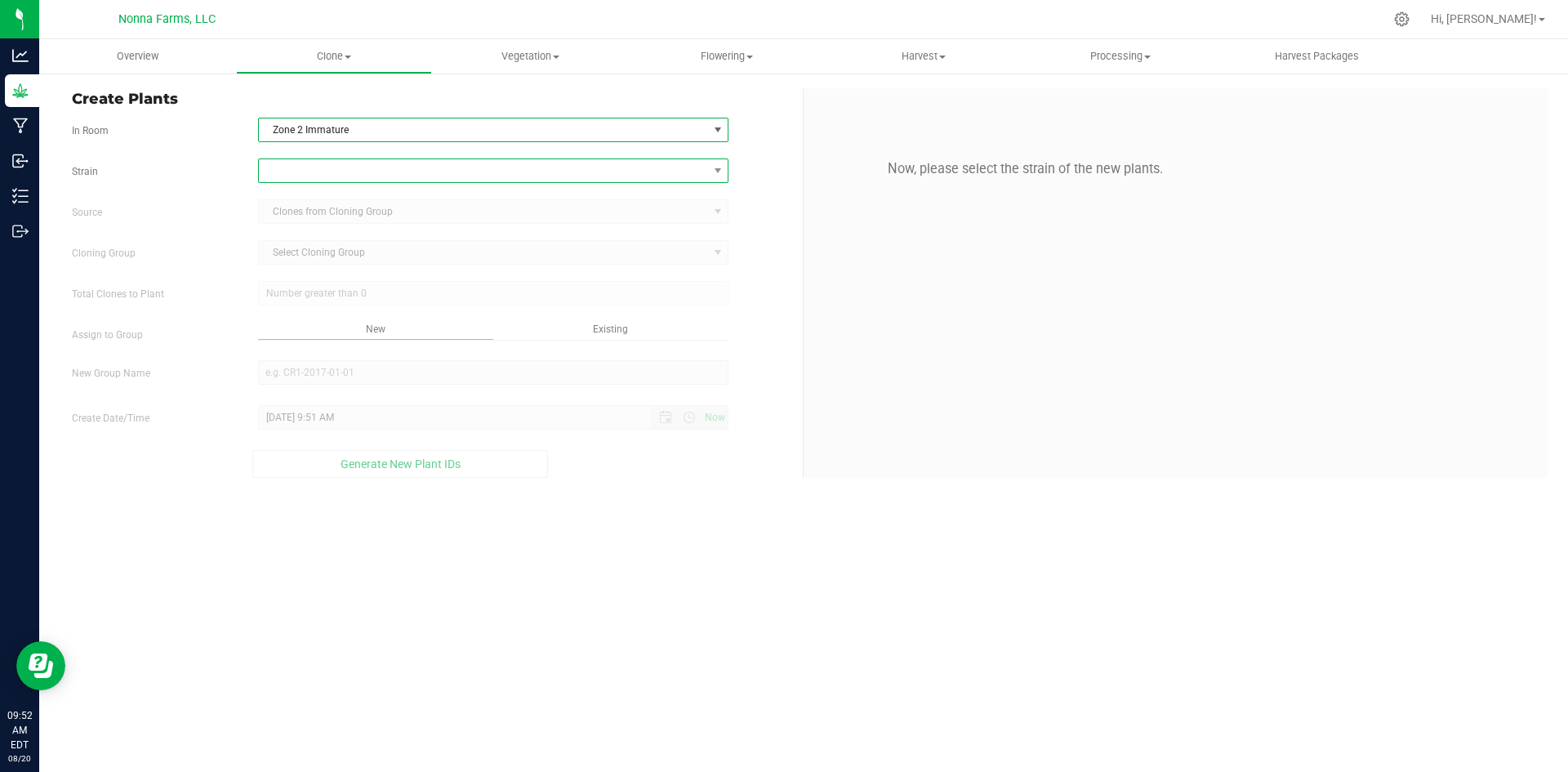
click at [365, 168] on span at bounding box center [483, 170] width 449 height 22
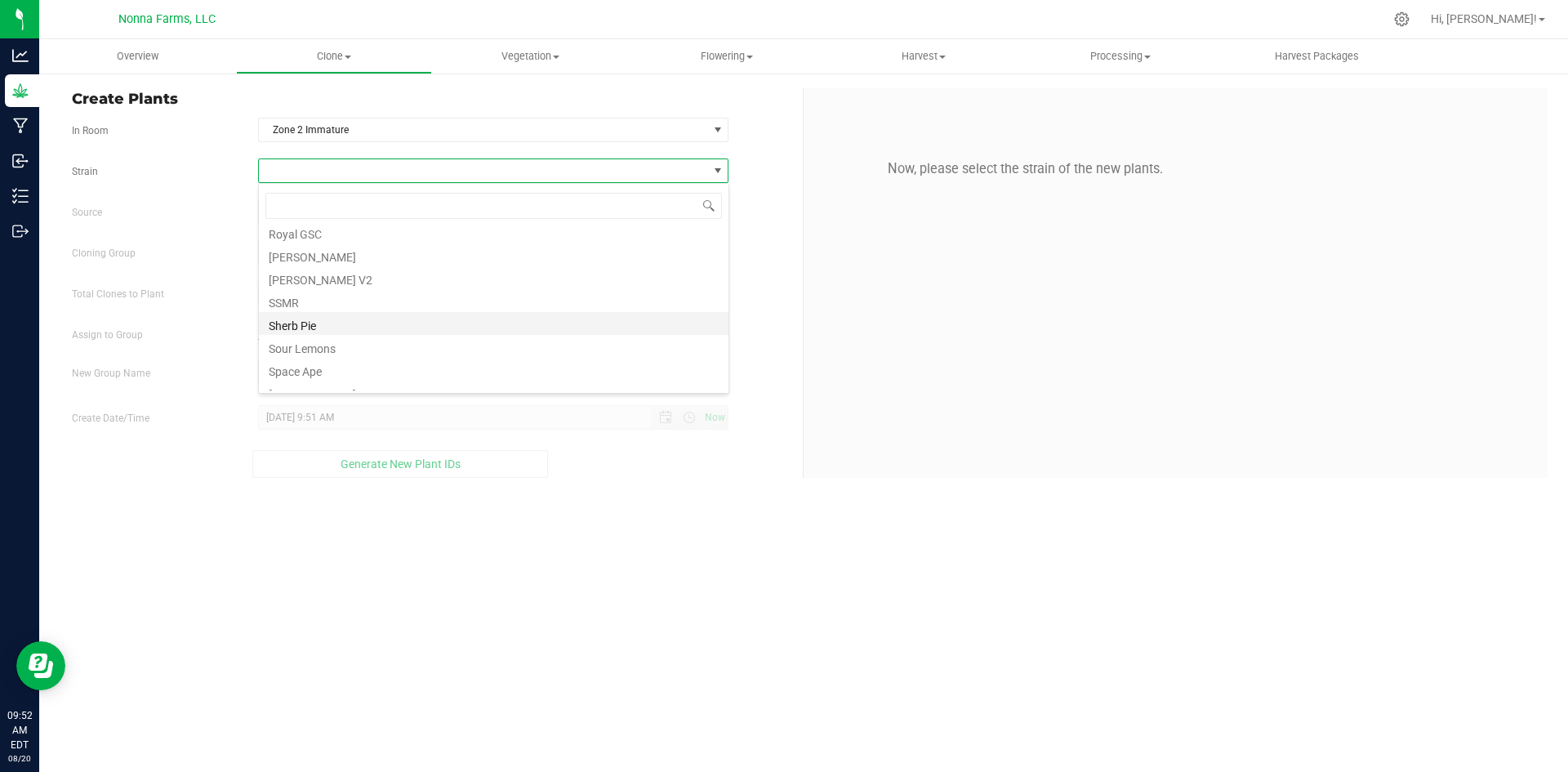
scroll to position [408, 0]
click at [297, 330] on li "Sub Zero" at bounding box center [494, 332] width 469 height 22
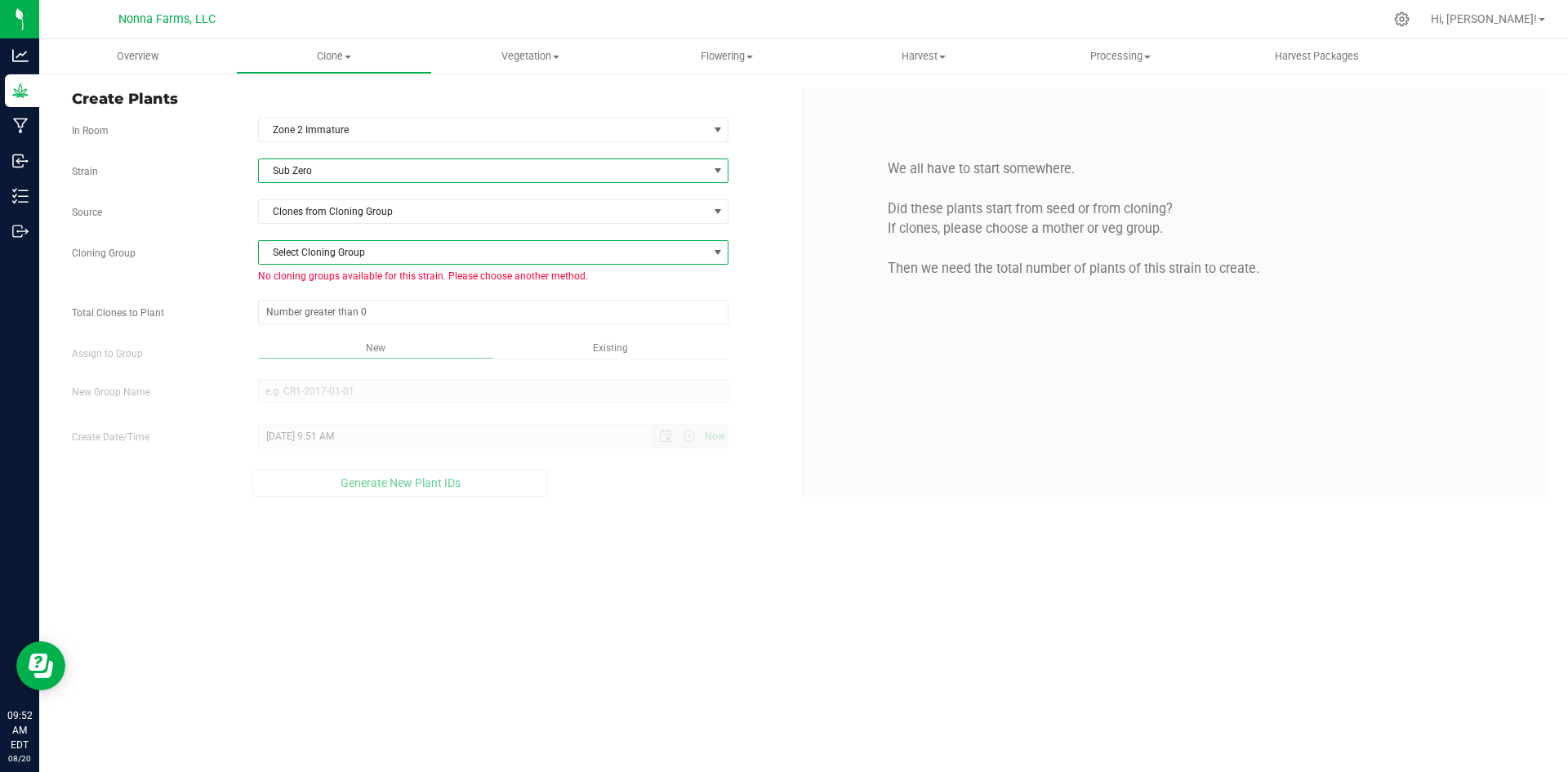
click at [343, 249] on span "Select Cloning Group" at bounding box center [483, 251] width 449 height 22
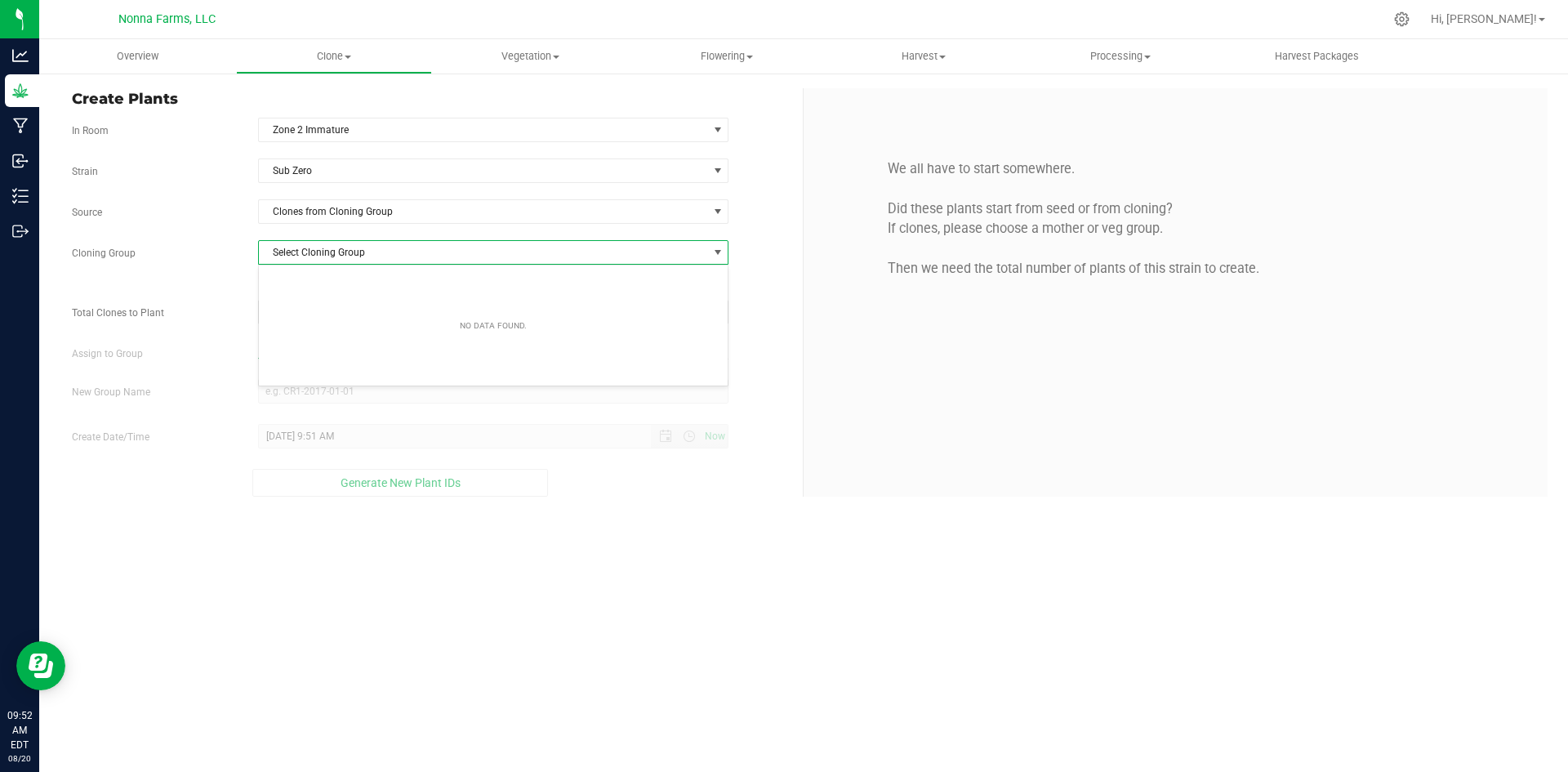
click at [343, 249] on span "Select Cloning Group" at bounding box center [483, 251] width 449 height 22
click at [361, 247] on span "Select Cloning Group" at bounding box center [483, 251] width 449 height 22
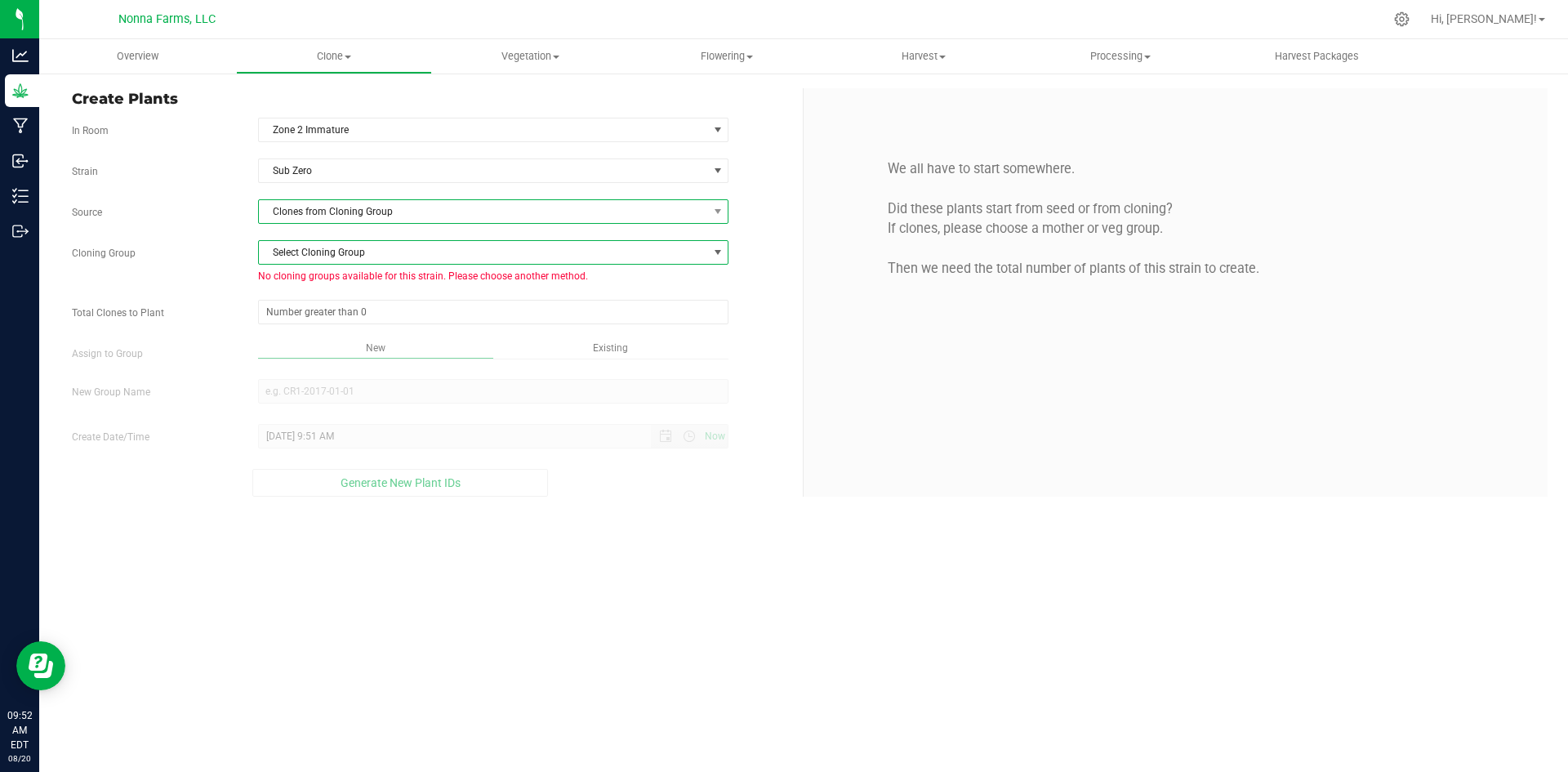
click at [375, 211] on span "Clones from Cloning Group" at bounding box center [483, 211] width 449 height 22
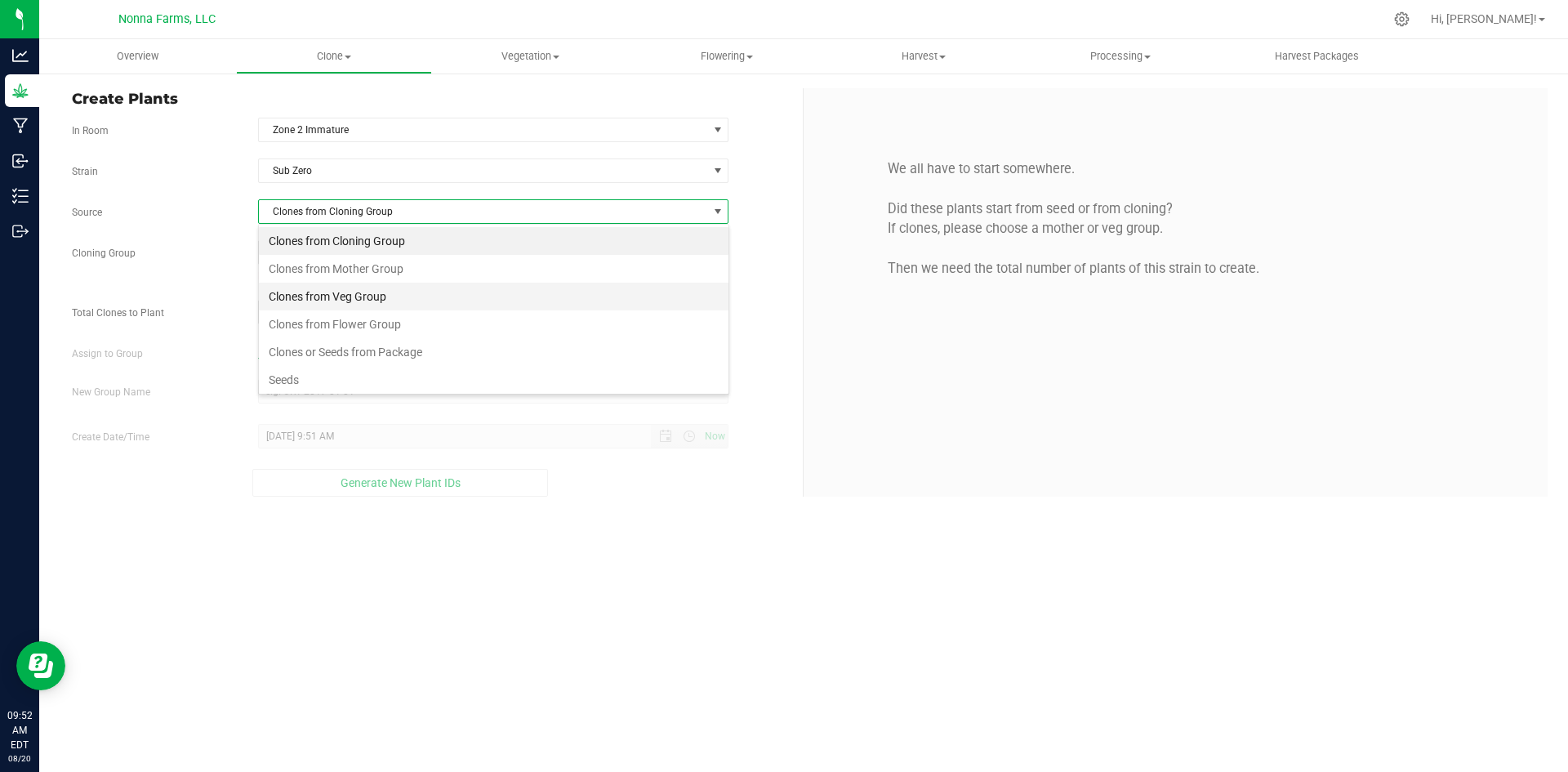
scroll to position [31, 0]
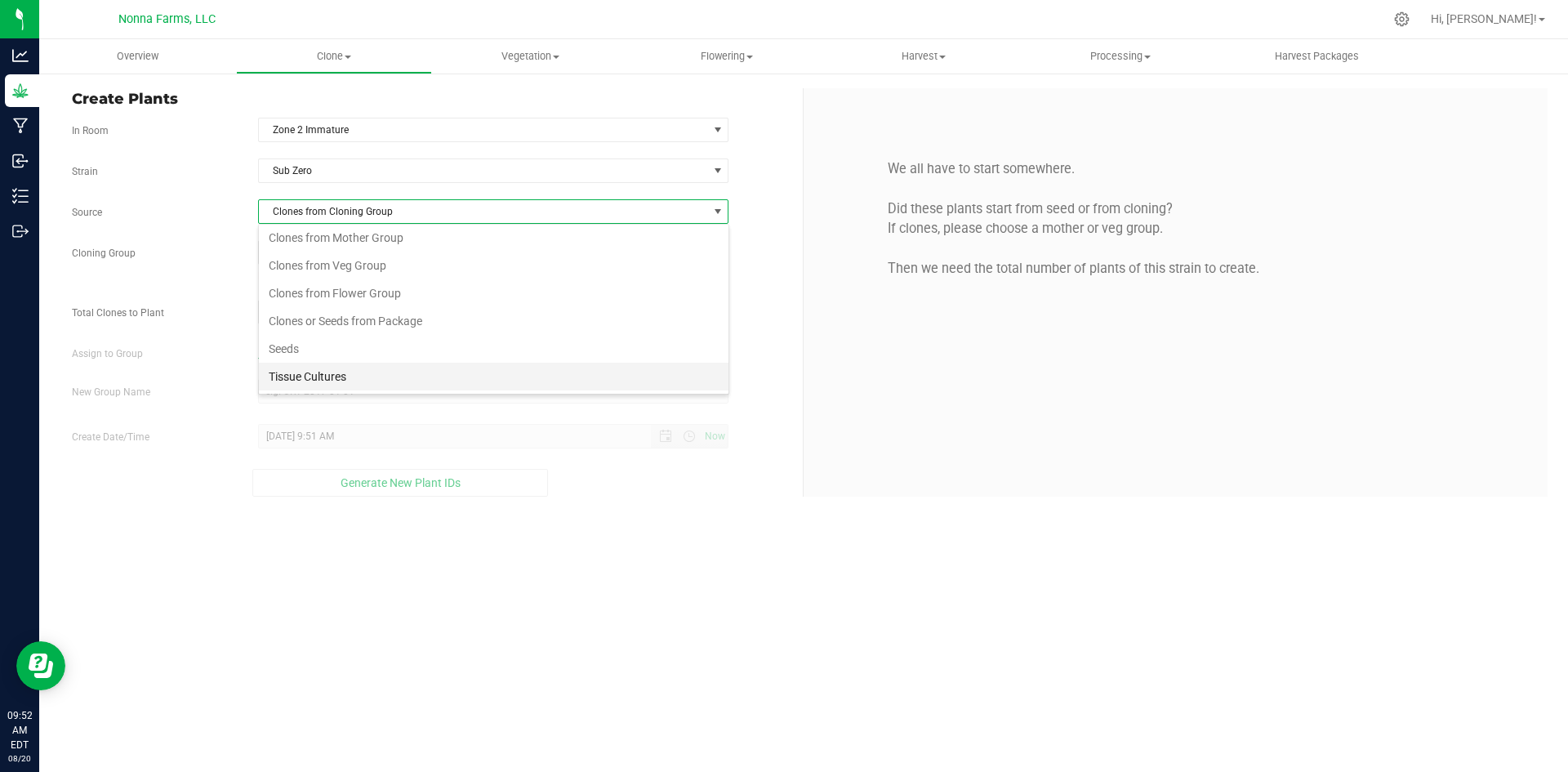
click at [335, 372] on li "Tissue Cultures" at bounding box center [494, 376] width 469 height 27
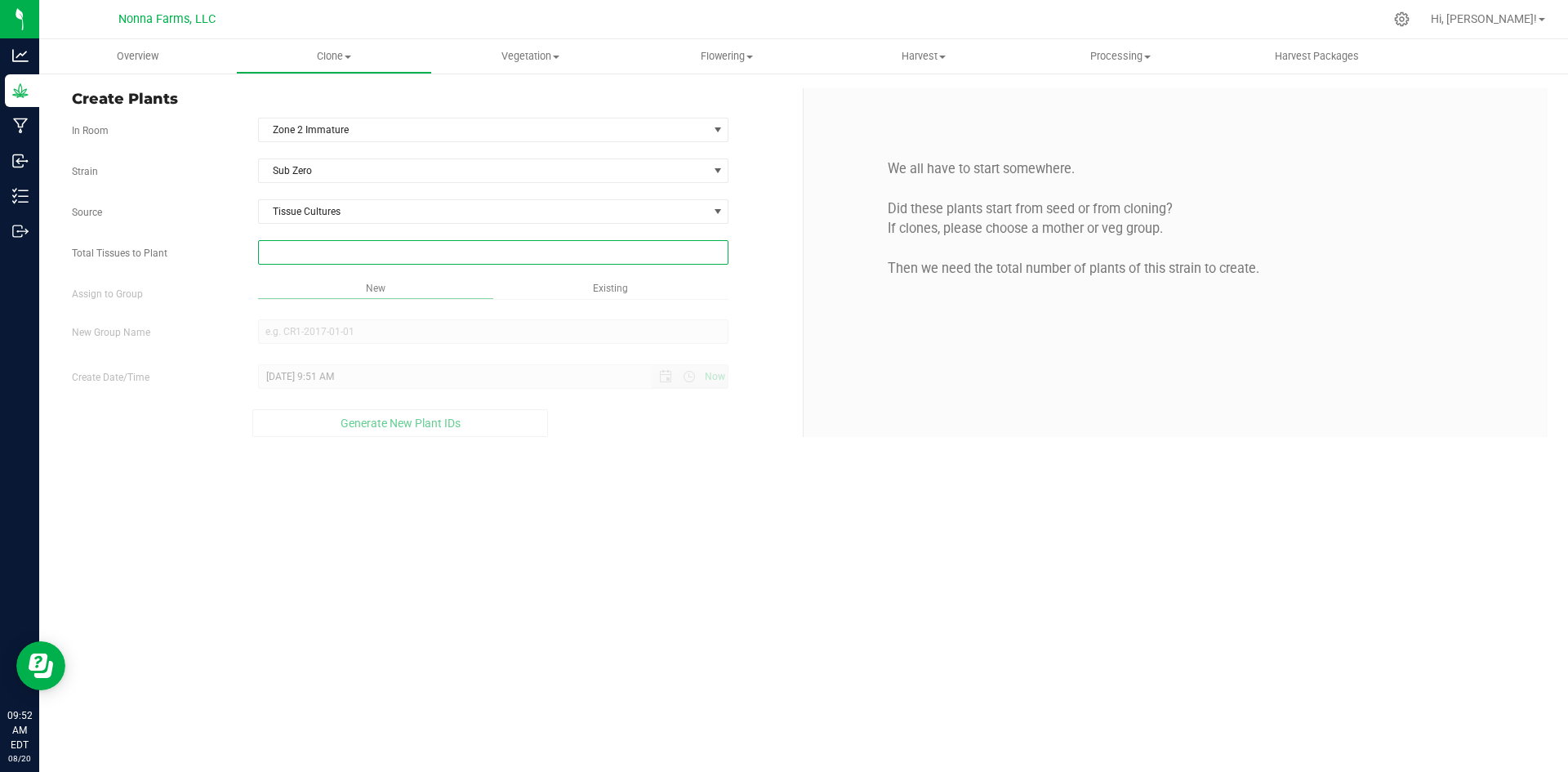
click at [334, 248] on span at bounding box center [494, 252] width 471 height 24
click at [334, 248] on input "Total Tissues to Plant" at bounding box center [494, 251] width 469 height 22
type input "25"
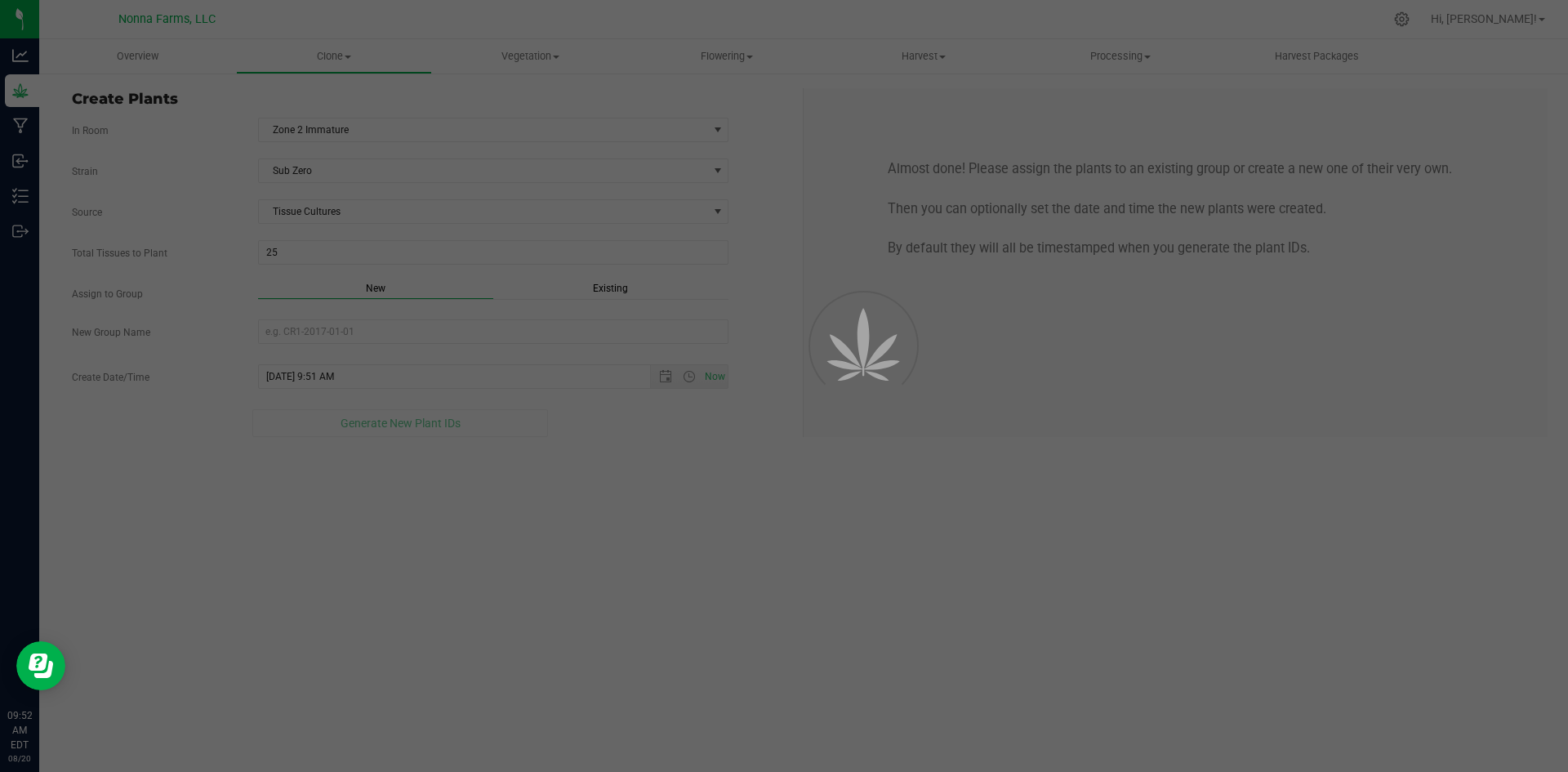
click at [374, 288] on div "Overview Clone Create plants Cloning groups Cloning plants Apply to plants Vege…" at bounding box center [804, 405] width 1529 height 732
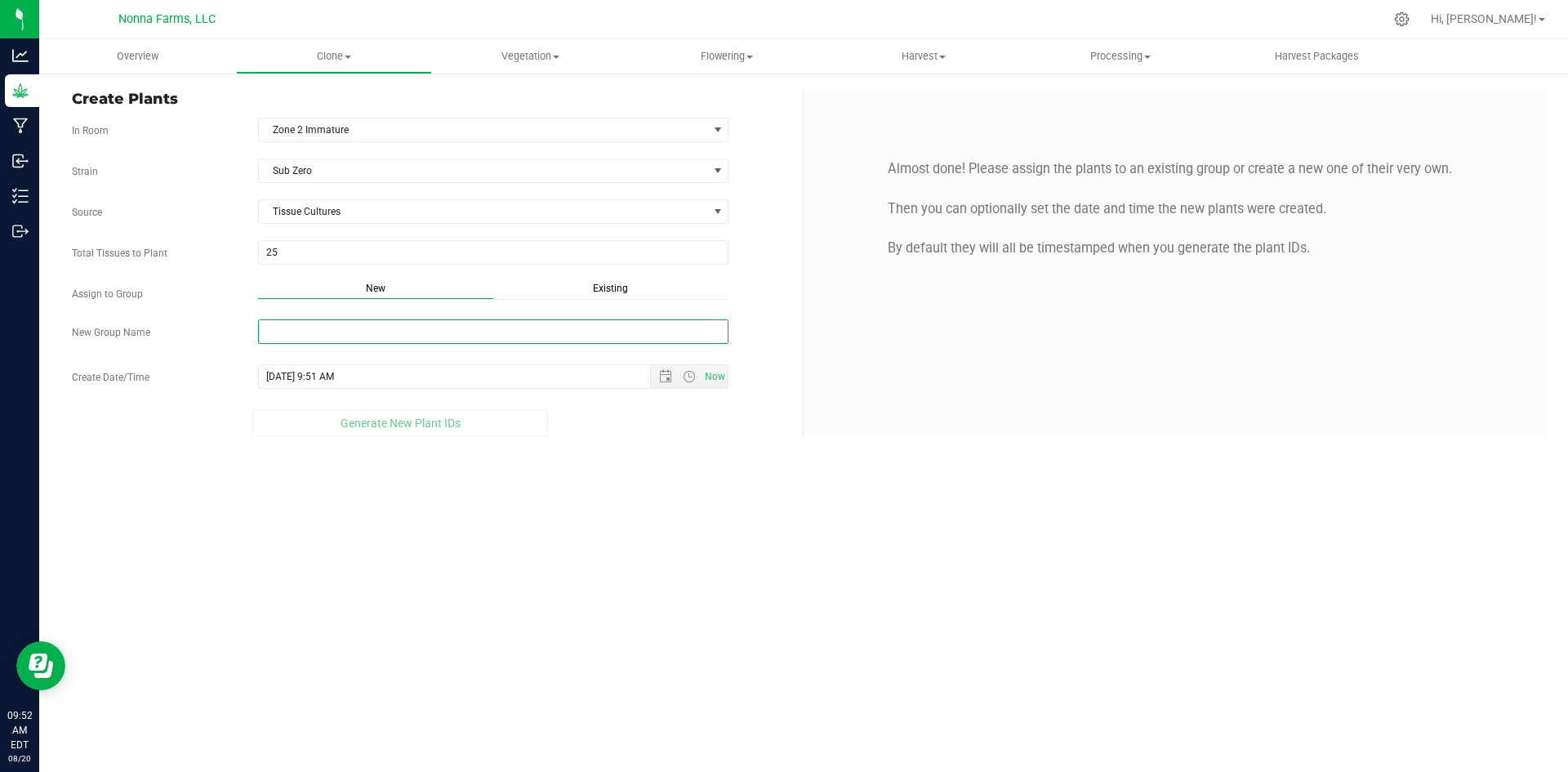
click at [334, 332] on input "New Group Name" at bounding box center [494, 331] width 471 height 24
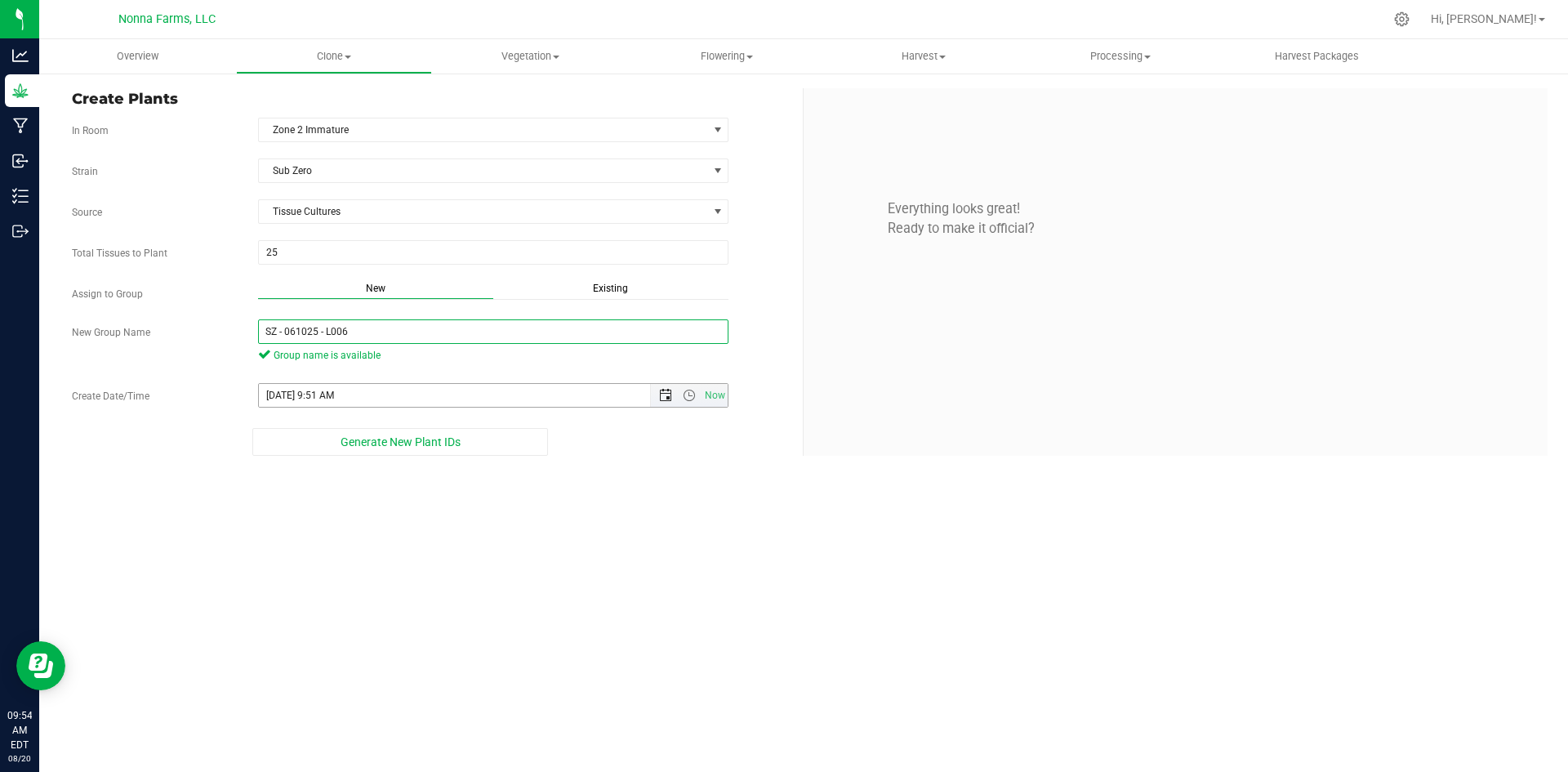
click at [668, 397] on span "Open the date view" at bounding box center [665, 395] width 13 height 13
type input "SZ - 061025 - L006"
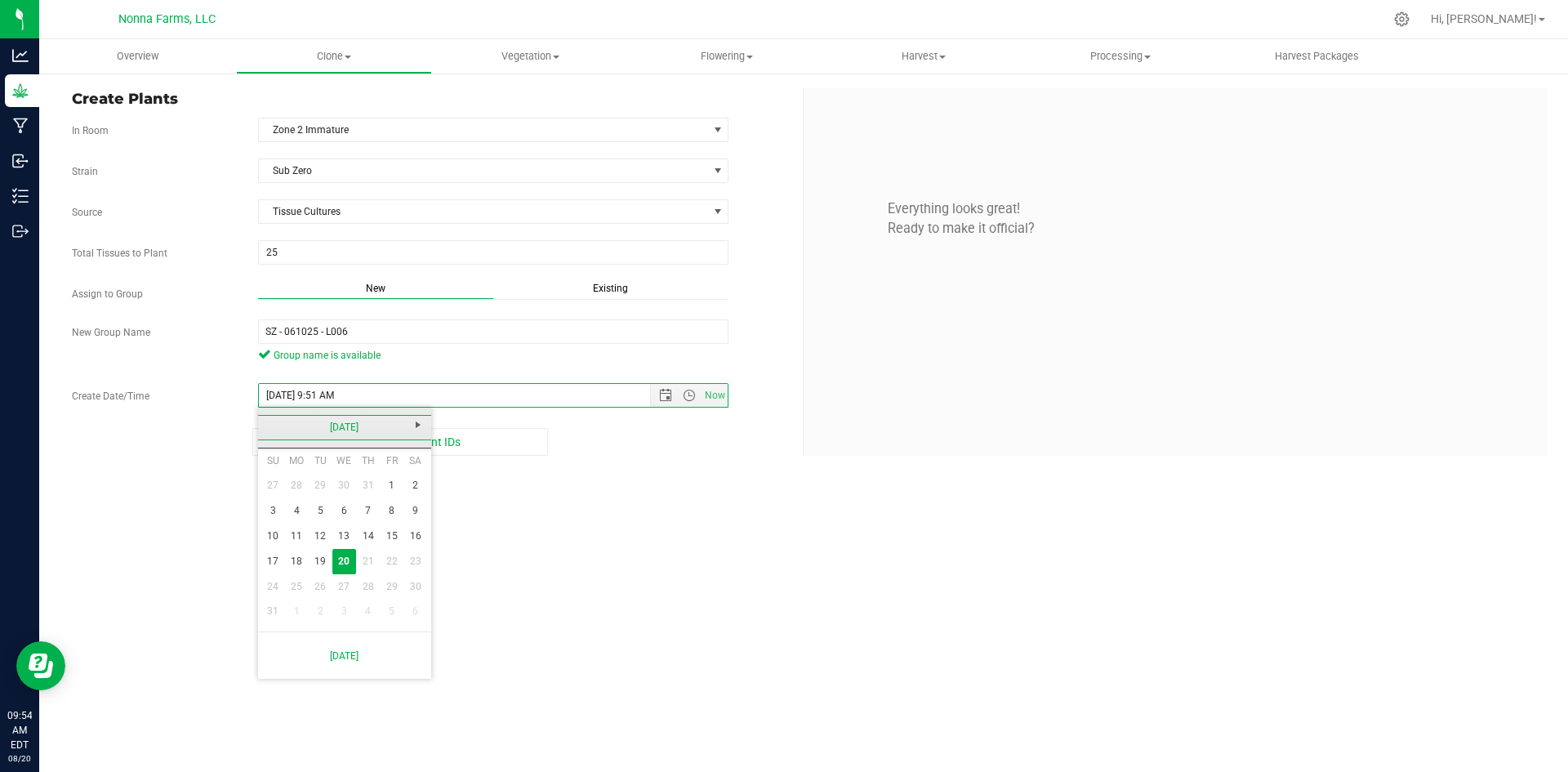
click at [269, 423] on link "[DATE]" at bounding box center [345, 427] width 176 height 25
click at [269, 423] on link "2025" at bounding box center [345, 427] width 176 height 25
click at [363, 517] on link "2025" at bounding box center [366, 518] width 42 height 42
click at [320, 517] on link "Jun" at bounding box center [324, 518] width 42 height 42
click at [316, 509] on link "10" at bounding box center [321, 511] width 23 height 25
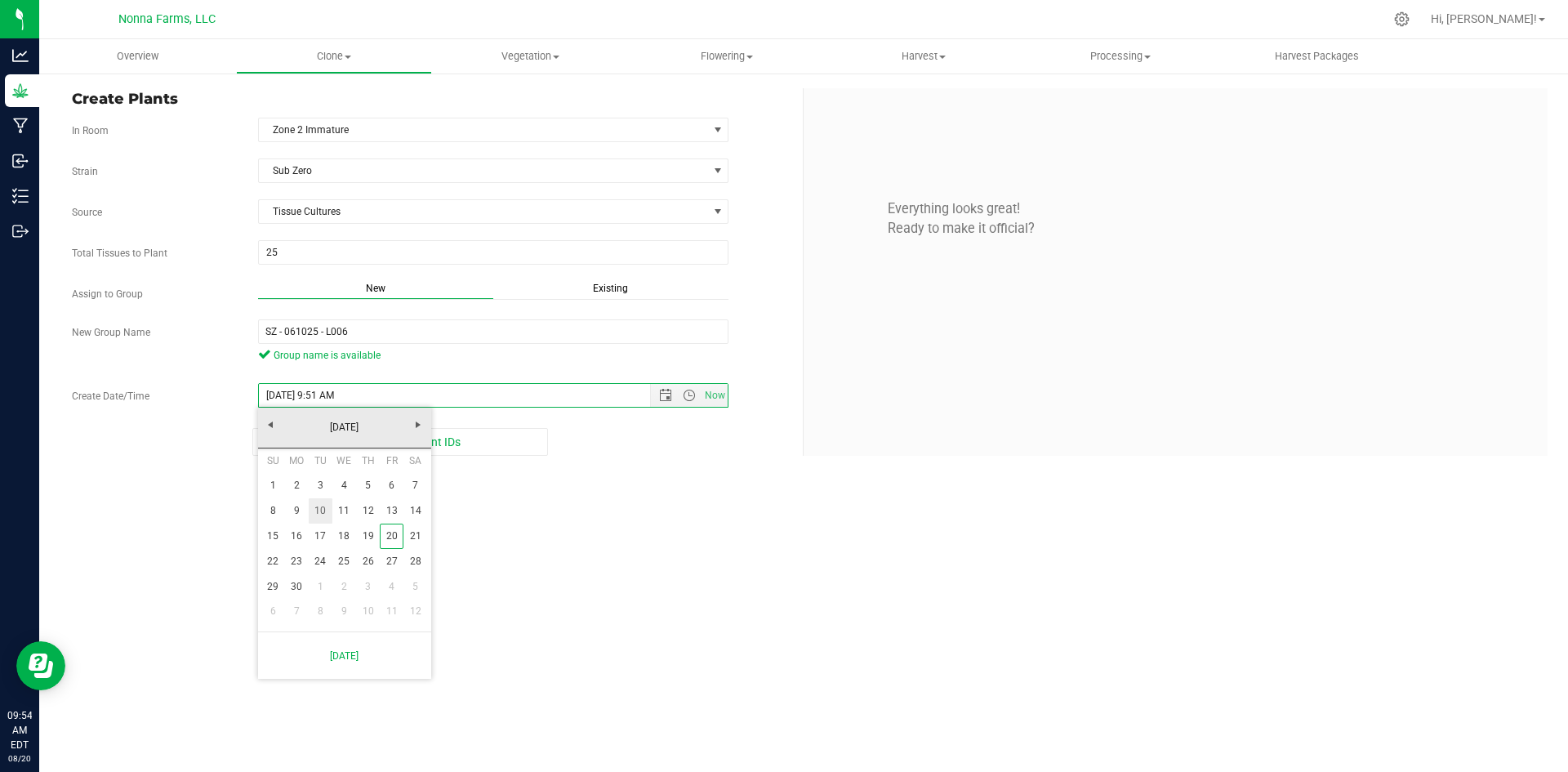
type input "[DATE] 9:51 AM"
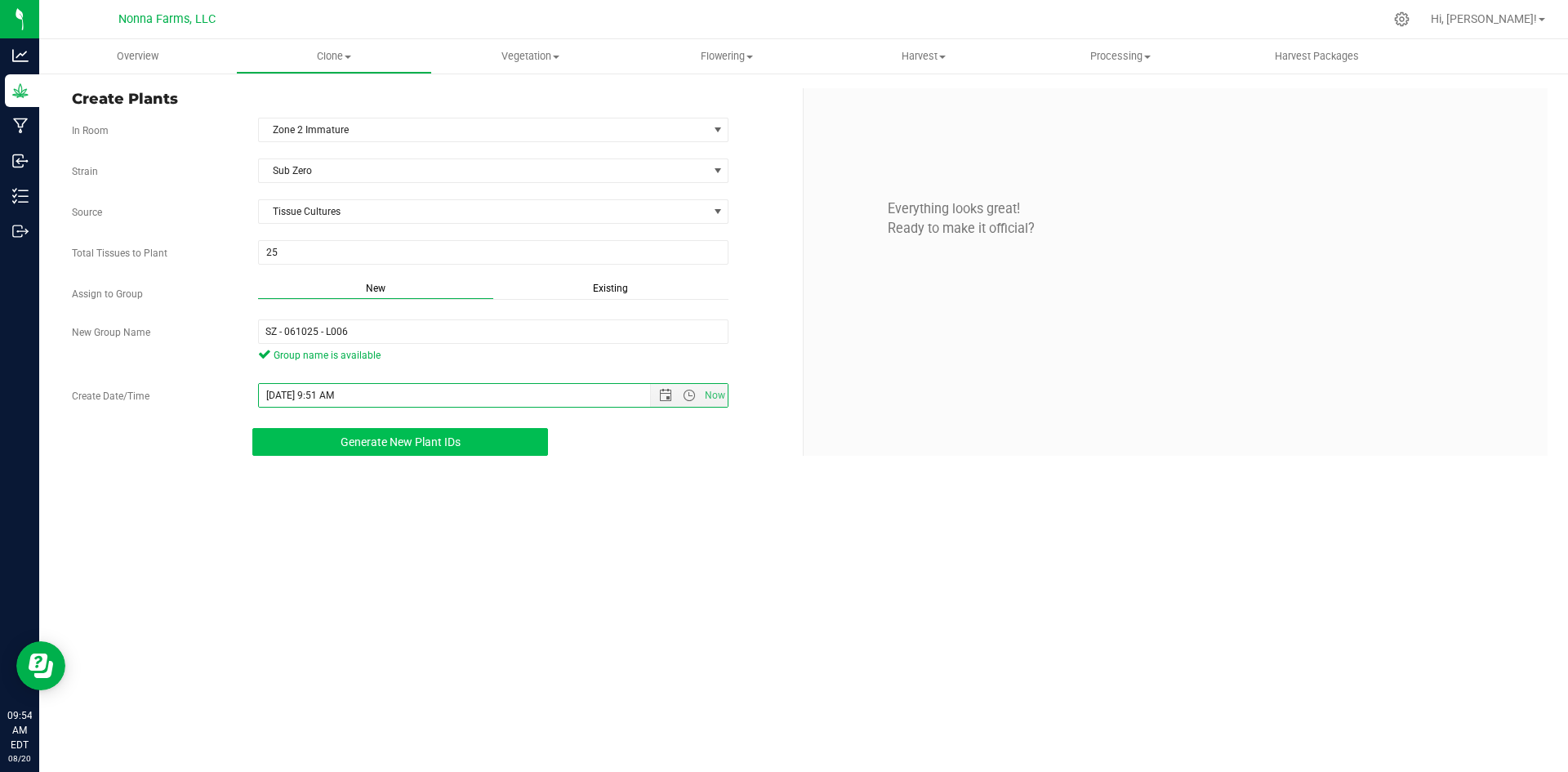
click at [422, 445] on span "Generate New Plant IDs" at bounding box center [400, 441] width 120 height 13
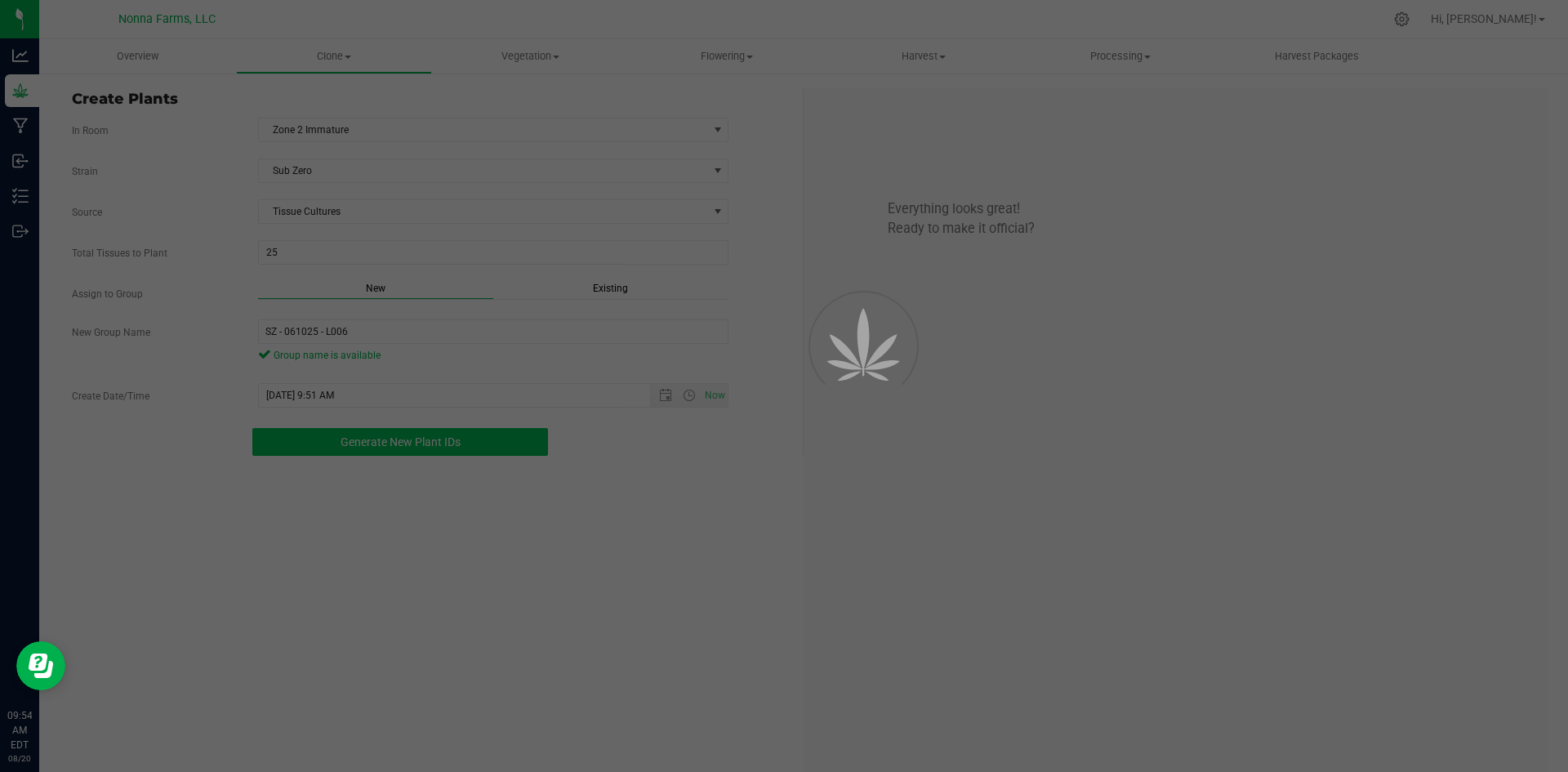
scroll to position [49, 0]
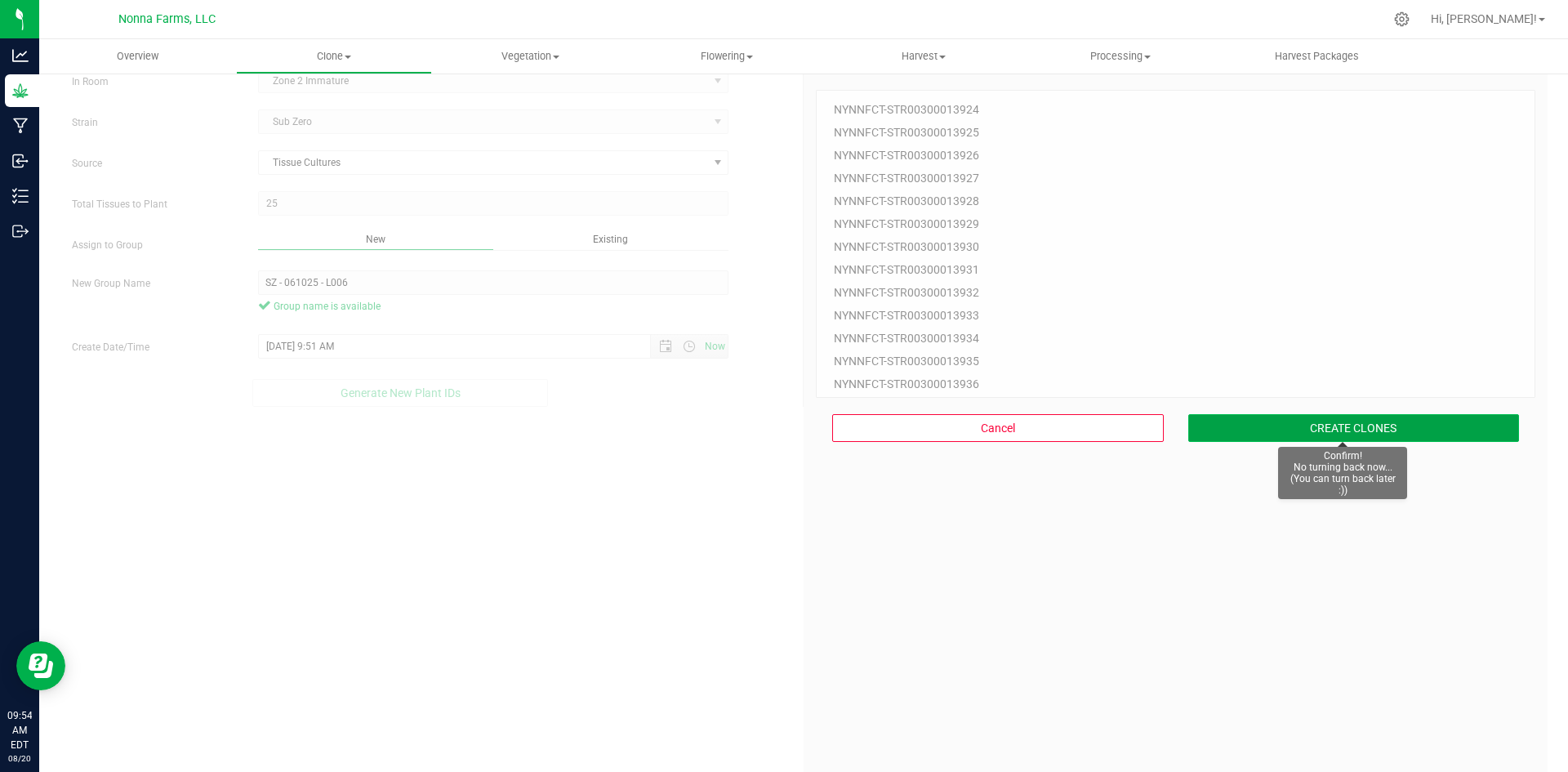
click at [1348, 431] on button "CREATE CLONES" at bounding box center [1354, 428] width 331 height 27
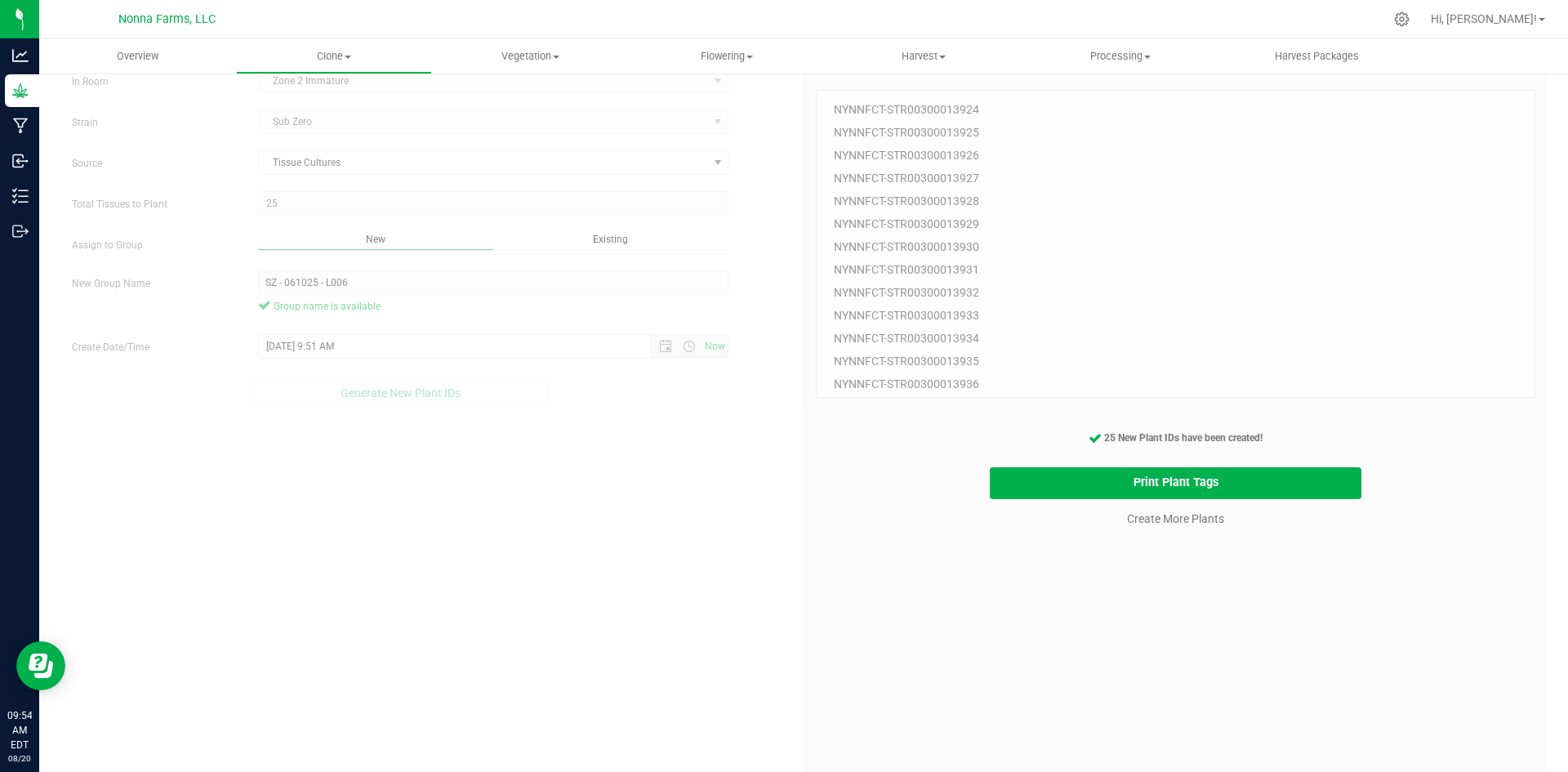
scroll to position [0, 0]
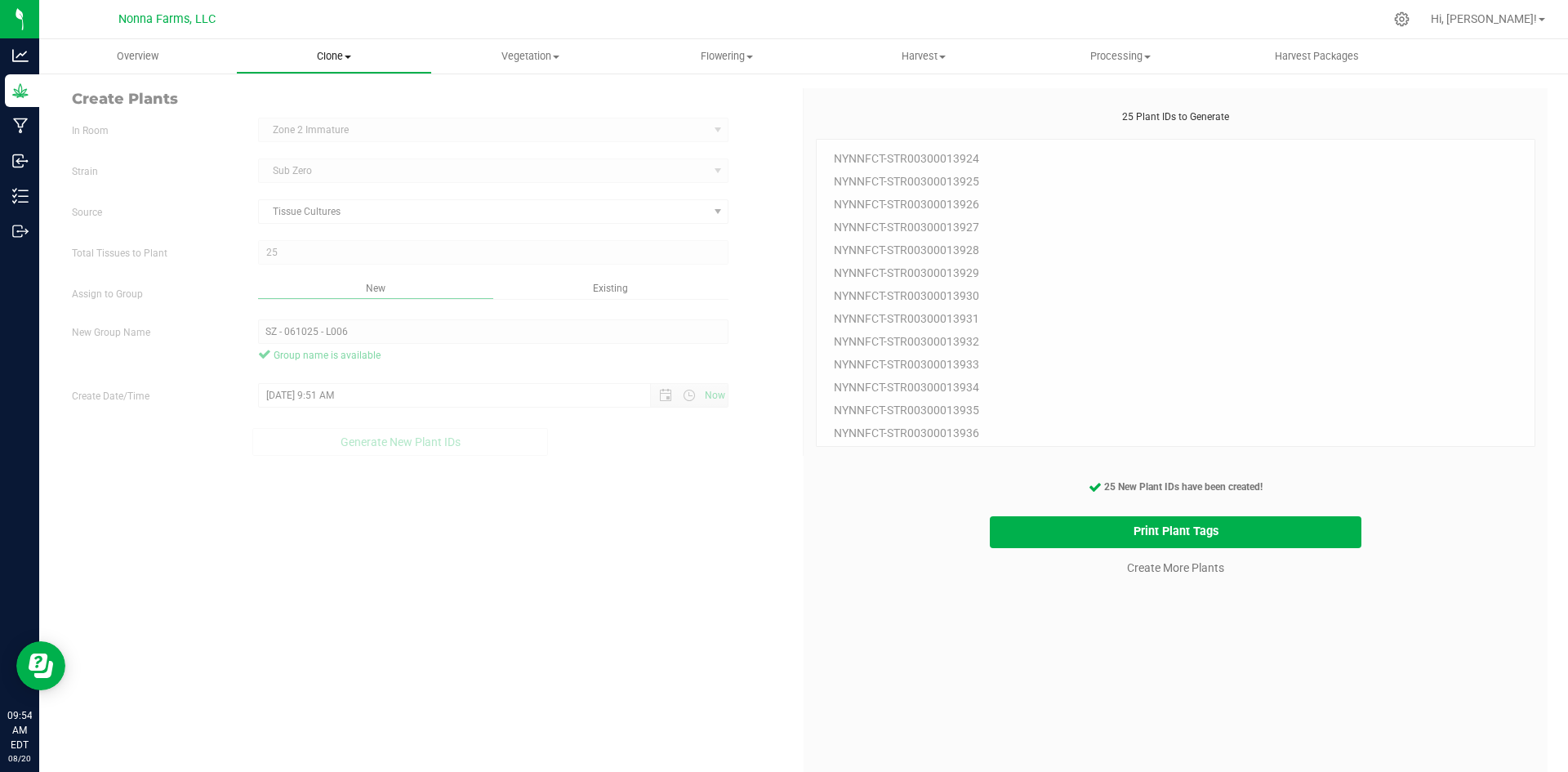
click at [345, 63] on span "Clone" at bounding box center [334, 56] width 196 height 15
click at [322, 115] on span "Cloning groups" at bounding box center [297, 118] width 123 height 14
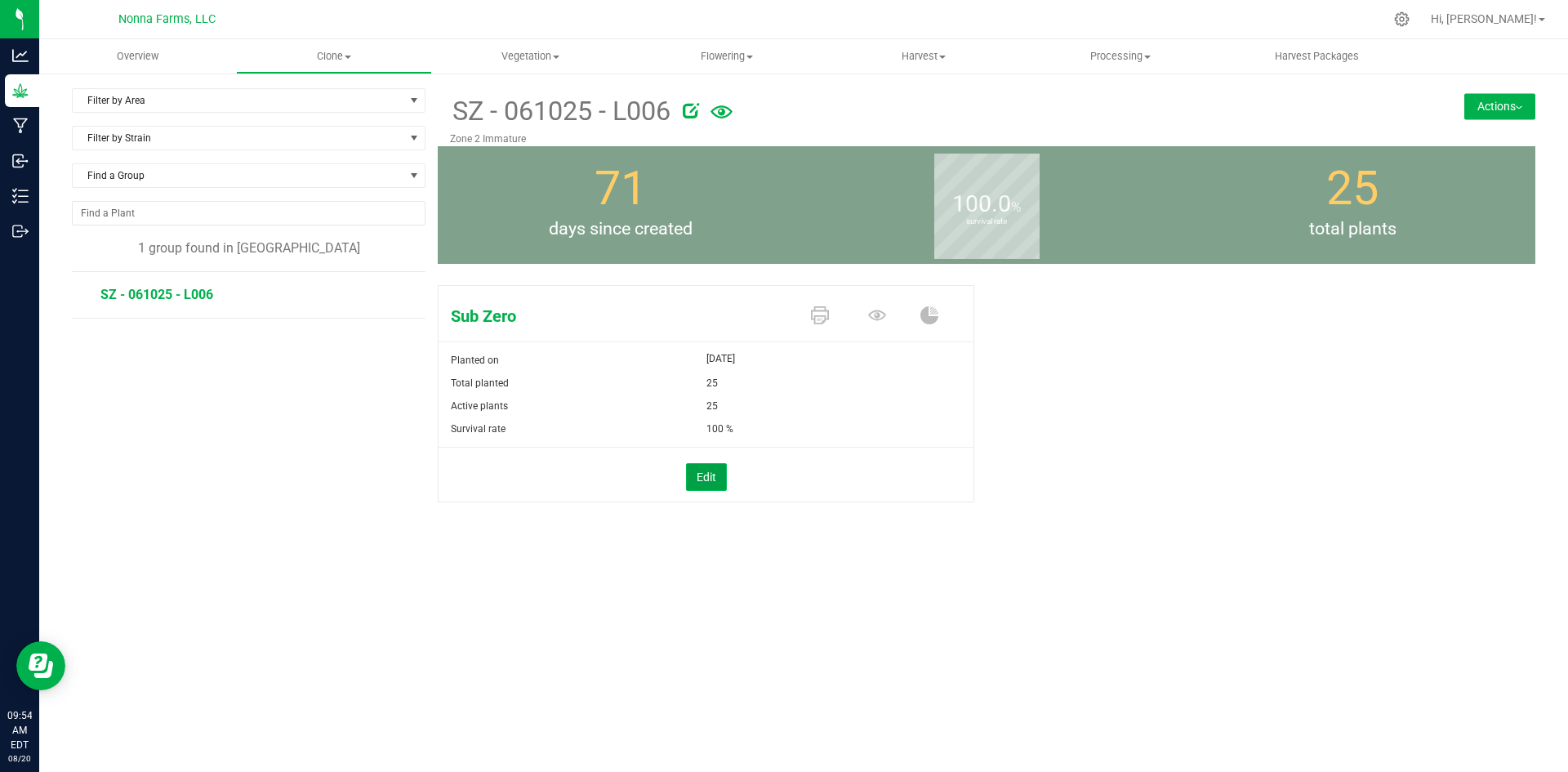
click at [700, 481] on button "Edit" at bounding box center [707, 477] width 41 height 27
click at [659, 477] on link "Cancel" at bounding box center [664, 478] width 34 height 17
click at [594, 401] on div "Active plants" at bounding box center [573, 406] width 268 height 22
click at [247, 296] on li "SZ - 061025 - L006" at bounding box center [257, 294] width 314 height 46
click at [1524, 100] on button "Actions" at bounding box center [1500, 106] width 71 height 26
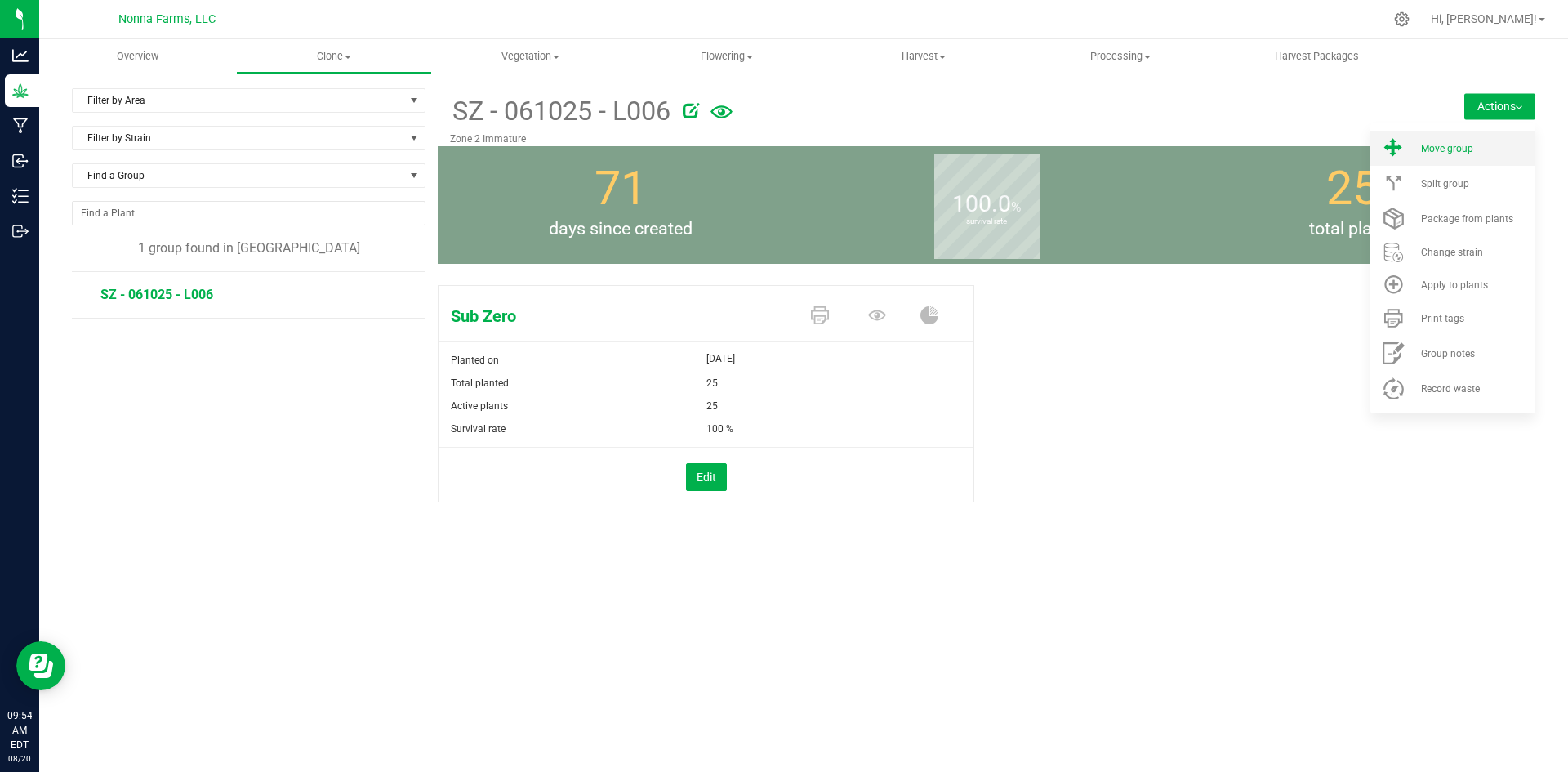
click at [1461, 147] on span "Move group" at bounding box center [1447, 149] width 52 height 12
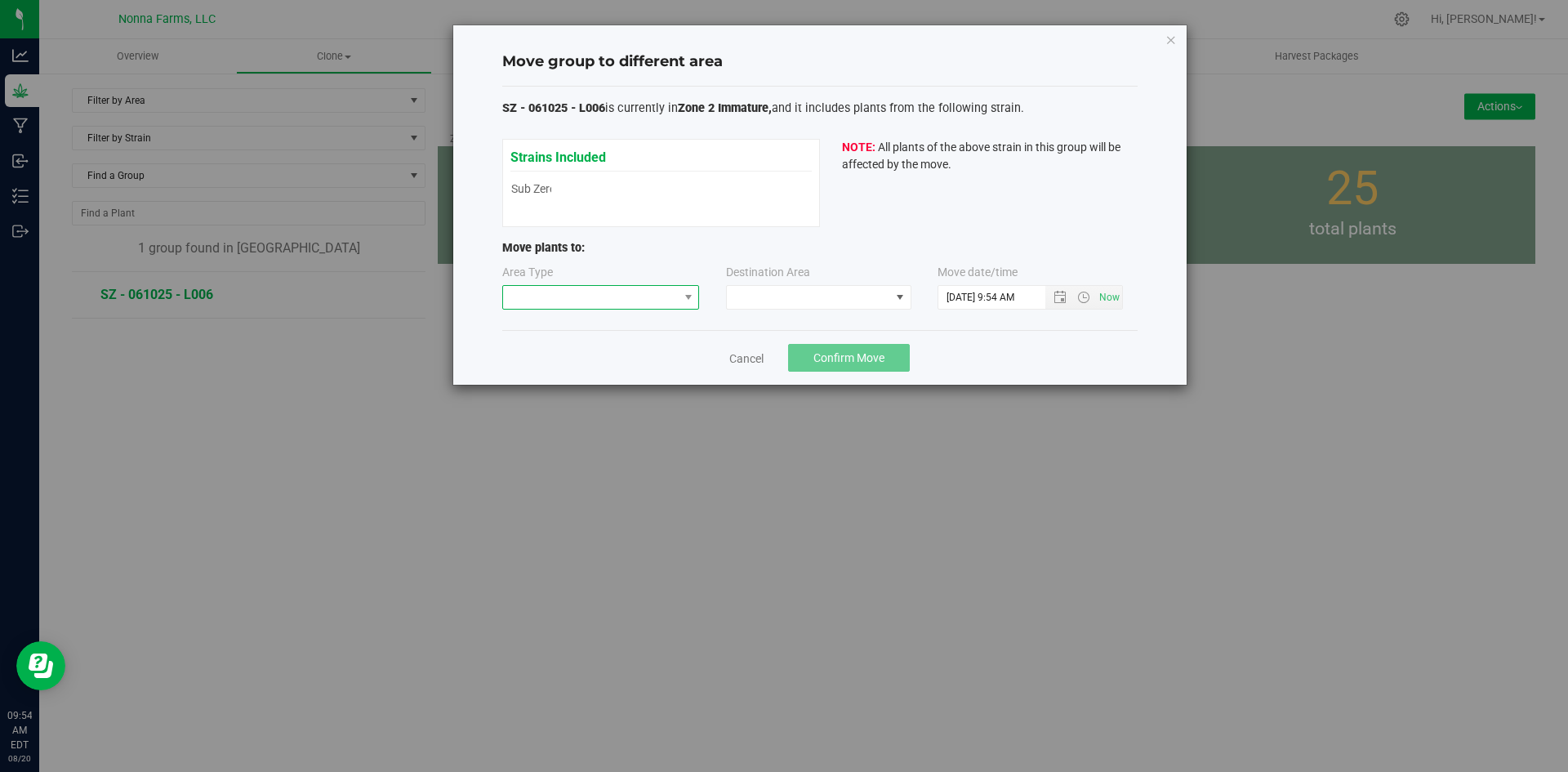
click at [629, 299] on span at bounding box center [591, 296] width 176 height 22
click at [531, 359] on li "Vegetative" at bounding box center [601, 355] width 196 height 27
click at [840, 292] on span at bounding box center [808, 296] width 163 height 22
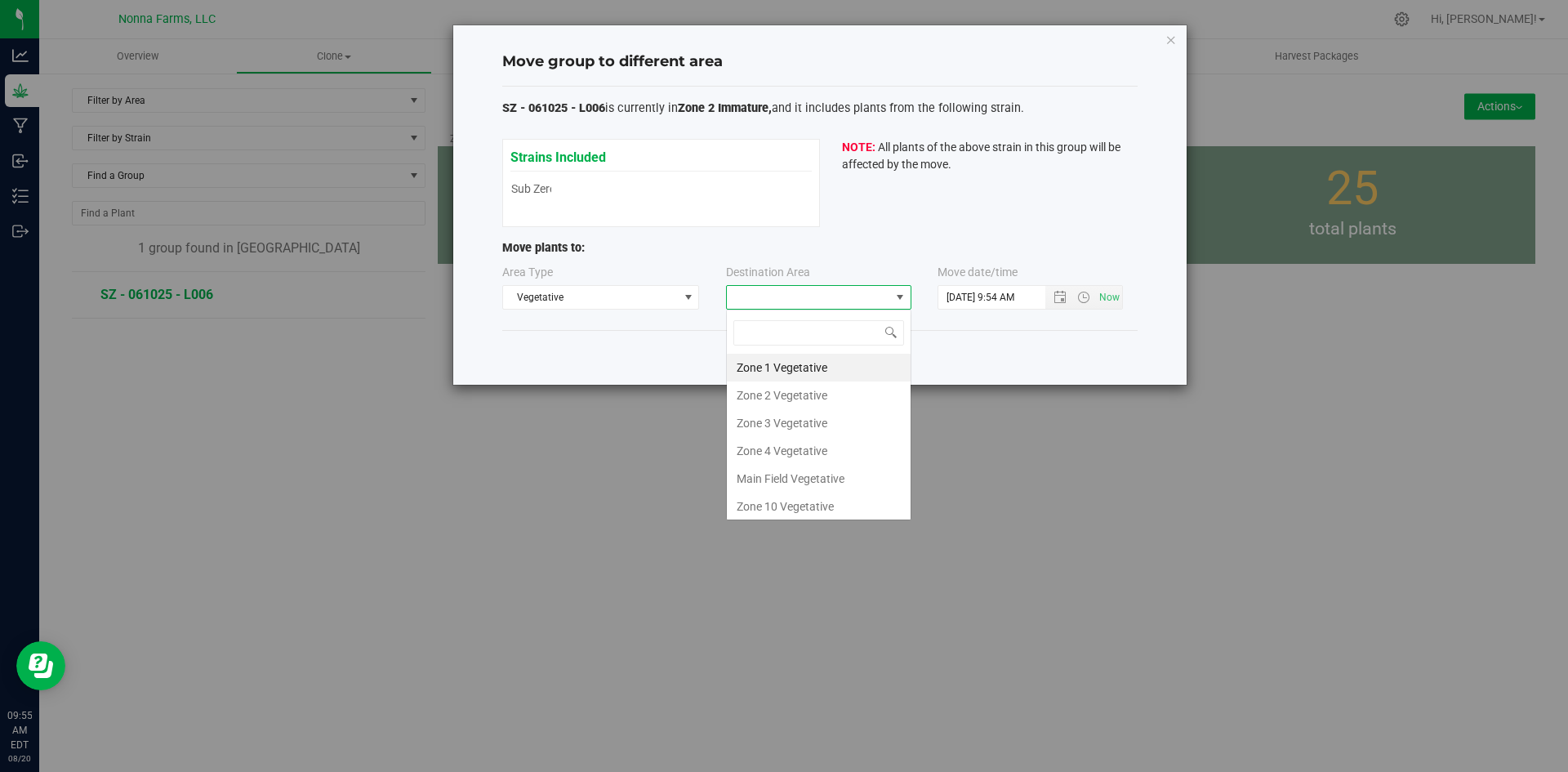
scroll to position [24, 186]
click at [794, 390] on li "Zone 2 Vegetative" at bounding box center [819, 395] width 184 height 27
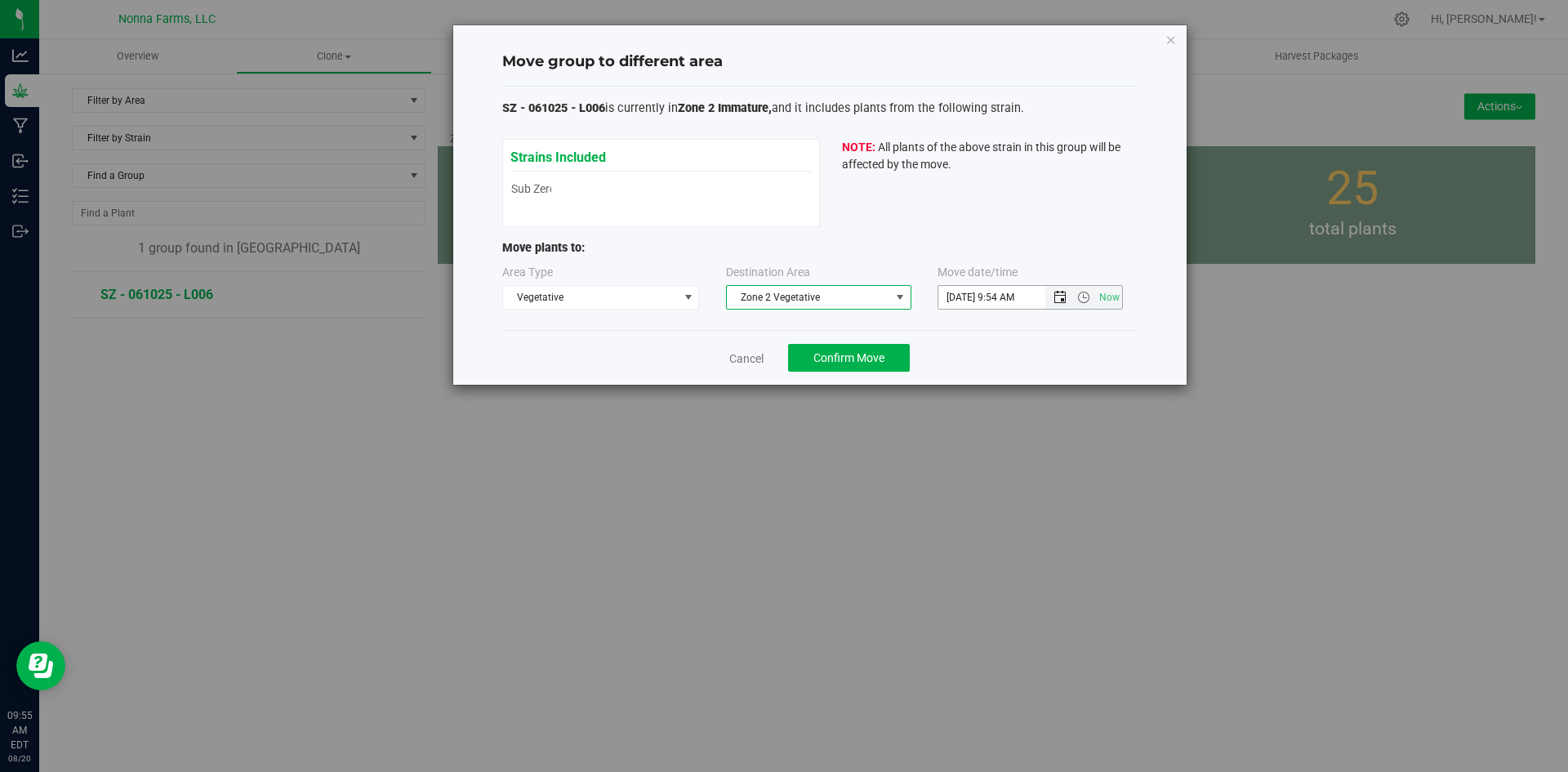
click at [1055, 300] on span "Open the date view" at bounding box center [1060, 296] width 13 height 13
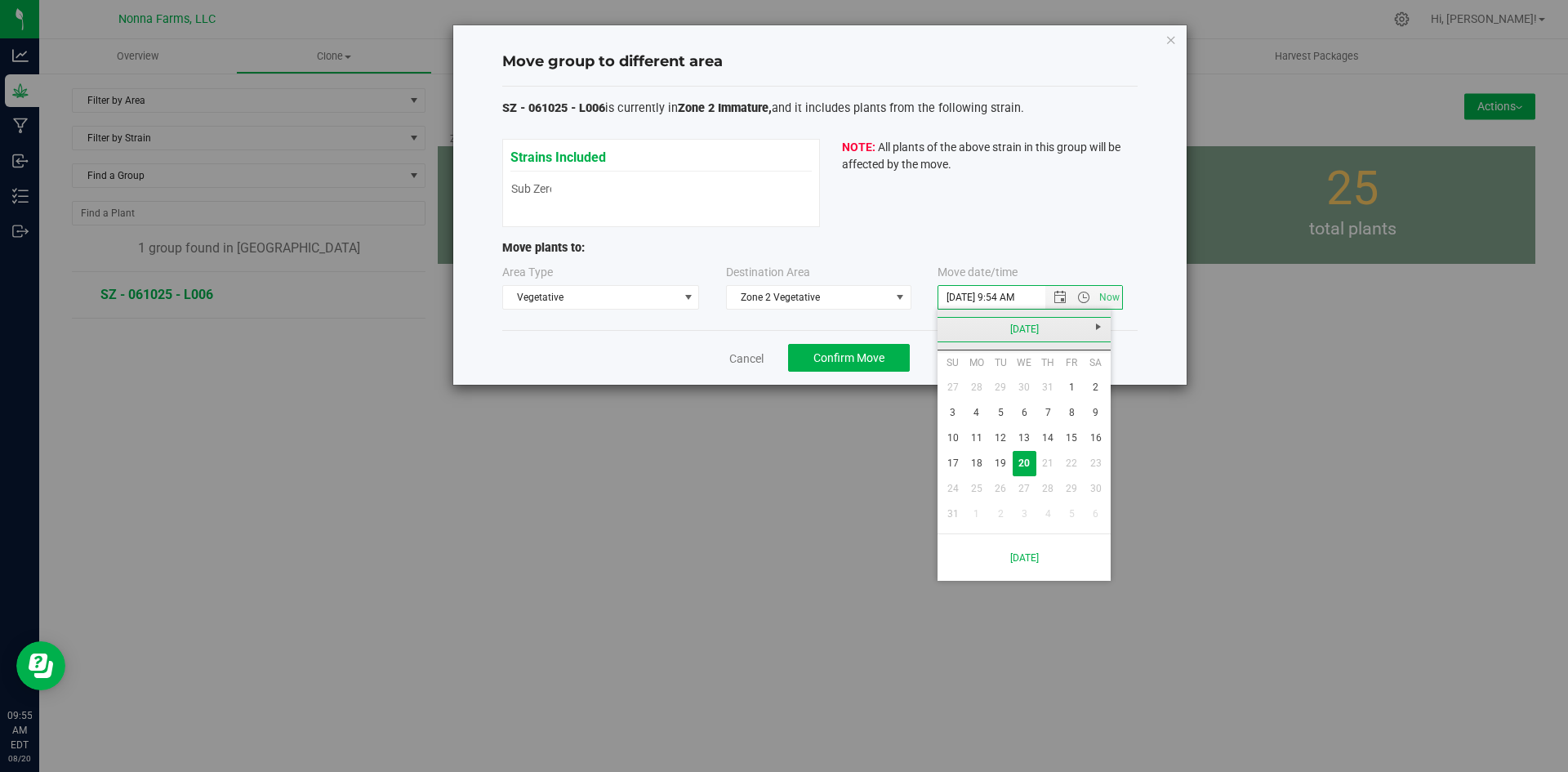
click at [945, 325] on link "[DATE]" at bounding box center [1024, 329] width 176 height 25
click at [1004, 428] on link "Jun" at bounding box center [1003, 420] width 42 height 42
click at [1001, 419] on link "10" at bounding box center [1000, 412] width 23 height 25
type input "[DATE] 9:54 AM"
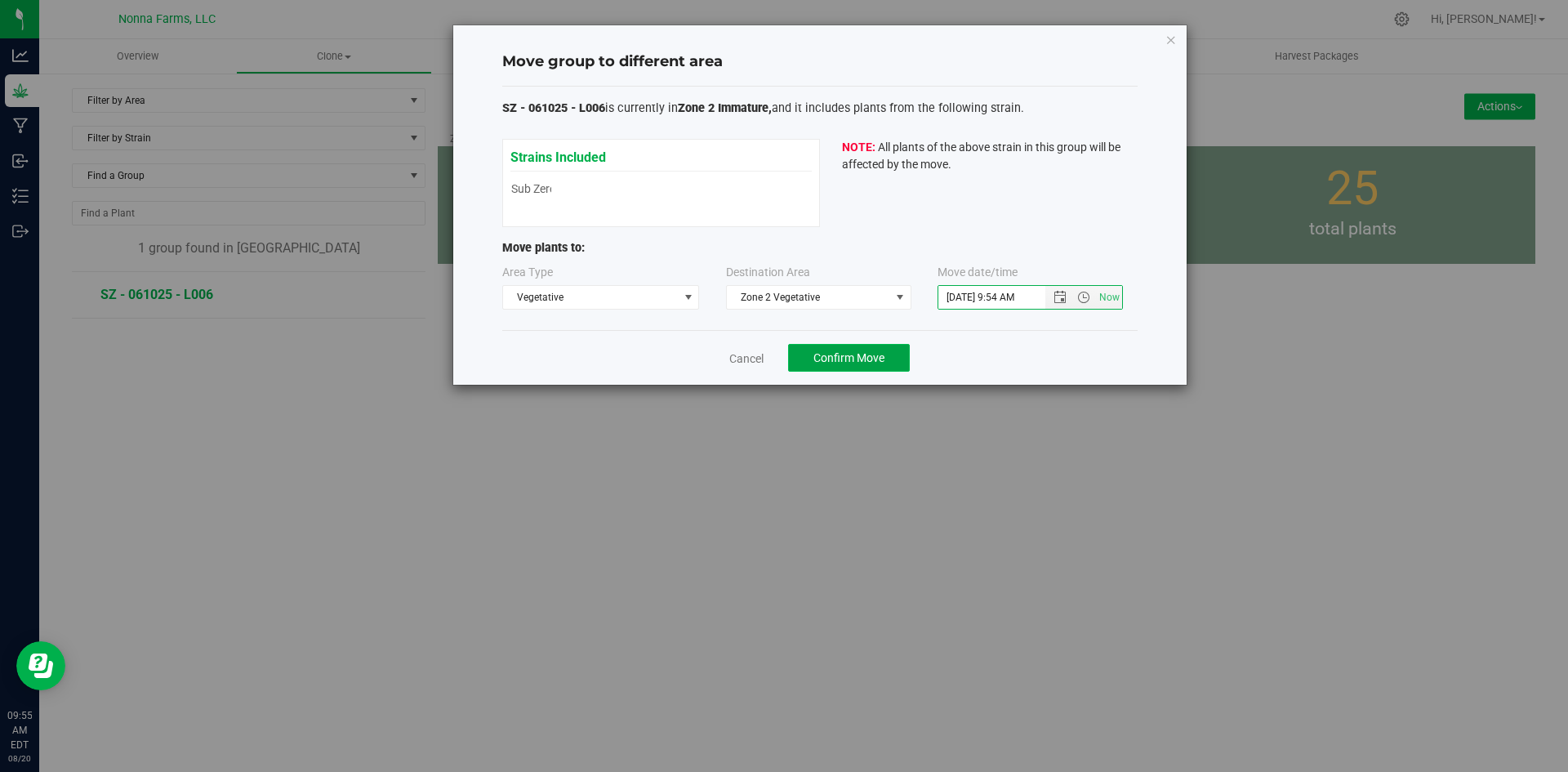
click at [881, 360] on span "Confirm Move" at bounding box center [849, 357] width 71 height 13
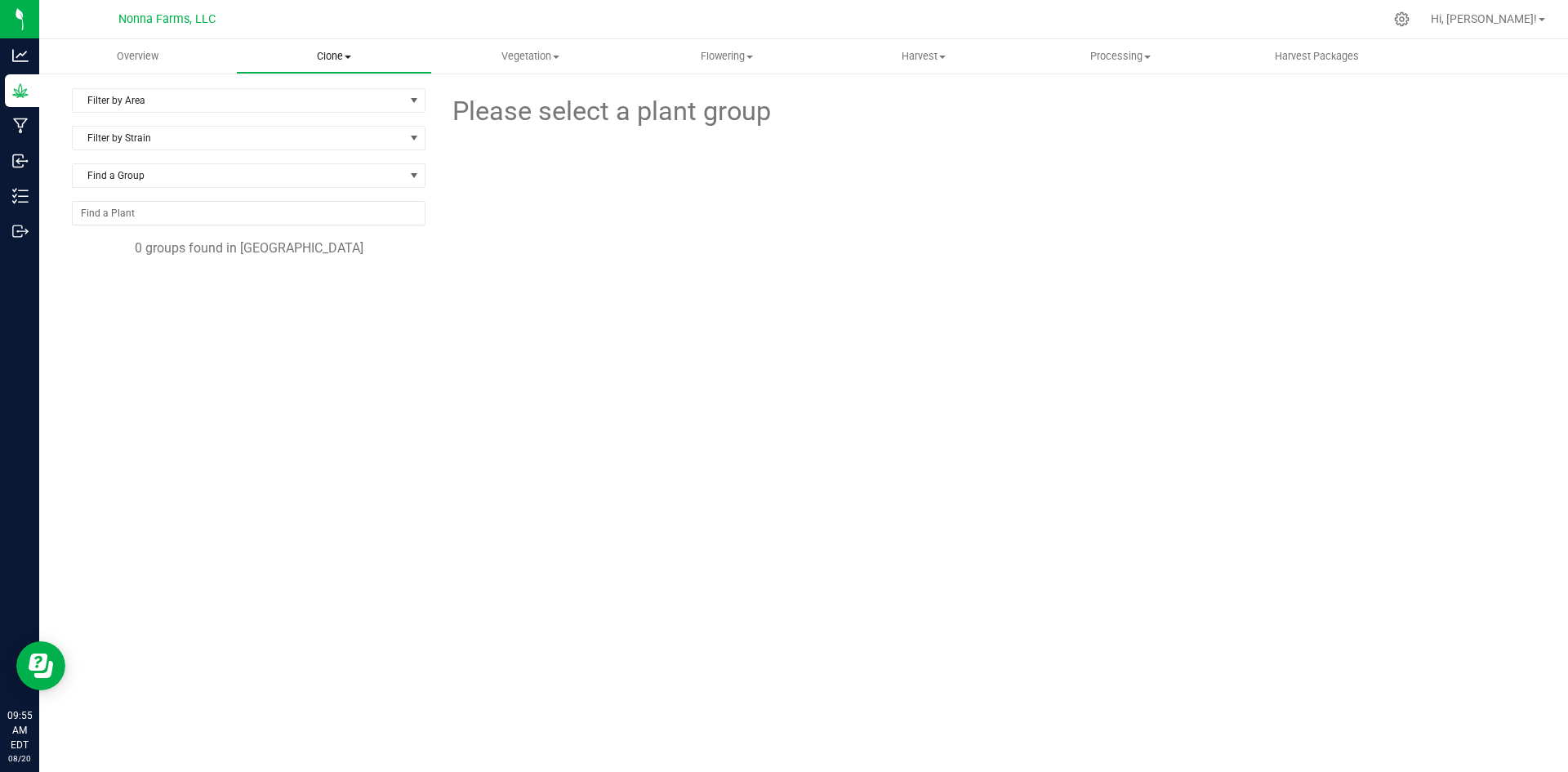
click at [347, 47] on uib-tab-heading "Clone Create plants Cloning groups Cloning plants Apply to plants" at bounding box center [334, 56] width 196 height 32
click at [390, 295] on div "Filter by Area Filter by Area All Container 1 Propagation Container 1 Shelf 1 L…" at bounding box center [255, 332] width 366 height 490
click at [548, 59] on span "Vegetation" at bounding box center [531, 56] width 196 height 15
click at [553, 369] on div "Please select a plant group" at bounding box center [986, 332] width 1098 height 490
click at [549, 55] on span "Vegetation" at bounding box center [530, 56] width 196 height 15
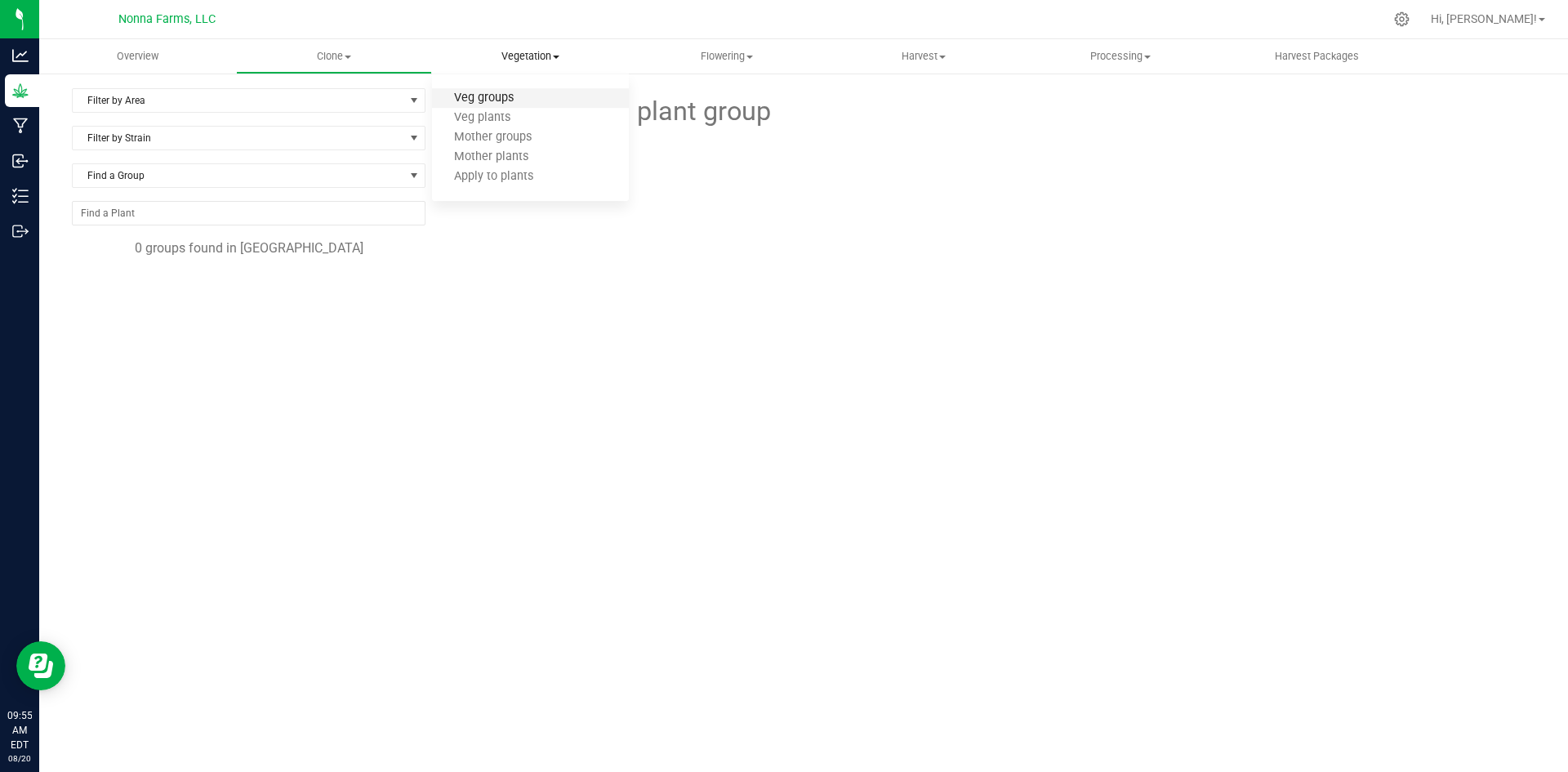
click at [501, 92] on span "Veg groups" at bounding box center [484, 99] width 104 height 14
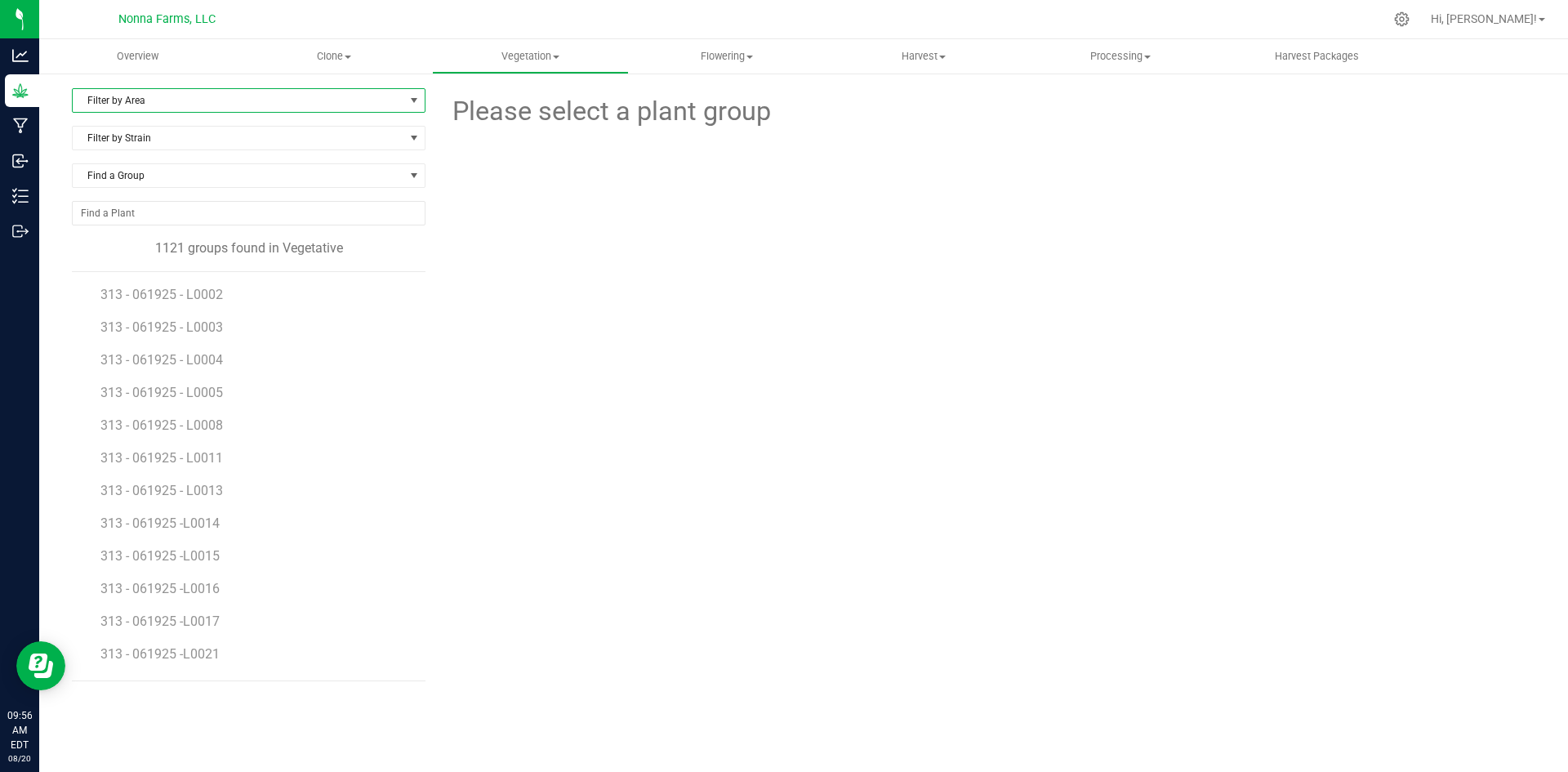
click at [159, 106] on span "Filter by Area" at bounding box center [238, 100] width 331 height 22
click at [159, 249] on li "Zone 2 Vegetative" at bounding box center [248, 249] width 352 height 24
click at [208, 584] on span "THBD - 062125 - L0001" at bounding box center [169, 588] width 137 height 16
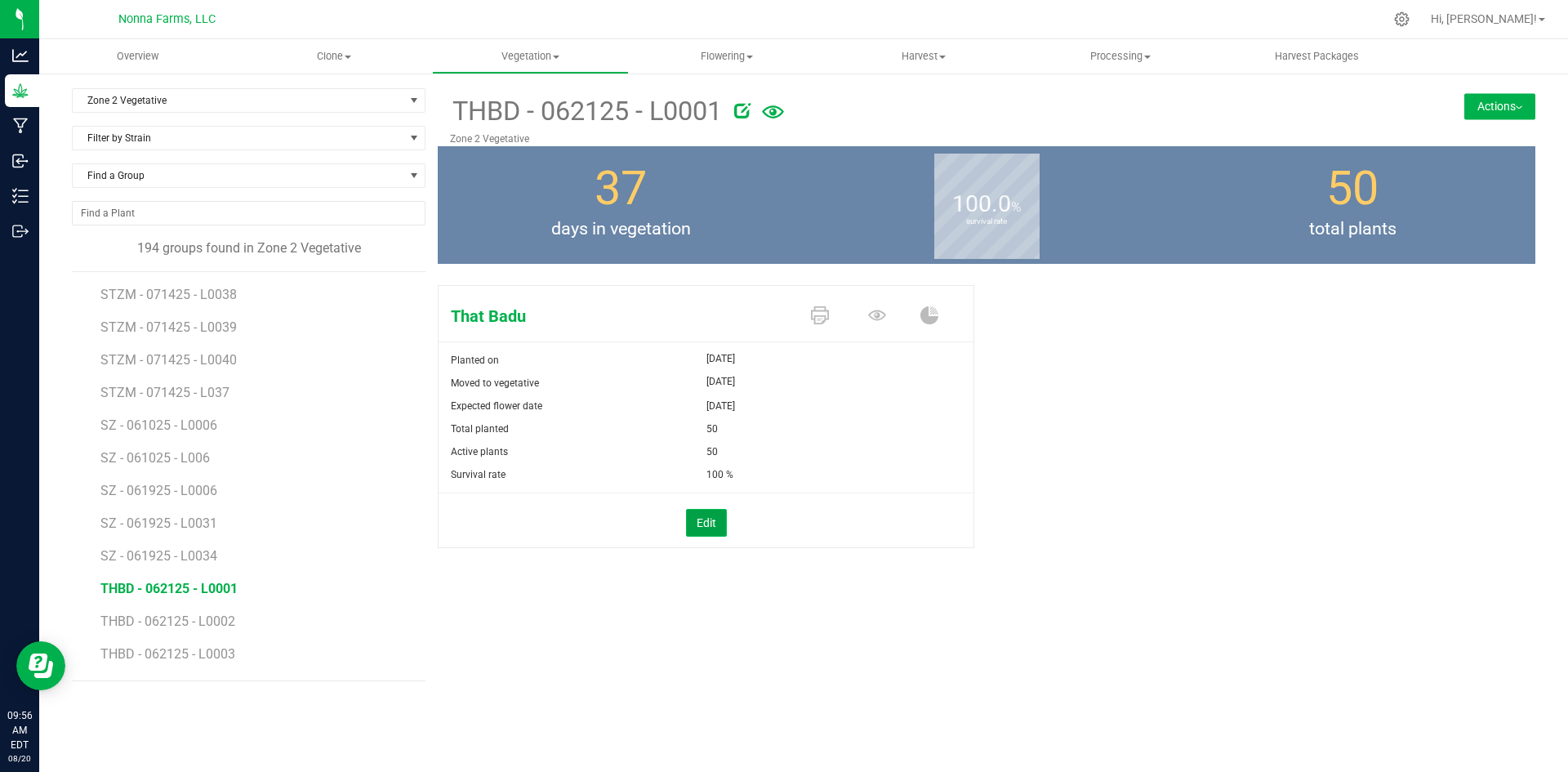
click at [715, 521] on button "Edit" at bounding box center [707, 522] width 41 height 27
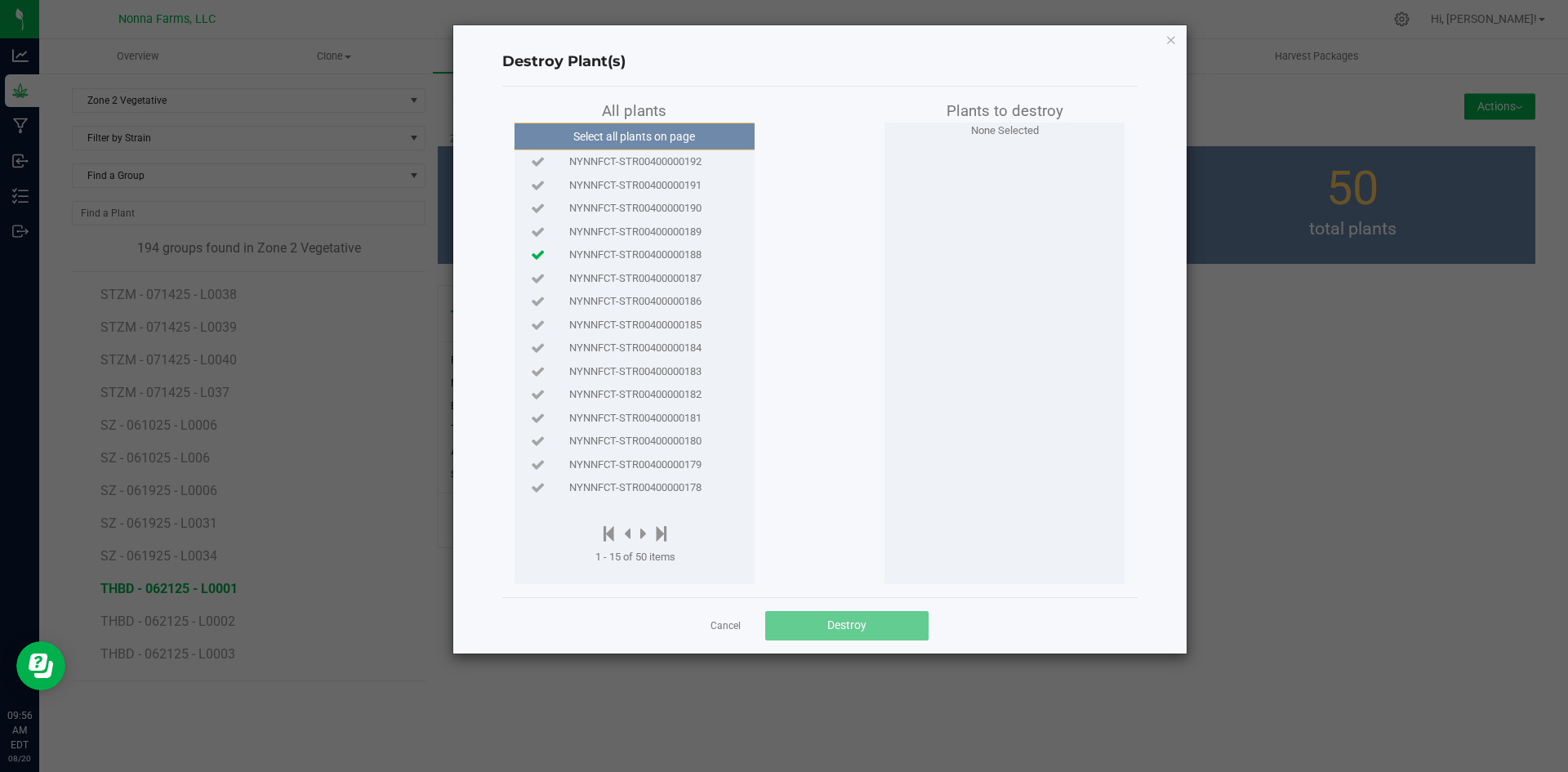
click at [537, 252] on icon at bounding box center [538, 254] width 14 height 11
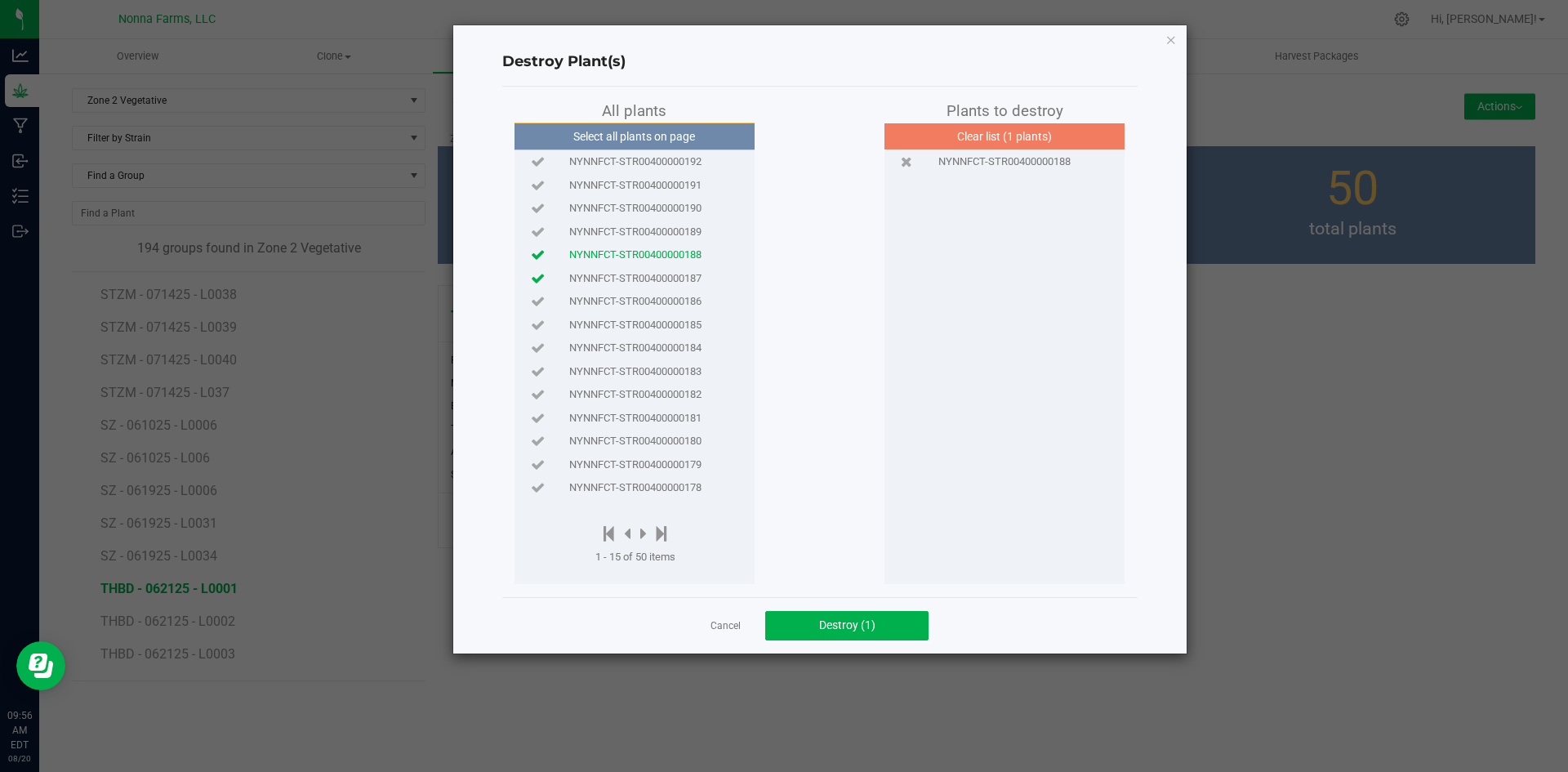
click at [533, 283] on icon at bounding box center [538, 278] width 14 height 11
click at [536, 300] on icon at bounding box center [538, 300] width 14 height 11
click at [541, 315] on div "NYNNFCT-STR00400000185" at bounding box center [634, 324] width 232 height 23
click at [726, 623] on link "Cancel" at bounding box center [725, 625] width 30 height 14
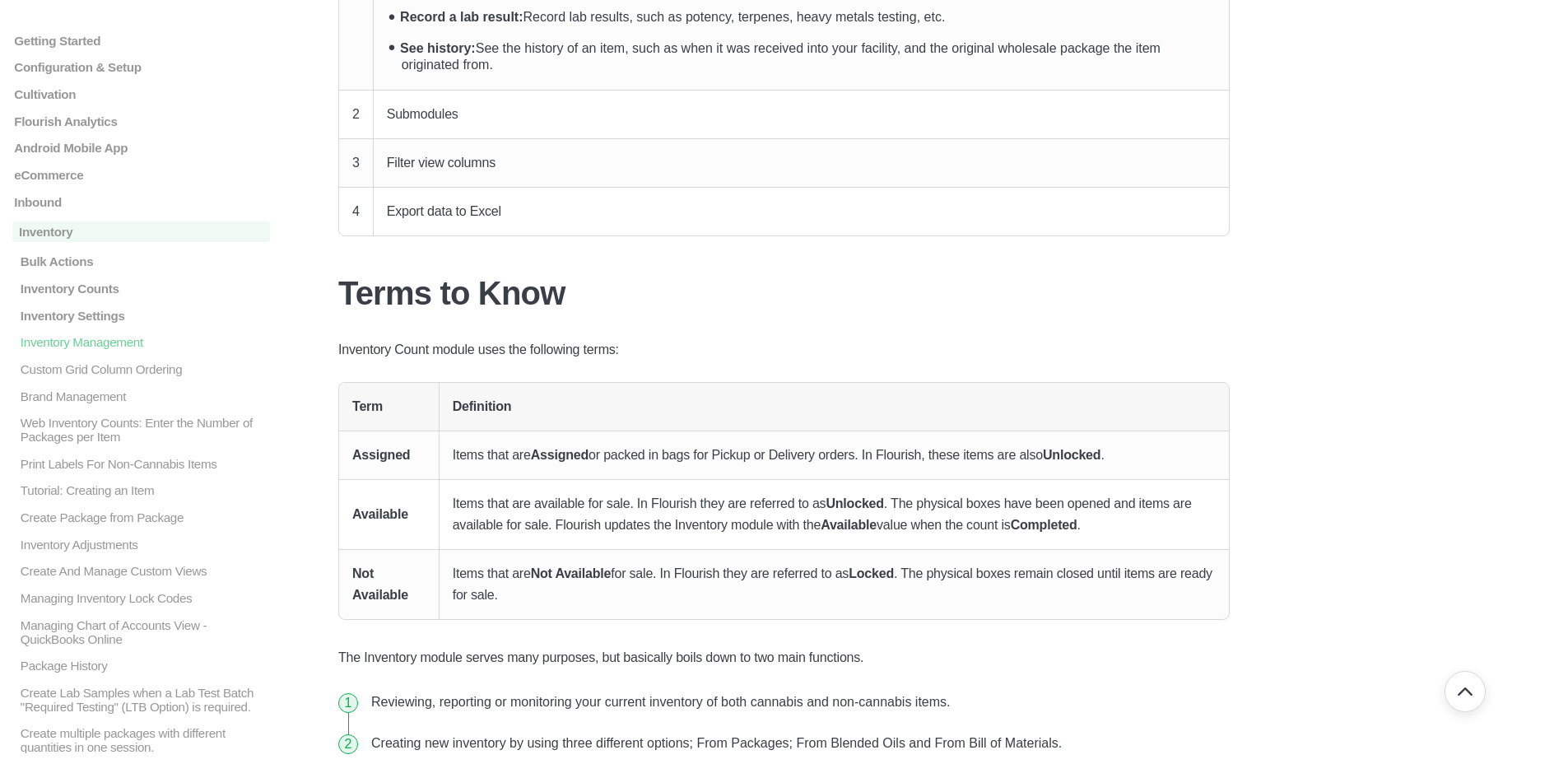
scroll to position [741, 0]
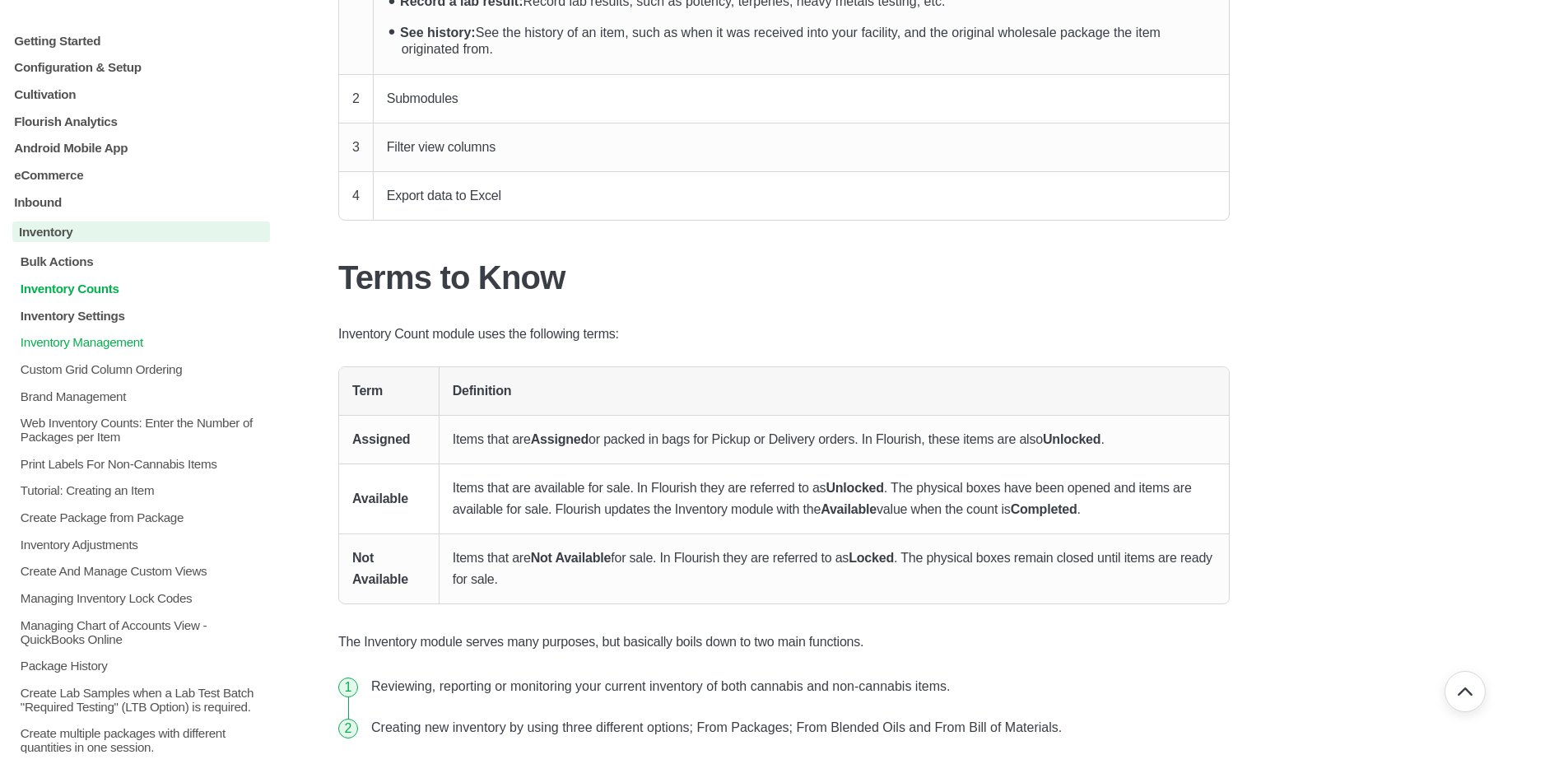
click at [93, 291] on p "Inventory Counts" at bounding box center [144, 288] width 251 height 14
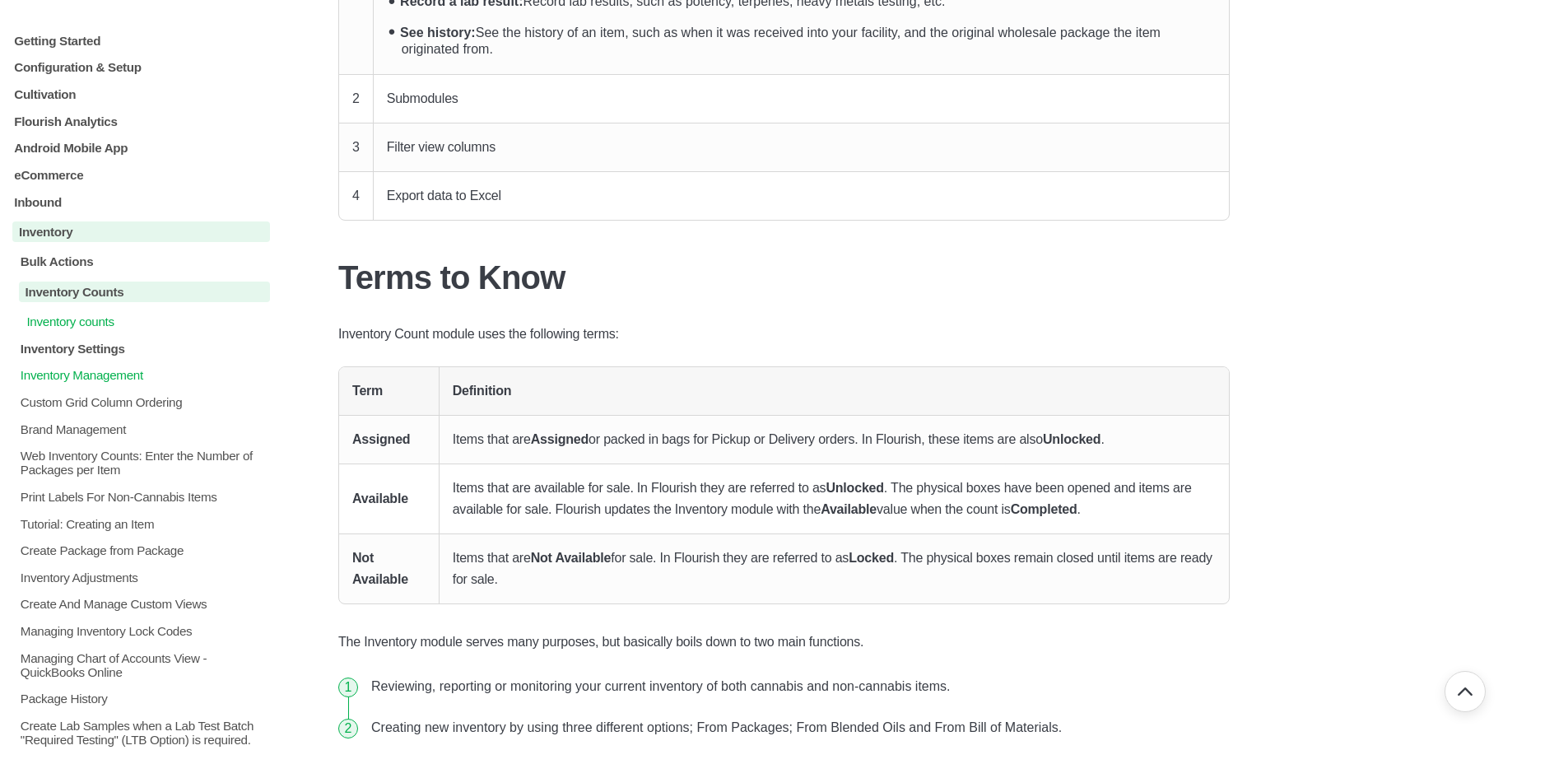
click at [87, 327] on p "Inventory counts" at bounding box center [147, 321] width 245 height 14
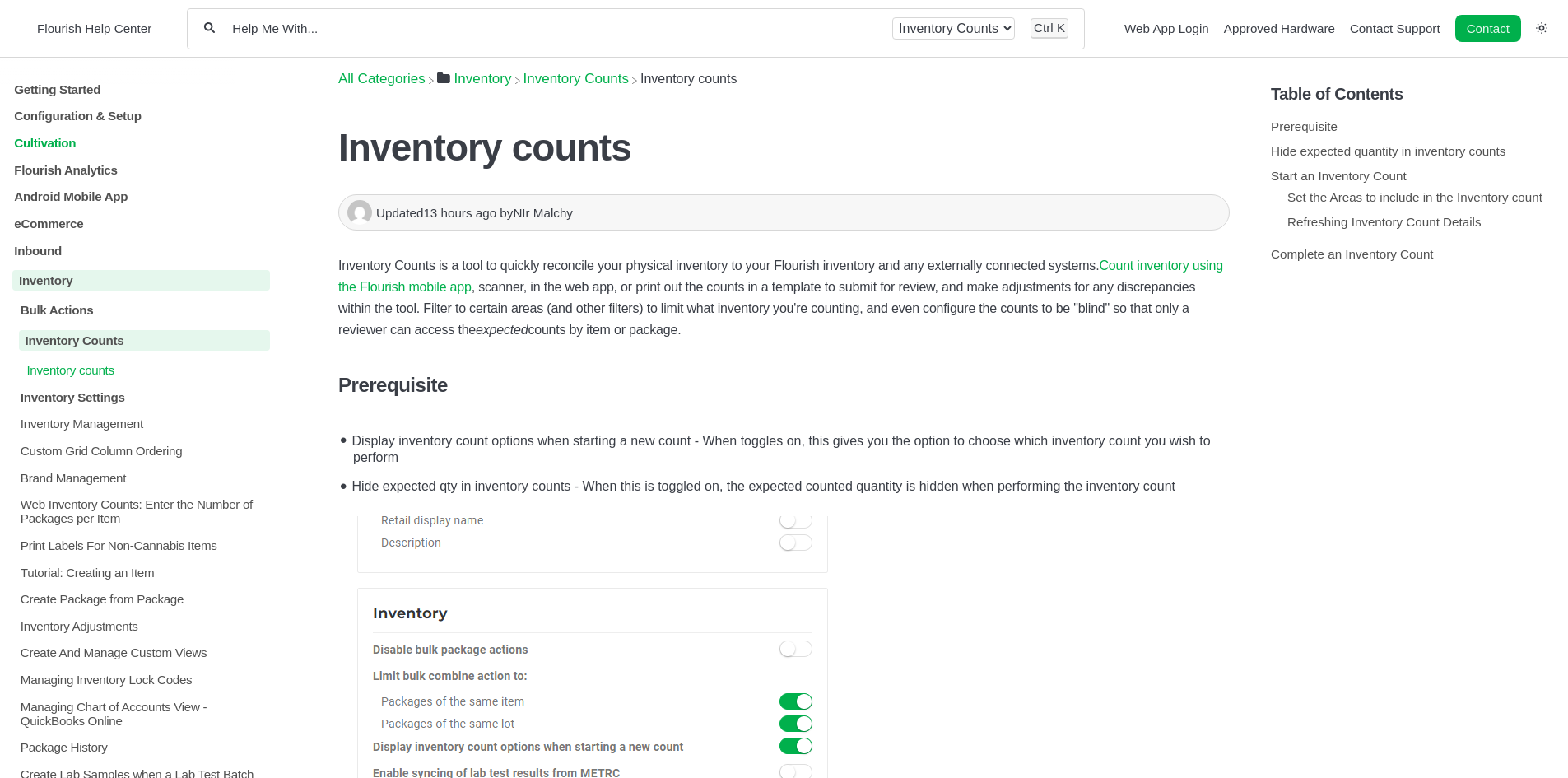
click at [59, 143] on p "Cultivation" at bounding box center [141, 143] width 257 height 14
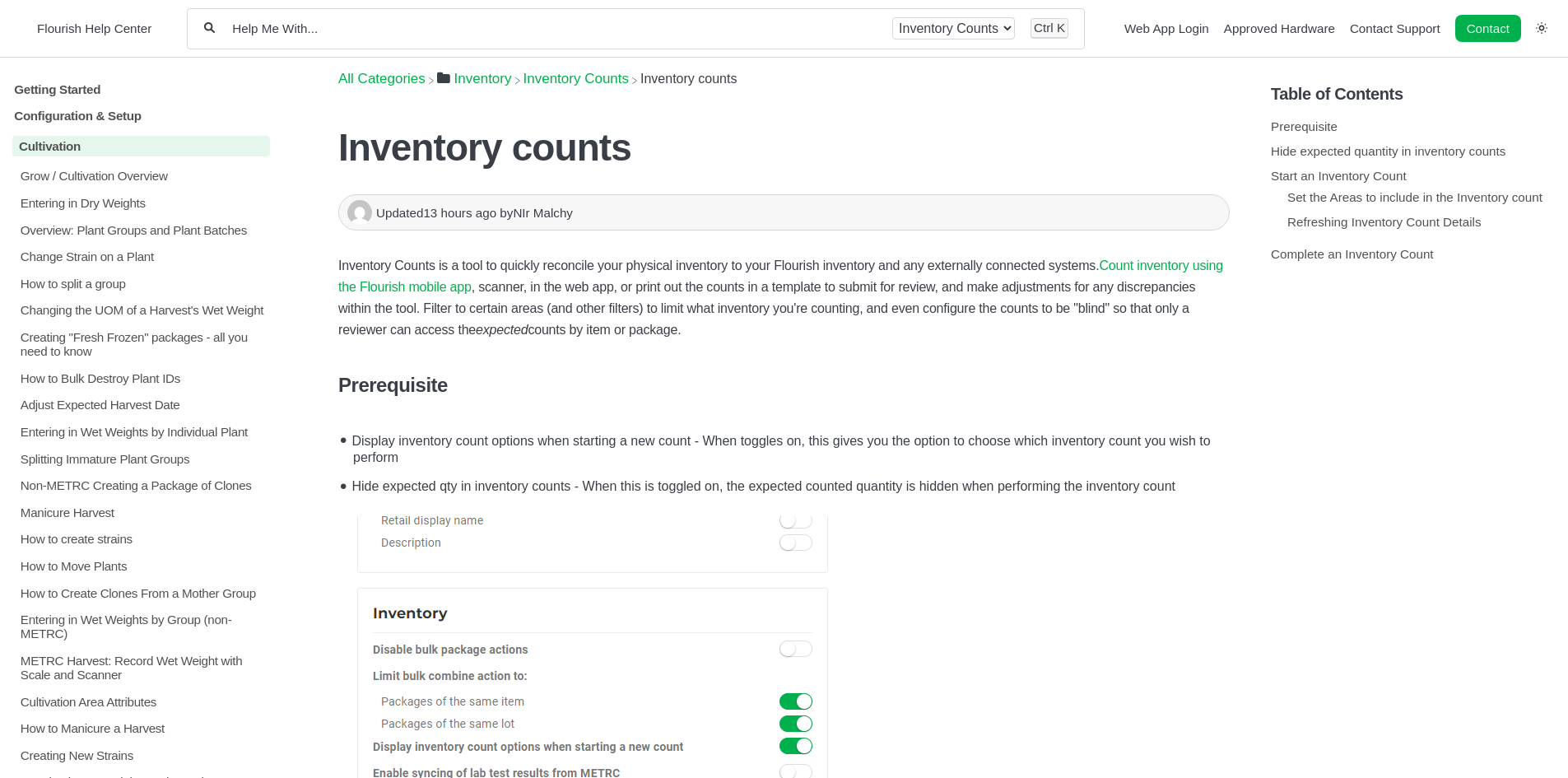
drag, startPoint x: 245, startPoint y: 284, endPoint x: 217, endPoint y: 268, distance: 32.2
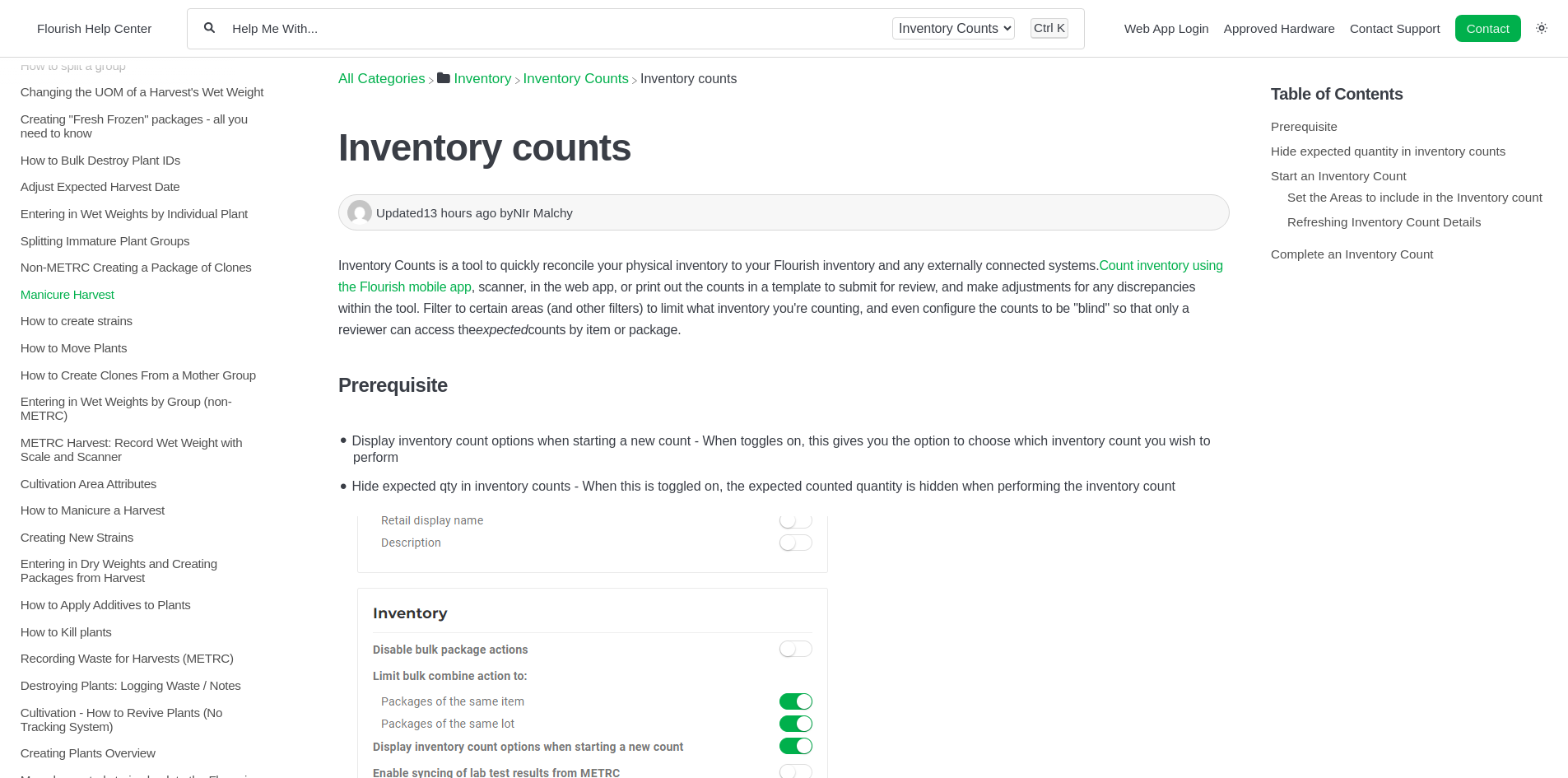
scroll to position [247, 0]
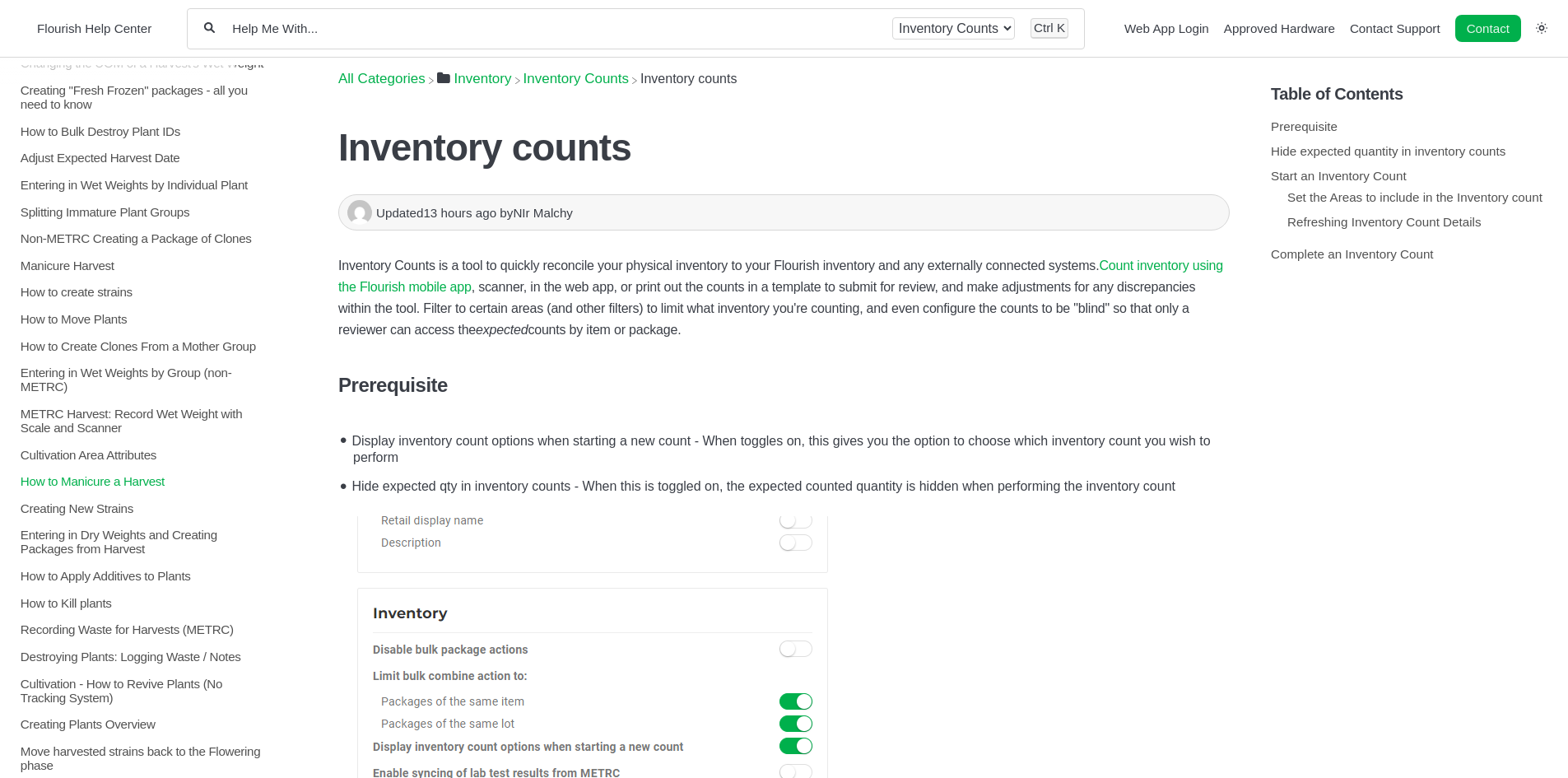
drag, startPoint x: 246, startPoint y: 458, endPoint x: 241, endPoint y: 497, distance: 39.3
click at [241, 487] on p "How to Manicure a Harvest" at bounding box center [144, 481] width 251 height 14
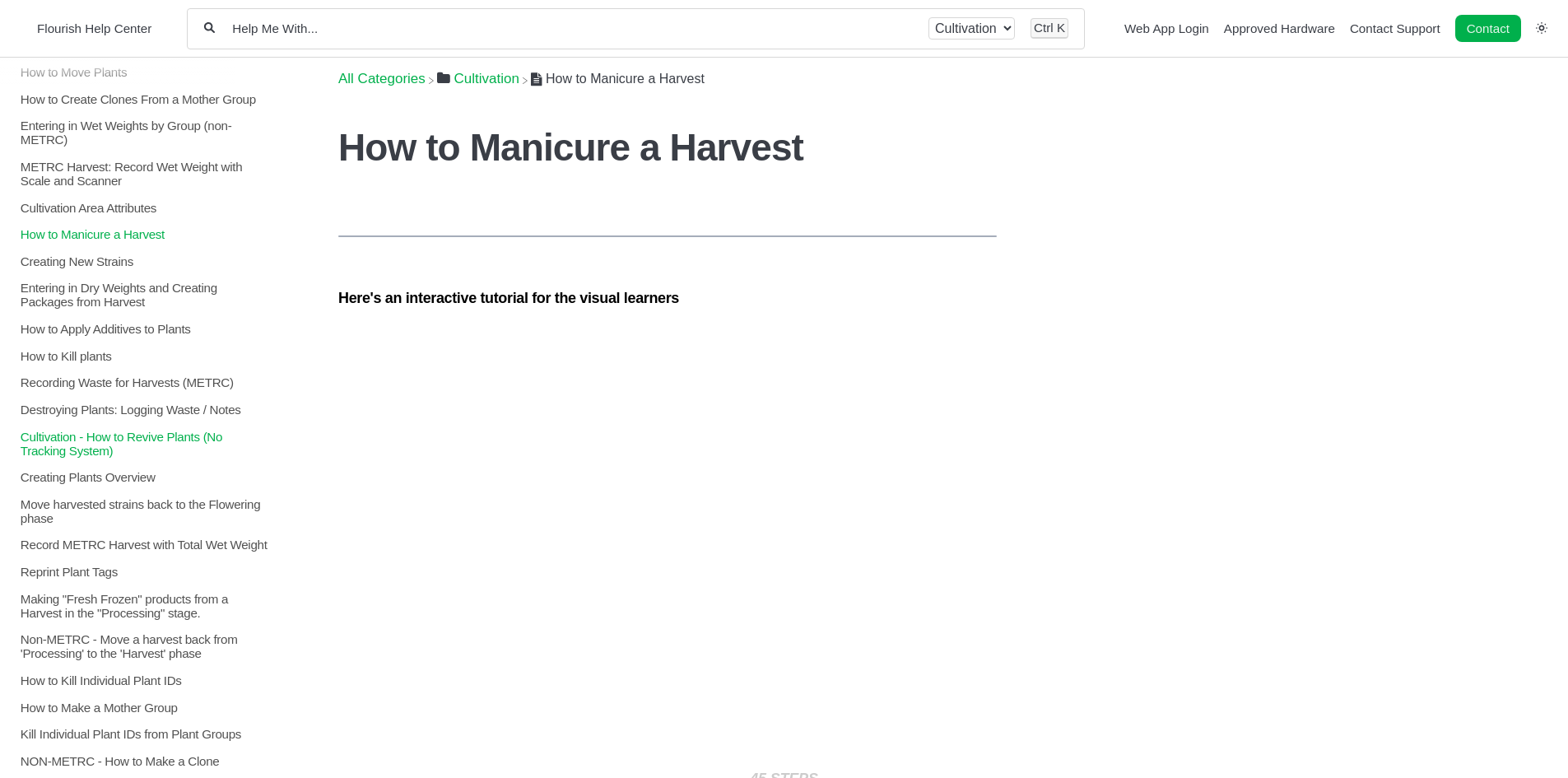
scroll to position [412, 0]
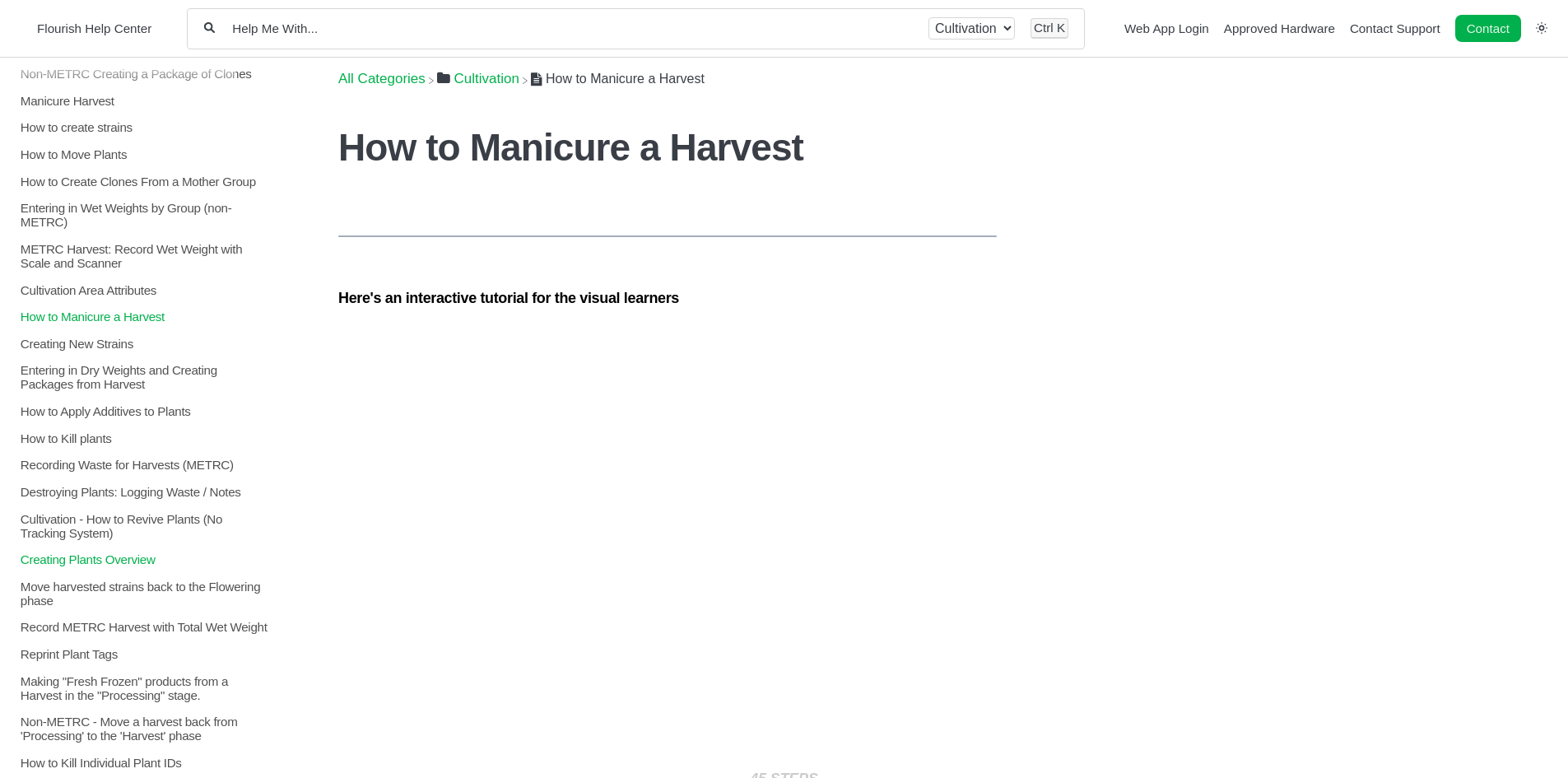
click at [133, 566] on p "Creating Plants Overview" at bounding box center [144, 559] width 251 height 14
